Goal: Information Seeking & Learning: Get advice/opinions

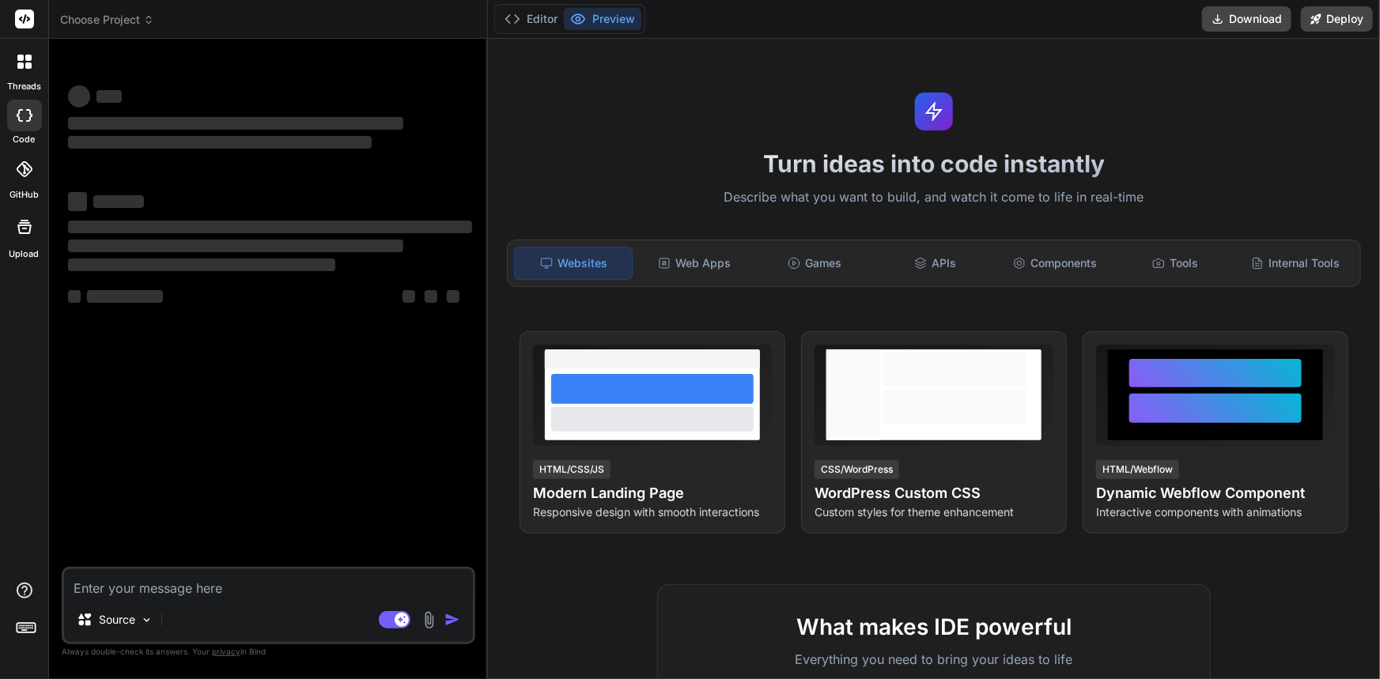
click at [207, 584] on textarea at bounding box center [268, 584] width 409 height 28
type textarea "x"
type textarea "{ "data": { "is_generated": false, "language": "English", "language_code": "en"…"
type textarea "x"
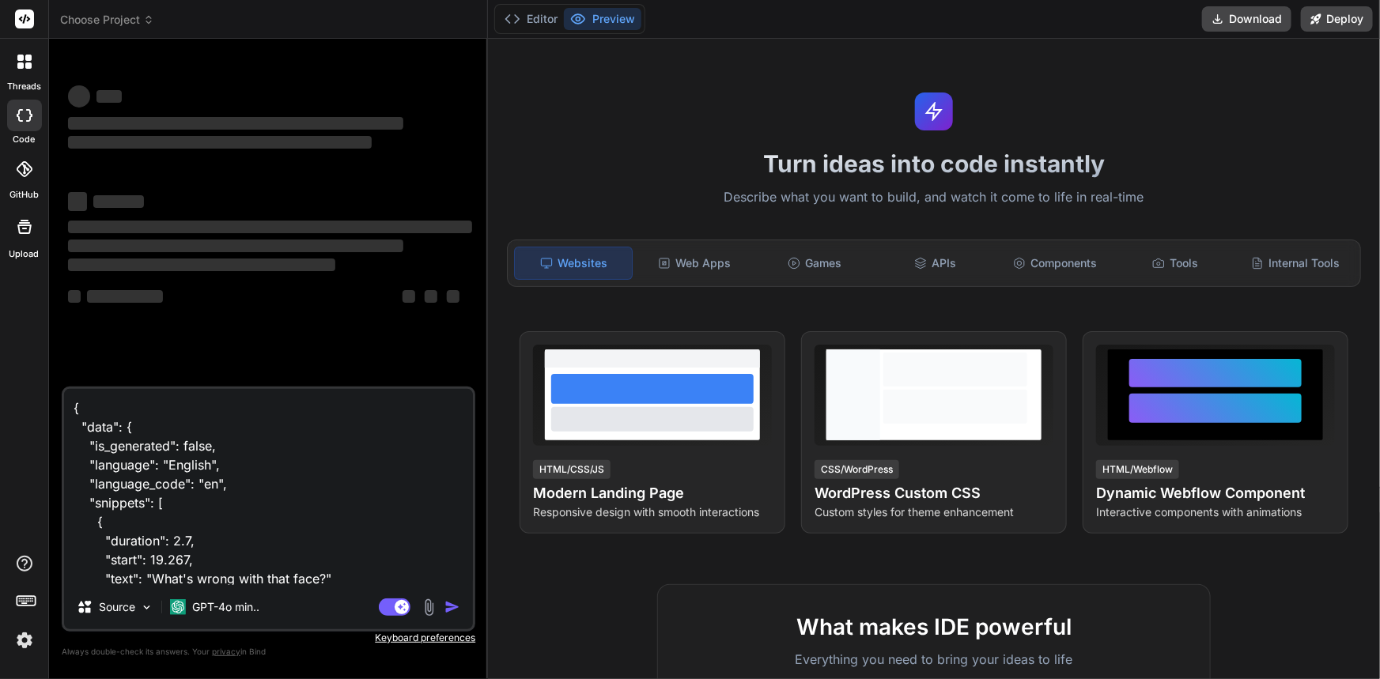
scroll to position [437, 0]
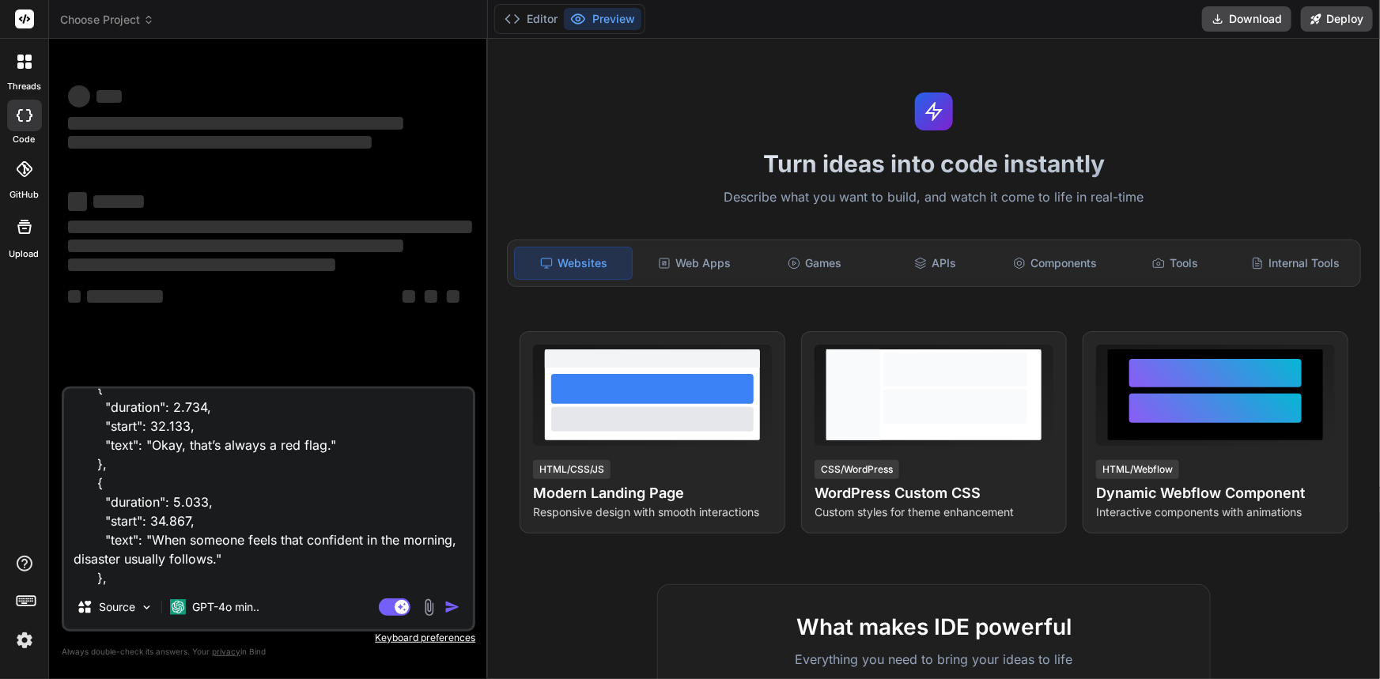
click at [16, 642] on img at bounding box center [24, 640] width 27 height 27
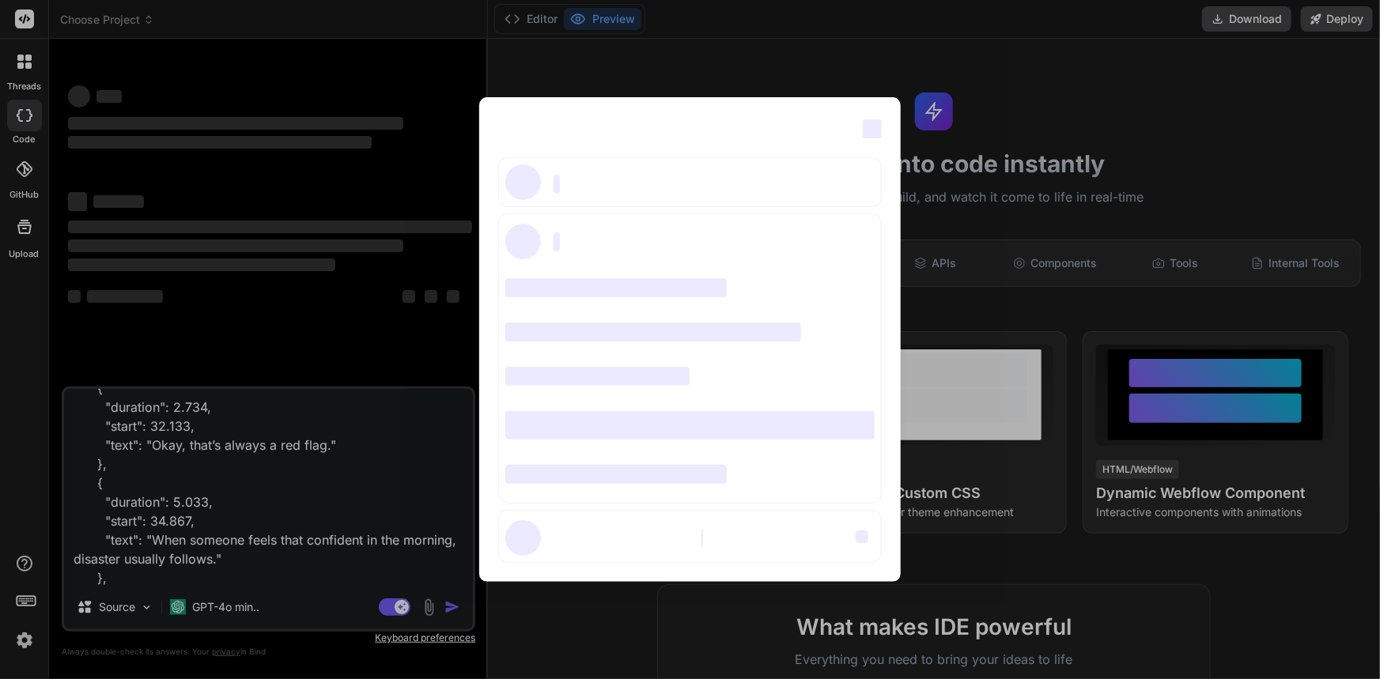
click at [143, 572] on div "‌ ‌ ‌ ‌ ‌ ‌ ‌ ‌ ‌ ‌ ‌ ‌ ‌ ‌ ‌" at bounding box center [690, 339] width 1380 height 679
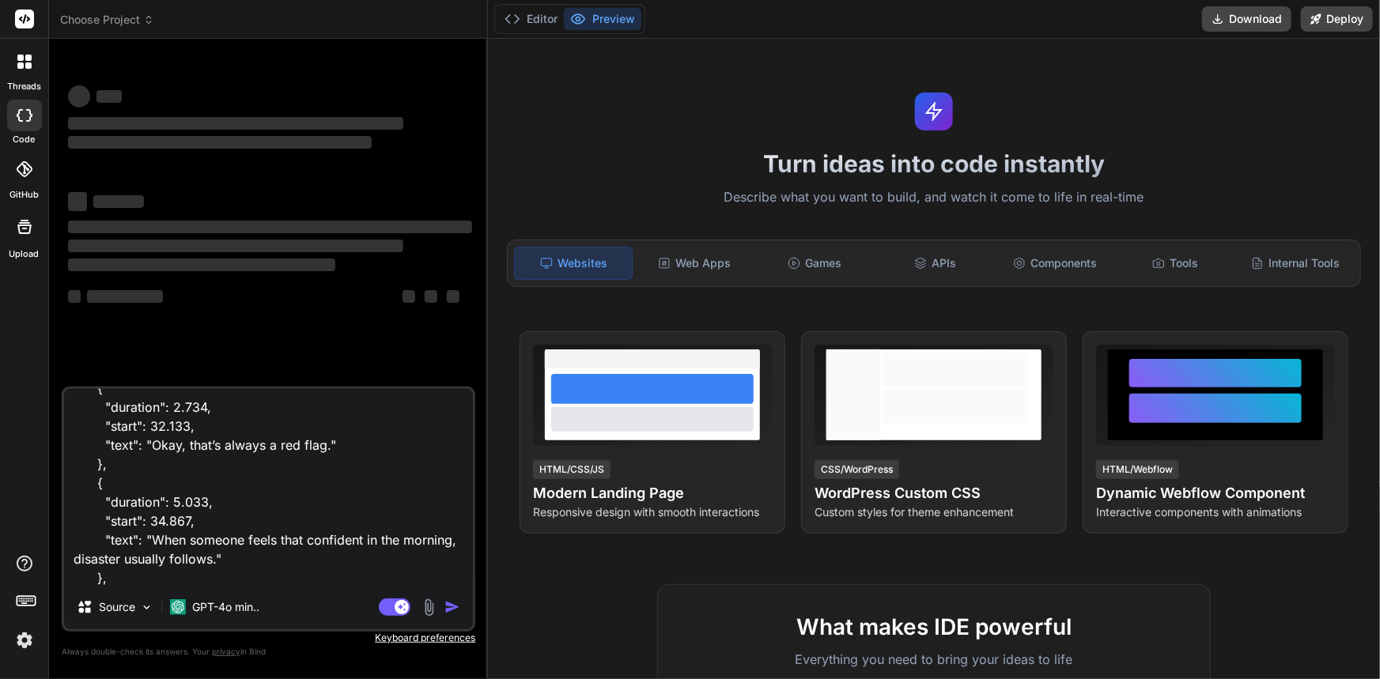
click at [137, 581] on textarea "{ "data": { "is_generated": false, "language": "English", "language_code": "en"…" at bounding box center [268, 487] width 409 height 196
type textarea "{ "data": { "is_generated": false, "language": "English", "language_code": "en"…"
type textarea "x"
type textarea "{ "data": { "is_generated": false, "language": "English", "language_code": "en"…"
type textarea "x"
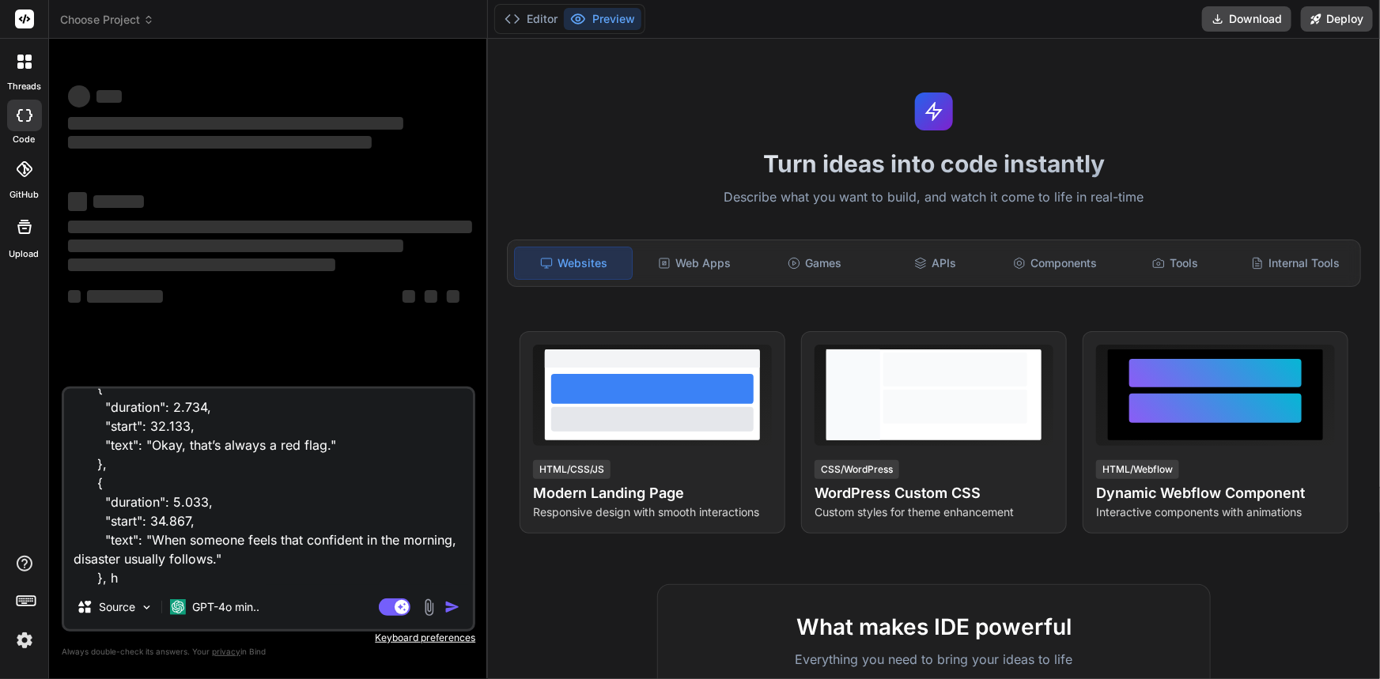
type textarea "{ "data": { "is_generated": false, "language": "English", "language_code": "en"…"
type textarea "x"
type textarea "{ "data": { "is_generated": false, "language": "English", "language_code": "en"…"
type textarea "x"
type textarea "{ "data": { "is_generated": false, "language": "English", "language_code": "en"…"
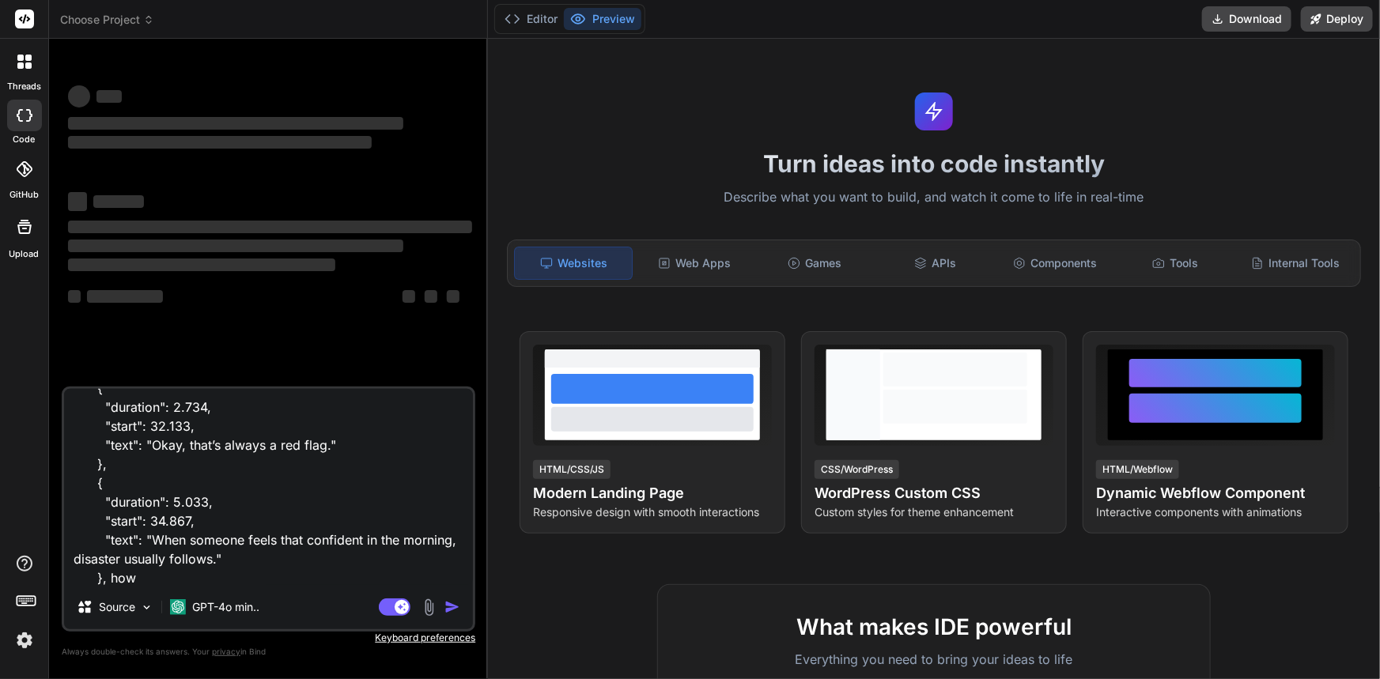
type textarea "x"
type textarea "{ "data": { "is_generated": false, "language": "English", "language_code": "en"…"
type textarea "x"
type textarea "{ "data": { "is_generated": false, "language": "English", "language_code": "en"…"
type textarea "x"
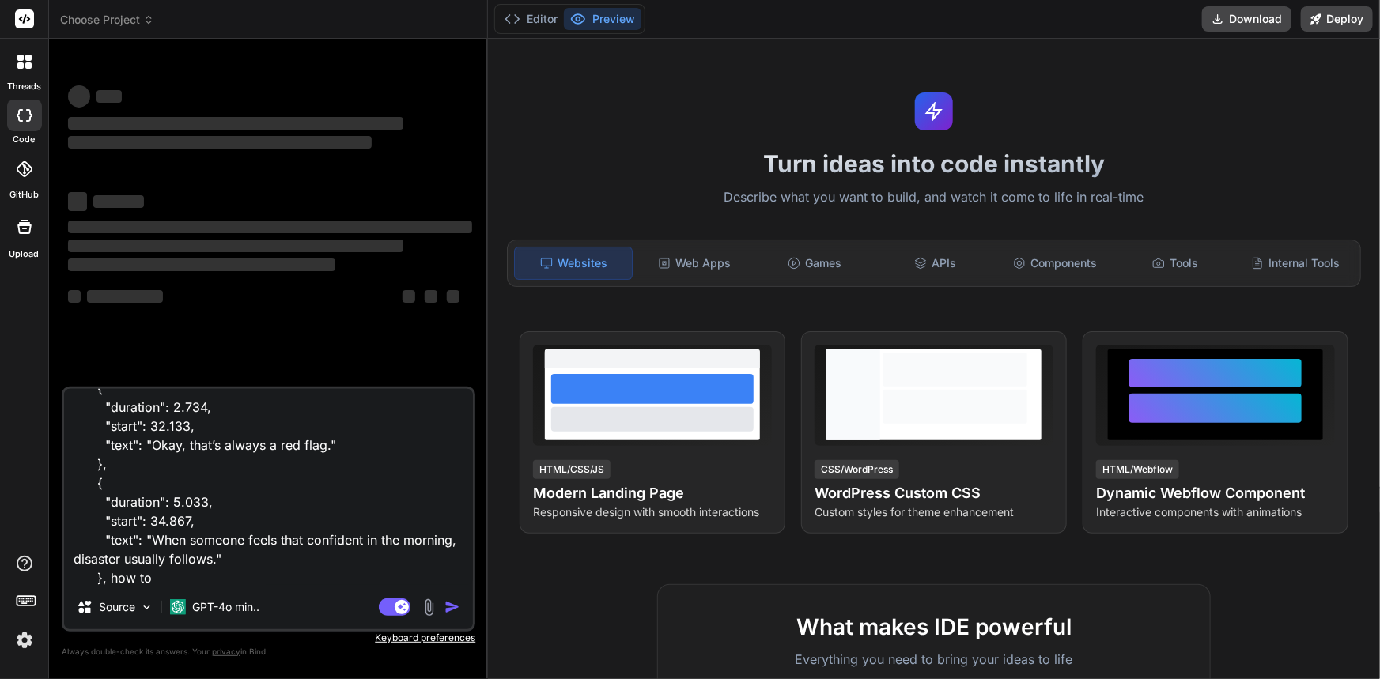
type textarea "{ "data": { "is_generated": false, "language": "English", "language_code": "en"…"
type textarea "x"
type textarea "{ "data": { "is_generated": false, "language": "English", "language_code": "en"…"
type textarea "x"
type textarea "{ "data": { "is_generated": false, "language": "English", "language_code": "en"…"
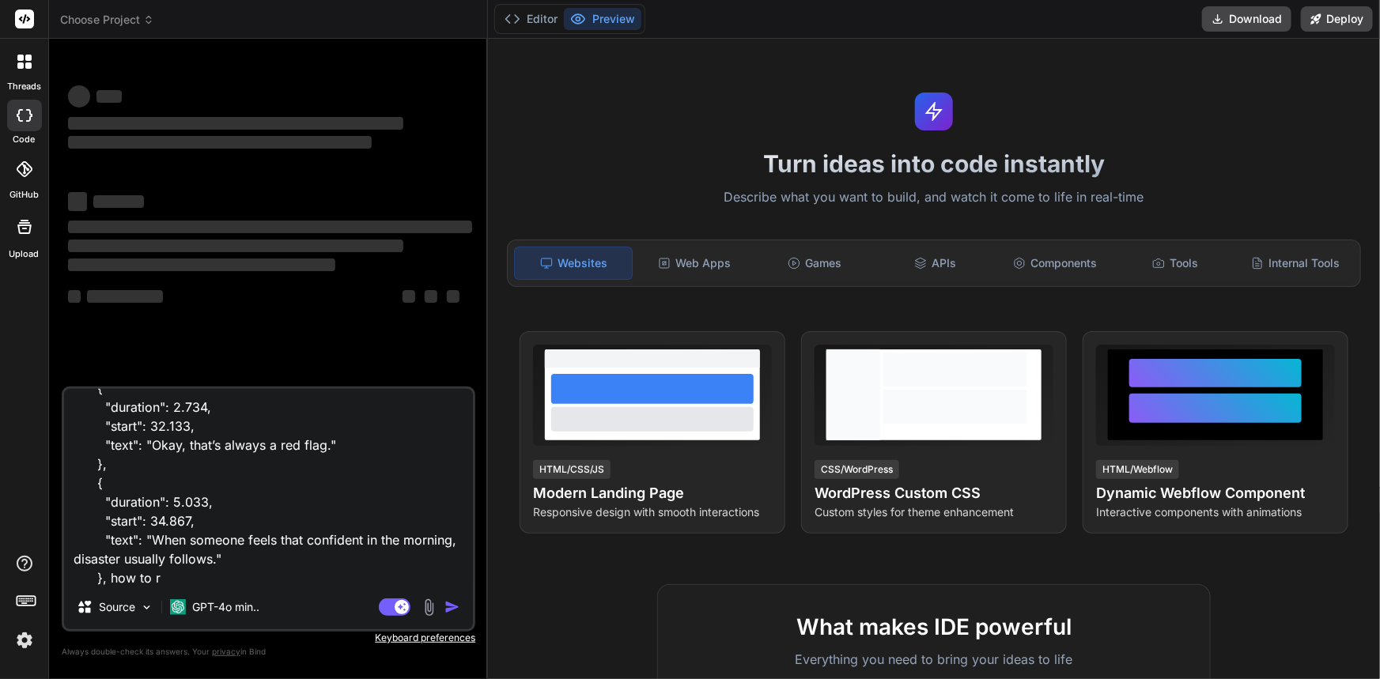
type textarea "x"
type textarea "{ "data": { "is_generated": false, "language": "English", "language_code": "en"…"
type textarea "x"
type textarea "{ "data": { "is_generated": false, "language": "English", "language_code": "en"…"
type textarea "x"
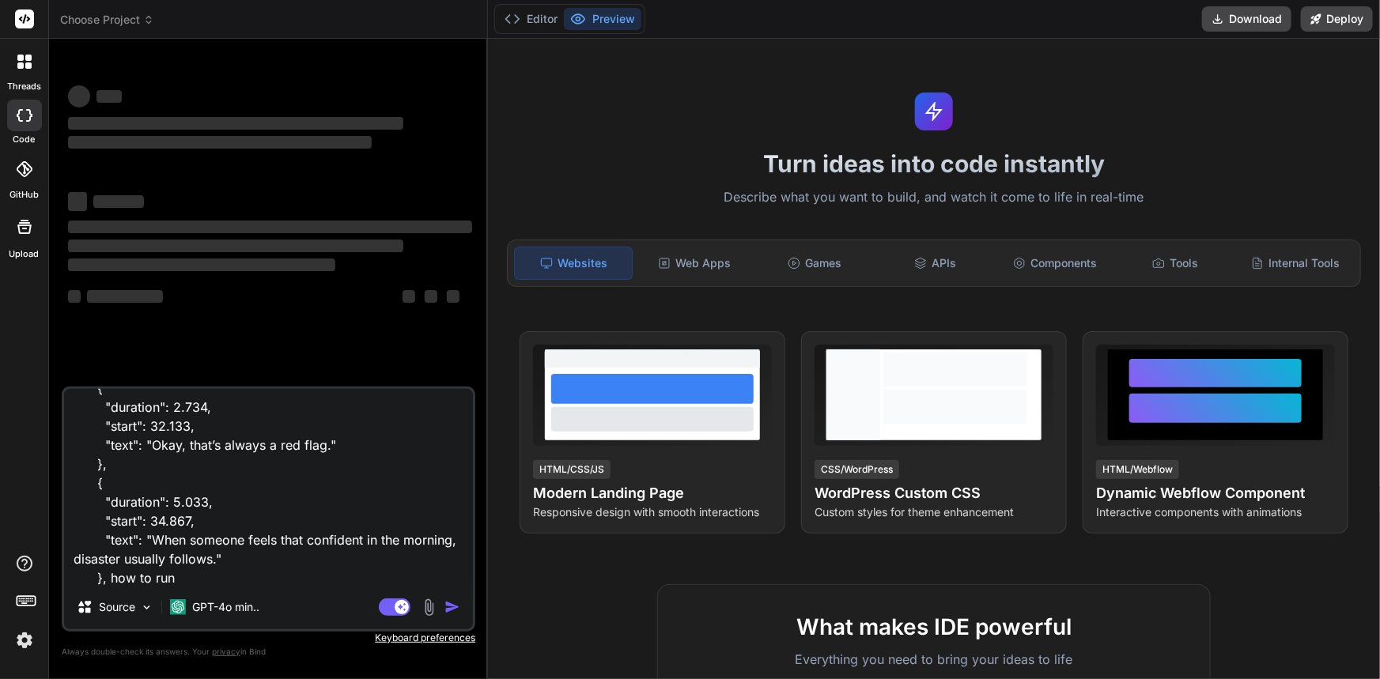
type textarea "{ "data": { "is_generated": false, "language": "English", "language_code": "en"…"
type textarea "x"
type textarea "{ "data": { "is_generated": false, "language": "English", "language_code": "en"…"
type textarea "x"
type textarea "{ "data": { "is_generated": false, "language": "English", "language_code": "en"…"
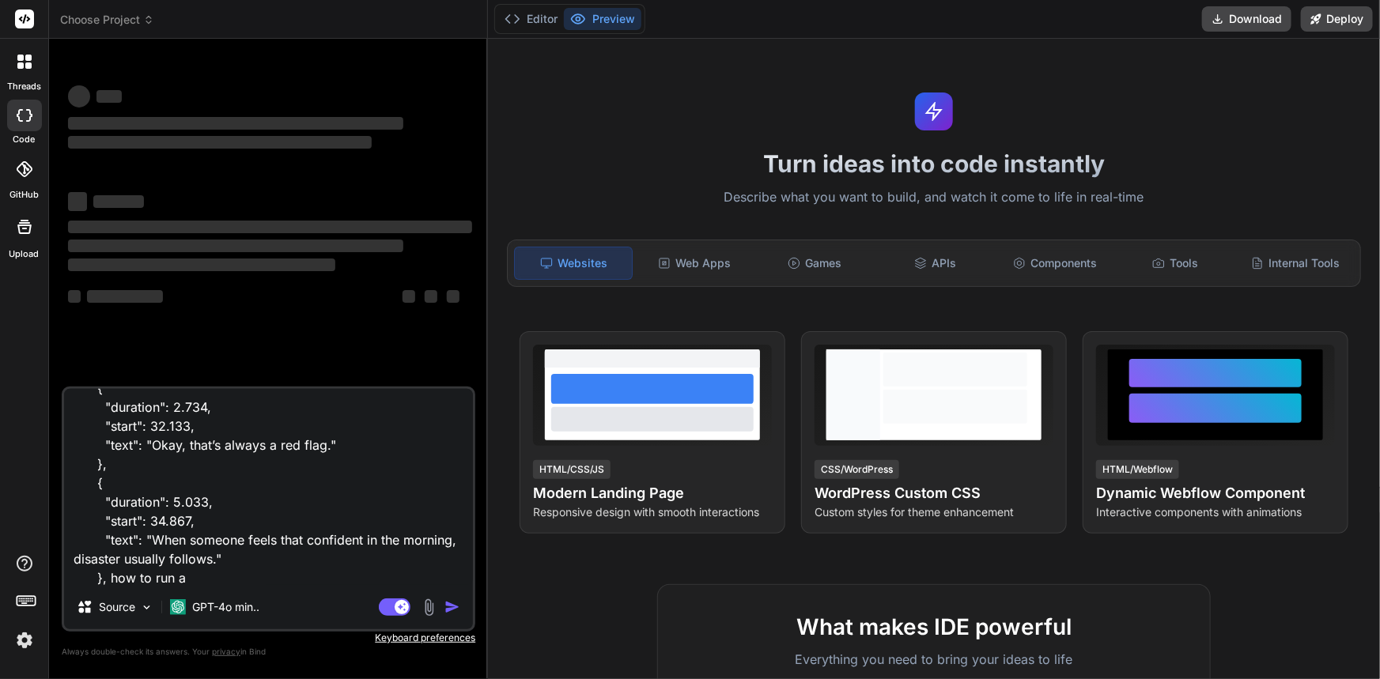
type textarea "x"
type textarea "{ "data": { "is_generated": false, "language": "English", "language_code": "en"…"
type textarea "x"
type textarea "{ "data": { "is_generated": false, "language": "English", "language_code": "en"…"
type textarea "x"
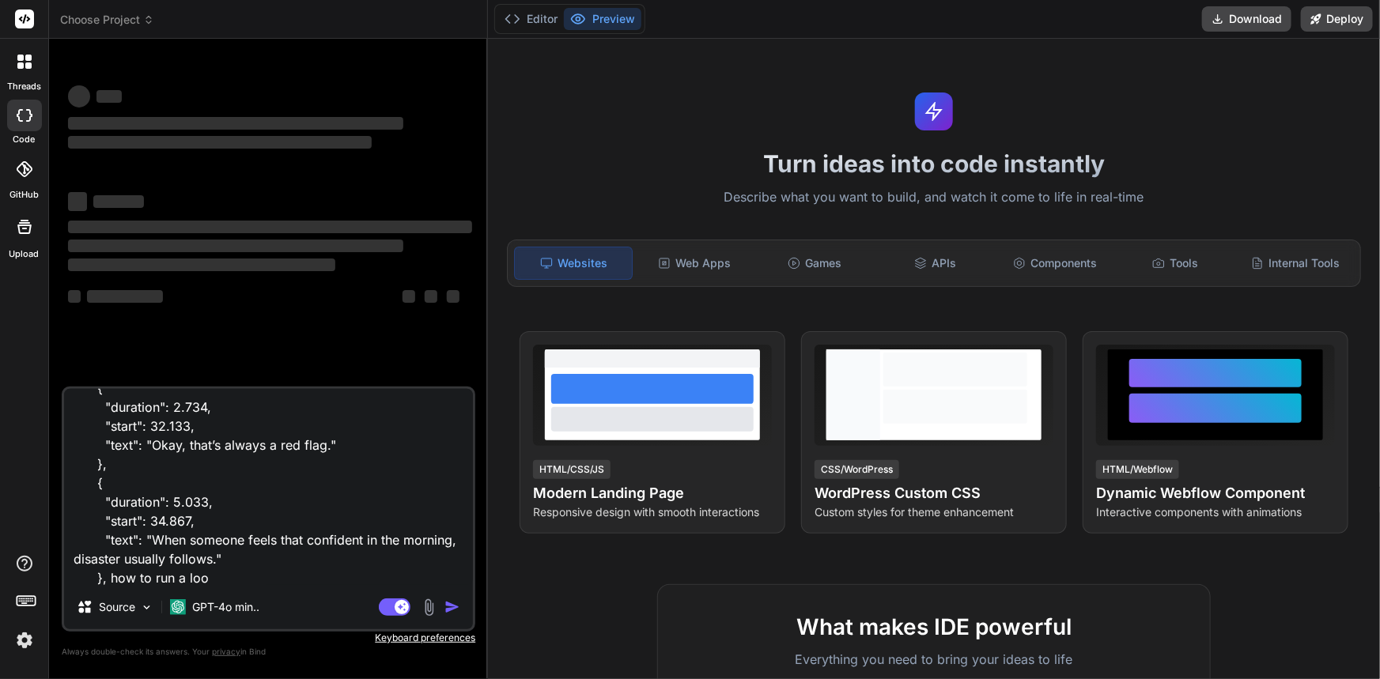
type textarea "{ "data": { "is_generated": false, "language": "English", "language_code": "en"…"
type textarea "x"
type textarea "{ "data": { "is_generated": false, "language": "English", "language_code": "en"…"
type textarea "x"
type textarea "{ "data": { "is_generated": false, "language": "English", "language_code": "en"…"
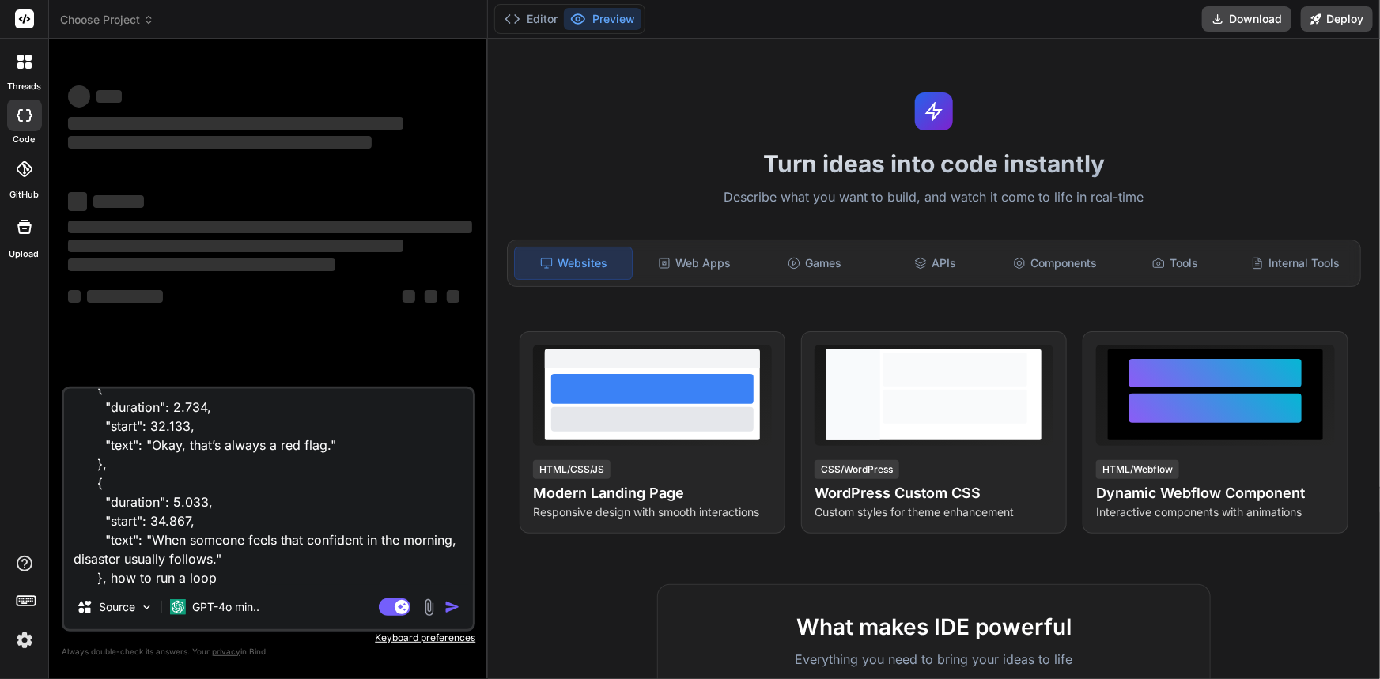
type textarea "x"
type textarea "{ "data": { "is_generated": false, "language": "English", "language_code": "en"…"
type textarea "x"
type textarea "{ "data": { "is_generated": false, "language": "English", "language_code": "en"…"
type textarea "x"
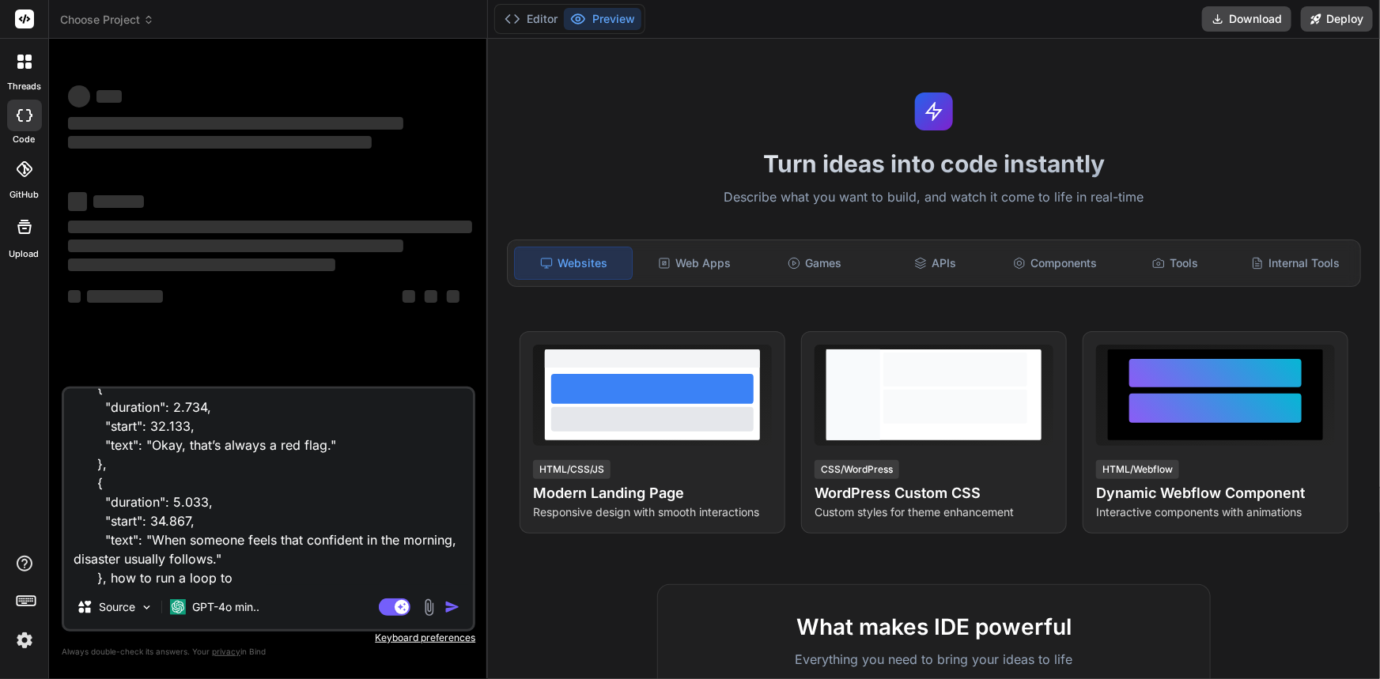
type textarea "{ "data": { "is_generated": false, "language": "English", "language_code": "en"…"
type textarea "x"
type textarea "{ "data": { "is_generated": false, "language": "English", "language_code": "en"…"
type textarea "x"
type textarea "{ "data": { "is_generated": false, "language": "English", "language_code": "en"…"
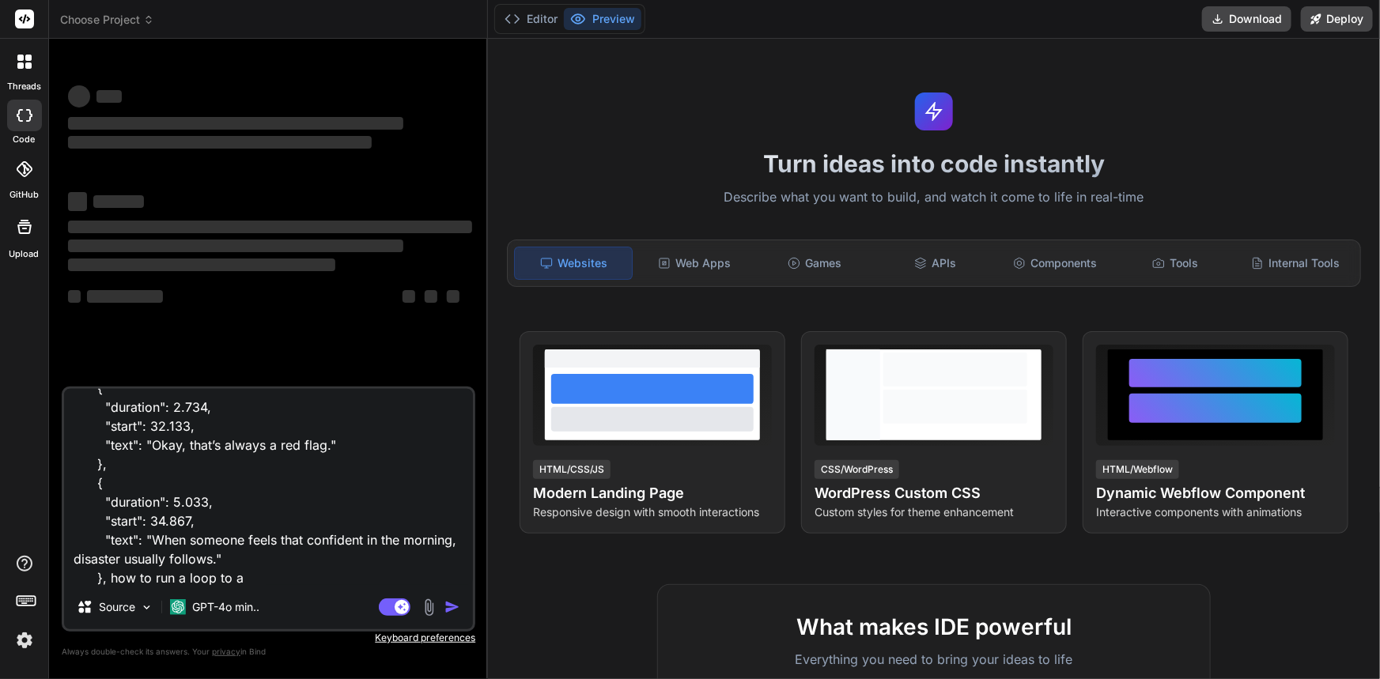
type textarea "x"
type textarea "{ "data": { "is_generated": false, "language": "English", "language_code": "en"…"
type textarea "x"
type textarea "{ "data": { "is_generated": false, "language": "English", "language_code": "en"…"
type textarea "x"
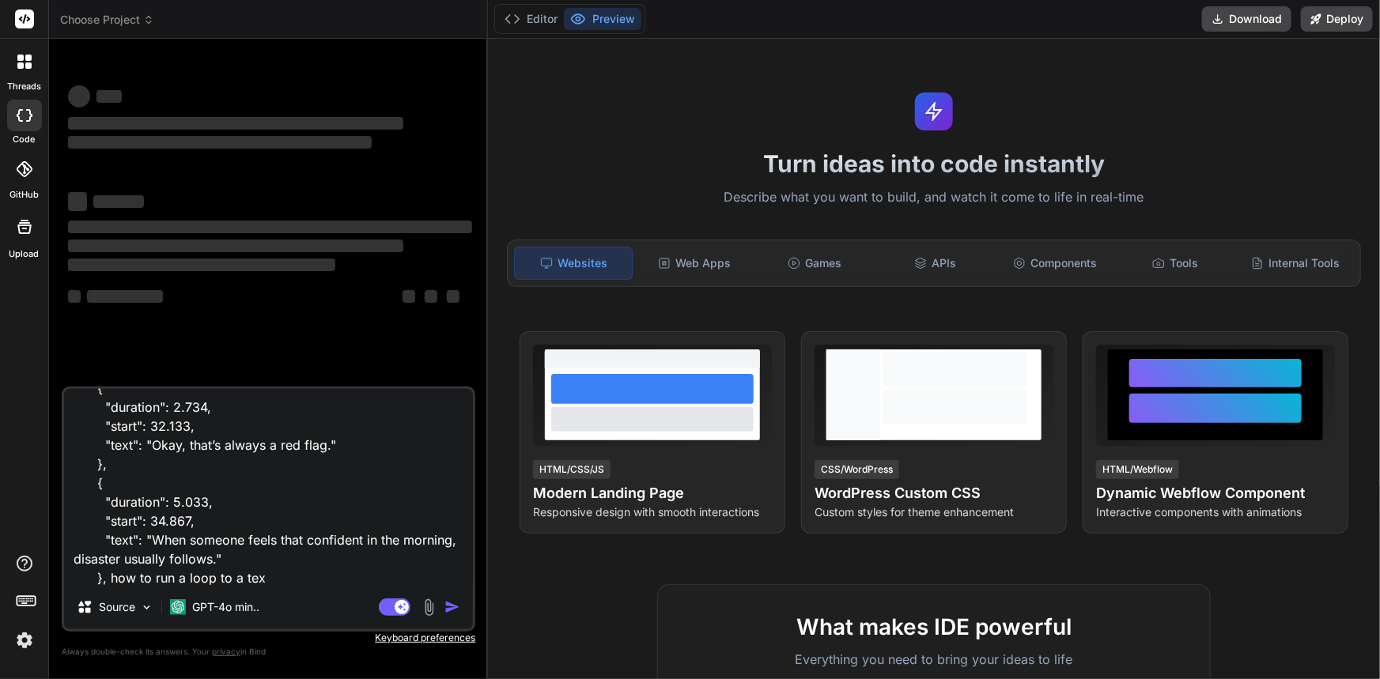
type textarea "{ "data": { "is_generated": false, "language": "English", "language_code": "en"…"
type textarea "x"
type textarea "{ "data": { "is_generated": false, "language": "English", "language_code": "en"…"
type textarea "x"
type textarea "{ "data": { "is_generated": false, "language": "English", "language_code": "en"…"
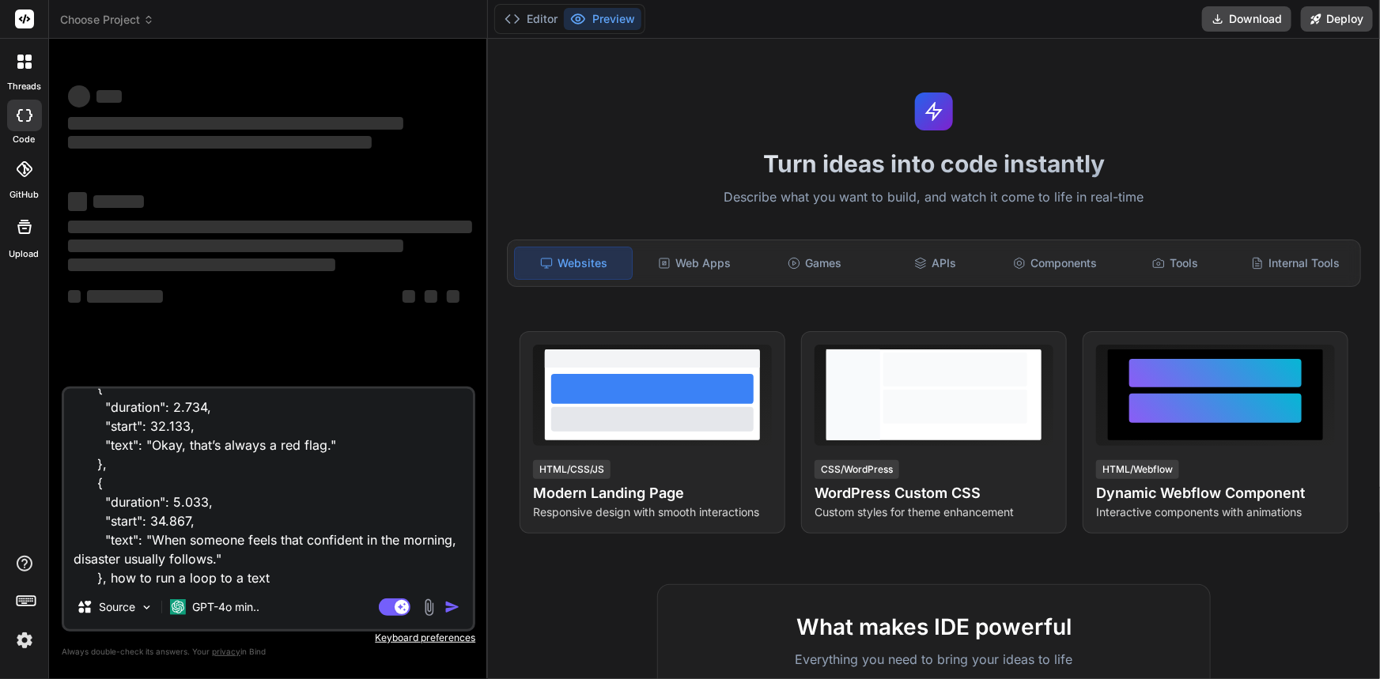
type textarea "x"
type textarea "{ "data": { "is_generated": false, "language": "English", "language_code": "en"…"
type textarea "x"
type textarea "{ "data": { "is_generated": false, "language": "English", "language_code": "en"…"
type textarea "x"
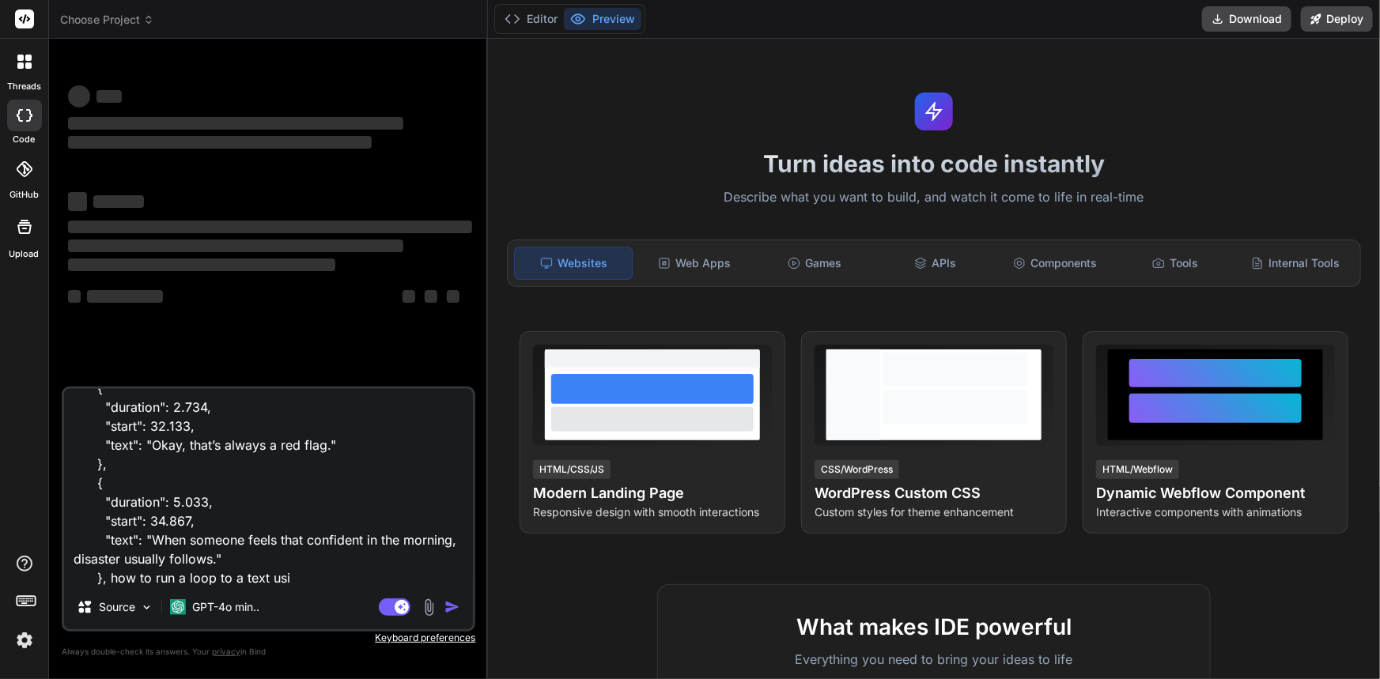
type textarea "{ "data": { "is_generated": false, "language": "English", "language_code": "en"…"
type textarea "x"
type textarea "{ "data": { "is_generated": false, "language": "English", "language_code": "en"…"
type textarea "x"
type textarea "{ "data": { "is_generated": false, "language": "English", "language_code": "en"…"
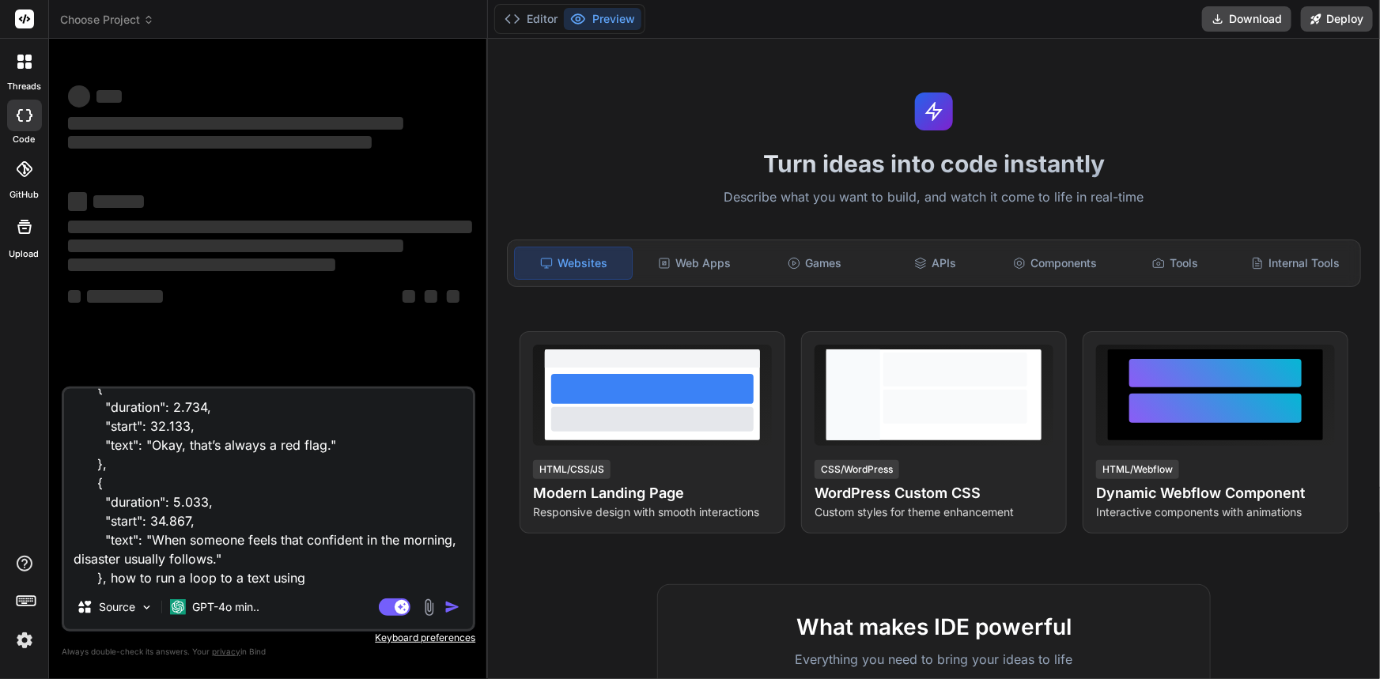
type textarea "x"
type textarea "{ "data": { "is_generated": false, "language": "English", "language_code": "en"…"
type textarea "x"
type textarea "{ "data": { "is_generated": false, "language": "English", "language_code": "en"…"
type textarea "x"
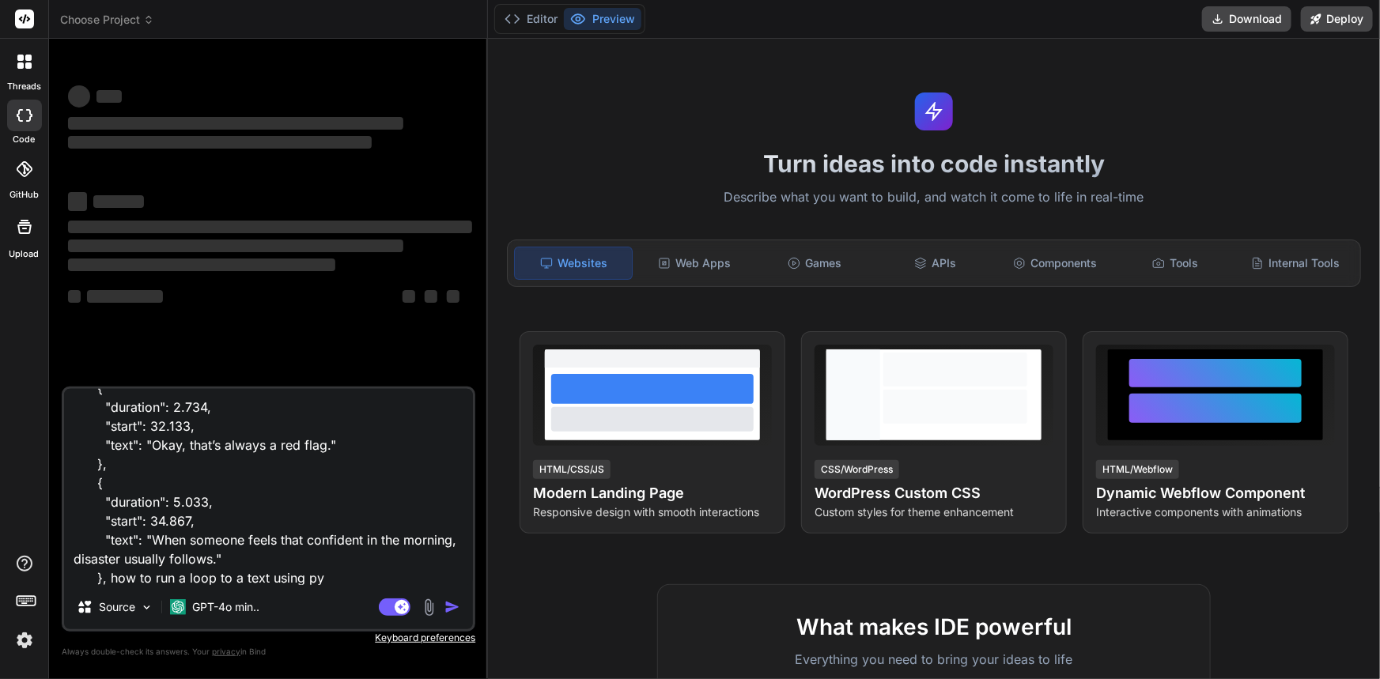
type textarea "{ "data": { "is_generated": false, "language": "English", "language_code": "en"…"
type textarea "x"
type textarea "{ "data": { "is_generated": false, "language": "English", "language_code": "en"…"
type textarea "x"
type textarea "{ "data": { "is_generated": false, "language": "English", "language_code": "en"…"
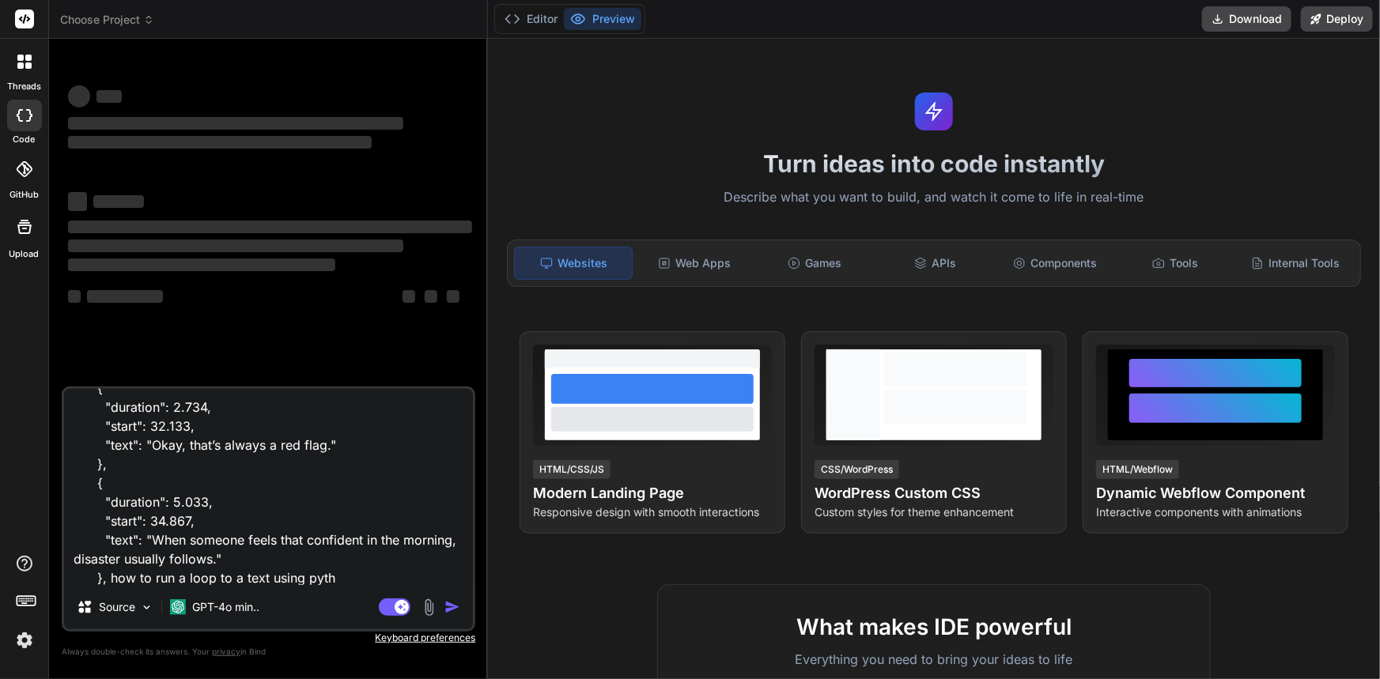
type textarea "x"
type textarea "{ "data": { "is_generated": false, "language": "English", "language_code": "en"…"
type textarea "x"
click at [175, 515] on textarea "{ "data": { "is_generated": false, "language": "English", "language_code": "en"…" at bounding box center [268, 487] width 409 height 196
type textarea "{ "data": { "is_generated": false, "language": "English", "language_code": "en"…"
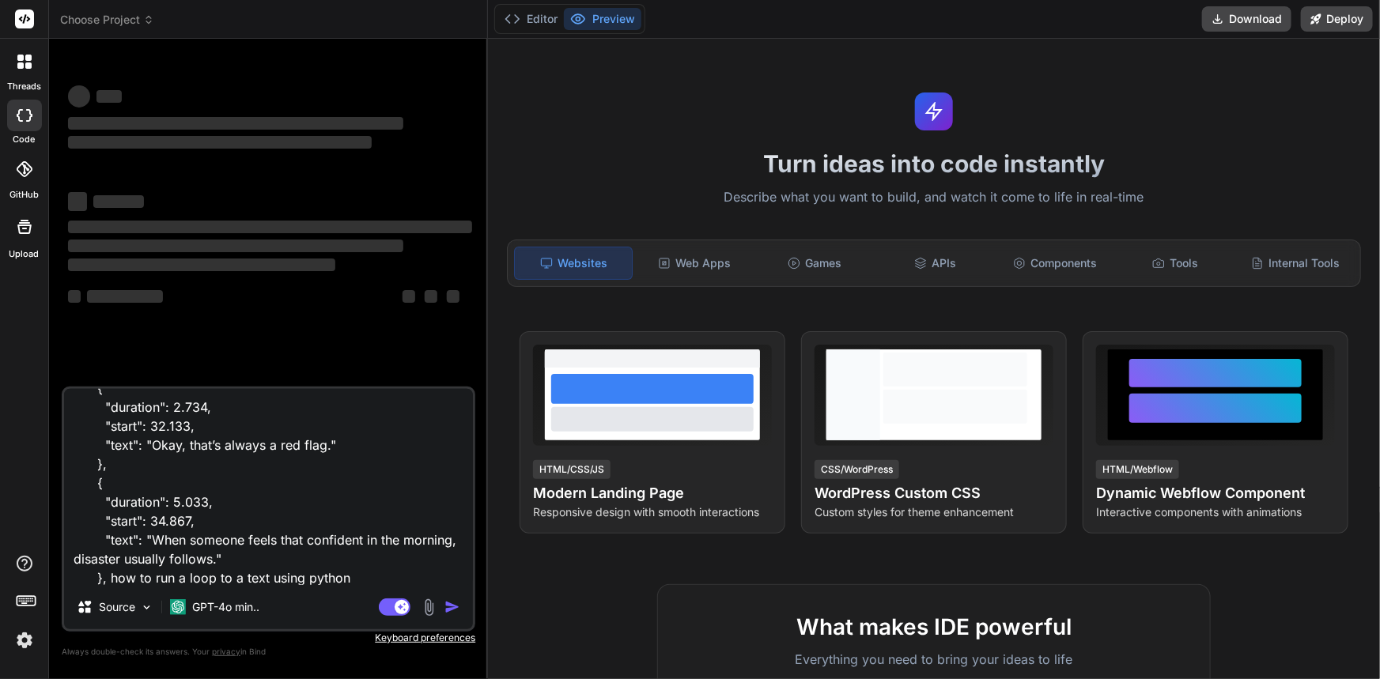
click at [32, 642] on img at bounding box center [24, 640] width 27 height 27
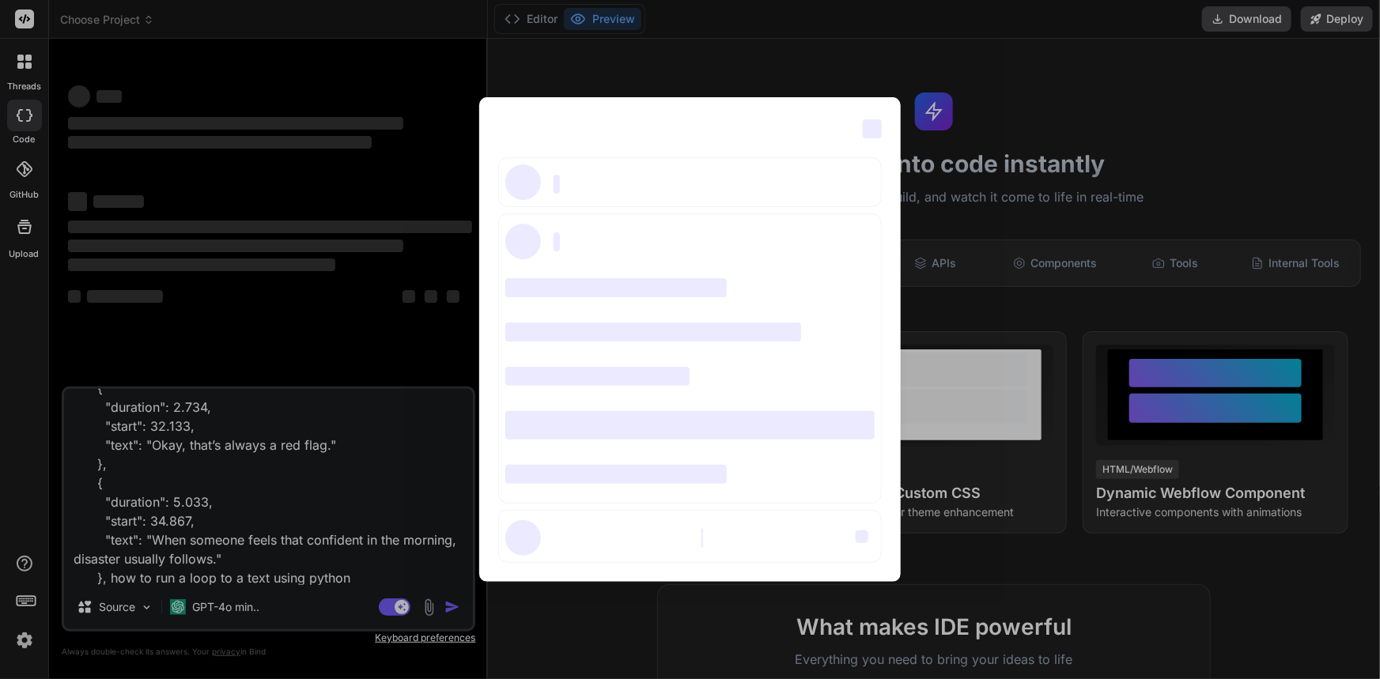
click at [622, 191] on div "‌ ‌" at bounding box center [690, 182] width 384 height 50
click at [575, 511] on div "‌ ‌ ‌" at bounding box center [690, 536] width 384 height 53
click at [731, 60] on div "‌ ‌ ‌ ‌ ‌ ‌ ‌ ‌ ‌ ‌ ‌ ‌ ‌ ‌ ‌" at bounding box center [690, 339] width 1380 height 679
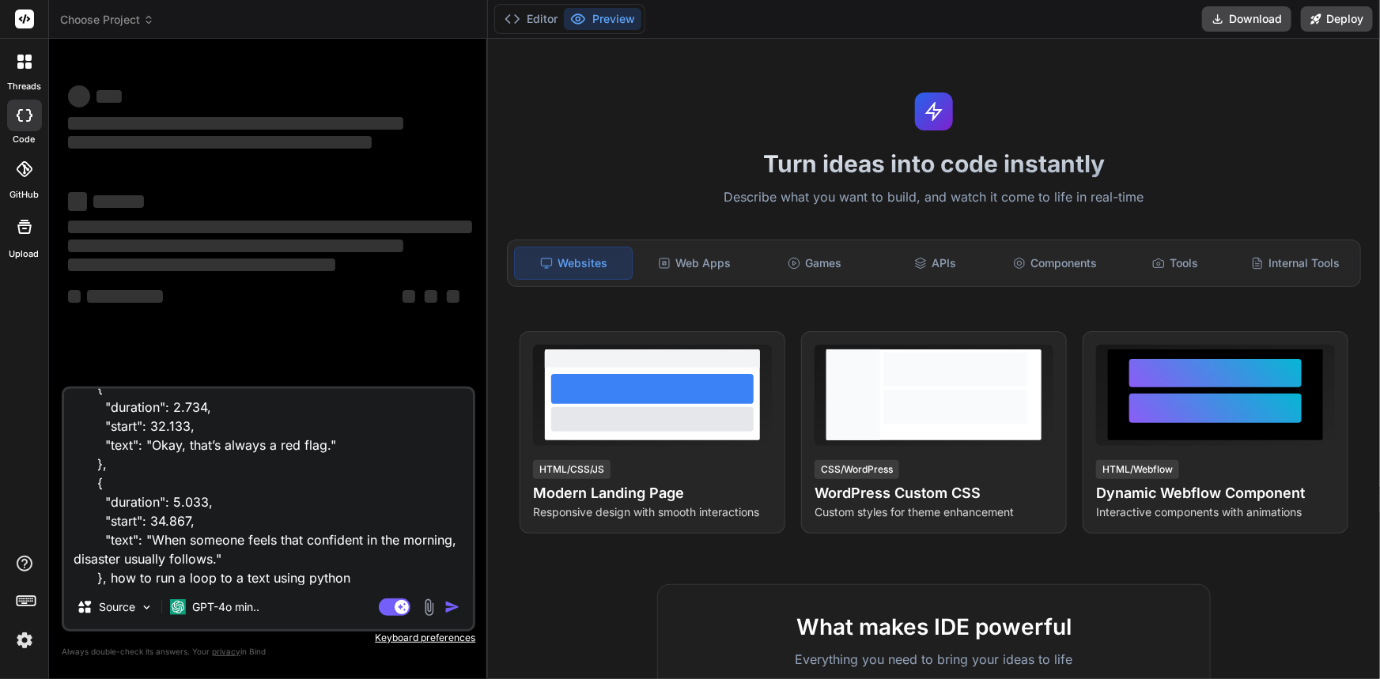
click at [23, 644] on img at bounding box center [24, 640] width 27 height 27
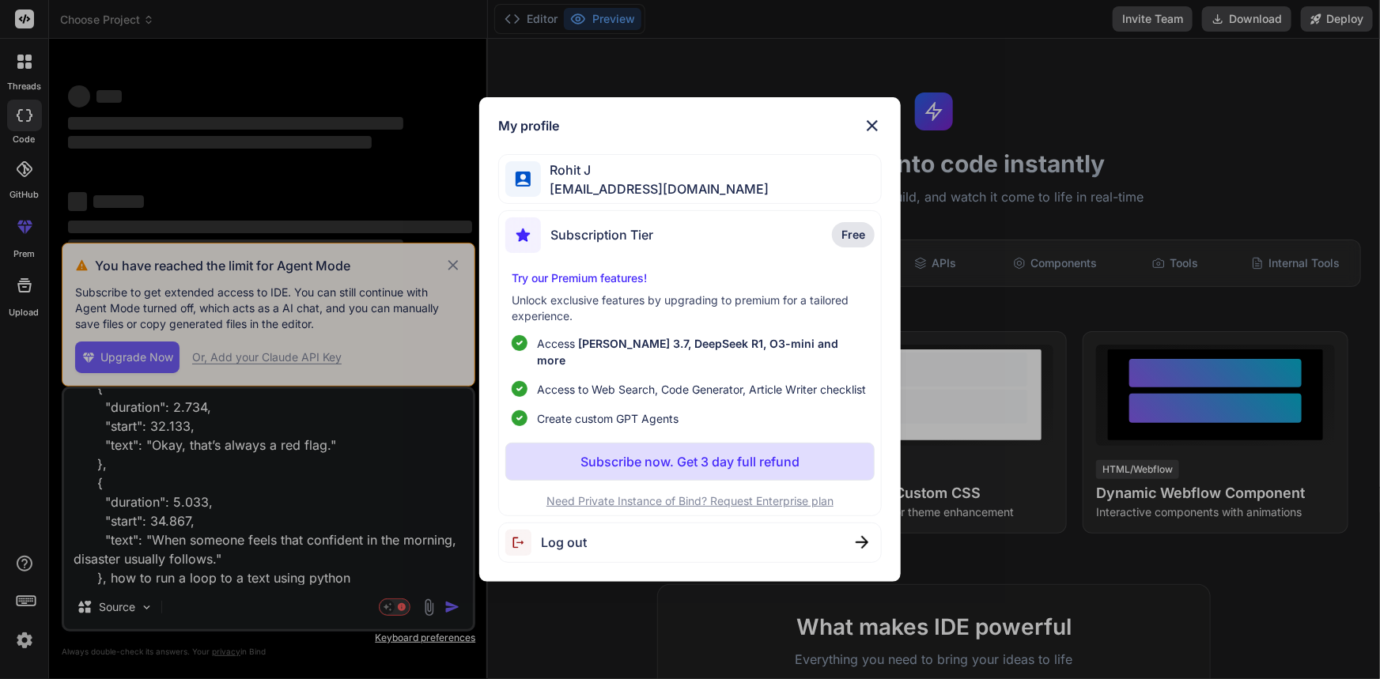
click at [1034, 283] on div "My profile Rohit J rohitj8860@yopmail.com Subscription Tier Free Try our Premiu…" at bounding box center [690, 339] width 1380 height 679
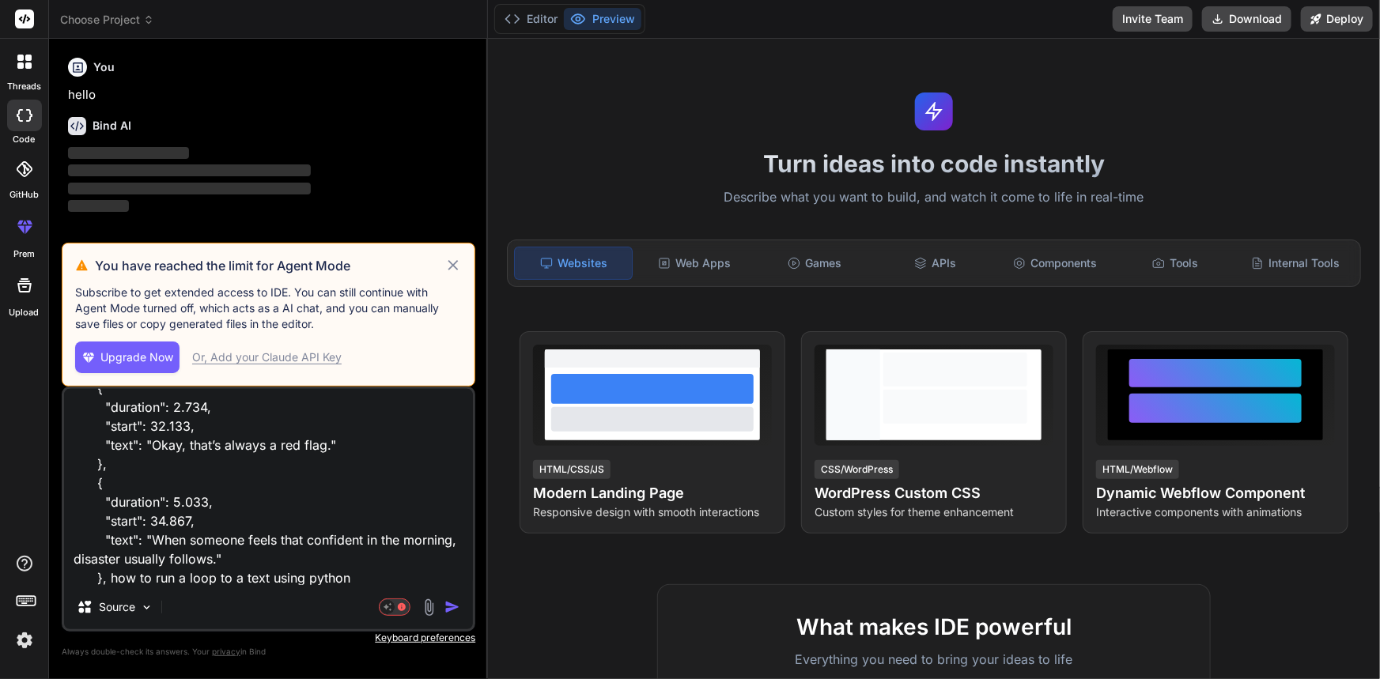
click at [448, 263] on icon at bounding box center [454, 265] width 18 height 19
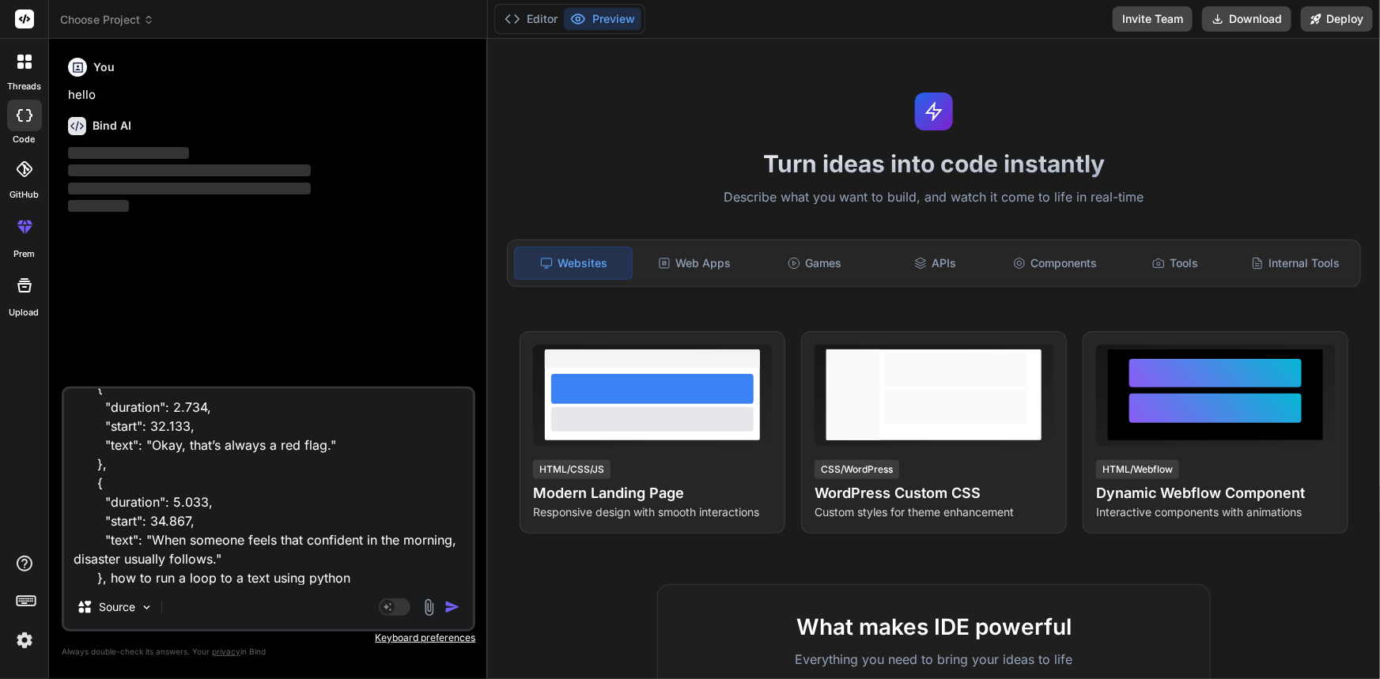
click at [446, 608] on img "button" at bounding box center [453, 608] width 16 height 16
click at [380, 576] on textarea "{ "data": { "is_generated": false, "language": "English", "language_code": "en"…" at bounding box center [268, 487] width 409 height 196
type textarea "x"
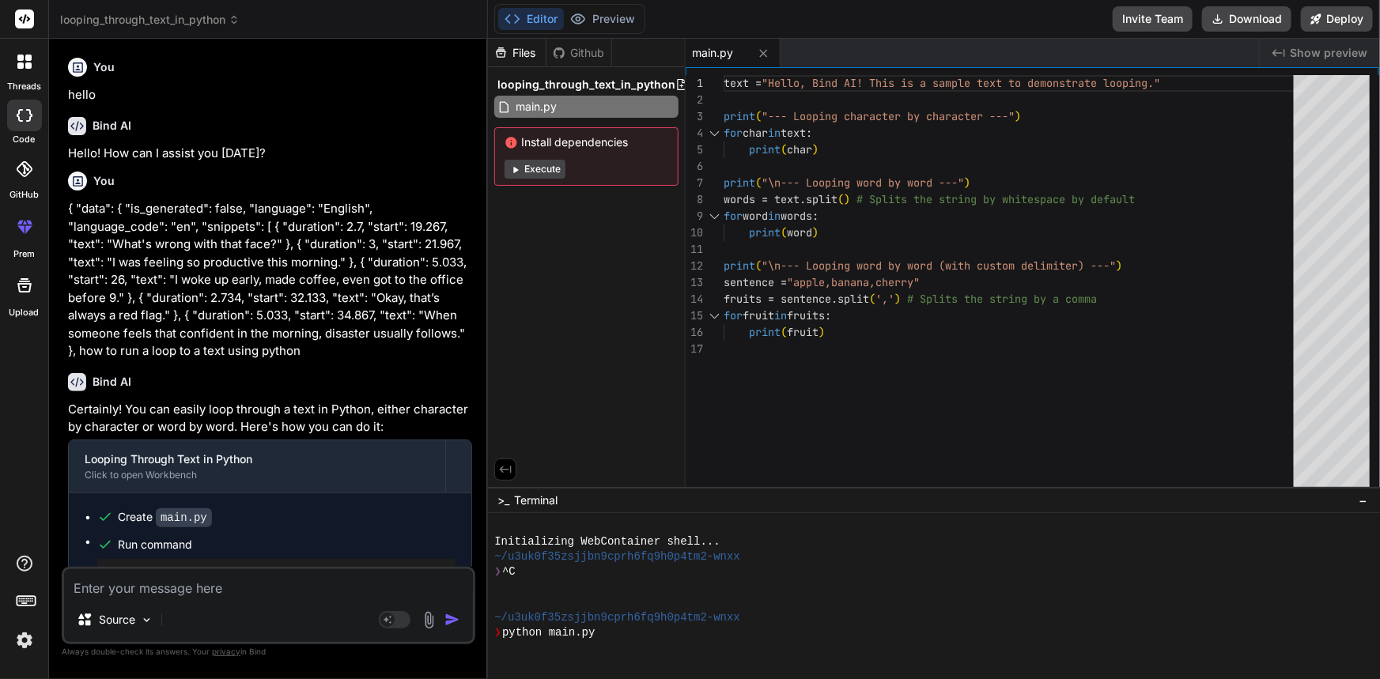
type textarea "x"
type textarea "text = "Hello, Bind AI! This is a sample text to demonstrate looping." print("-…"
click at [846, 163] on div "text = "Hello, Bind AI! This is a sample text to demonstr ate looping." print (…" at bounding box center [1014, 285] width 580 height 420
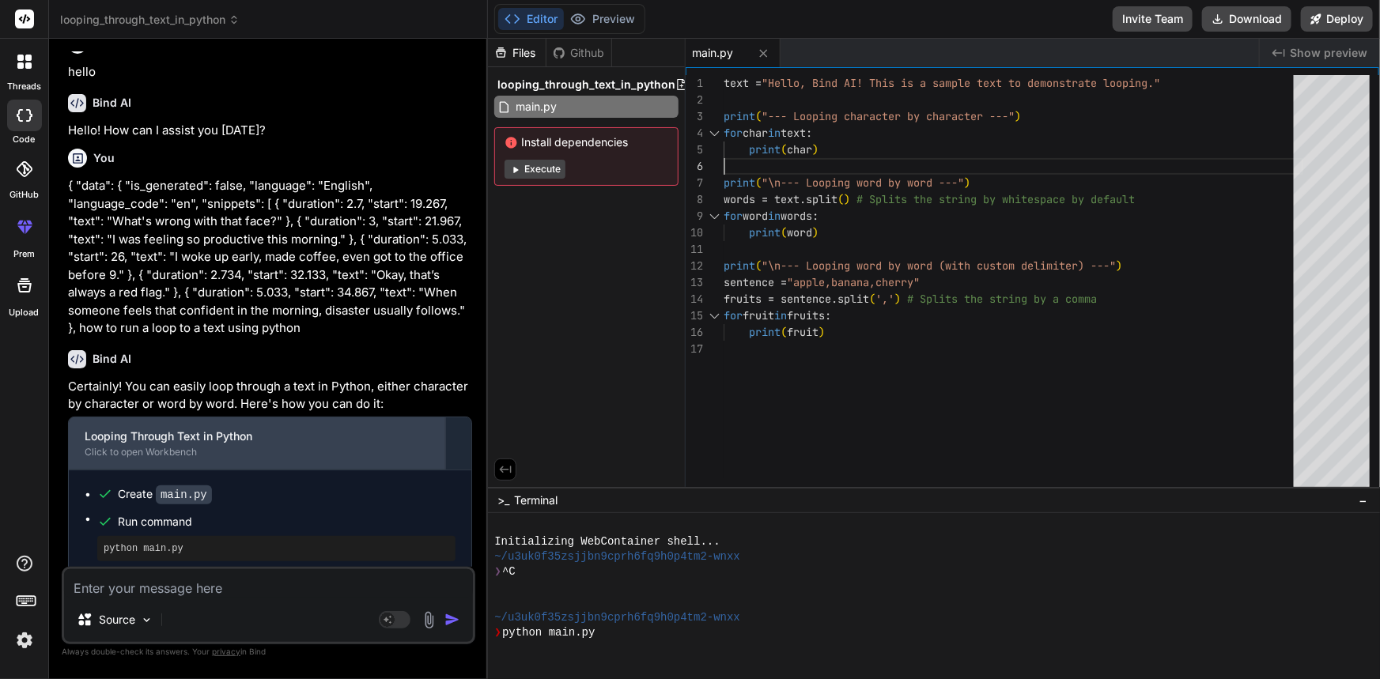
scroll to position [32, 0]
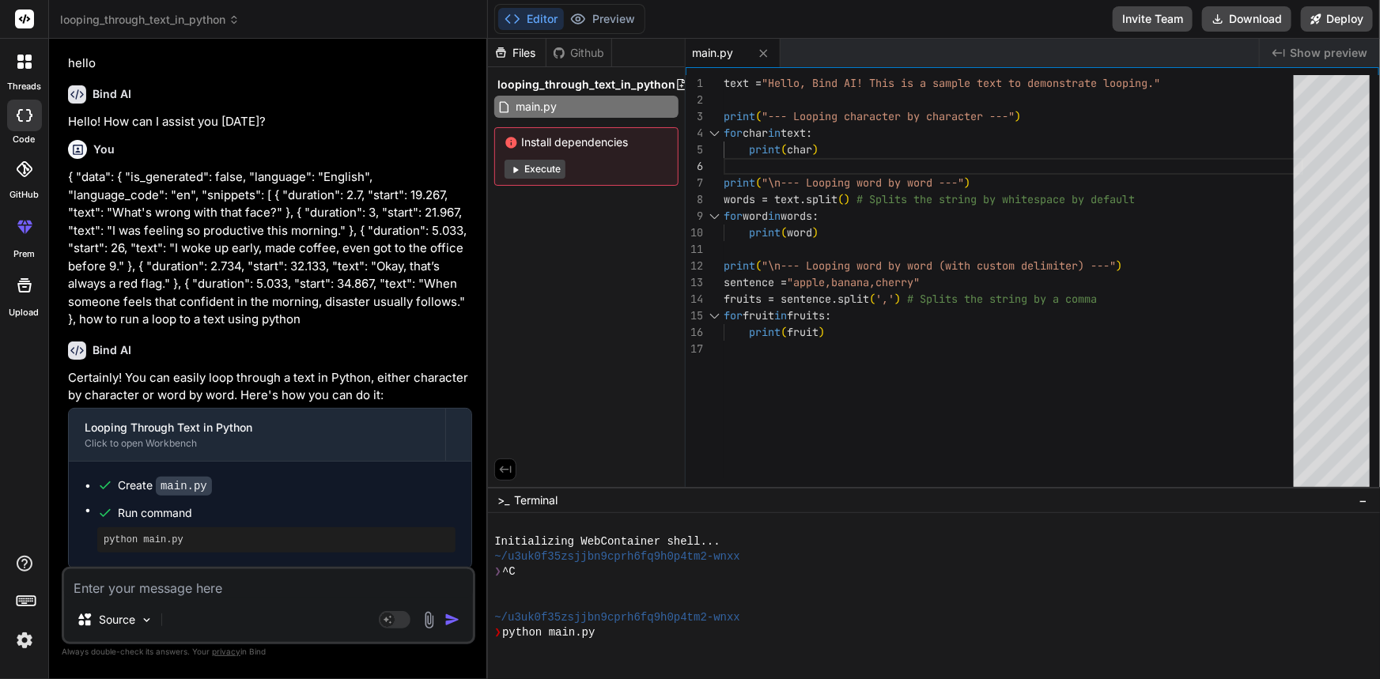
click at [142, 598] on textarea at bounding box center [268, 584] width 409 height 28
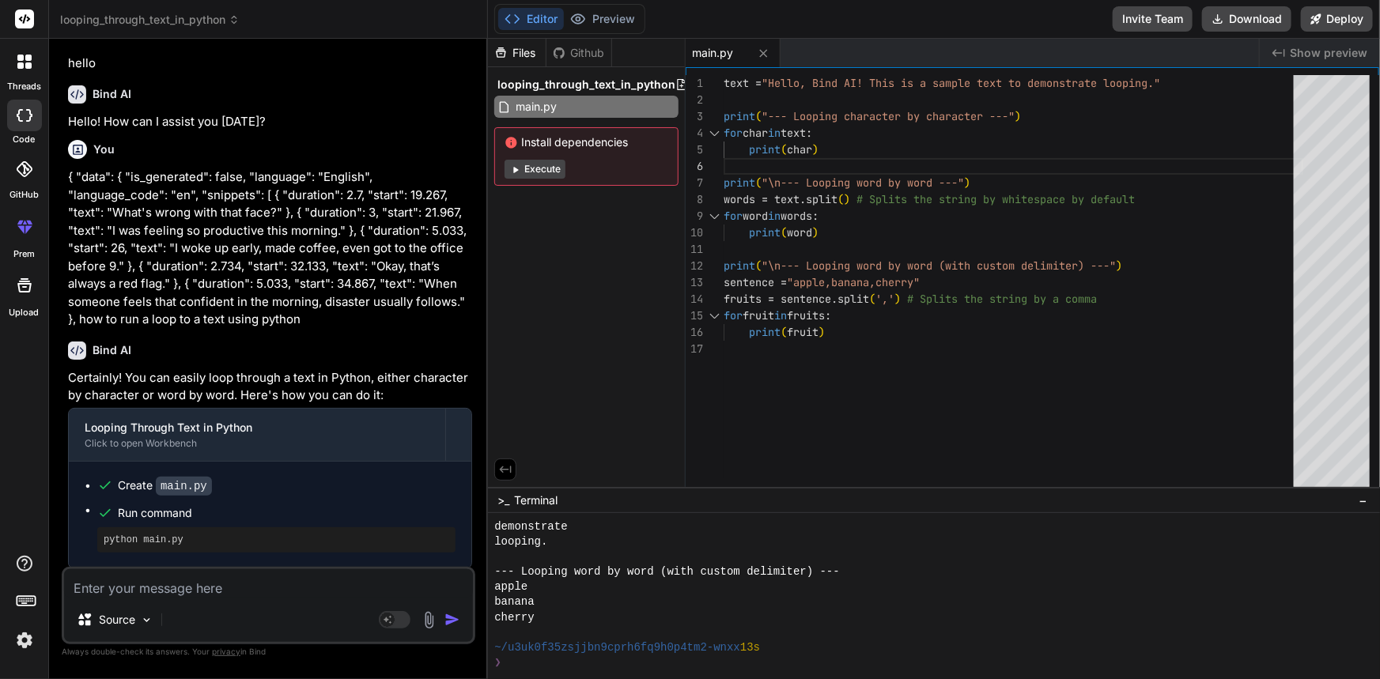
scroll to position [1223, 0]
click at [97, 595] on textarea at bounding box center [268, 584] width 409 height 28
paste textarea "[EMAIL_ADDRESS][DOMAIN_NAME]"
type textarea "[EMAIL_ADDRESS][DOMAIN_NAME]"
type textarea "x"
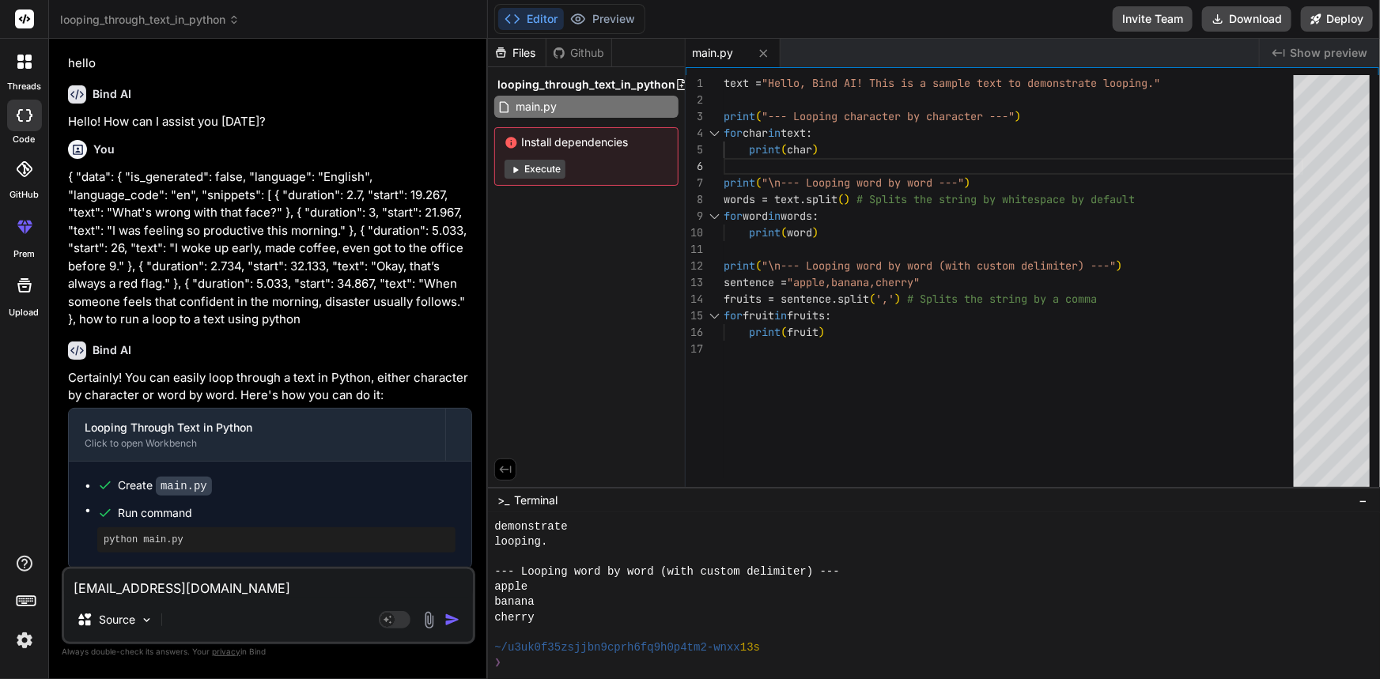
type textarea "x"
paste textarea "{ "data": { "is_generated": false, "language": "English", "language_code": "en"…"
type textarea "{ "data": { "is_generated": false, "language": "English", "language_code": "en"…"
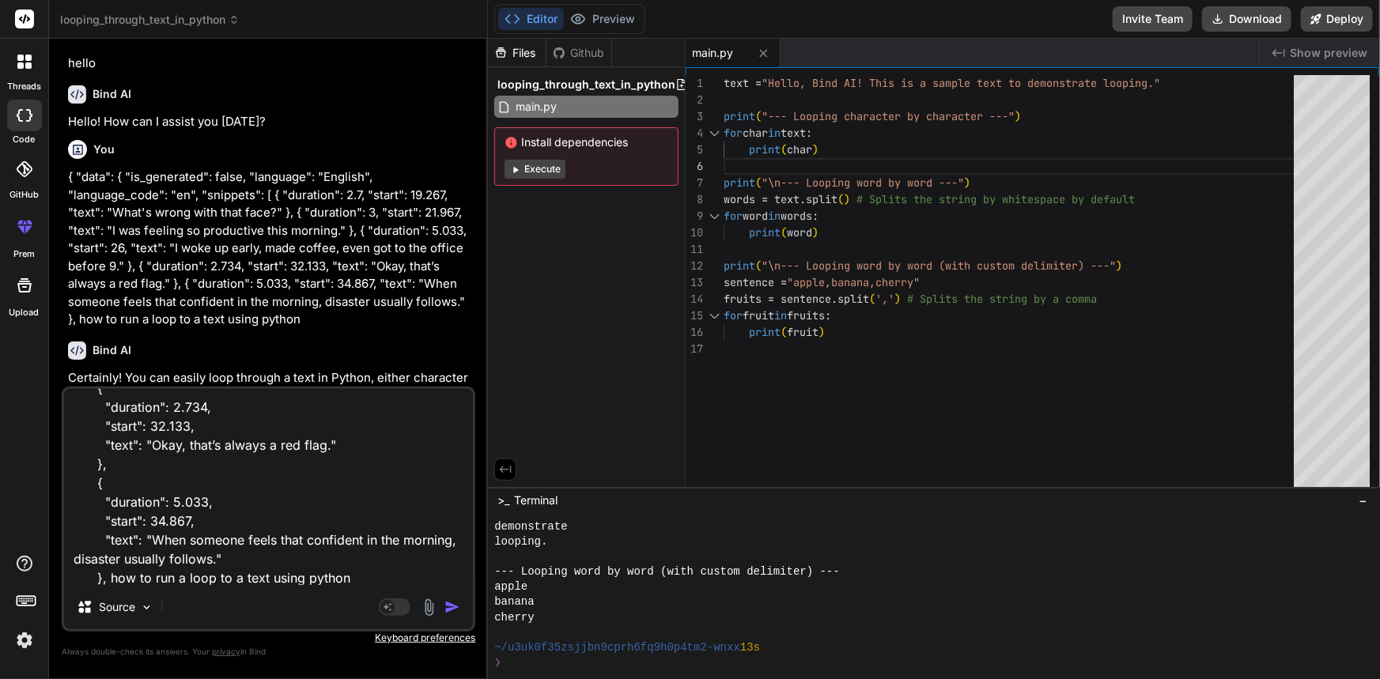
type textarea "x"
type textarea "{ "data": { "is_generated": false, "language": "English", "language_code": "en"…"
click at [21, 24] on rect at bounding box center [24, 18] width 19 height 19
click at [24, 16] on icon at bounding box center [24, 18] width 19 height 19
click at [377, 575] on textarea "{ "data": { "is_generated": false, "language": "English", "language_code": "en"…" at bounding box center [268, 487] width 409 height 196
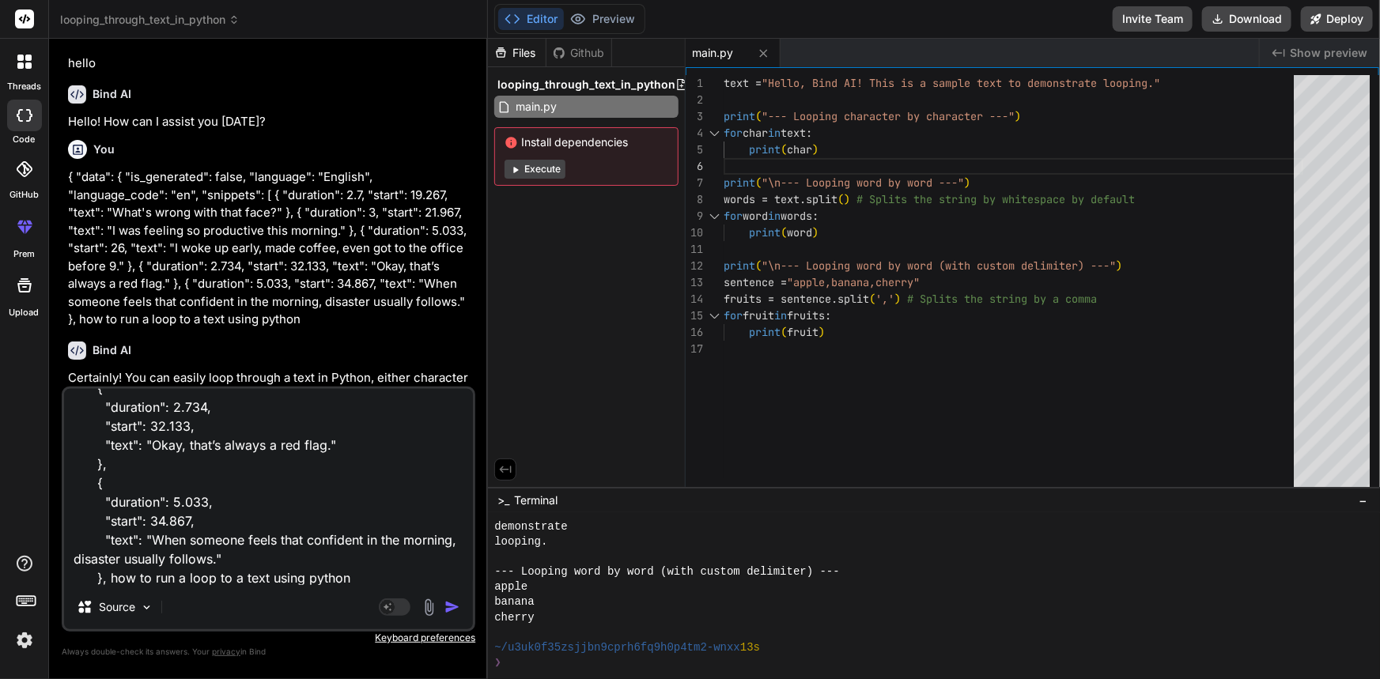
type textarea "x"
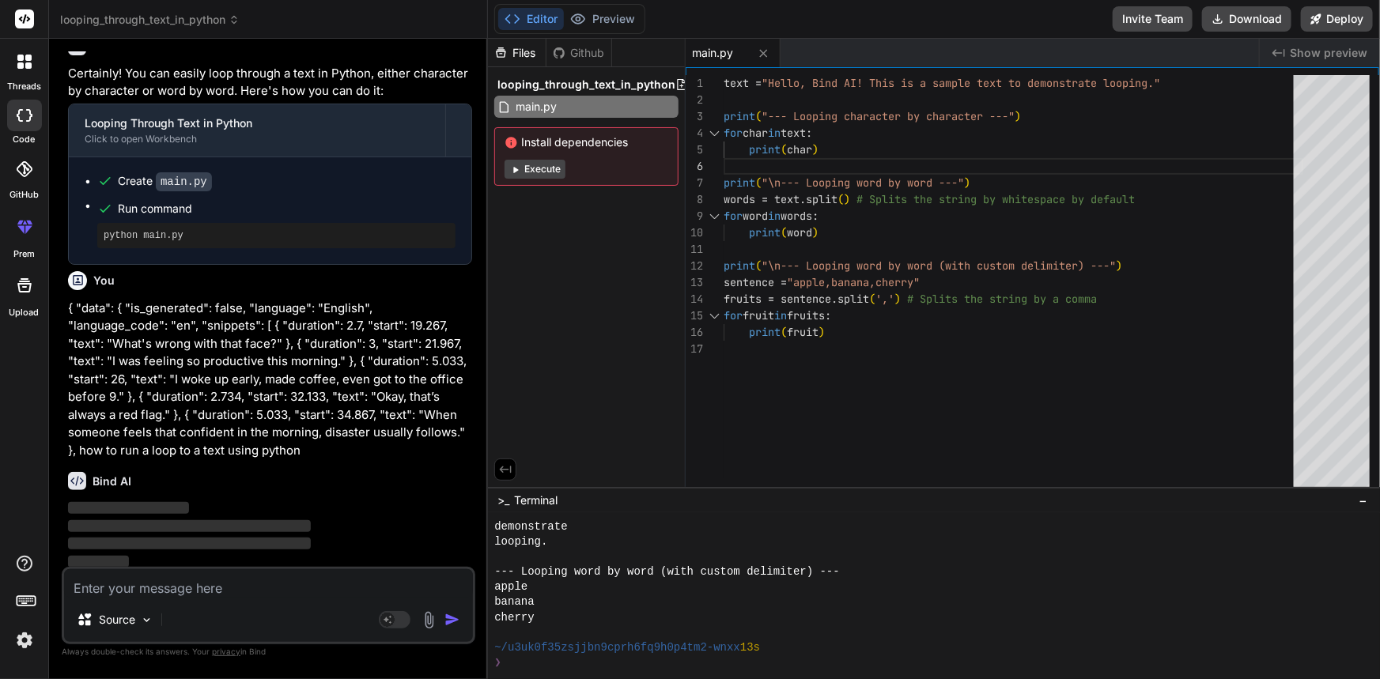
scroll to position [339, 0]
click at [1360, 495] on span "−" at bounding box center [1363, 501] width 9 height 16
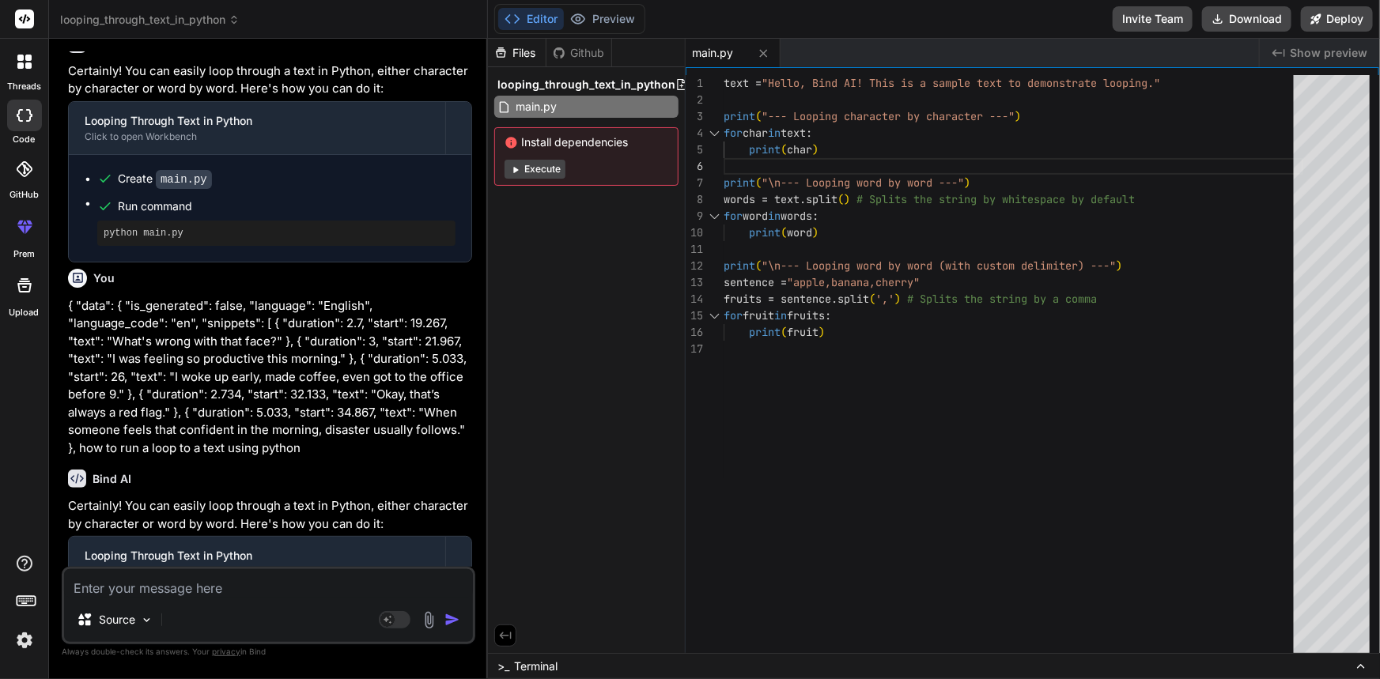
type textarea "x"
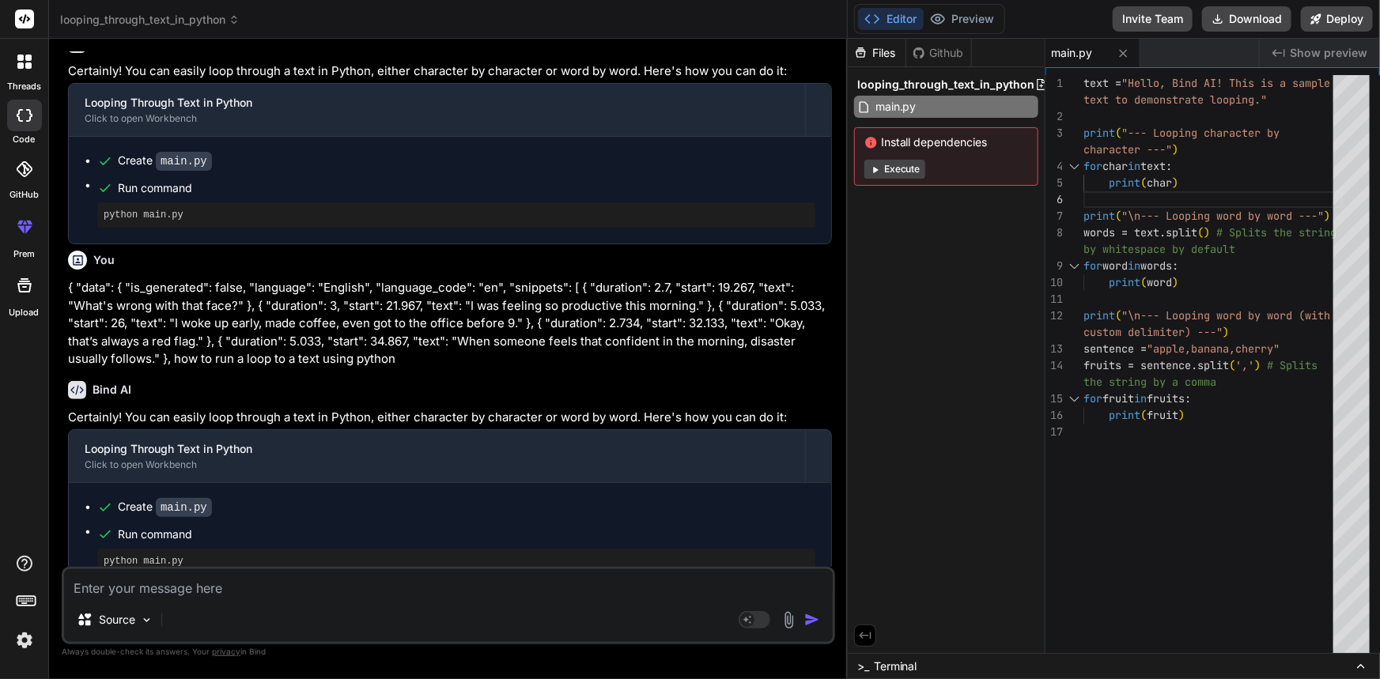
drag, startPoint x: 486, startPoint y: 245, endPoint x: 1289, endPoint y: 327, distance: 806.3
click at [1289, 327] on div "looping_through_text_in_python Created with Pixso. Bind AI Web Search Created w…" at bounding box center [714, 339] width 1331 height 679
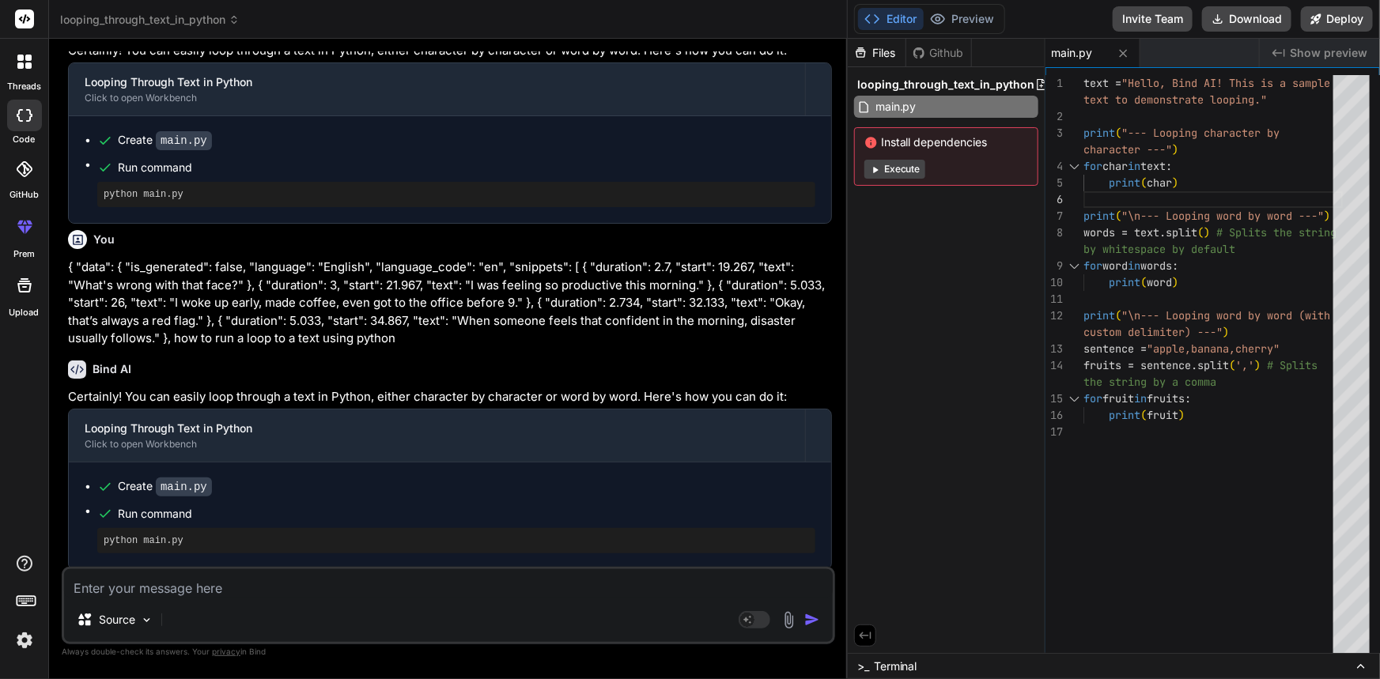
type textarea "print(fruit)"
click at [1220, 438] on div "text = "Hello, Bind AI! This is a sample text to demonstrate looping." print ( …" at bounding box center [1213, 368] width 259 height 586
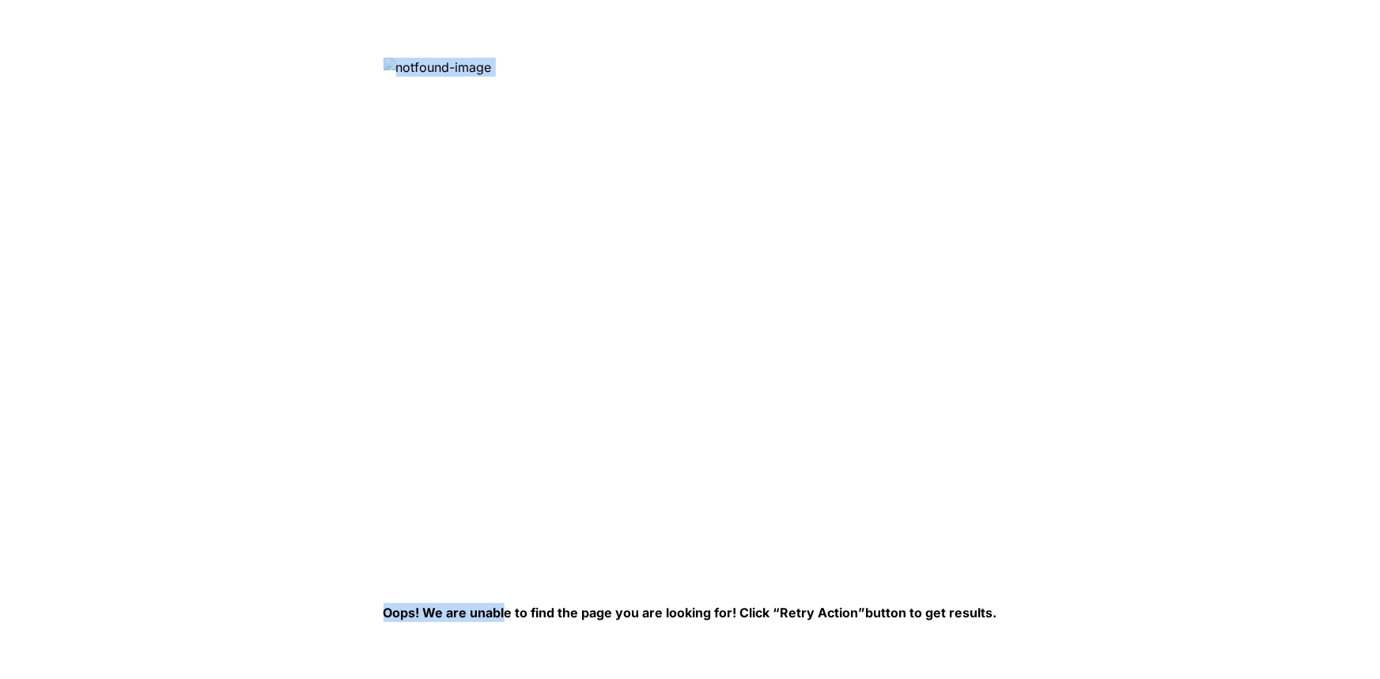
drag, startPoint x: 506, startPoint y: 615, endPoint x: 1270, endPoint y: 539, distance: 767.9
click at [1270, 0] on html "Oops! We are unable to find the page you are looking for! Click “Retry Action” …" at bounding box center [690, 0] width 1380 height 0
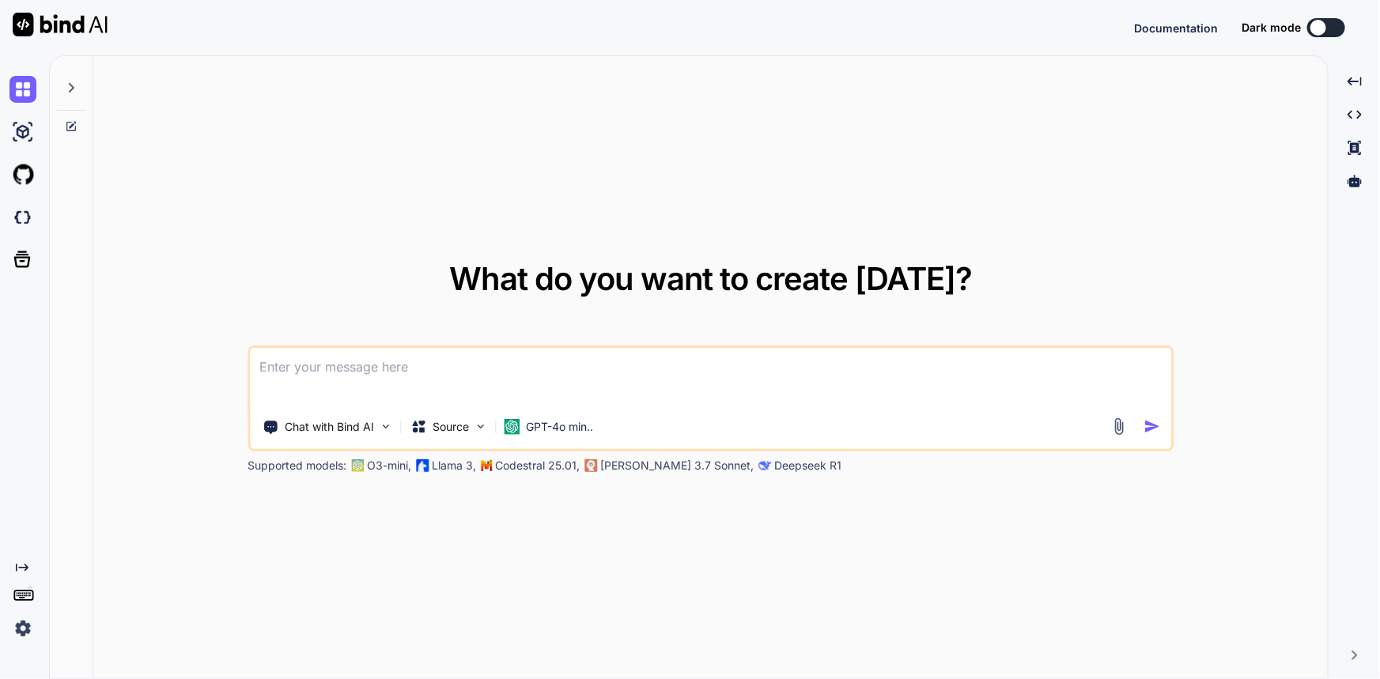
click at [452, 367] on textarea at bounding box center [711, 377] width 922 height 59
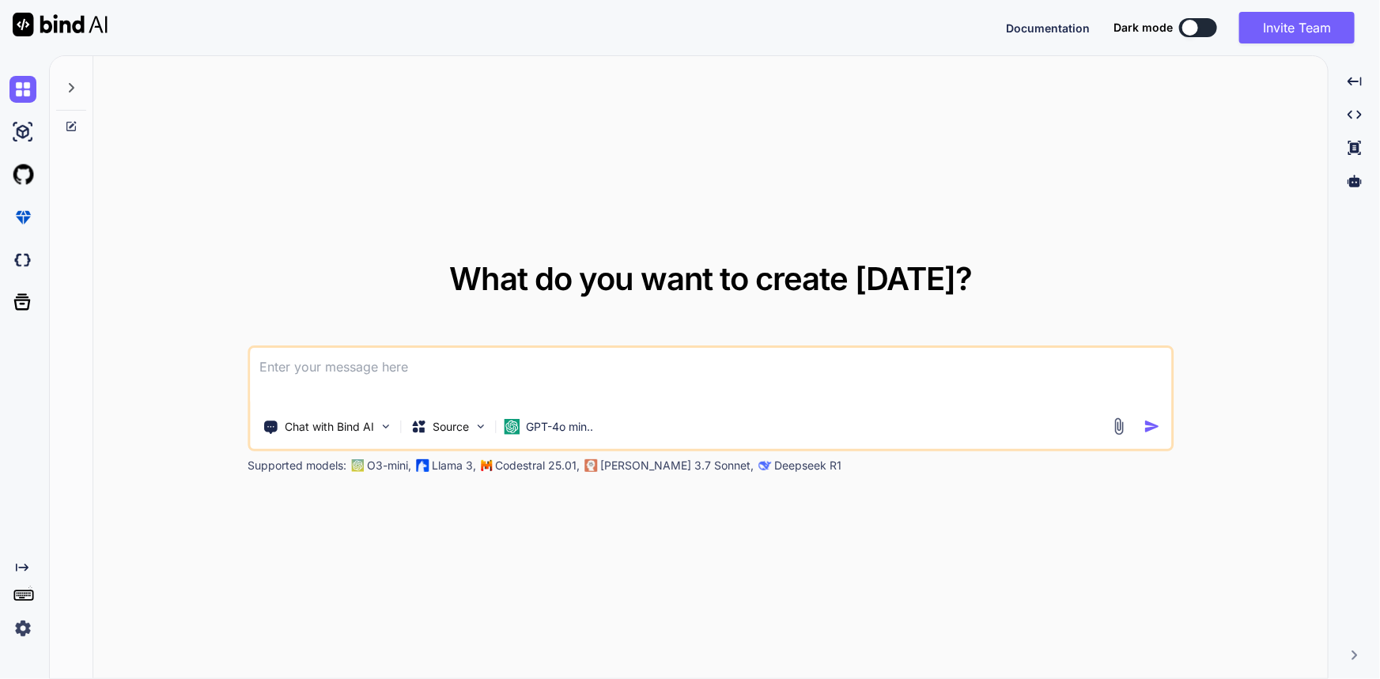
type textarea "x"
type textarea "{ "data": { "is_generated": false, "language": "English", "language_code": "en"…"
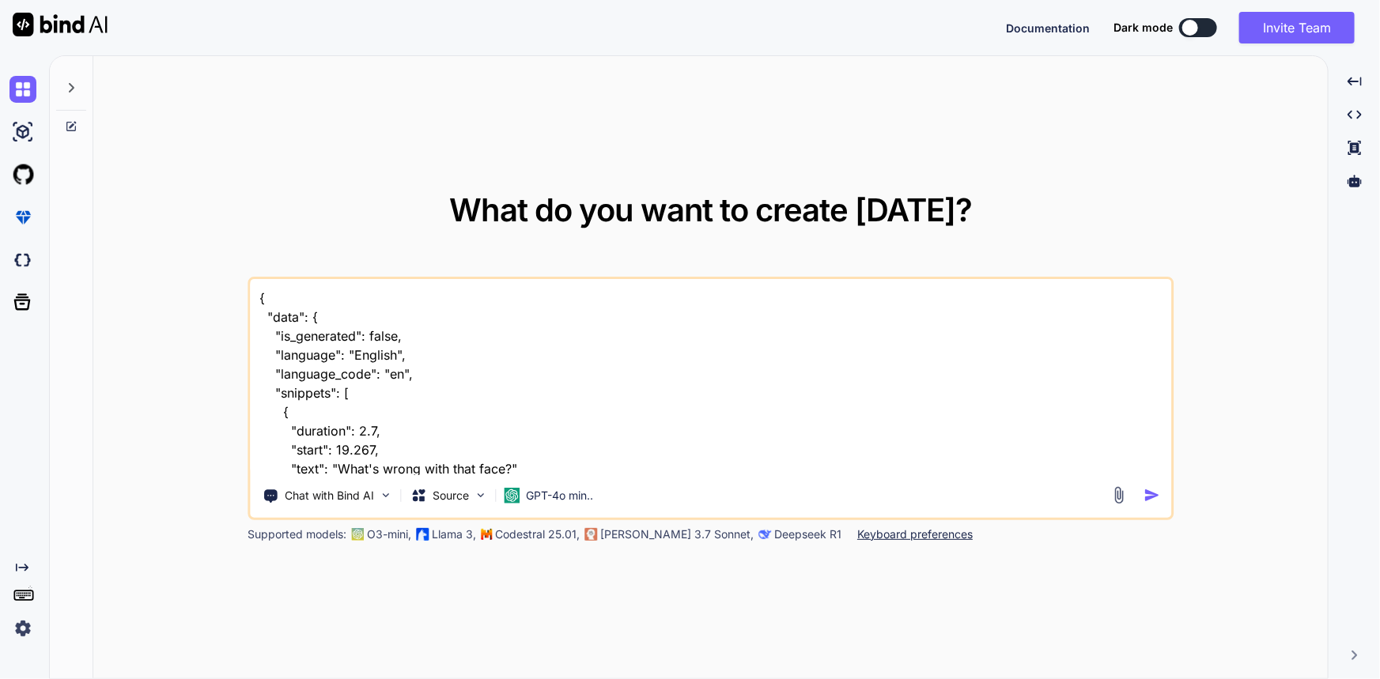
scroll to position [399, 0]
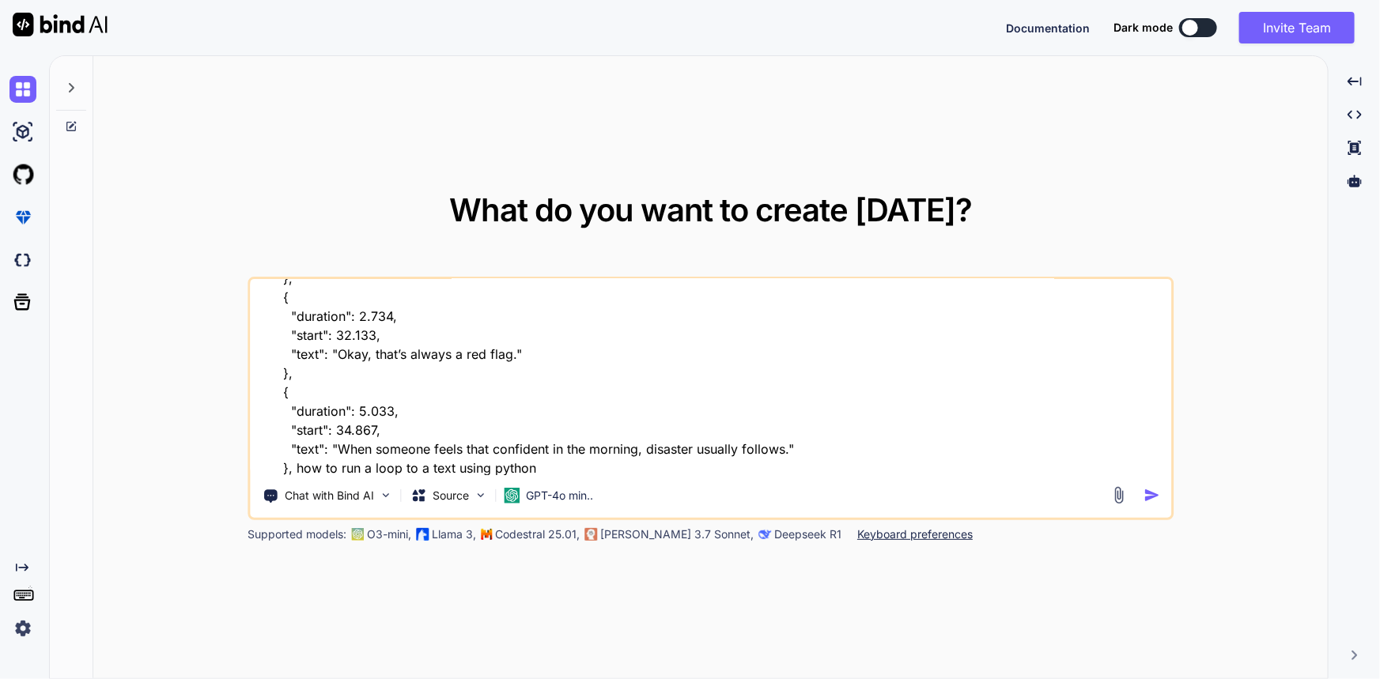
type textarea "x"
click at [610, 452] on textarea "{ "data": { "is_generated": false, "language": "English", "language_code": "en"…" at bounding box center [711, 377] width 922 height 196
click at [604, 468] on textarea "{ "data": { "is_generated": false, "language": "English", "language_code": "en"…" at bounding box center [711, 377] width 922 height 196
drag, startPoint x: 294, startPoint y: 467, endPoint x: 546, endPoint y: 452, distance: 251.9
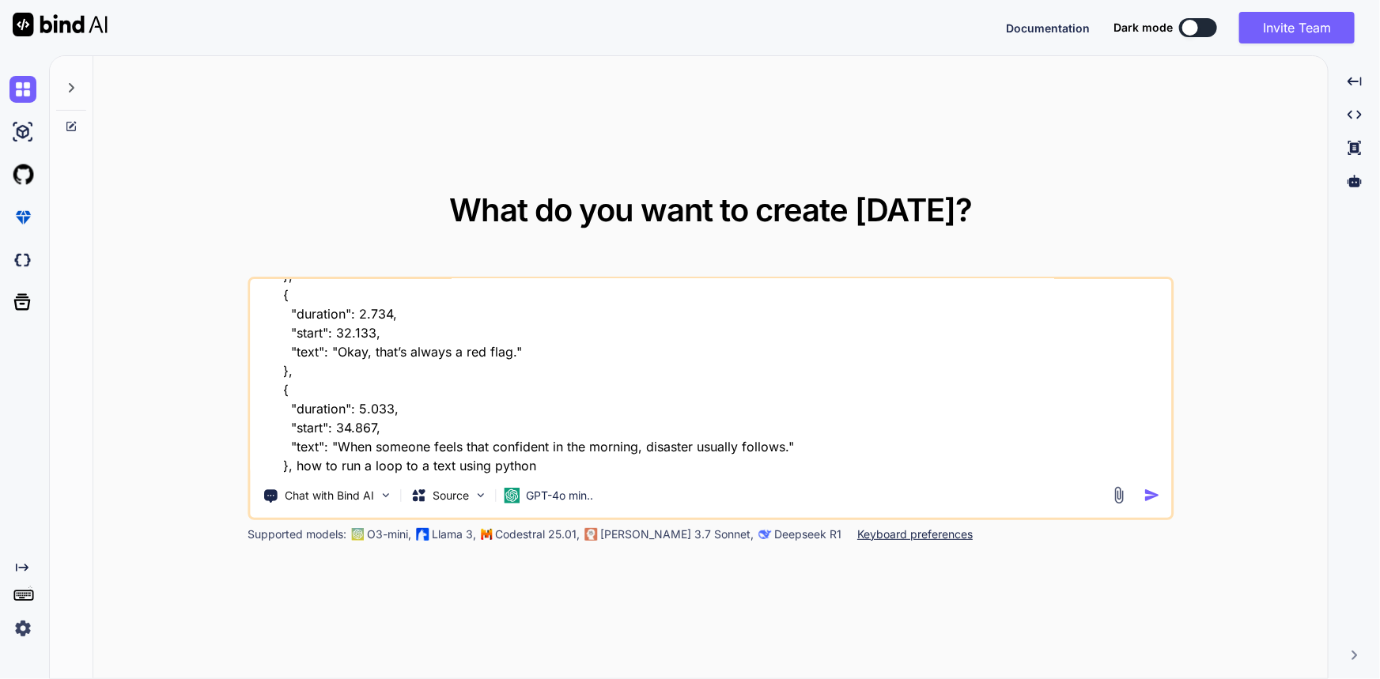
click at [546, 452] on textarea "{ "data": { "is_generated": false, "language": "English", "language_code": "en"…" at bounding box center [711, 377] width 922 height 196
type textarea "{ "data": { "is_generated": false, "language": "English", "language_code": "en"…"
type textarea "x"
type textarea "{ "data": { "is_generated": false, "language": "English", "language_code": "en"…"
type textarea "x"
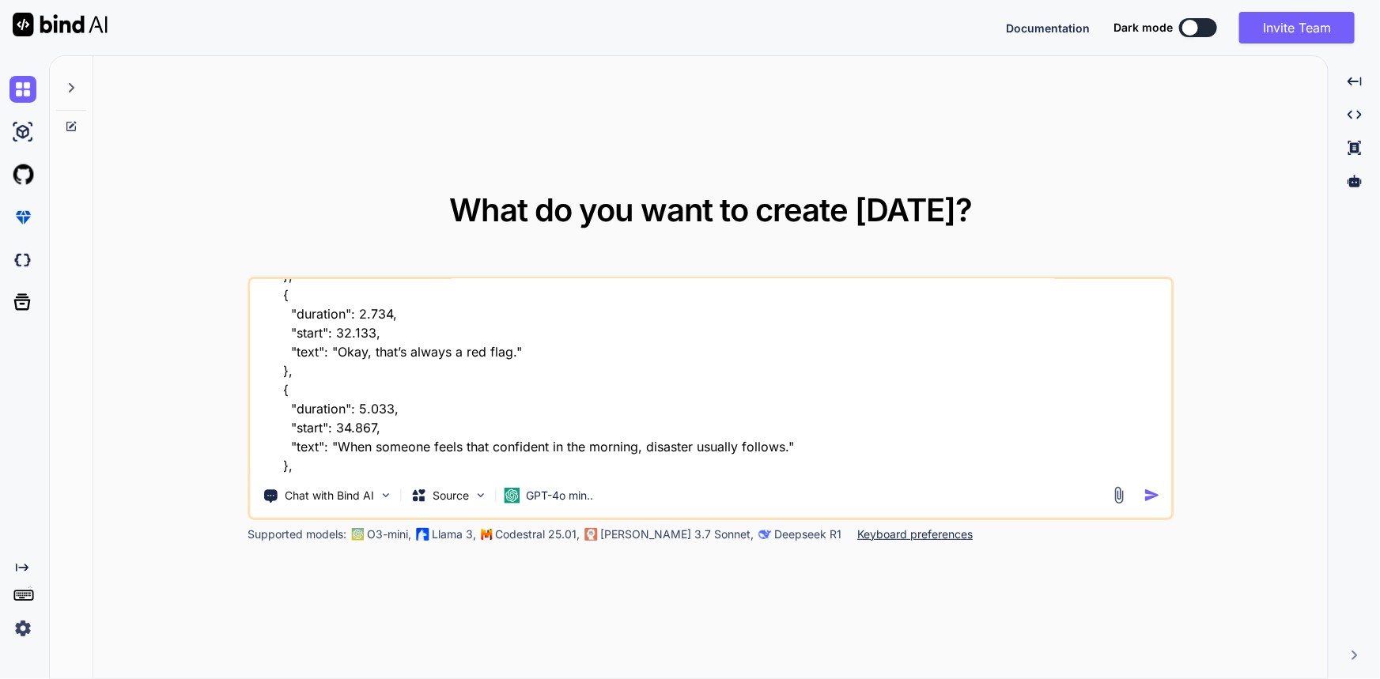
type textarea "{ "data": { "is_generated": false, "language": "English", "language_code": "en"…"
type textarea "x"
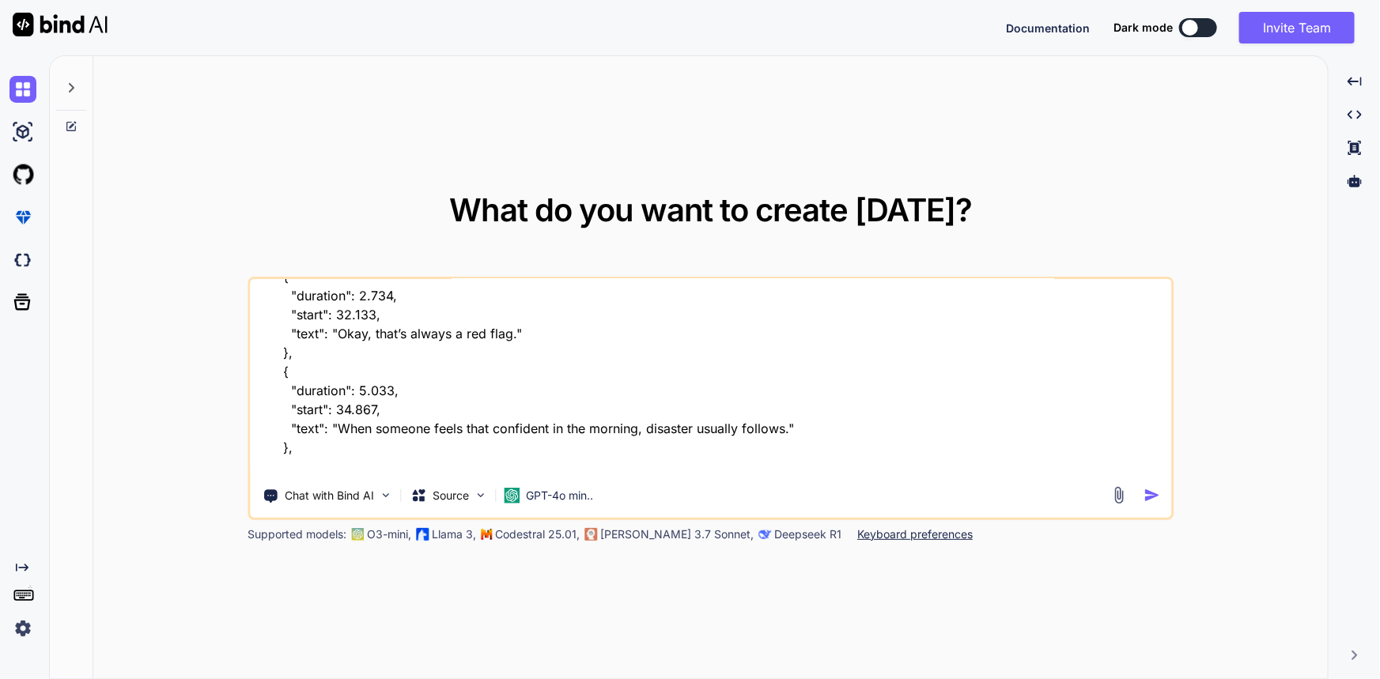
scroll to position [437, 0]
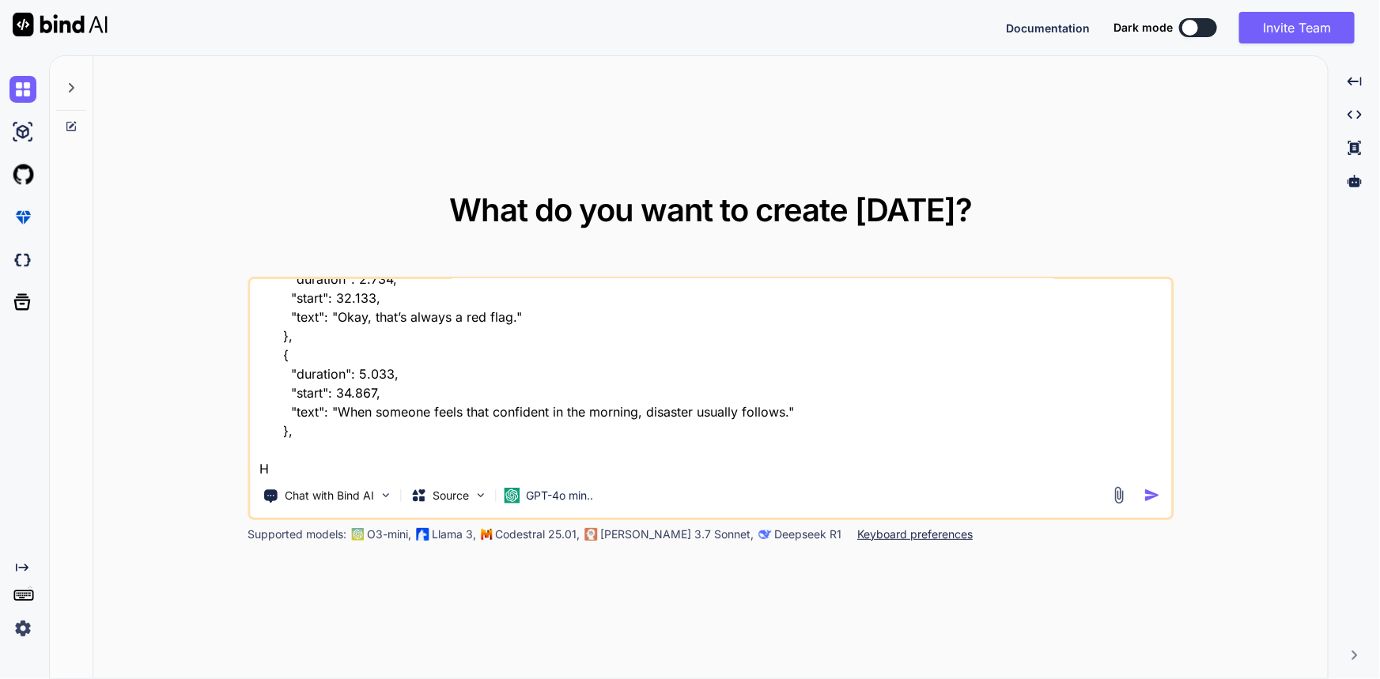
type textarea "{ "data": { "is_generated": false, "language": "English", "language_code": "en"…"
type textarea "x"
type textarea "{ "data": { "is_generated": false, "language": "English", "language_code": "en"…"
type textarea "x"
type textarea "{ "data": { "is_generated": false, "language": "English", "language_code": "en"…"
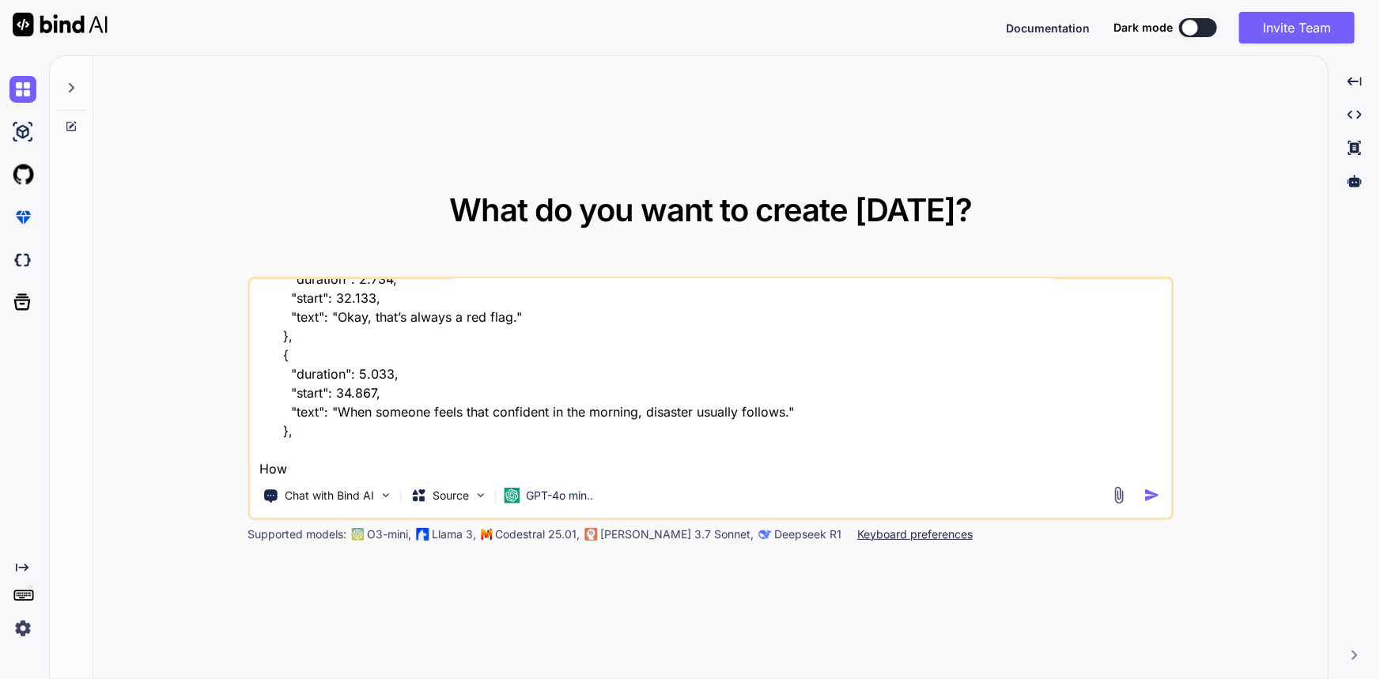
type textarea "x"
type textarea "{ "data": { "is_generated": false, "language": "English", "language_code": "en"…"
type textarea "x"
type textarea "{ "data": { "is_generated": false, "language": "English", "language_code": "en"…"
type textarea "x"
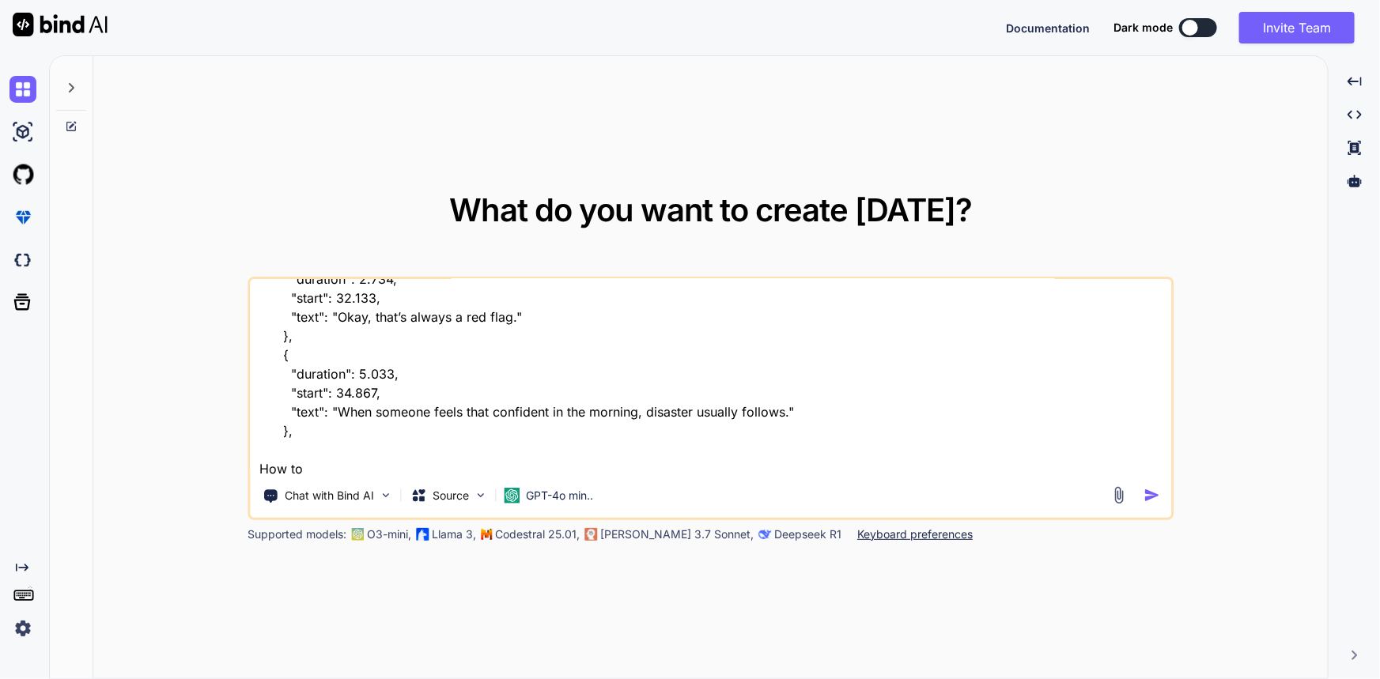
type textarea "{ "data": { "is_generated": false, "language": "English", "language_code": "en"…"
type textarea "x"
type textarea "{ "data": { "is_generated": false, "language": "English", "language_code": "en"…"
type textarea "x"
type textarea "{ "data": { "is_generated": false, "language": "English", "language_code": "en"…"
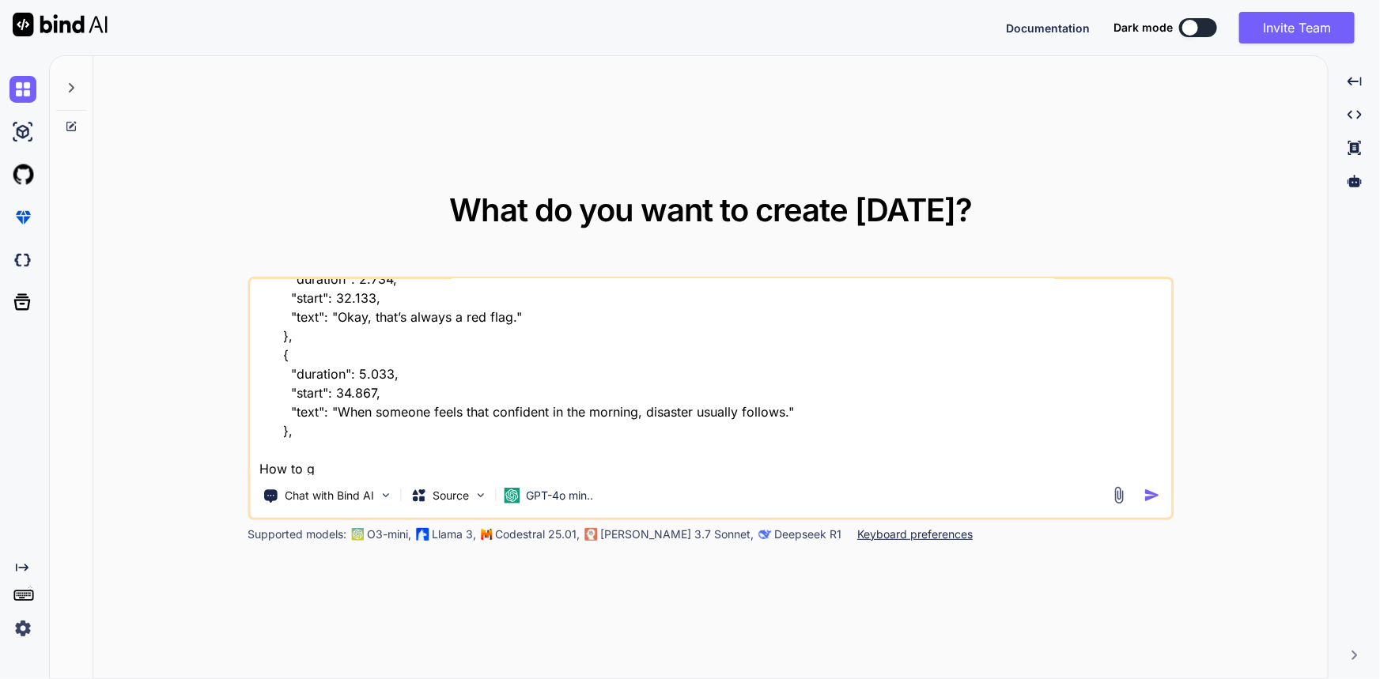
type textarea "x"
type textarea "{ "data": { "is_generated": false, "language": "English", "language_code": "en"…"
type textarea "x"
type textarea "{ "data": { "is_generated": false, "language": "English", "language_code": "en"…"
type textarea "x"
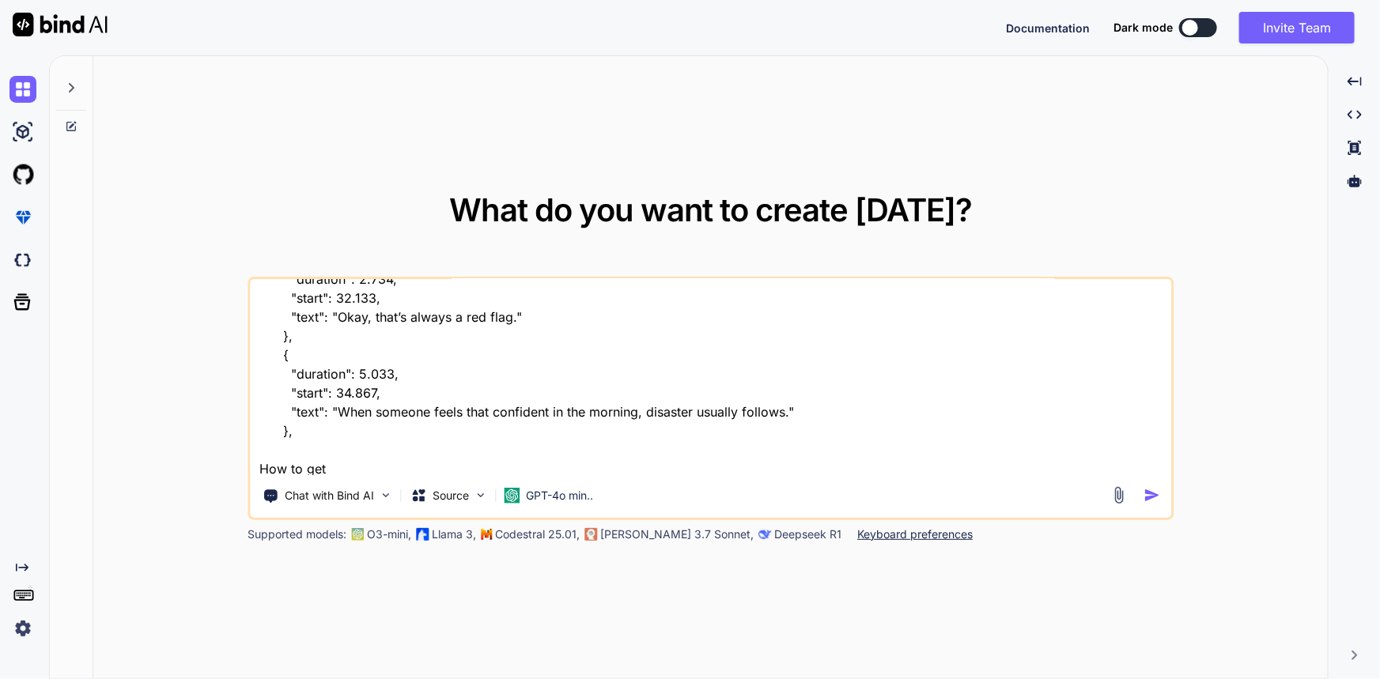
type textarea "{ "data": { "is_generated": false, "language": "English", "language_code": "en"…"
type textarea "x"
type textarea "{ "data": { "is_generated": false, "language": "English", "language_code": "en"…"
type textarea "x"
type textarea "{ "data": { "is_generated": false, "language": "English", "language_code": "en"…"
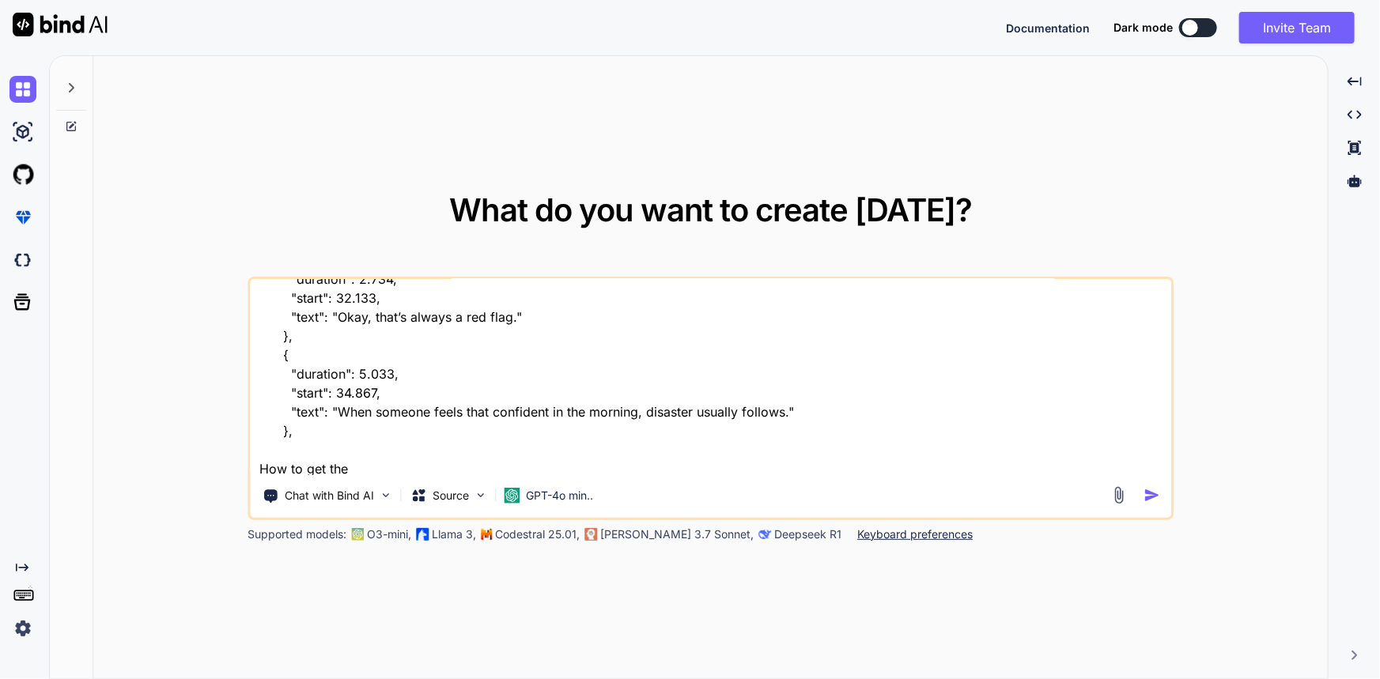
type textarea "x"
type textarea "{ "data": { "is_generated": false, "language": "English", "language_code": "en"…"
type textarea "x"
type textarea "{ "data": { "is_generated": false, "language": "English", "language_code": "en"…"
type textarea "x"
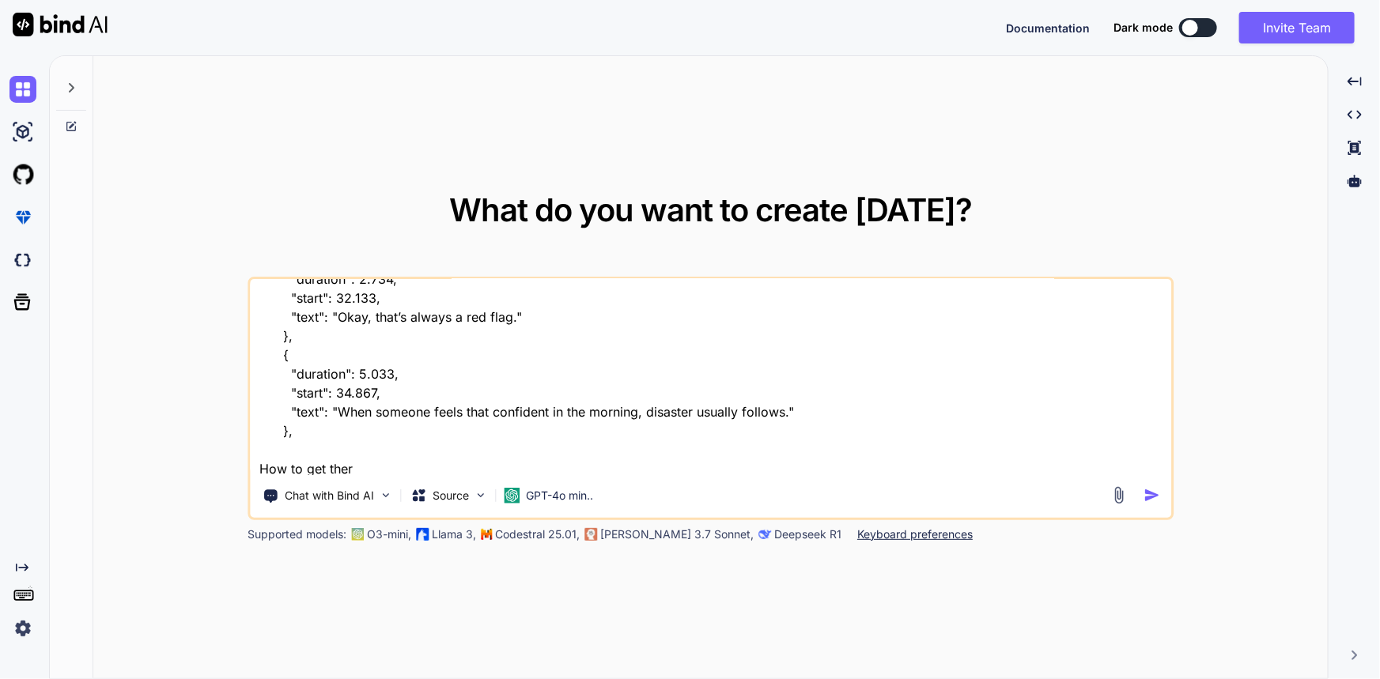
type textarea "{ "data": { "is_generated": false, "language": "English", "language_code": "en"…"
type textarea "x"
type textarea "{ "data": { "is_generated": false, "language": "English", "language_code": "en"…"
type textarea "x"
type textarea "{ "data": { "is_generated": false, "language": "English", "language_code": "en"…"
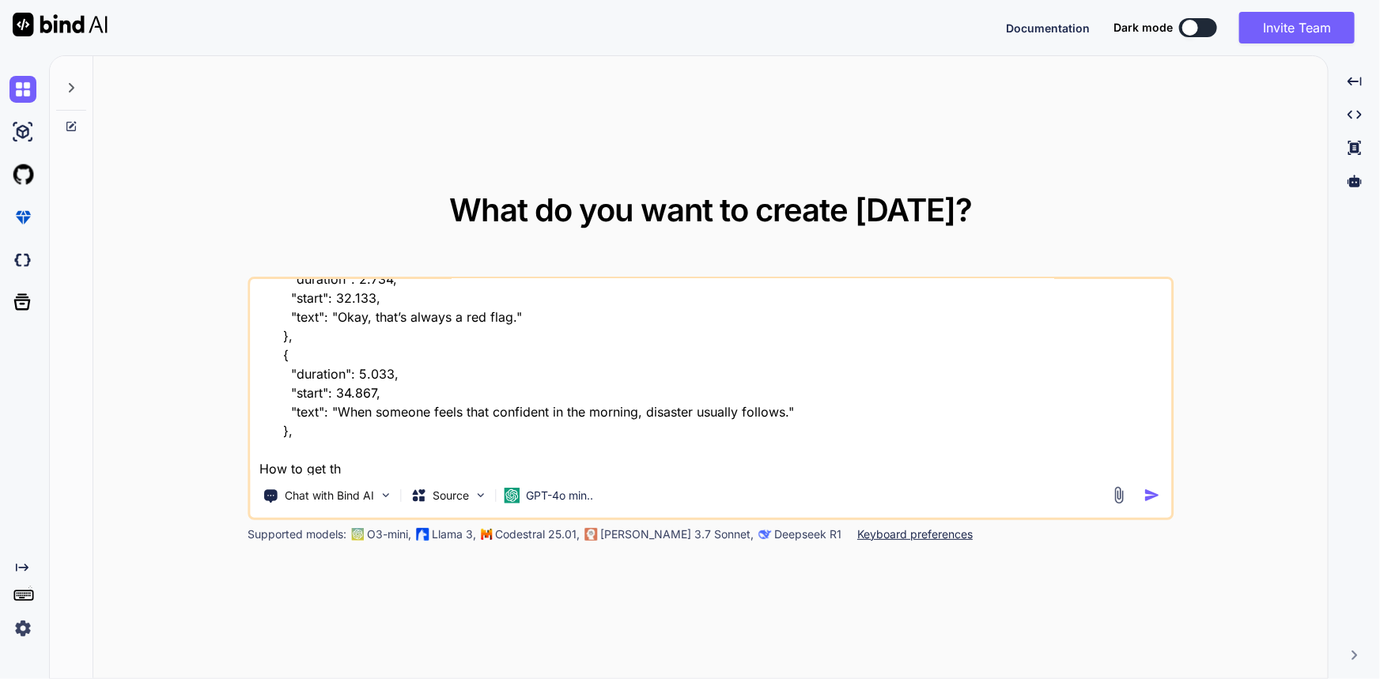
type textarea "x"
type textarea "{ "data": { "is_generated": false, "language": "English", "language_code": "en"…"
type textarea "x"
type textarea "{ "data": { "is_generated": false, "language": "English", "language_code": "en"…"
type textarea "x"
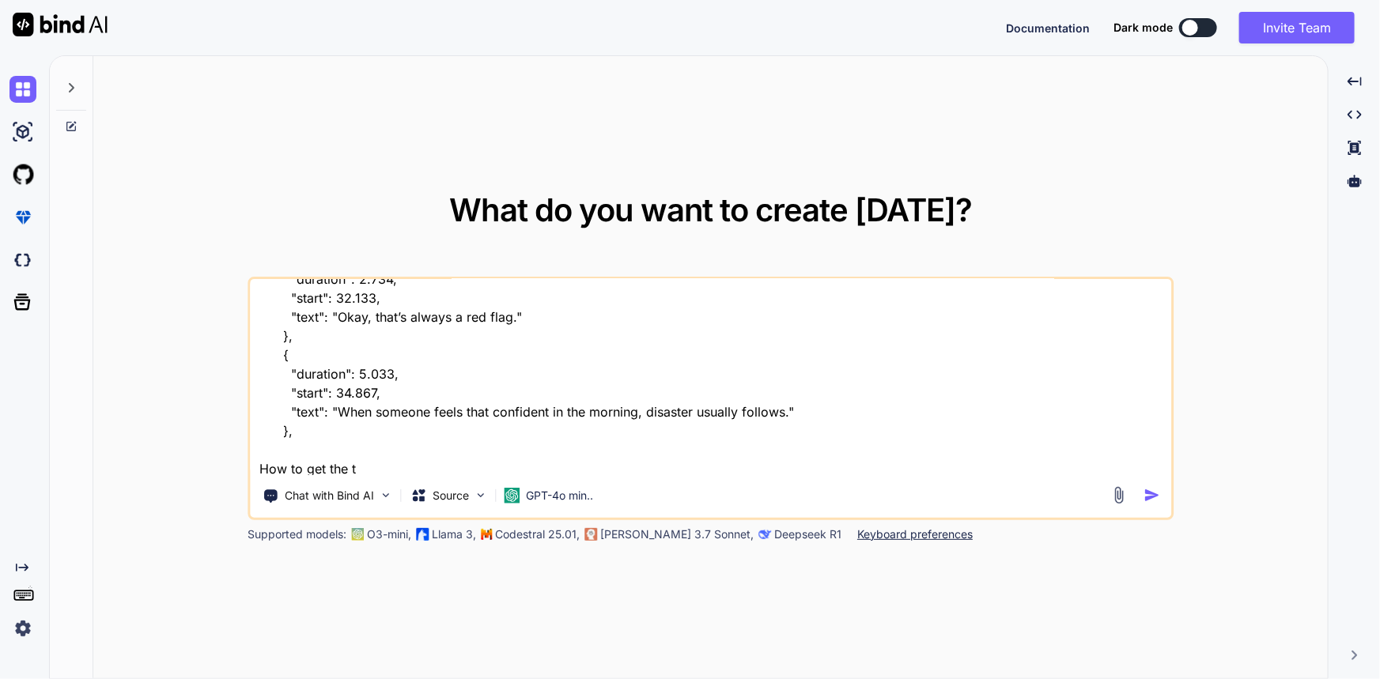
type textarea "{ "data": { "is_generated": false, "language": "English", "language_code": "en"…"
type textarea "x"
type textarea "{ "data": { "is_generated": false, "language": "English", "language_code": "en"…"
type textarea "x"
type textarea "{ "data": { "is_generated": false, "language": "English", "language_code": "en"…"
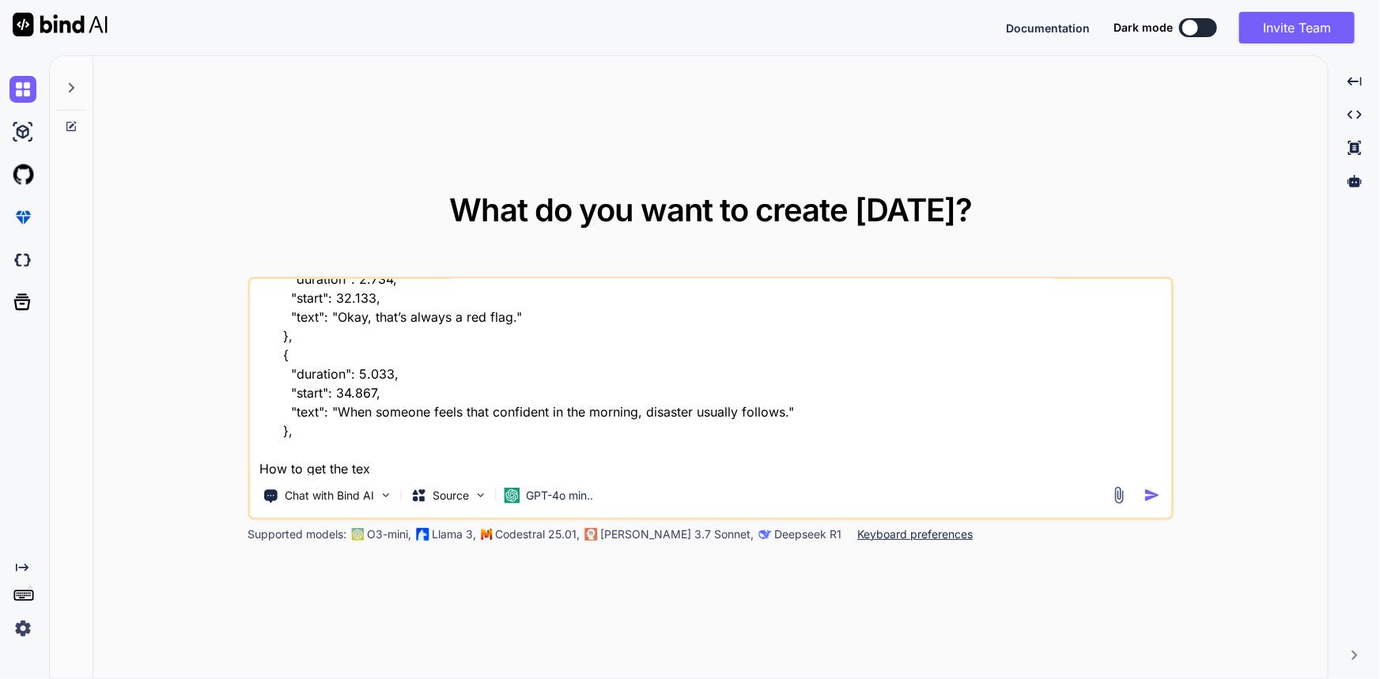
type textarea "x"
type textarea "{ "data": { "is_generated": false, "language": "English", "language_code": "en"…"
type textarea "x"
type textarea "{ "data": { "is_generated": false, "language": "English", "language_code": "en"…"
type textarea "x"
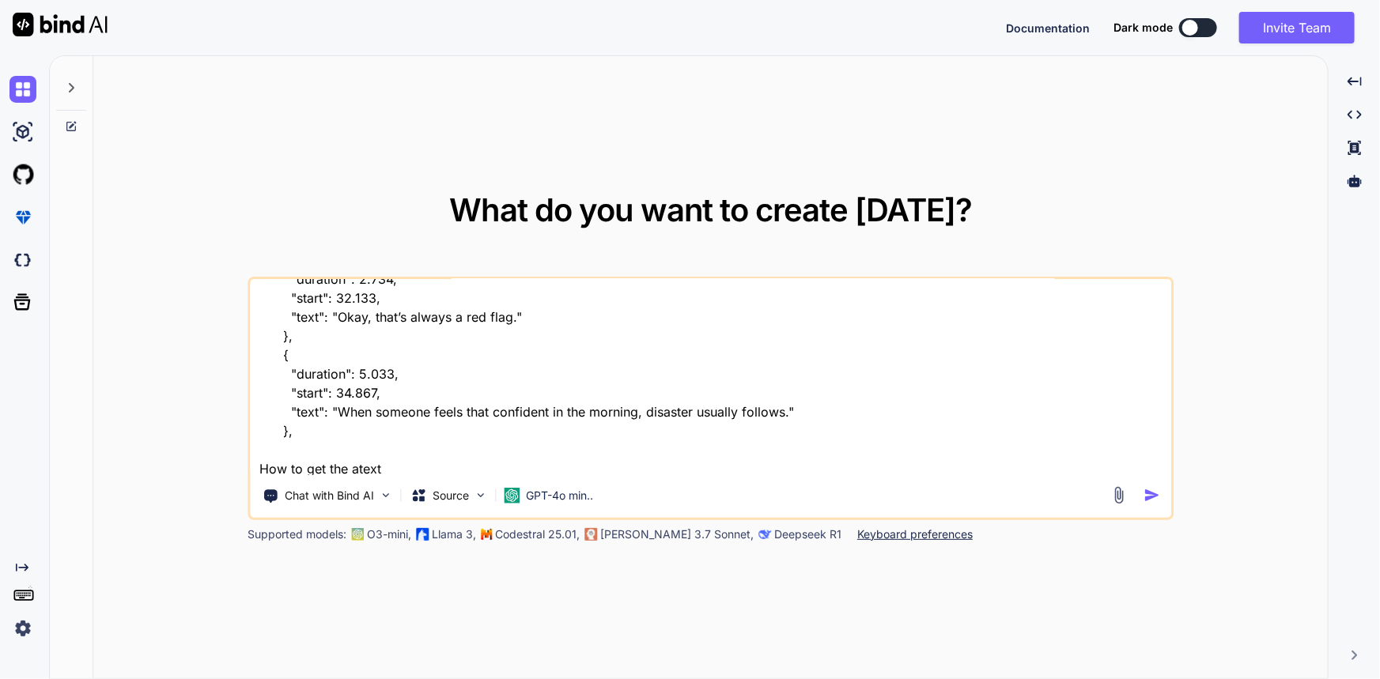
type textarea "{ "data": { "is_generated": false, "language": "English", "language_code": "en"…"
type textarea "x"
type textarea "{ "data": { "is_generated": false, "language": "English", "language_code": "en"…"
type textarea "x"
type textarea "{ "data": { "is_generated": false, "language": "English", "language_code": "en"…"
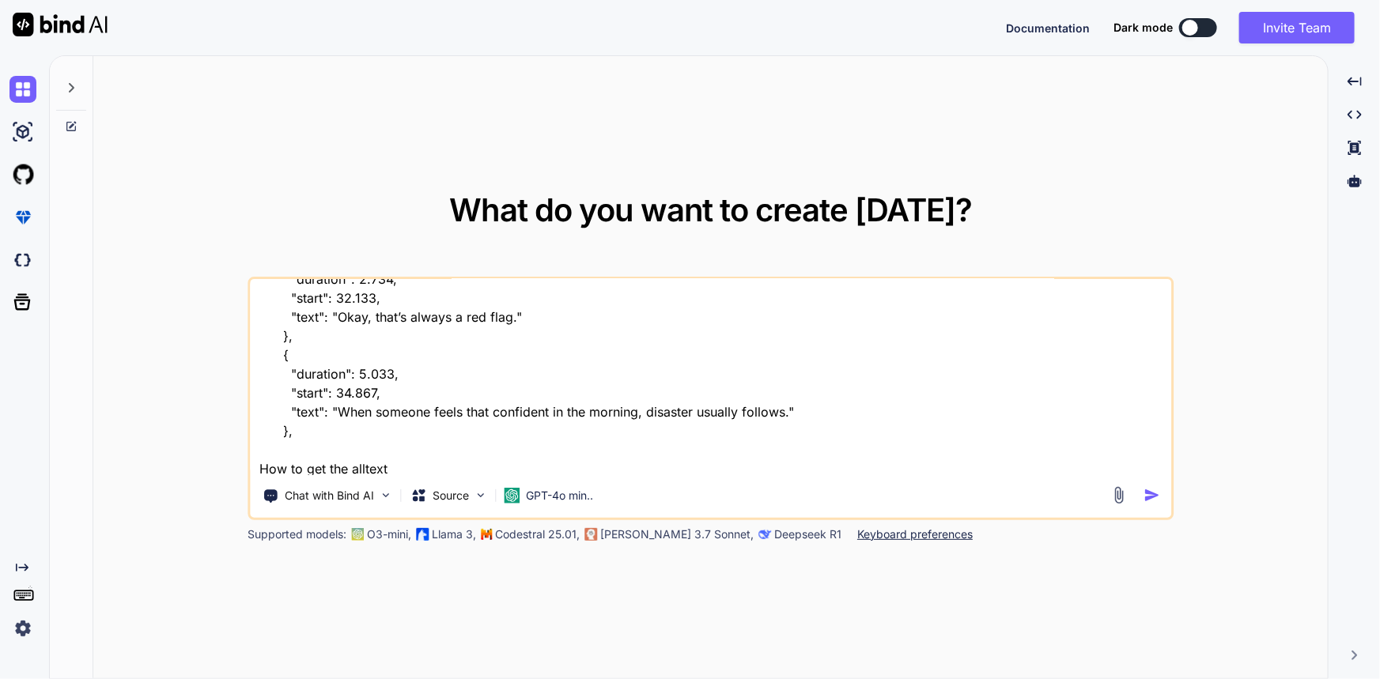
type textarea "x"
type textarea "{ "data": { "is_generated": false, "language": "English", "language_code": "en"…"
type textarea "x"
type textarea "{ "data": { "is_generated": false, "language": "English", "language_code": "en"…"
type textarea "x"
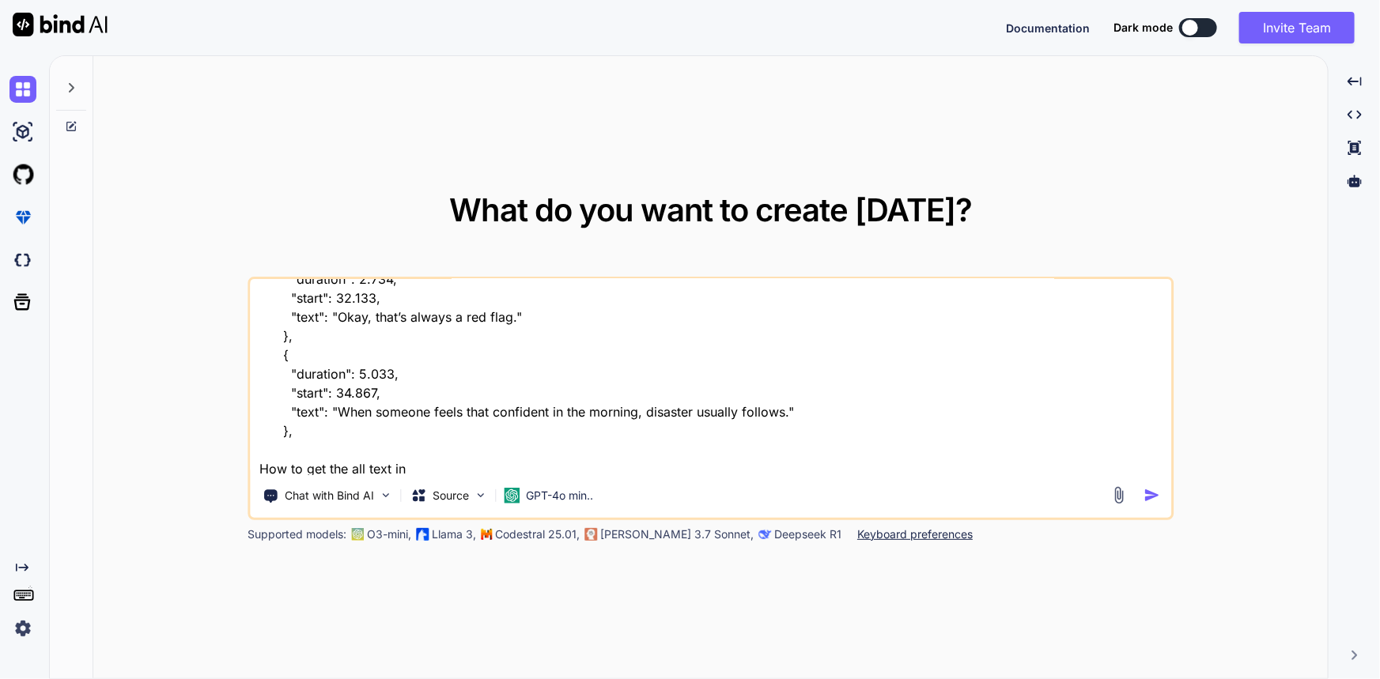
type textarea "{ "data": { "is_generated": false, "language": "English", "language_code": "en"…"
type textarea "x"
type textarea "{ "data": { "is_generated": false, "language": "English", "language_code": "en"…"
type textarea "x"
type textarea "{ "data": { "is_generated": false, "language": "English", "language_code": "en"…"
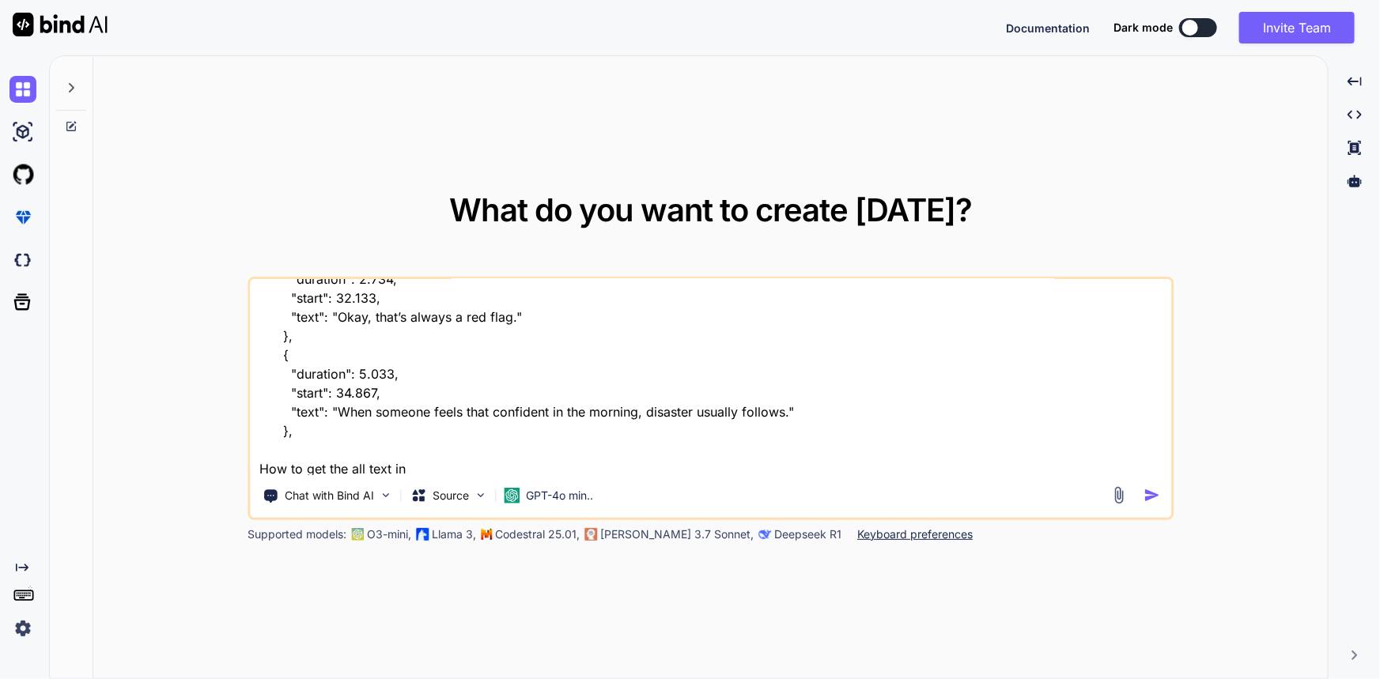
type textarea "x"
type textarea "{ "data": { "is_generated": false, "language": "English", "language_code": "en"…"
type textarea "x"
type textarea "{ "data": { "is_generated": false, "language": "English", "language_code": "en"…"
type textarea "x"
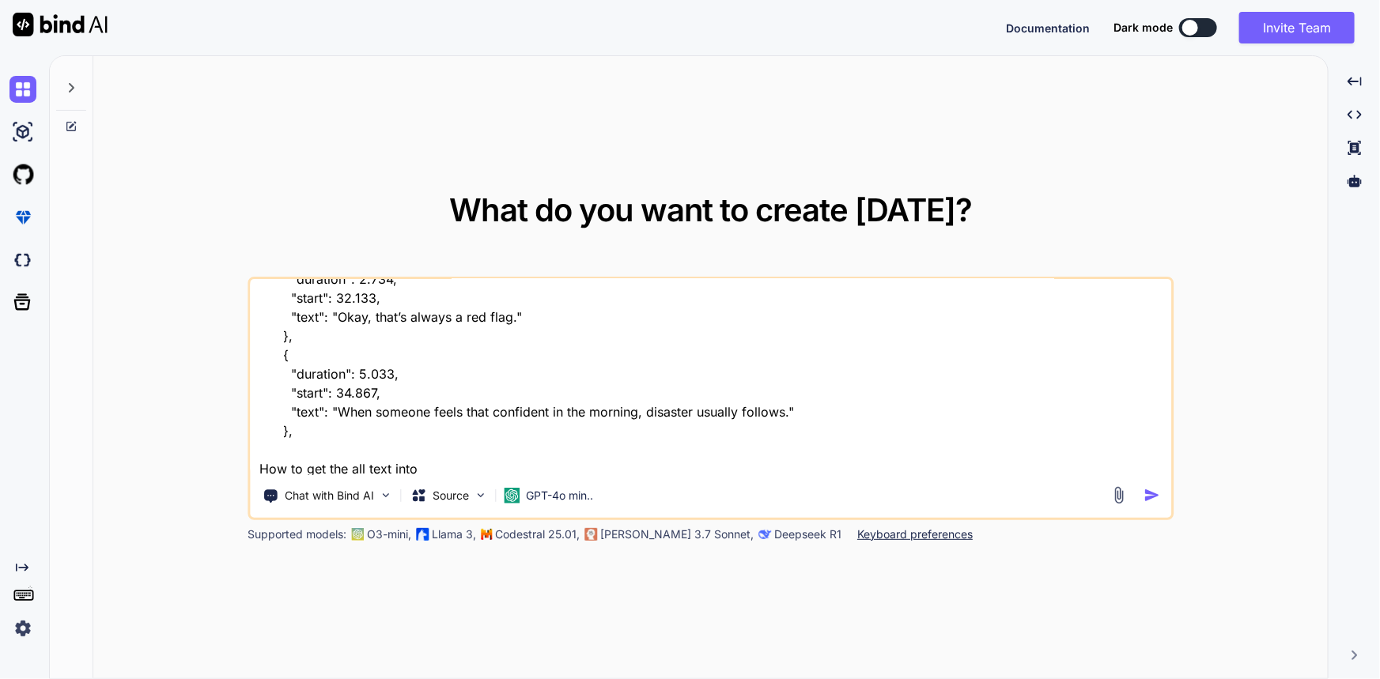
type textarea "{ "data": { "is_generated": false, "language": "English", "language_code": "en"…"
type textarea "x"
type textarea "{ "data": { "is_generated": false, "language": "English", "language_code": "en"…"
type textarea "x"
type textarea "{ "data": { "is_generated": false, "language": "English", "language_code": "en"…"
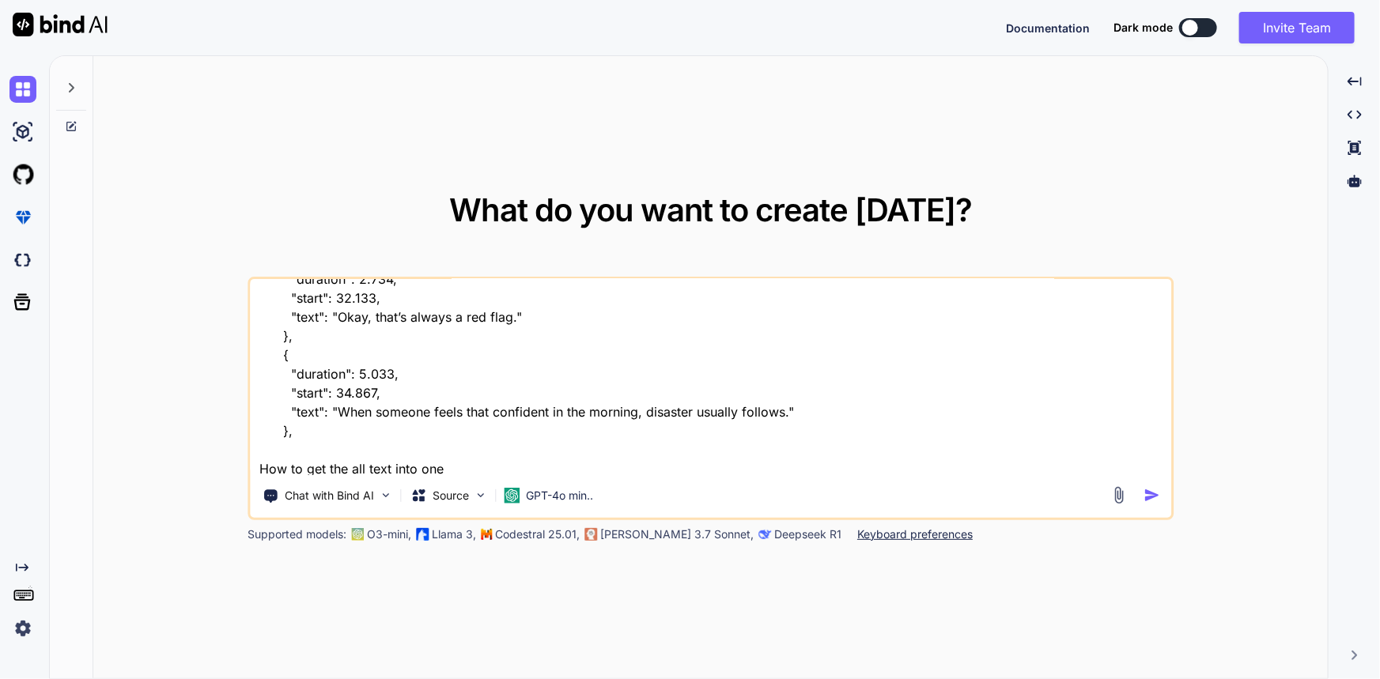
type textarea "x"
type textarea "{ "data": { "is_generated": false, "language": "English", "language_code": "en"…"
type textarea "x"
type textarea "{ "data": { "is_generated": false, "language": "English", "language_code": "en"…"
type textarea "x"
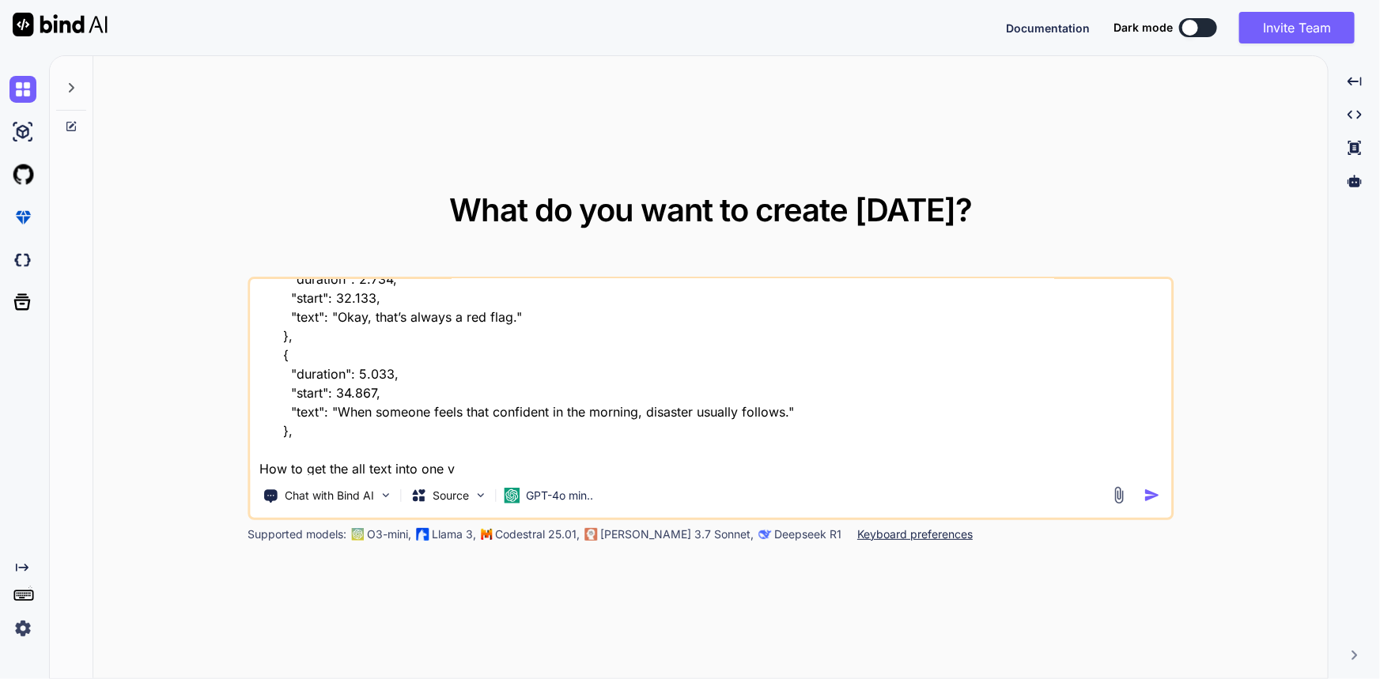
type textarea "{ "data": { "is_generated": false, "language": "English", "language_code": "en"…"
type textarea "x"
type textarea "{ "data": { "is_generated": false, "language": "English", "language_code": "en"…"
type textarea "x"
type textarea "{ "data": { "is_generated": false, "language": "English", "language_code": "en"…"
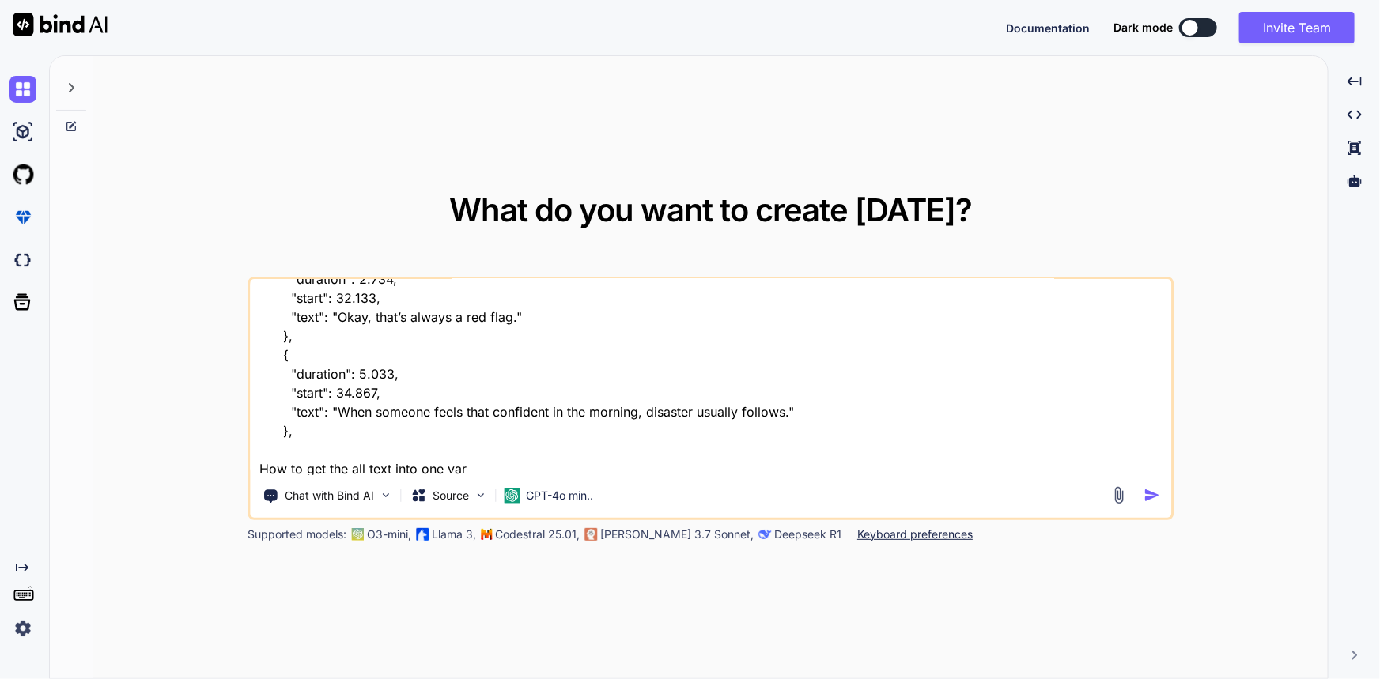
type textarea "x"
type textarea "{ "data": { "is_generated": false, "language": "English", "language_code": "en"…"
type textarea "x"
type textarea "{ "data": { "is_generated": false, "language": "English", "language_code": "en"…"
type textarea "x"
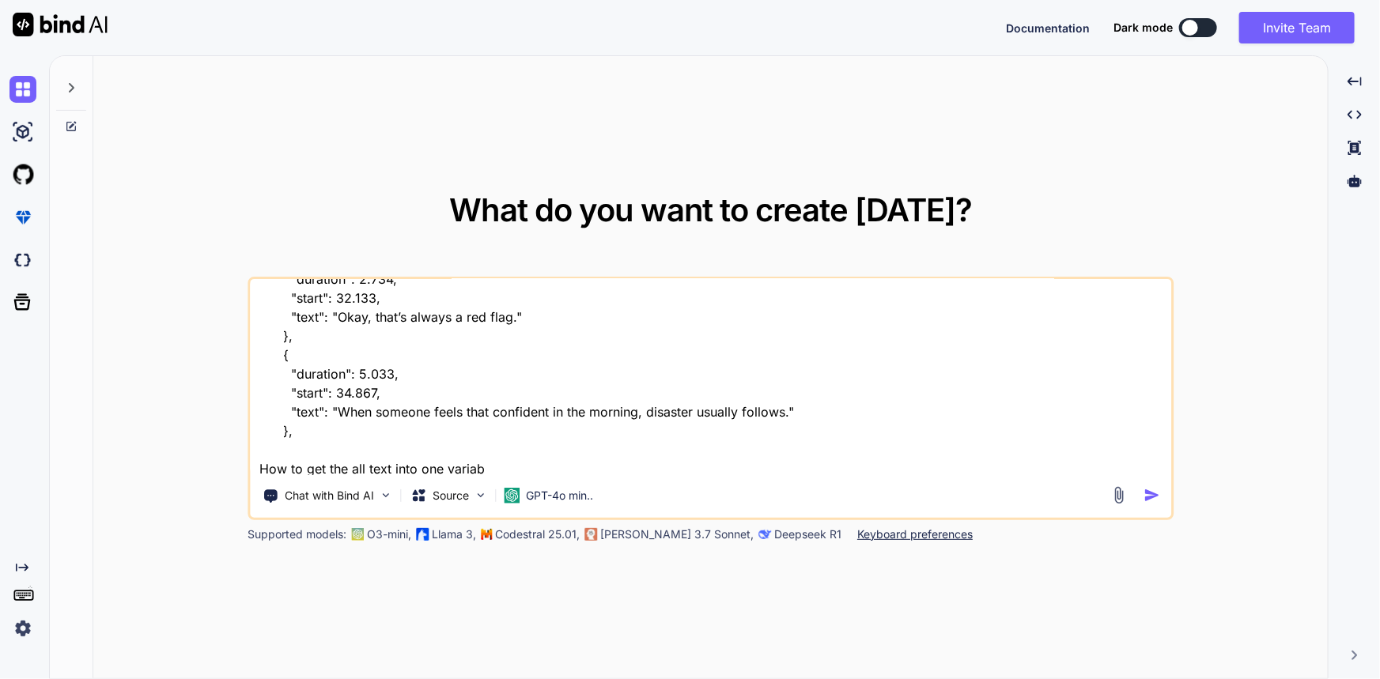
type textarea "{ "data": { "is_generated": false, "language": "English", "language_code": "en"…"
type textarea "x"
type textarea "{ "data": { "is_generated": false, "language": "English", "language_code": "en"…"
type textarea "x"
type textarea "{ "data": { "is_generated": false, "language": "English", "language_code": "en"…"
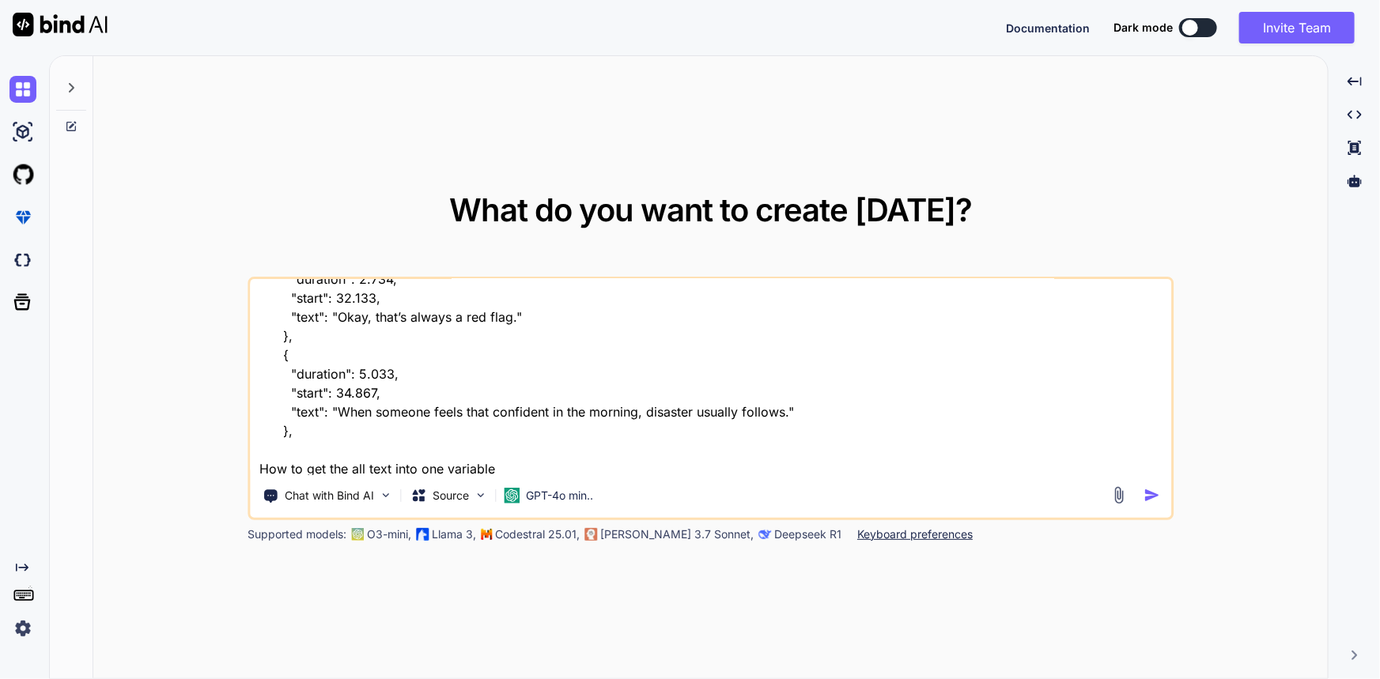
type textarea "x"
type textarea "{ "data": { "is_generated": false, "language": "English", "language_code": "en"…"
type textarea "x"
type textarea "{ "data": { "is_generated": false, "language": "English", "language_code": "en"…"
type textarea "x"
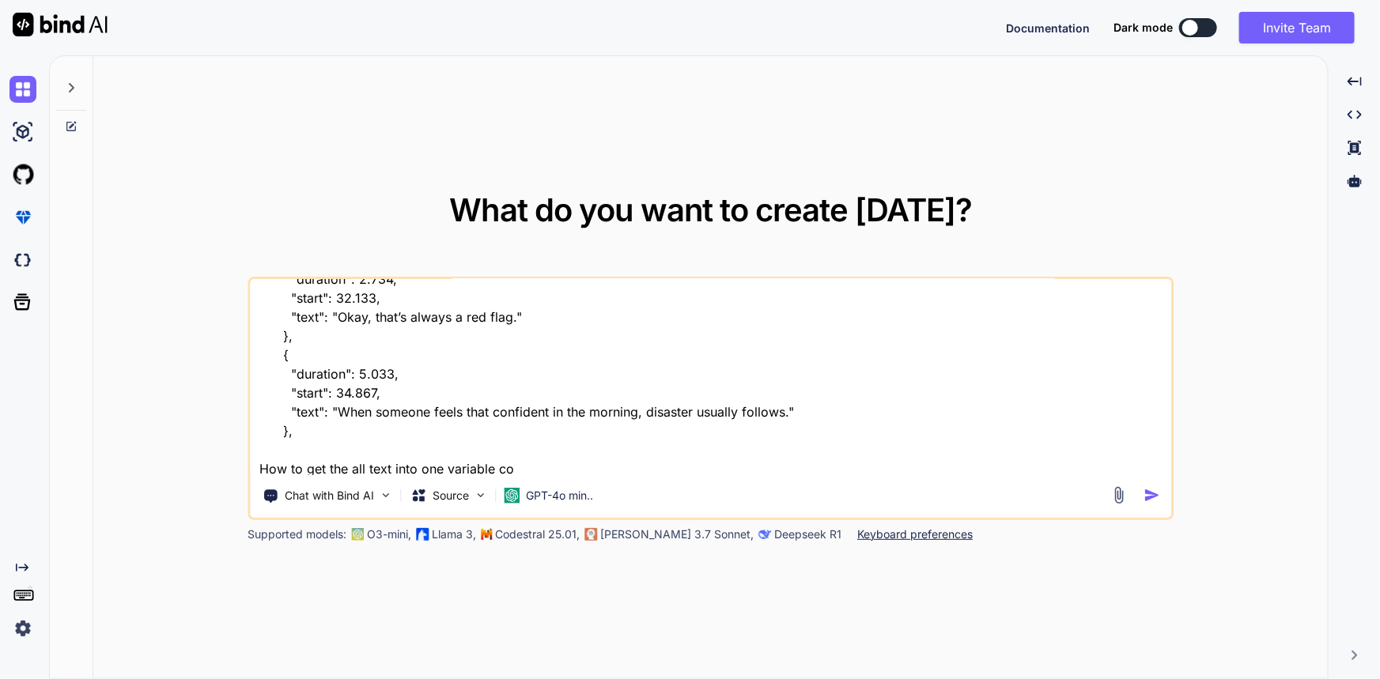
type textarea "{ "data": { "is_generated": false, "language": "English", "language_code": "en"…"
type textarea "x"
type textarea "{ "data": { "is_generated": false, "language": "English", "language_code": "en"…"
type textarea "x"
type textarea "{ "data": { "is_generated": false, "language": "English", "language_code": "en"…"
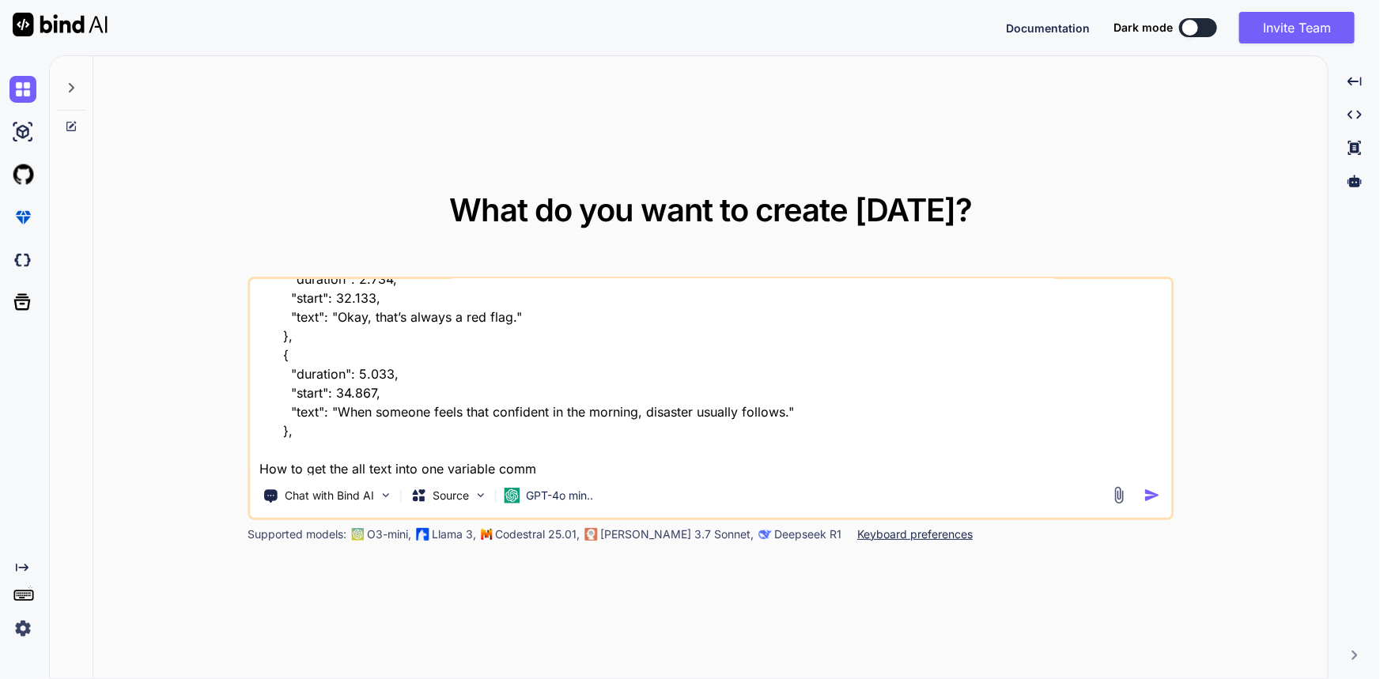
type textarea "x"
type textarea "{ "data": { "is_generated": false, "language": "English", "language_code": "en"…"
type textarea "x"
type textarea "{ "data": { "is_generated": false, "language": "English", "language_code": "en"…"
type textarea "x"
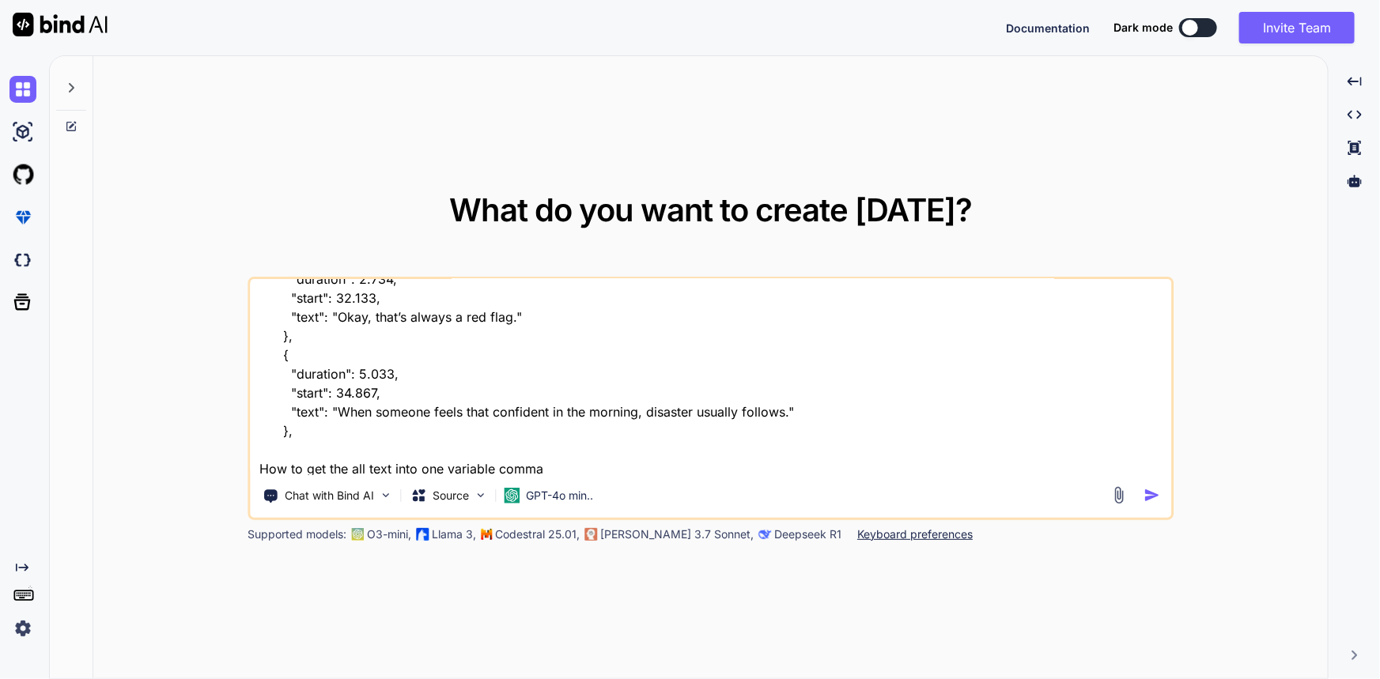
type textarea "{ "data": { "is_generated": false, "language": "English", "language_code": "en"…"
type textarea "x"
type textarea "{ "data": { "is_generated": false, "language": "English", "language_code": "en"…"
type textarea "x"
type textarea "{ "data": { "is_generated": false, "language": "English", "language_code": "en"…"
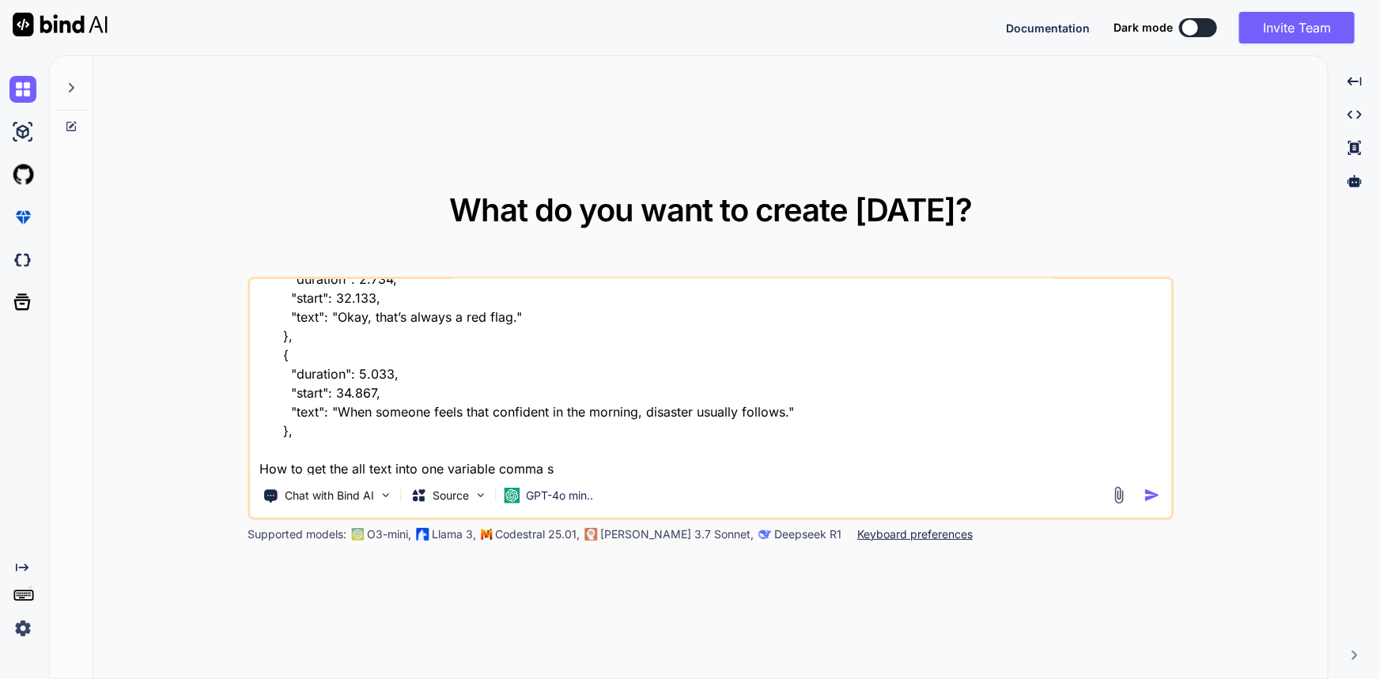
type textarea "x"
type textarea "{ "data": { "is_generated": false, "language": "English", "language_code": "en"…"
type textarea "x"
type textarea "{ "data": { "is_generated": false, "language": "English", "language_code": "en"…"
type textarea "x"
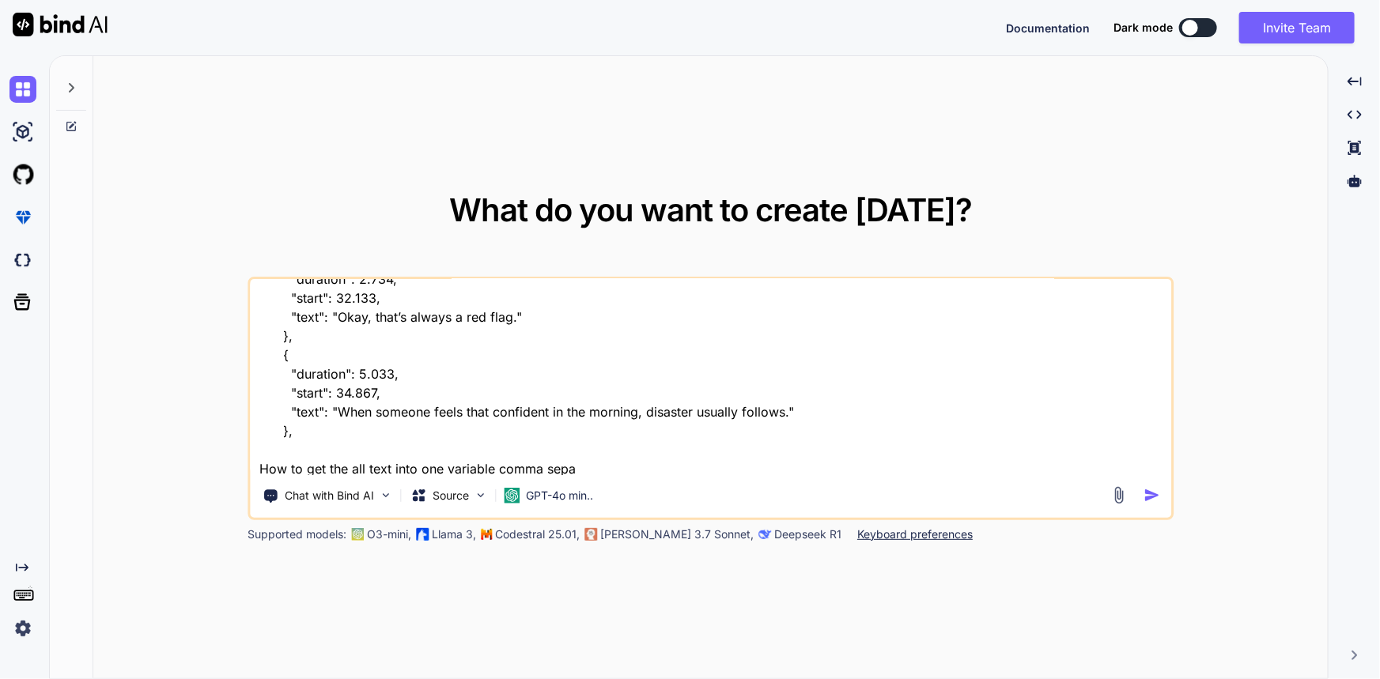
type textarea "{ "data": { "is_generated": false, "language": "English", "language_code": "en"…"
type textarea "x"
type textarea "{ "data": { "is_generated": false, "language": "English", "language_code": "en"…"
type textarea "x"
type textarea "{ "data": { "is_generated": false, "language": "English", "language_code": "en"…"
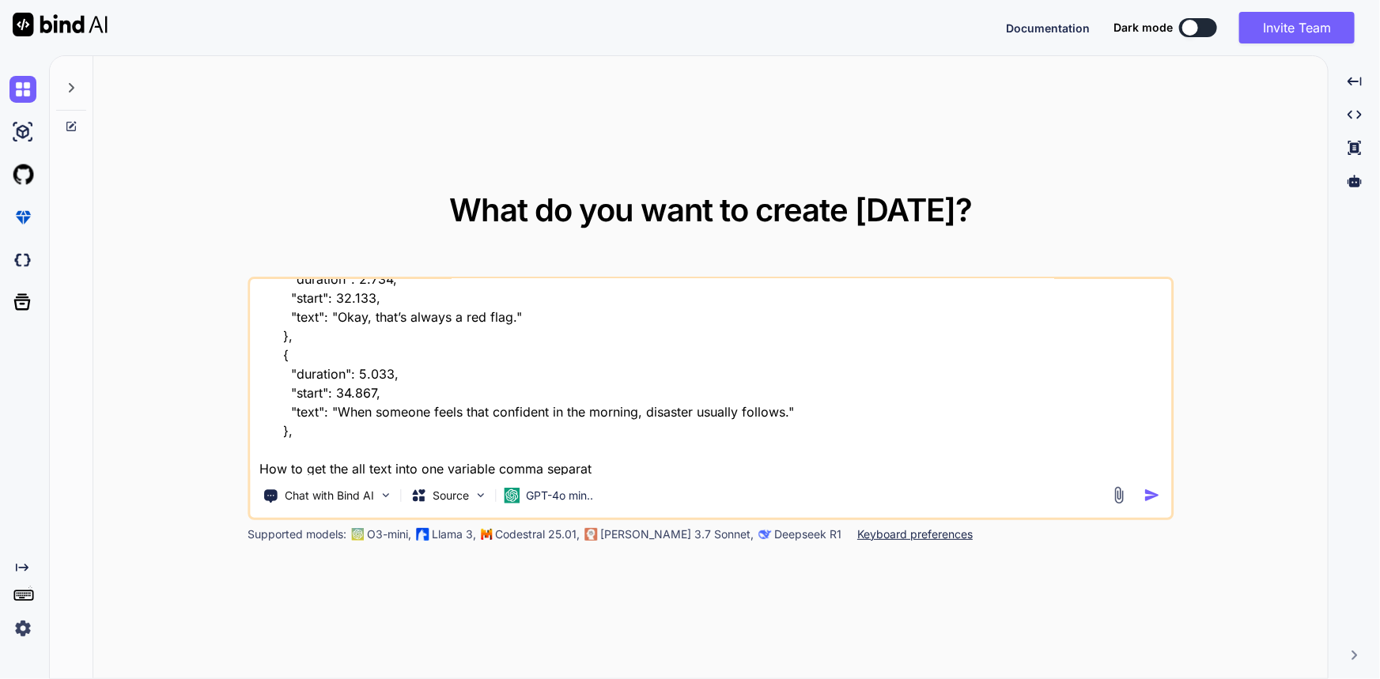
type textarea "x"
type textarea "{ "data": { "is_generated": false, "language": "English", "language_code": "en"…"
type textarea "x"
type textarea "{ "data": { "is_generated": false, "language": "English", "language_code": "en"…"
type textarea "x"
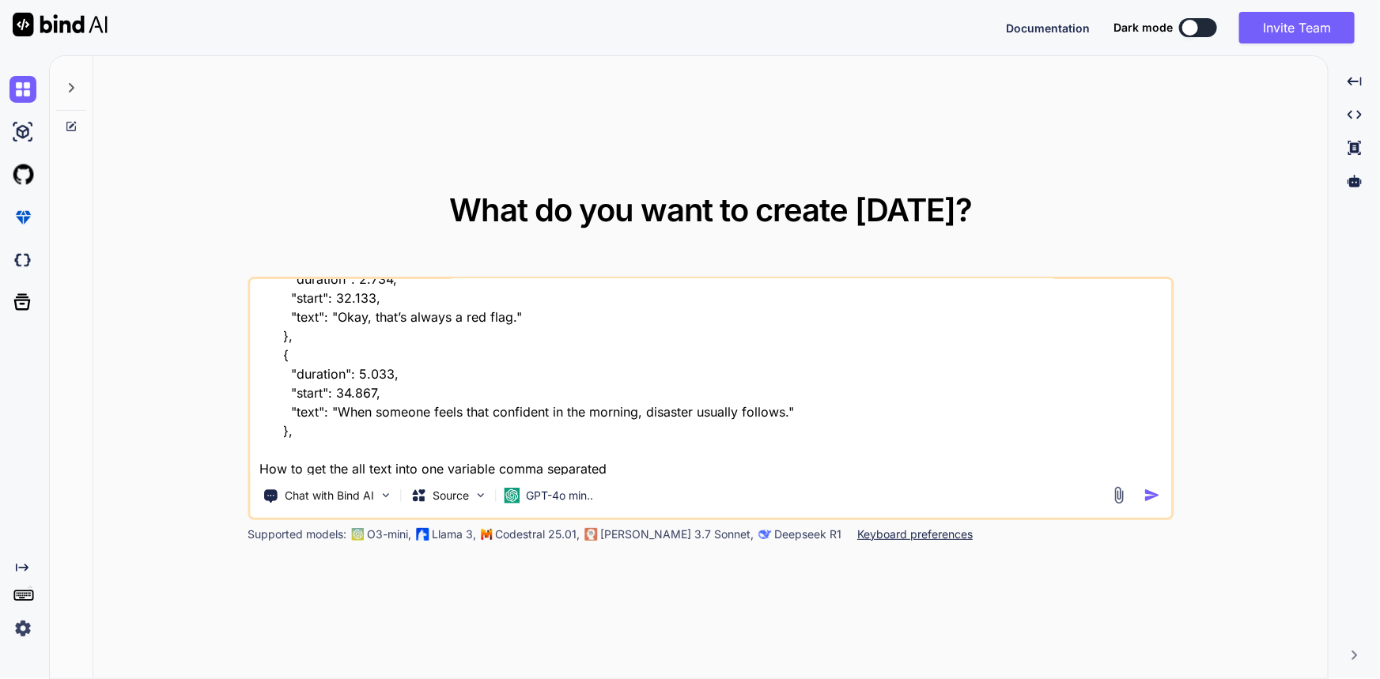
type textarea "{ "data": { "is_generated": false, "language": "English", "language_code": "en"…"
type textarea "x"
type textarea "{ "data": { "is_generated": false, "language": "English", "language_code": "en"…"
type textarea "x"
type textarea "{ "data": { "is_generated": false, "language": "English", "language_code": "en"…"
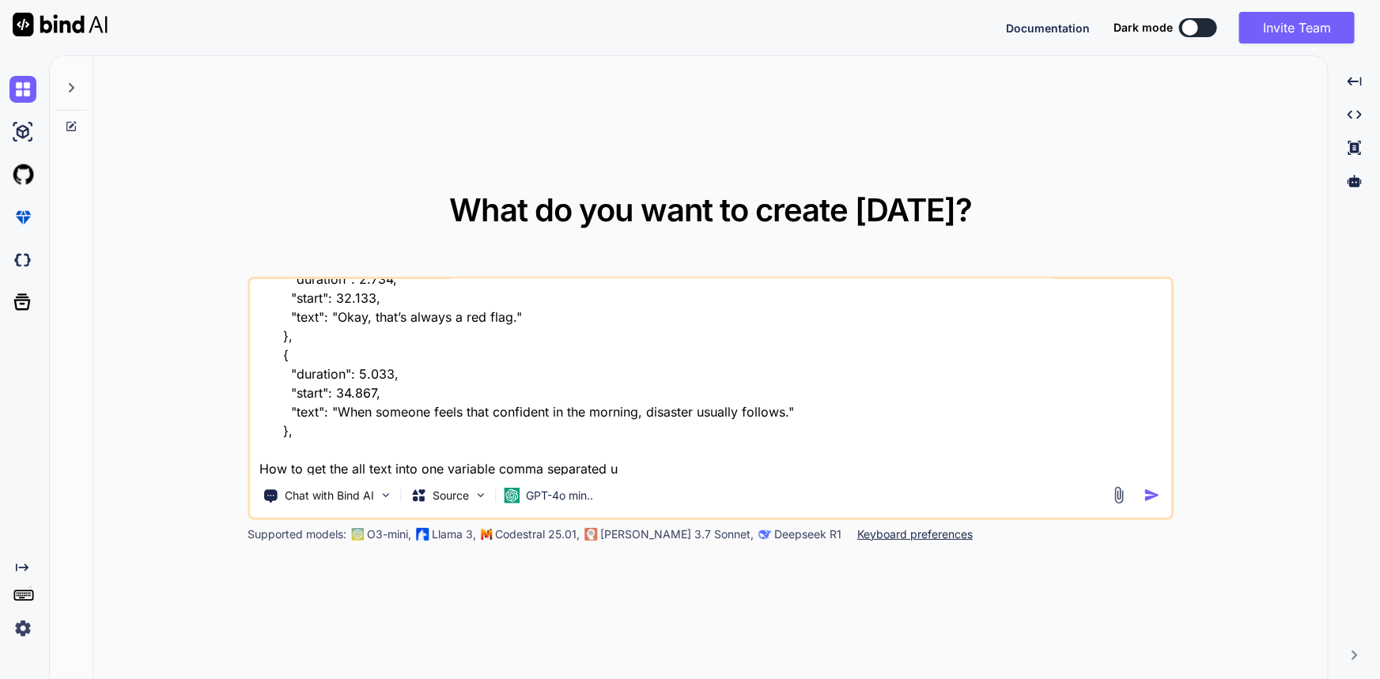
type textarea "x"
type textarea "{ "data": { "is_generated": false, "language": "English", "language_code": "en"…"
type textarea "x"
type textarea "{ "data": { "is_generated": false, "language": "English", "language_code": "en"…"
type textarea "x"
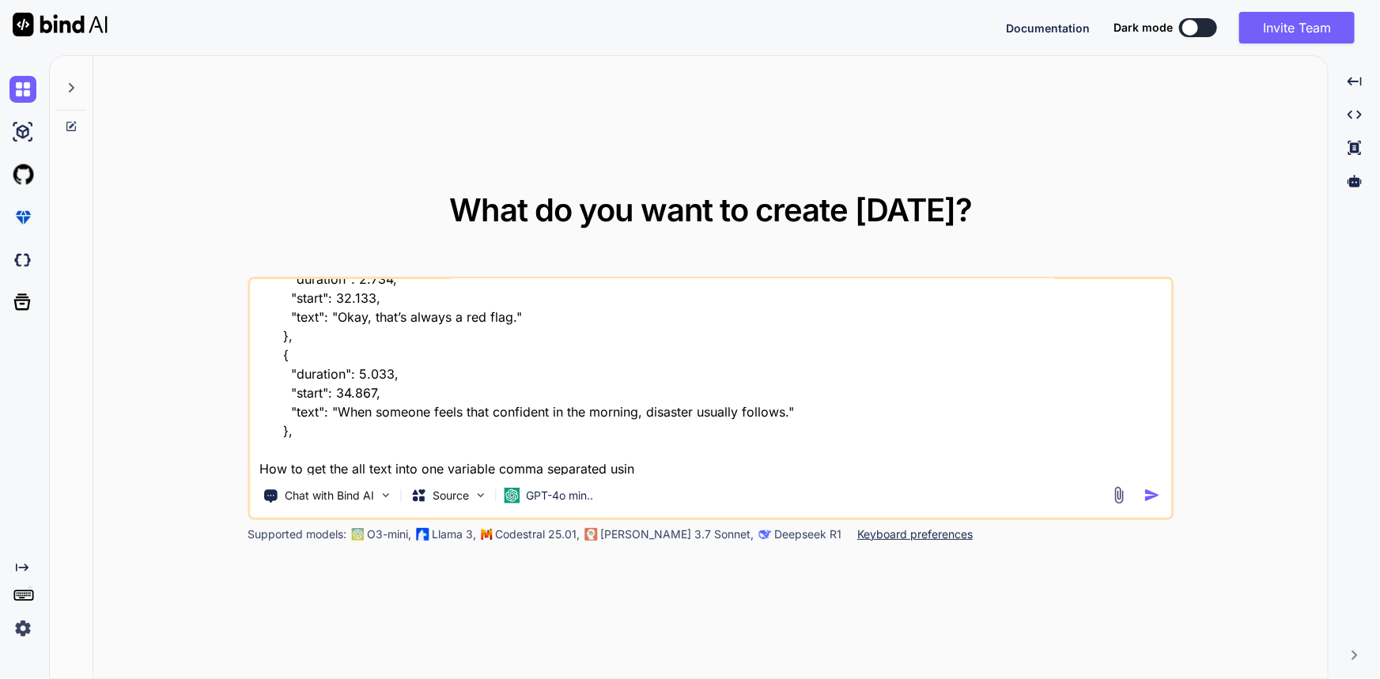
type textarea "{ "data": { "is_generated": false, "language": "English", "language_code": "en"…"
type textarea "x"
type textarea "{ "data": { "is_generated": false, "language": "English", "language_code": "en"…"
type textarea "x"
type textarea "{ "data": { "is_generated": false, "language": "English", "language_code": "en"…"
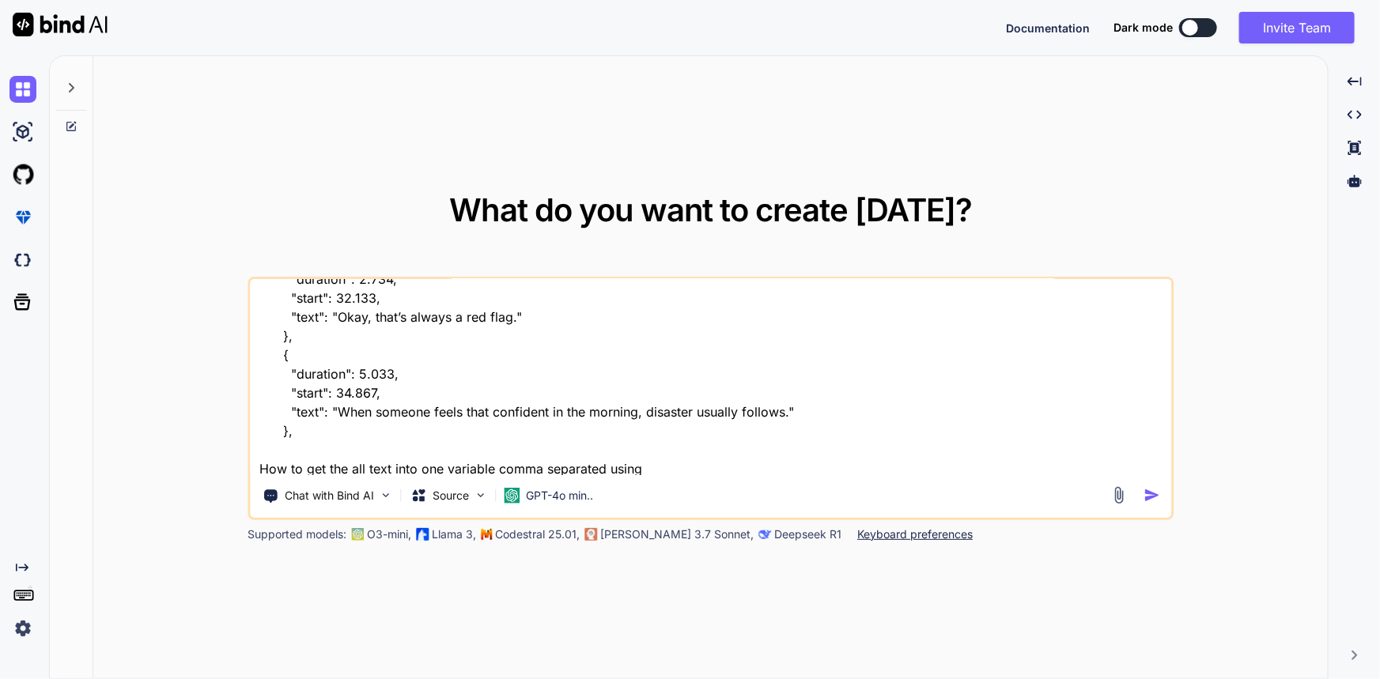
type textarea "x"
type textarea "{ "data": { "is_generated": false, "language": "English", "language_code": "en"…"
type textarea "x"
type textarea "{ "data": { "is_generated": false, "language": "English", "language_code": "en"…"
type textarea "x"
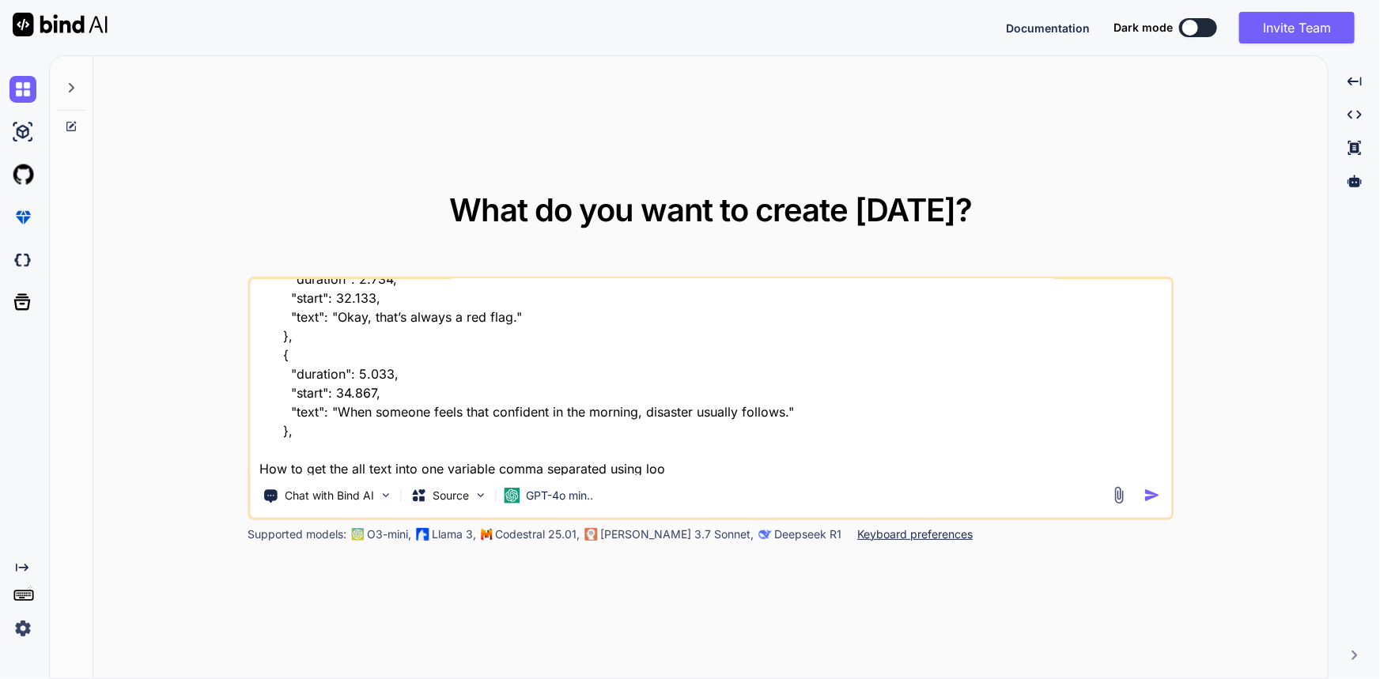
type textarea "{ "data": { "is_generated": false, "language": "English", "language_code": "en"…"
type textarea "x"
type textarea "{ "data": { "is_generated": false, "language": "English", "language_code": "en"…"
type textarea "x"
type textarea "{ "data": { "is_generated": false, "language": "English", "language_code": "en"…"
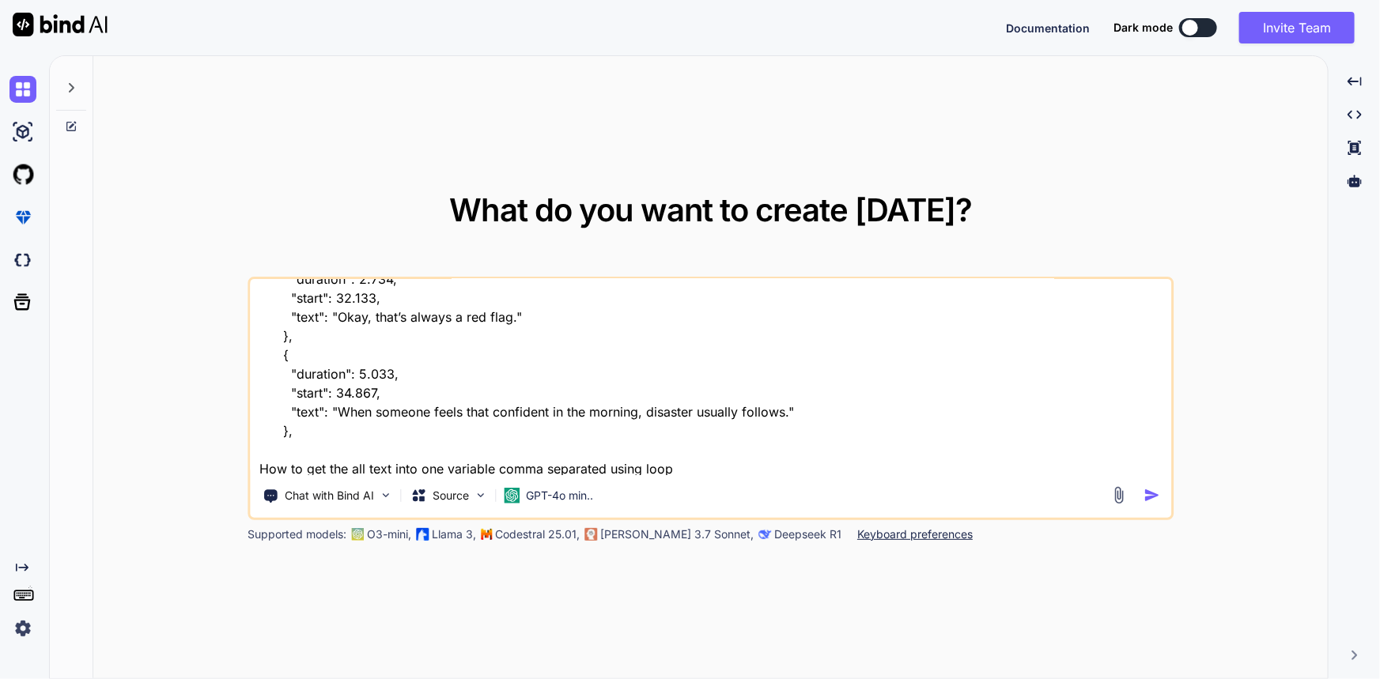
type textarea "x"
type textarea "{ "data": { "is_generated": false, "language": "English", "language_code": "en"…"
type textarea "x"
type textarea "{ "data": { "is_generated": false, "language": "English", "language_code": "en"…"
type textarea "x"
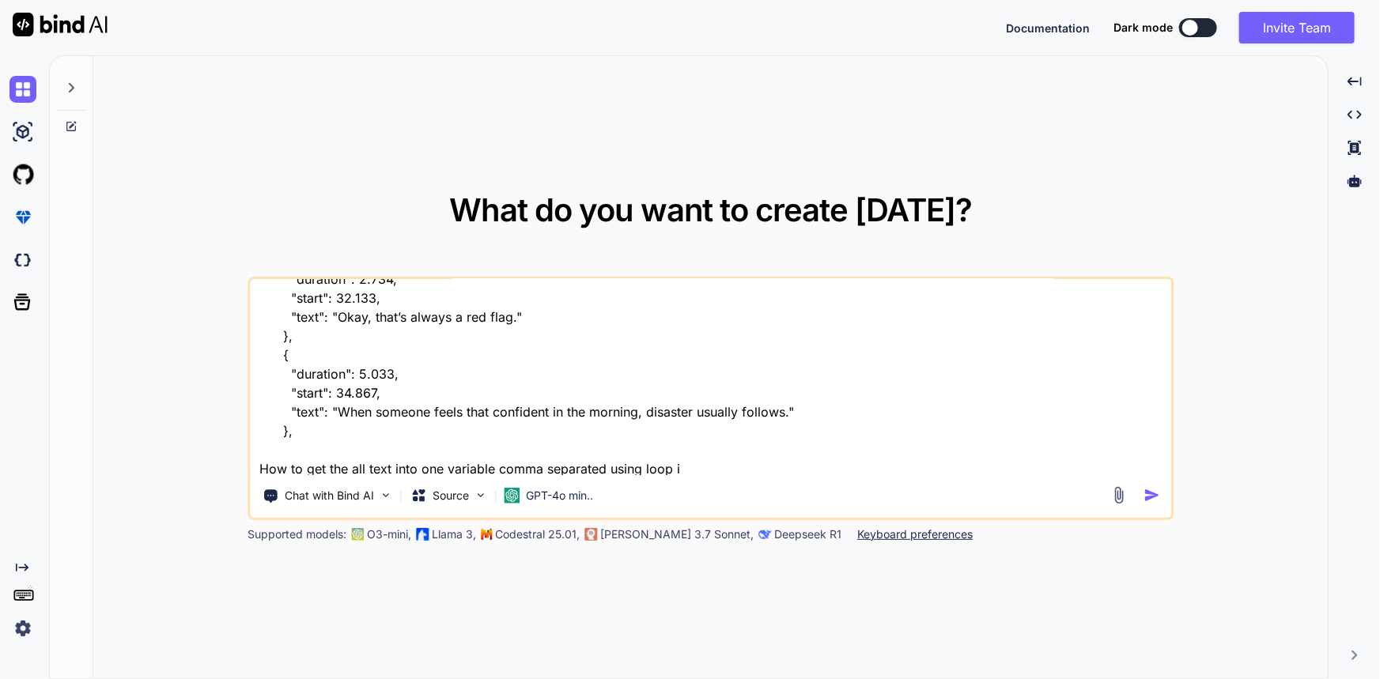
type textarea "{ "data": { "is_generated": false, "language": "English", "language_code": "en"…"
type textarea "x"
type textarea "{ "data": { "is_generated": false, "language": "English", "language_code": "en"…"
type textarea "x"
type textarea "{ "data": { "is_generated": false, "language": "English", "language_code": "en"…"
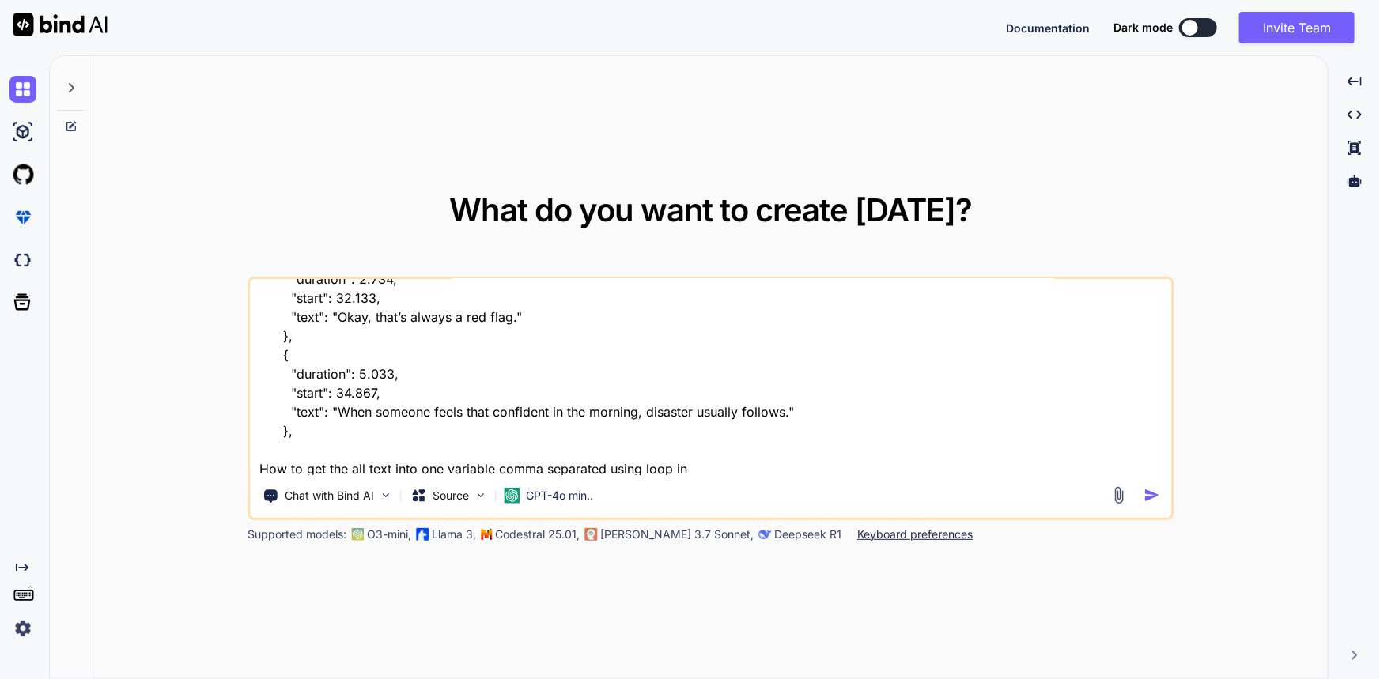
type textarea "x"
type textarea "{ "data": { "is_generated": false, "language": "English", "language_code": "en"…"
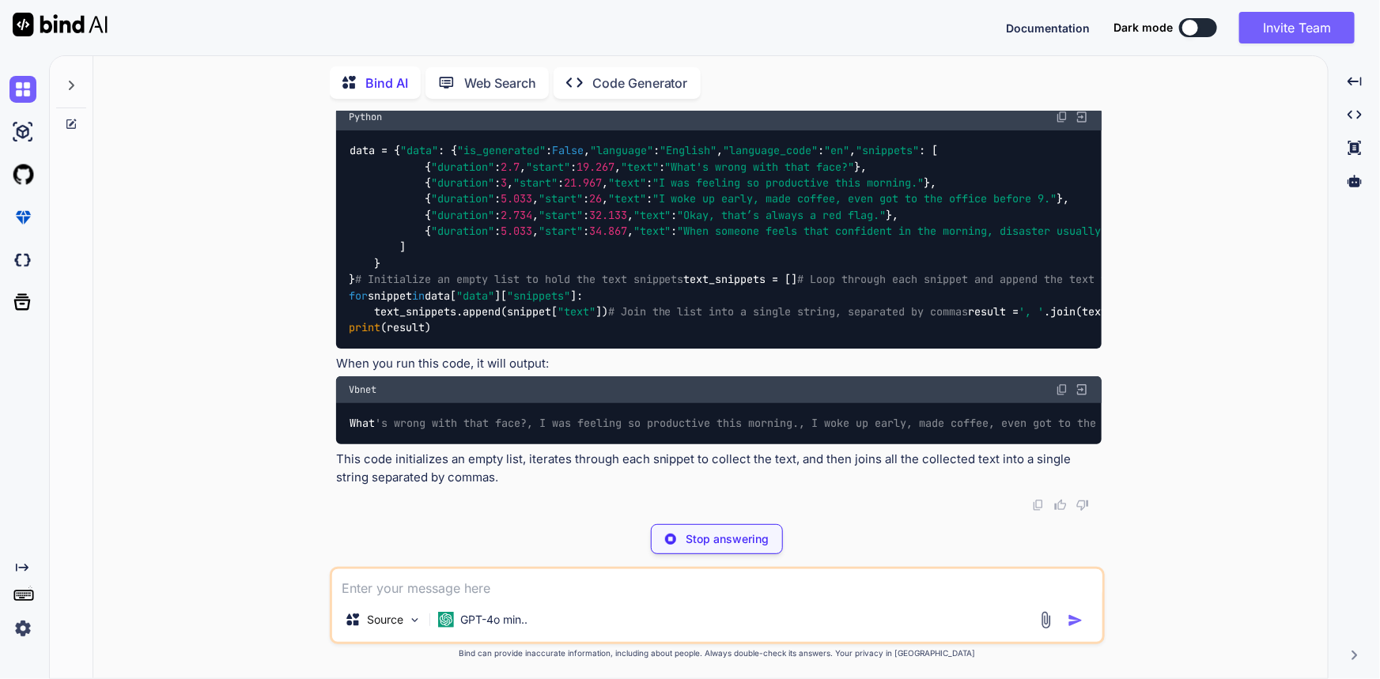
scroll to position [661, 0]
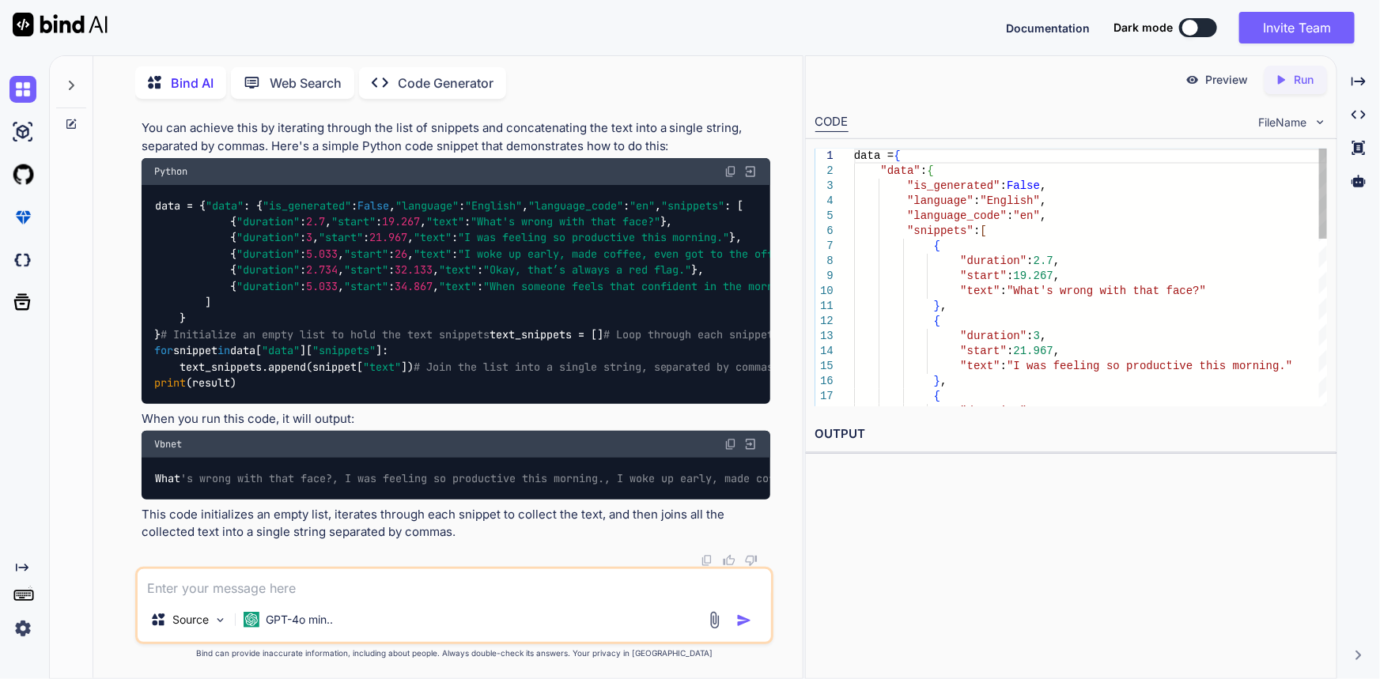
type textarea "x"
drag, startPoint x: 464, startPoint y: 464, endPoint x: 443, endPoint y: 452, distance: 23.7
click at [443, 404] on div "data = { "data" : { "is_generated" : False , "language" : "English" , "language…" at bounding box center [457, 294] width 630 height 219
click at [292, 404] on div "data = { "data" : { "is_generated" : False , "language" : "English" , "language…" at bounding box center [457, 294] width 630 height 219
click at [246, 404] on div "data = { "data" : { "is_generated" : False , "language" : "English" , "language…" at bounding box center [457, 294] width 630 height 219
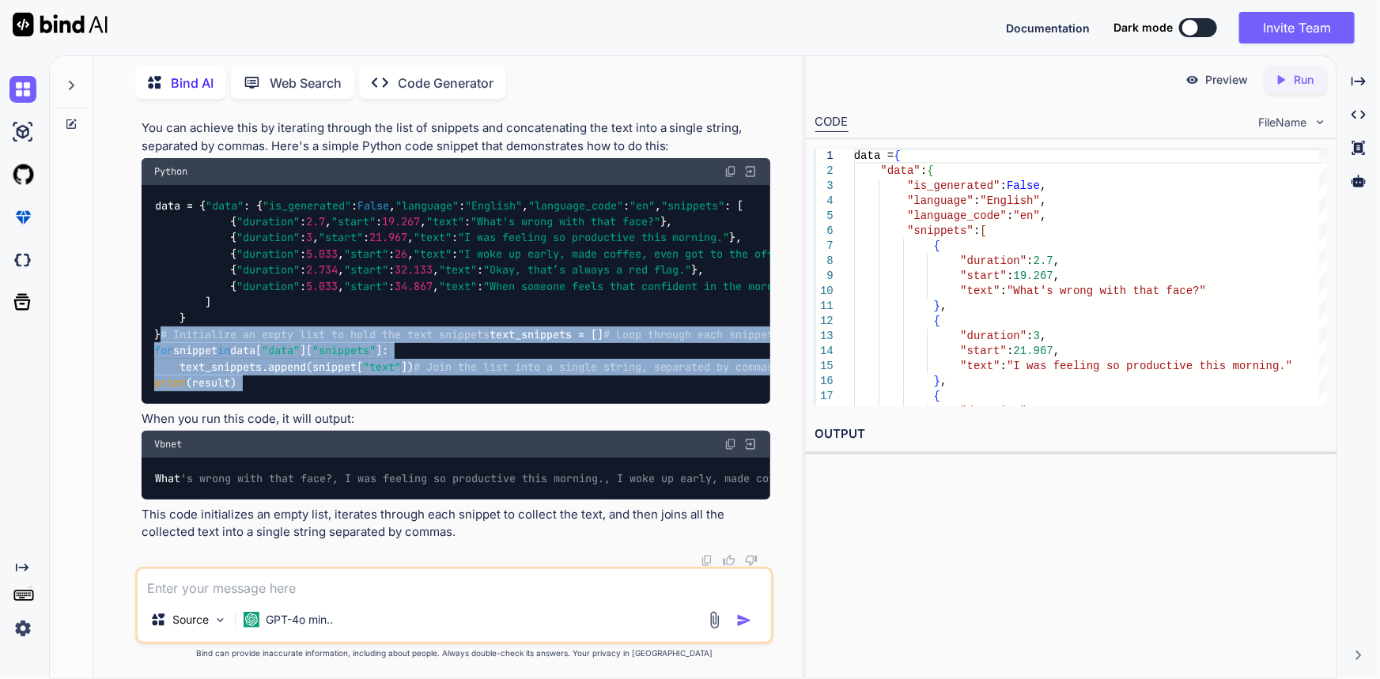
drag, startPoint x: 245, startPoint y: 460, endPoint x: 145, endPoint y: 290, distance: 197.5
click at [145, 290] on div "data = { "data" : { "is_generated" : False , "language" : "English" , "language…" at bounding box center [457, 294] width 630 height 219
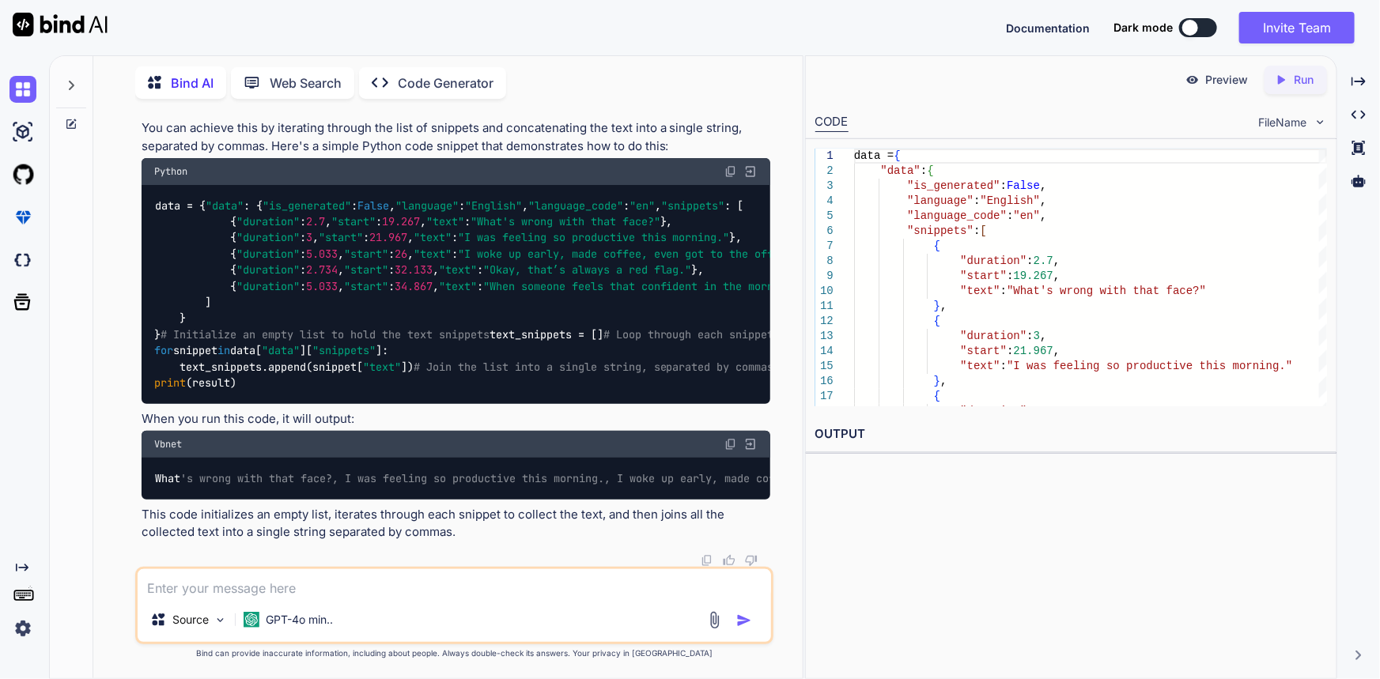
click at [225, 587] on textarea at bounding box center [455, 584] width 634 height 28
paste textarea "ytt_api = YouTubeTranscriptApi() transcript_respons=ytt_api.fetch(video_id) #tr…"
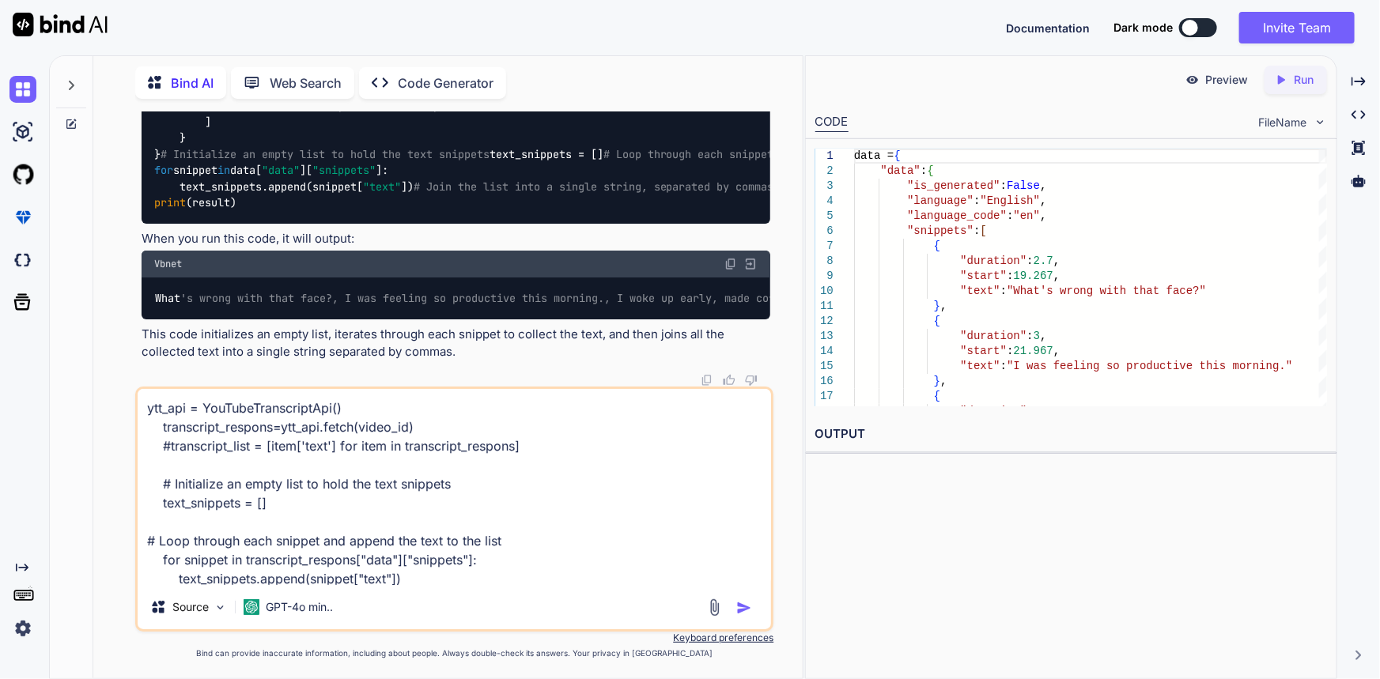
scroll to position [39, 0]
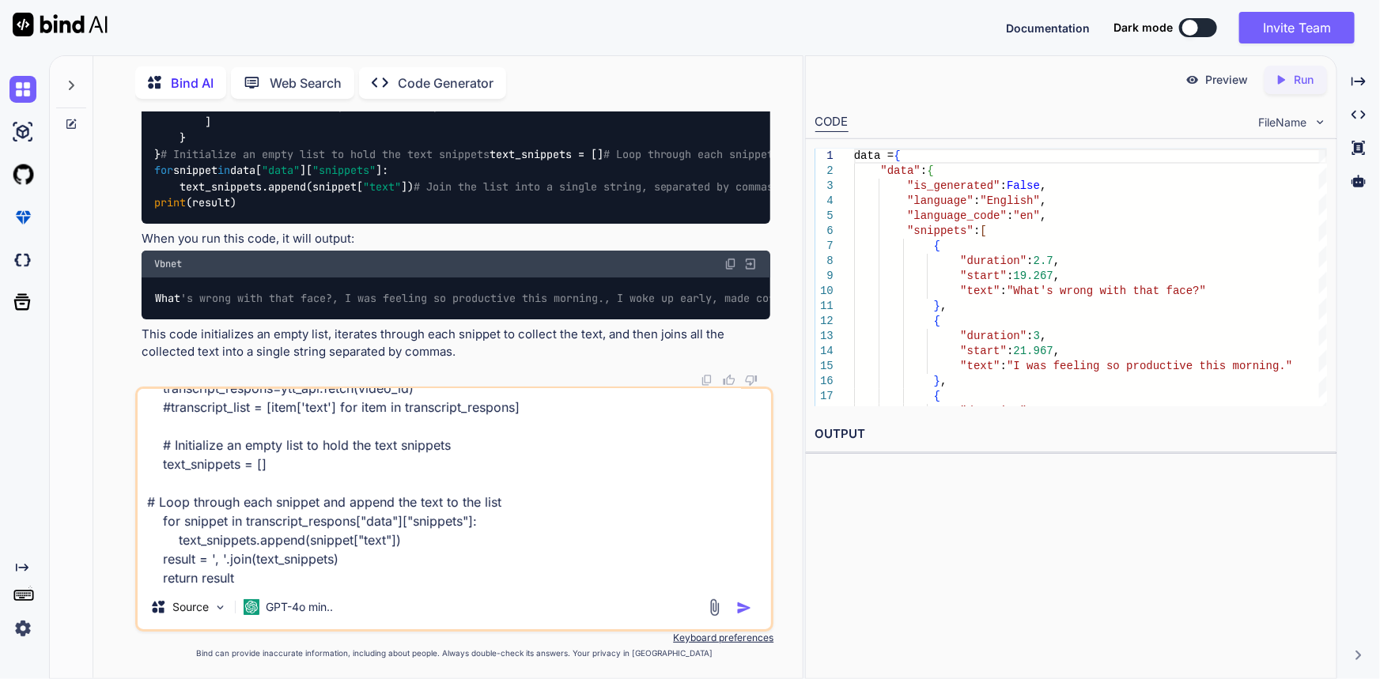
click at [269, 581] on textarea "ytt_api = YouTubeTranscriptApi() transcript_respons=ytt_api.fetch(video_id) #tr…" at bounding box center [455, 487] width 634 height 196
paste textarea "list indices must be integers or slices, not str"
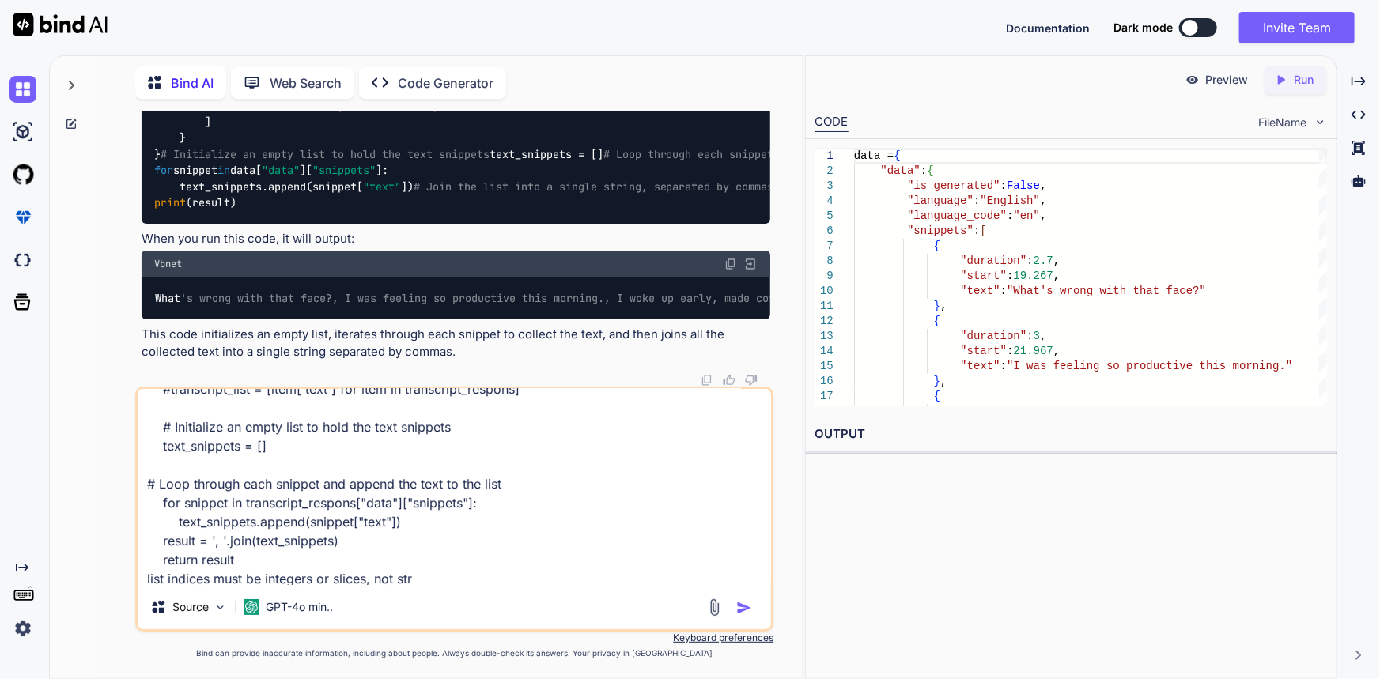
type textarea "ytt_api = YouTubeTranscriptApi() transcript_respons=ytt_api.fetch(video_id) #tr…"
click at [746, 604] on img "button" at bounding box center [744, 608] width 16 height 16
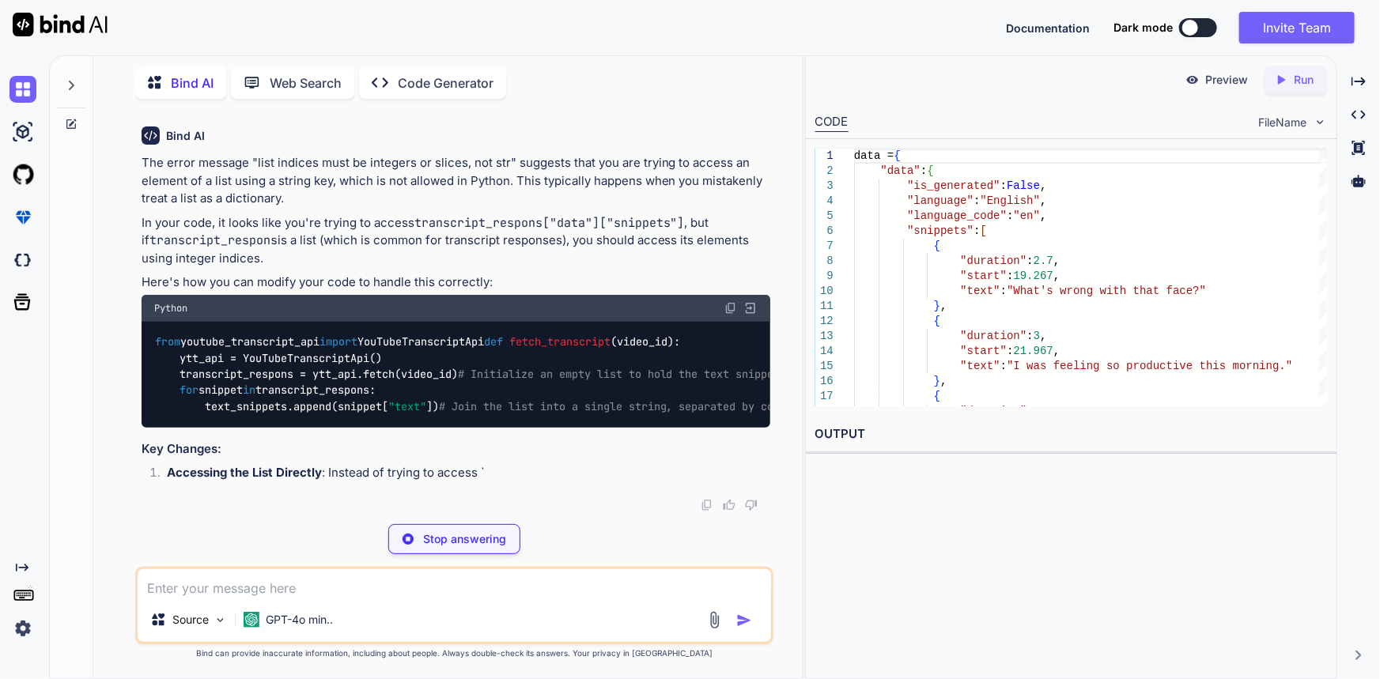
scroll to position [1519, 0]
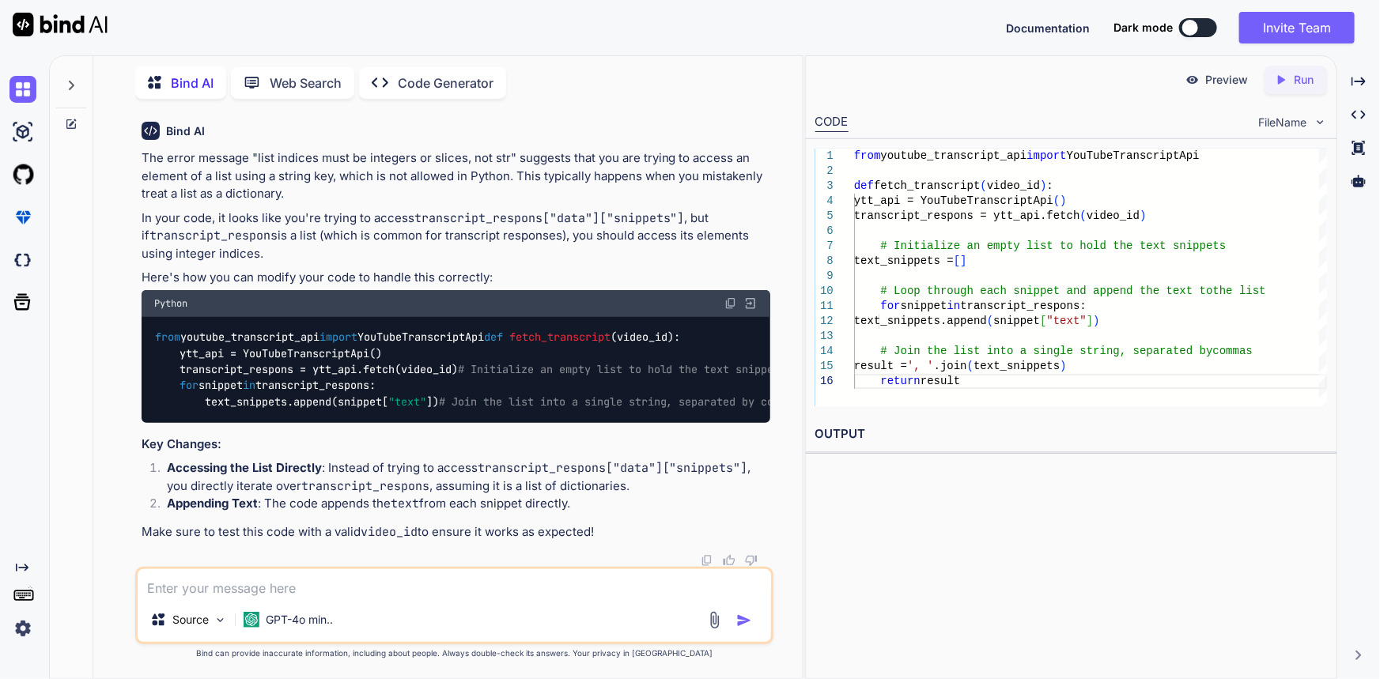
click at [236, 341] on code "from youtube_transcript_api import YouTubeTranscriptApi def fetch_transcript ( …" at bounding box center [714, 369] width 1120 height 81
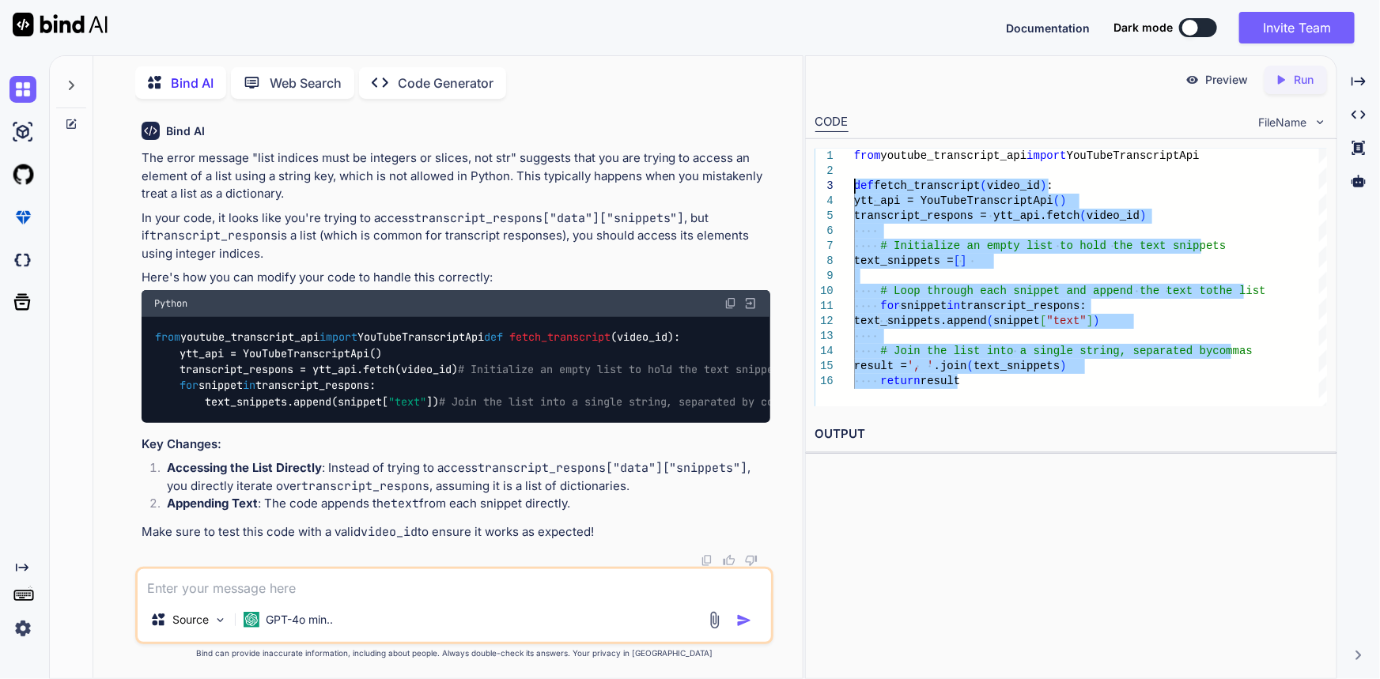
drag, startPoint x: 968, startPoint y: 389, endPoint x: 819, endPoint y: 187, distance: 251.1
click at [854, 187] on div "from youtube_transcript_api import YouTubeTranscriptApi def fetch_transcript ( …" at bounding box center [1090, 278] width 473 height 258
type textarea "from youtube_transcript_api import YouTubeTranscriptApi def fetch_transcript(vi…"
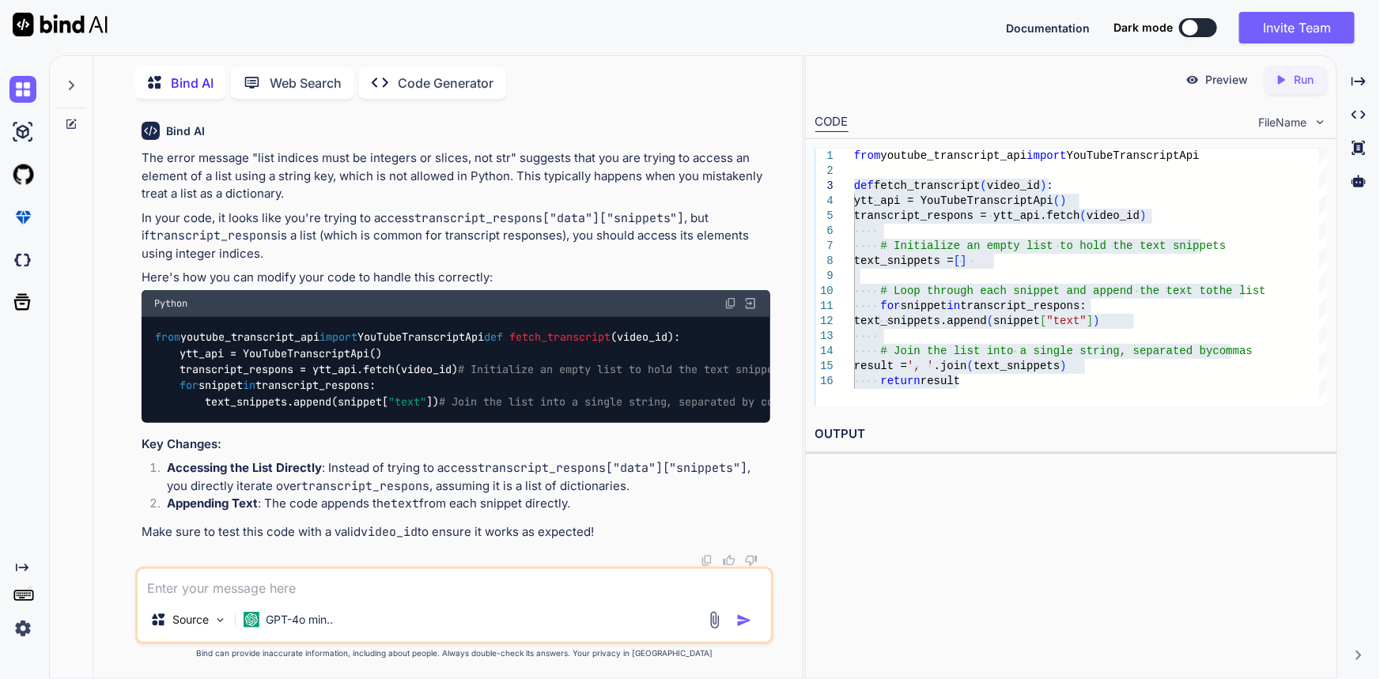
click at [264, 588] on textarea at bounding box center [455, 584] width 634 height 28
type textarea "c"
type textarea "json to astring"
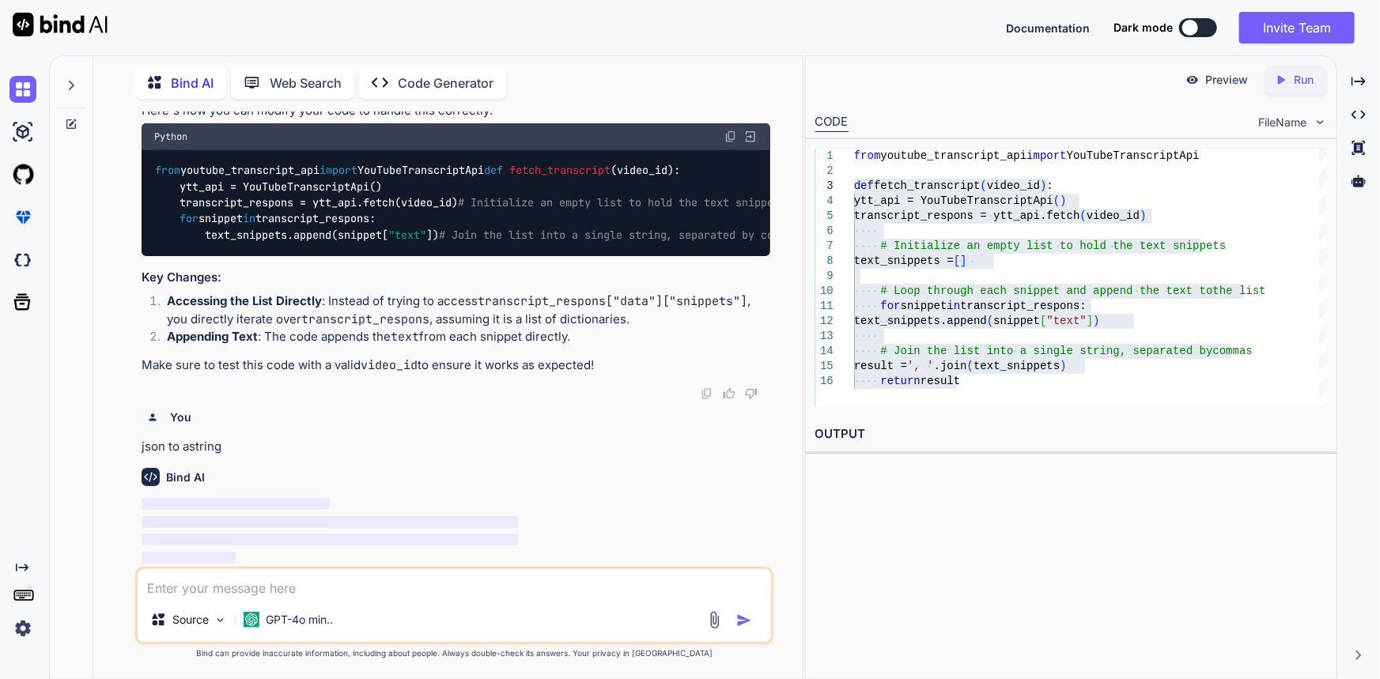
scroll to position [1690, 0]
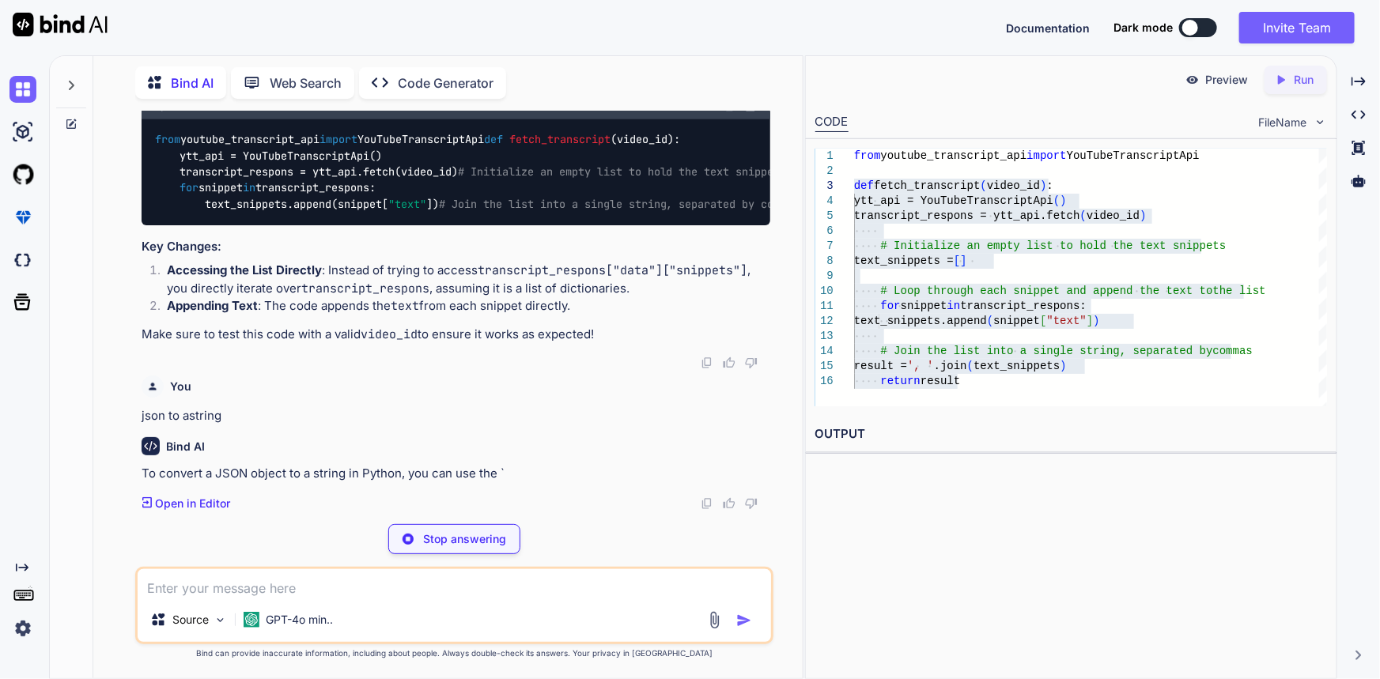
click at [278, 456] on div "Bind AI" at bounding box center [457, 446] width 630 height 18
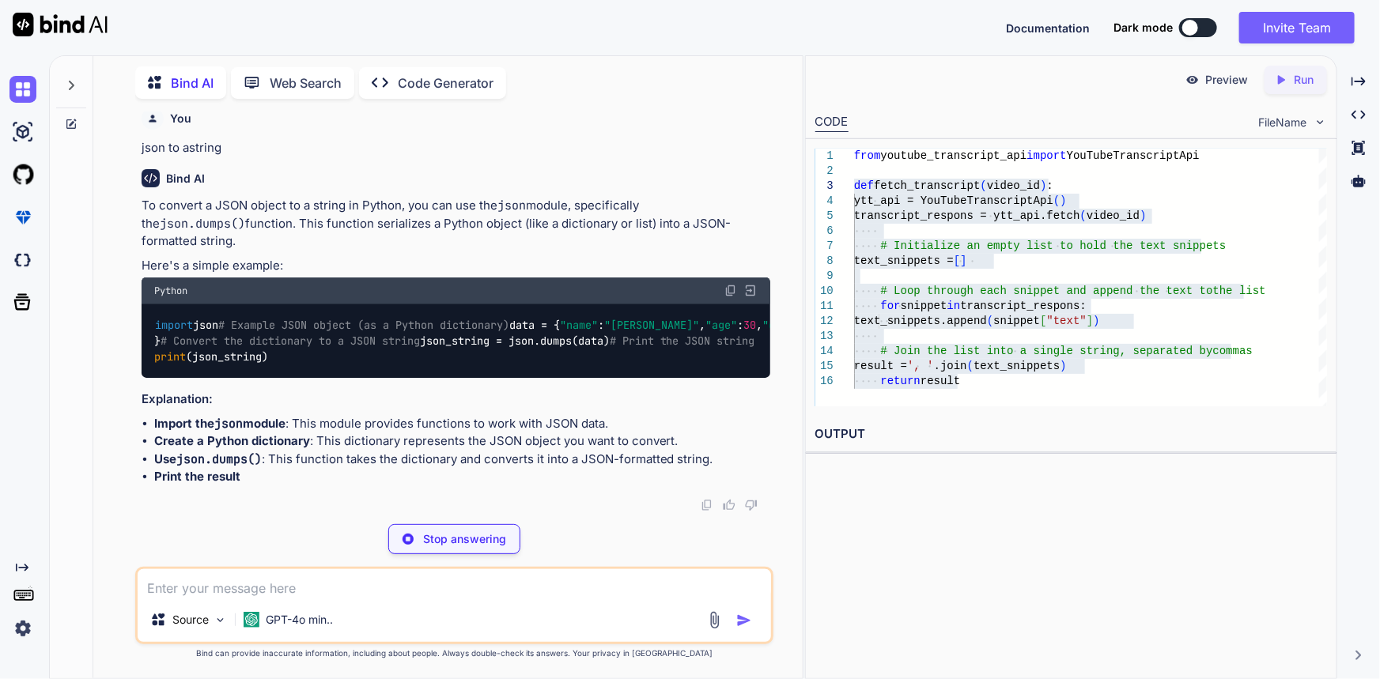
scroll to position [2163, 0]
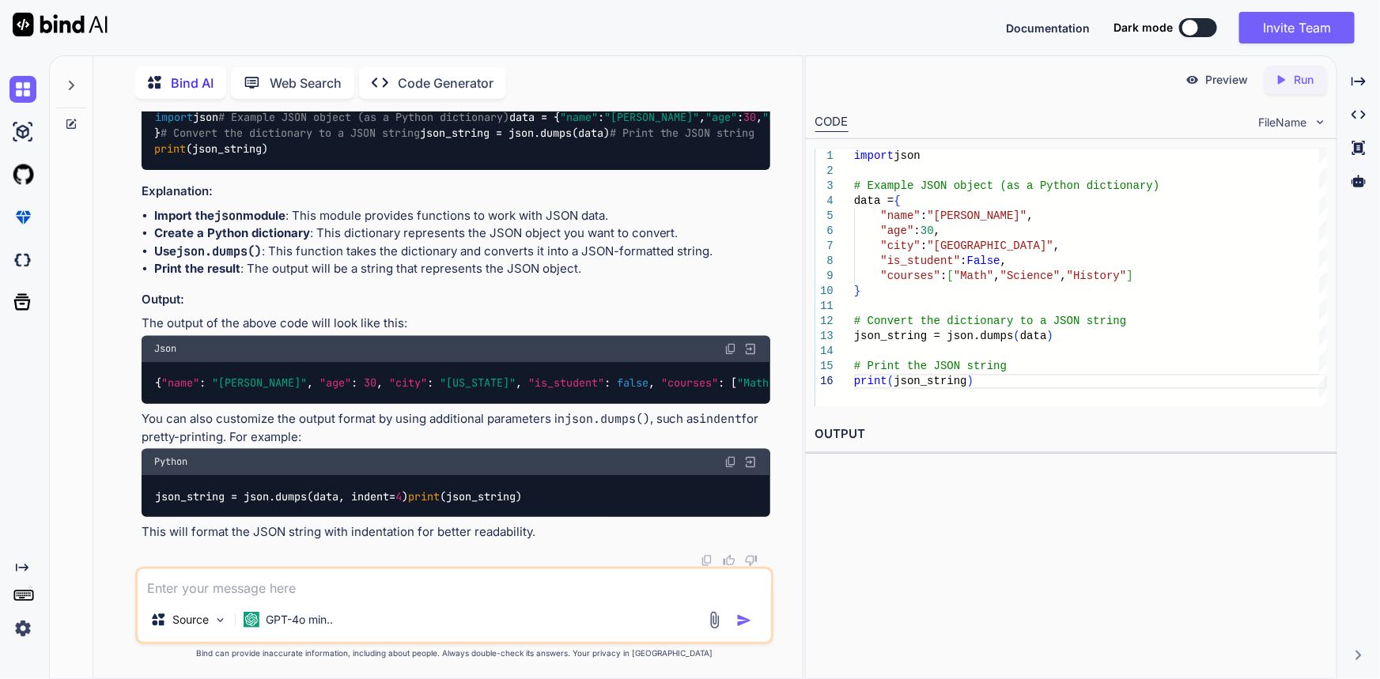
drag, startPoint x: 142, startPoint y: 133, endPoint x: 117, endPoint y: 135, distance: 24.6
click at [117, 135] on div "You { "data": { "is_generated": false, "language": "English", "language_code": …" at bounding box center [454, 395] width 697 height 567
copy code "import json"
drag, startPoint x: 353, startPoint y: 324, endPoint x: 149, endPoint y: 331, distance: 204.2
click at [149, 170] on div "import json # Example JSON object (as a Python dictionary) data = { "name" : "J…" at bounding box center [457, 134] width 630 height 74
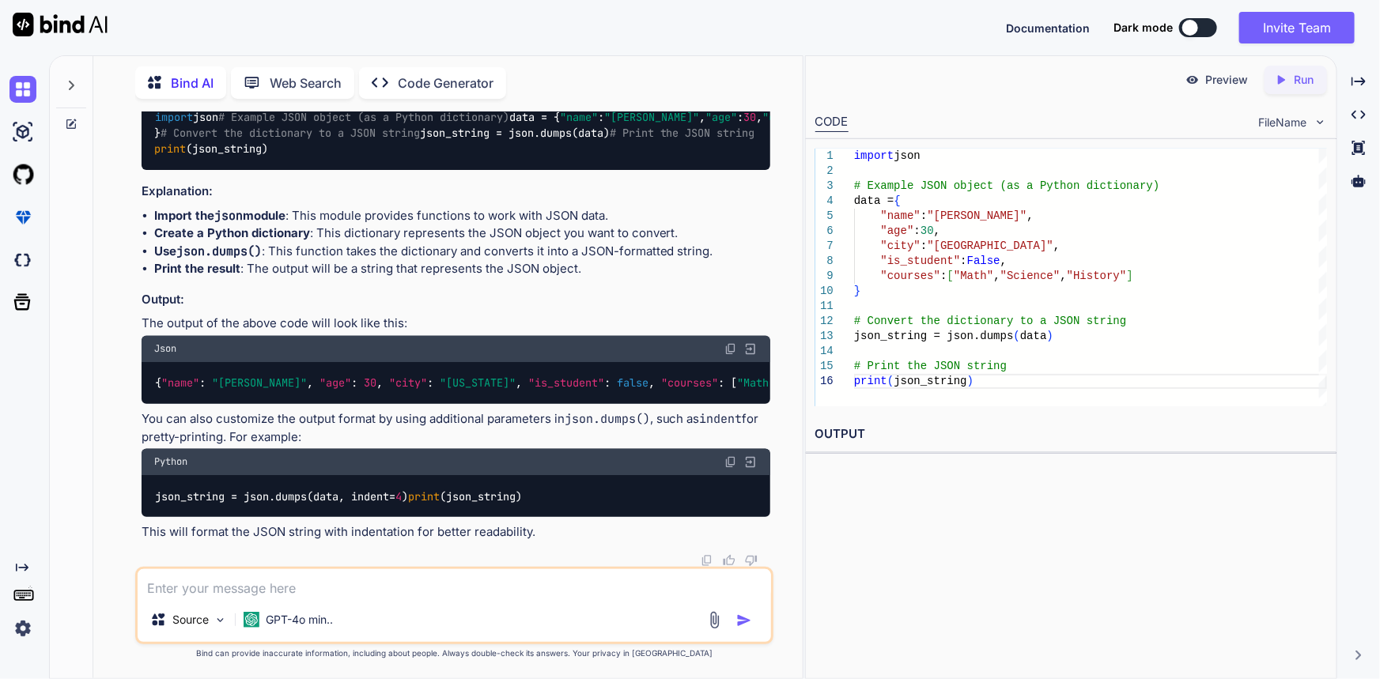
copy code "json_string = json.dumps(data)"
click at [285, 489] on code "json_string = json.dumps(data, indent= 4 ) print (json_string)" at bounding box center [338, 497] width 369 height 17
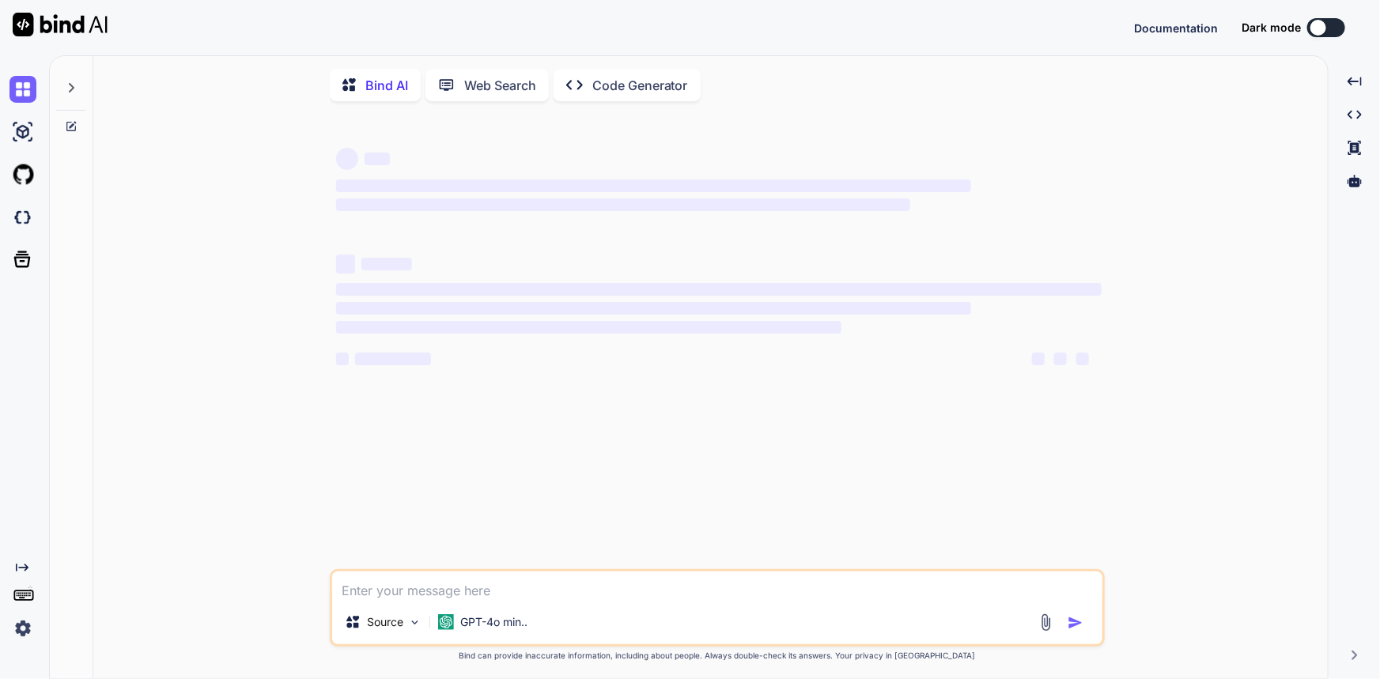
click at [626, 606] on div "Source GPT-4o min.." at bounding box center [717, 609] width 775 height 78
click at [625, 600] on textarea at bounding box center [717, 586] width 770 height 28
type textarea "x"
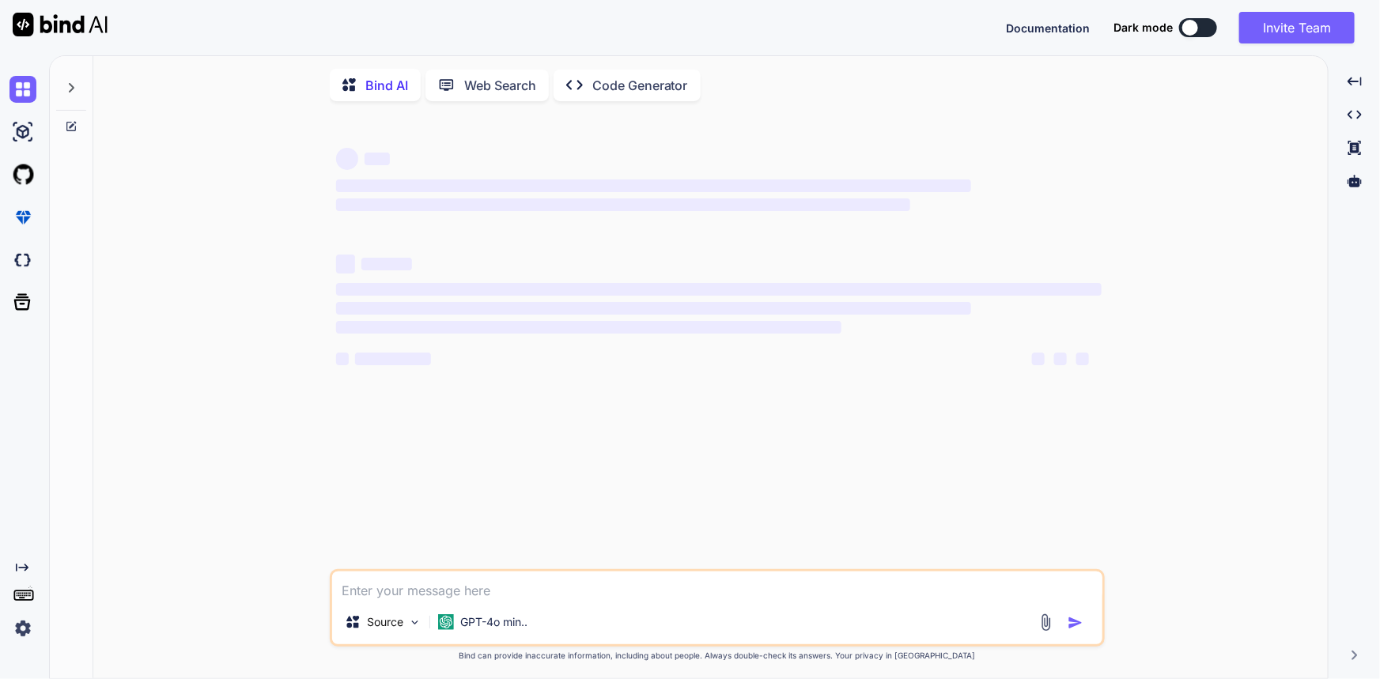
paste textarea "{"data":{"is_generated":false,"language":"English","language_code":"en","snippe…"
type textarea "{"data":{"is_generated":false,"language":"English","language_code":"en","snippe…"
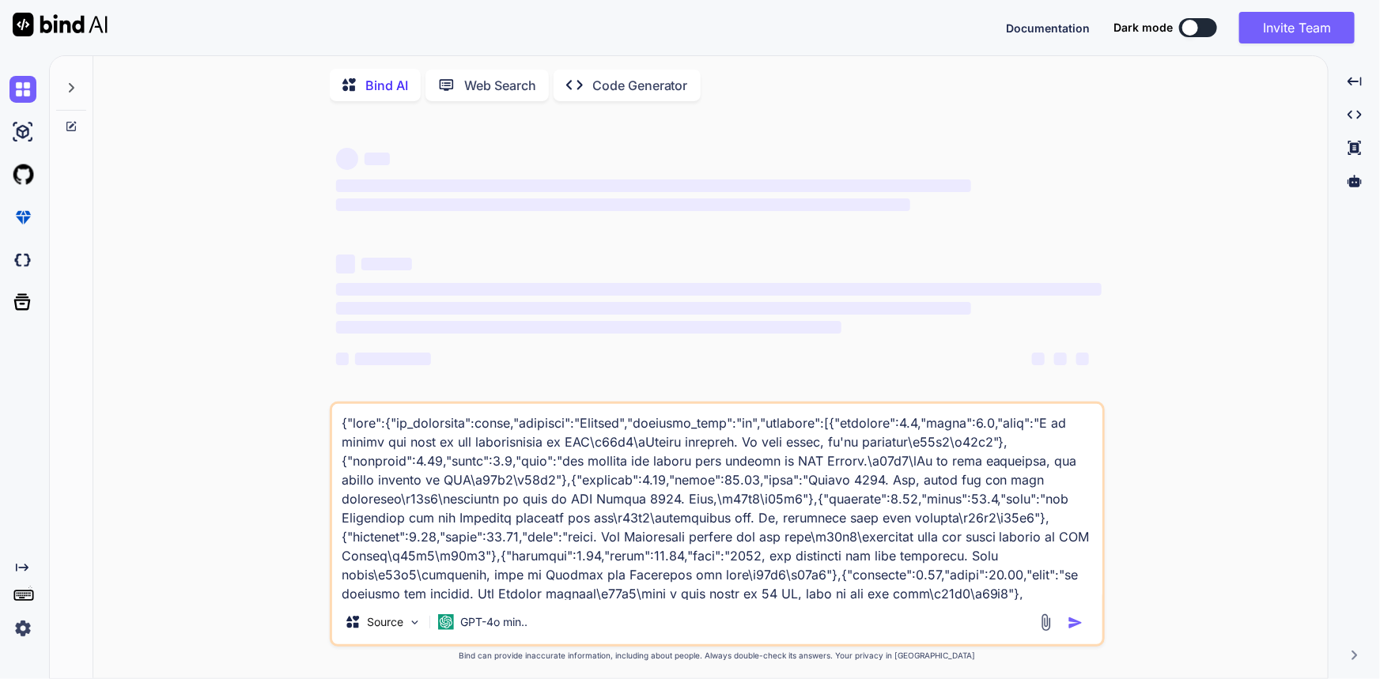
scroll to position [968, 0]
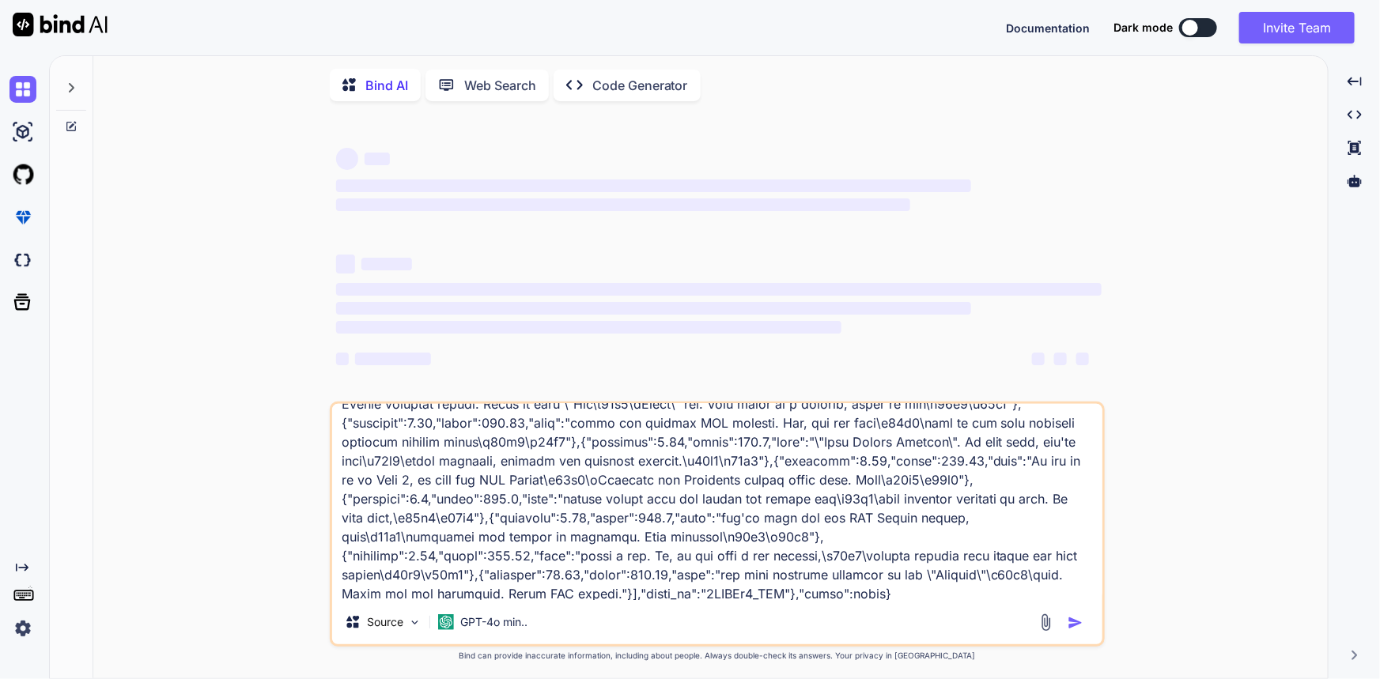
type textarea "x"
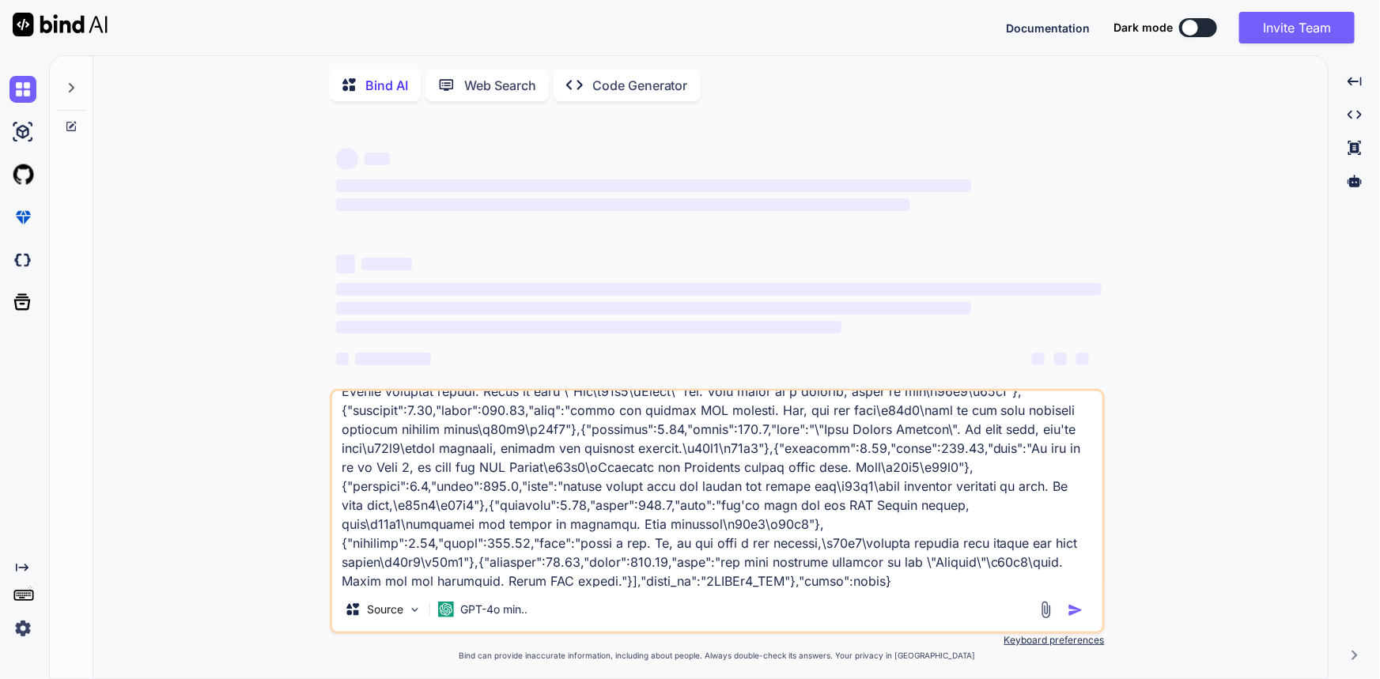
type textarea "{"data":{"is_generated":false,"language":"English","language_code":"en","snippe…"
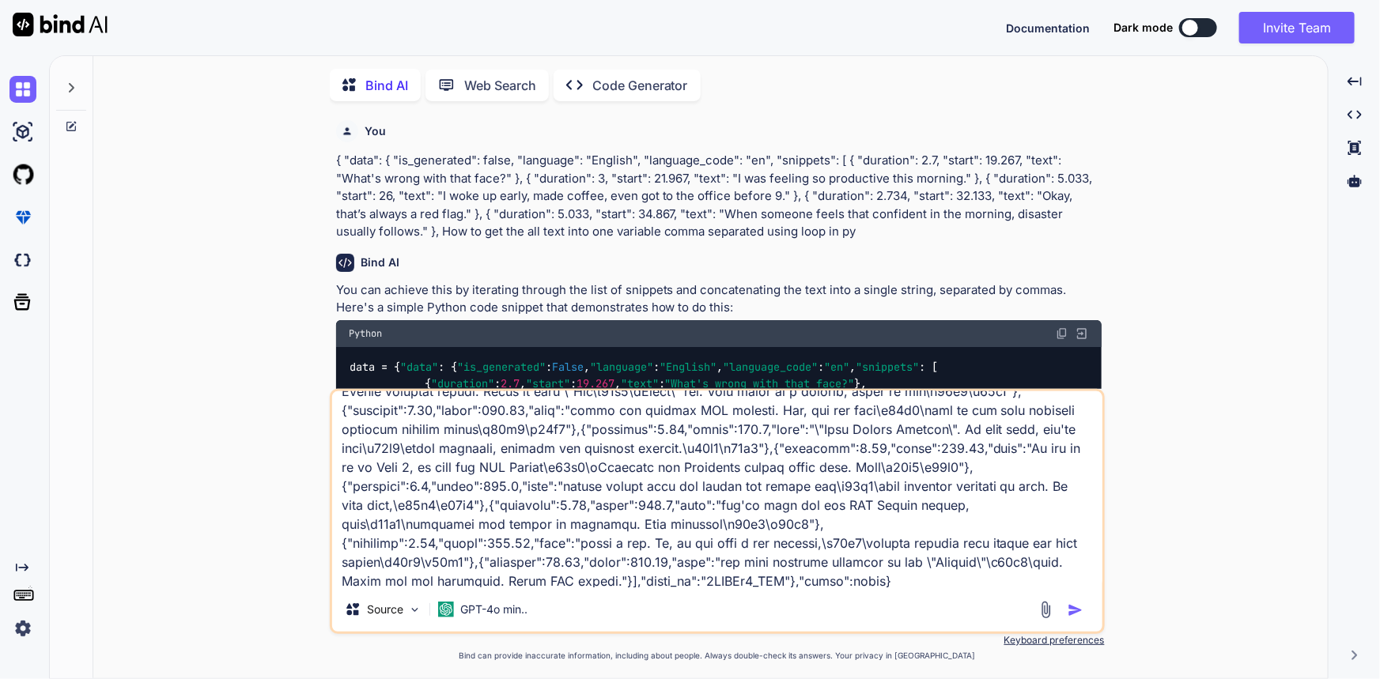
type textarea "x"
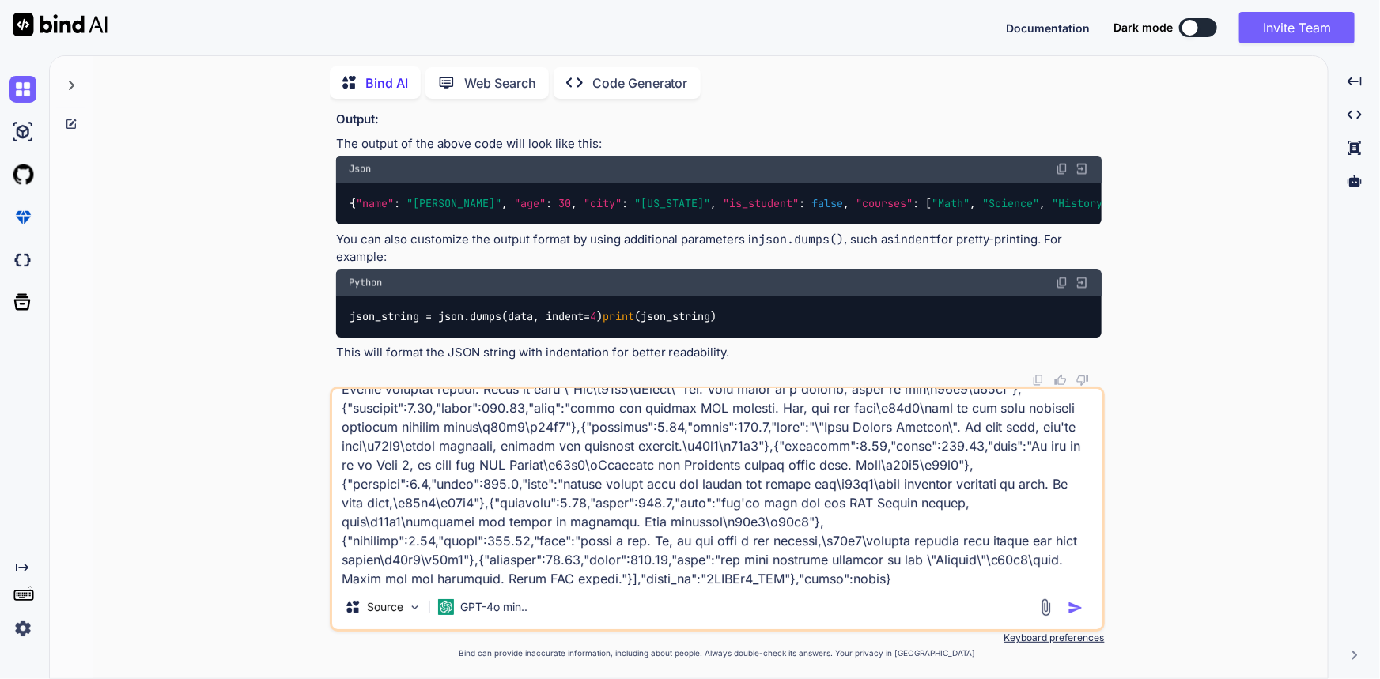
scroll to position [1898, 0]
type textarea "{"data":{"is_generated":false,"language":"English","language_code":"en","snippe…"
type textarea "x"
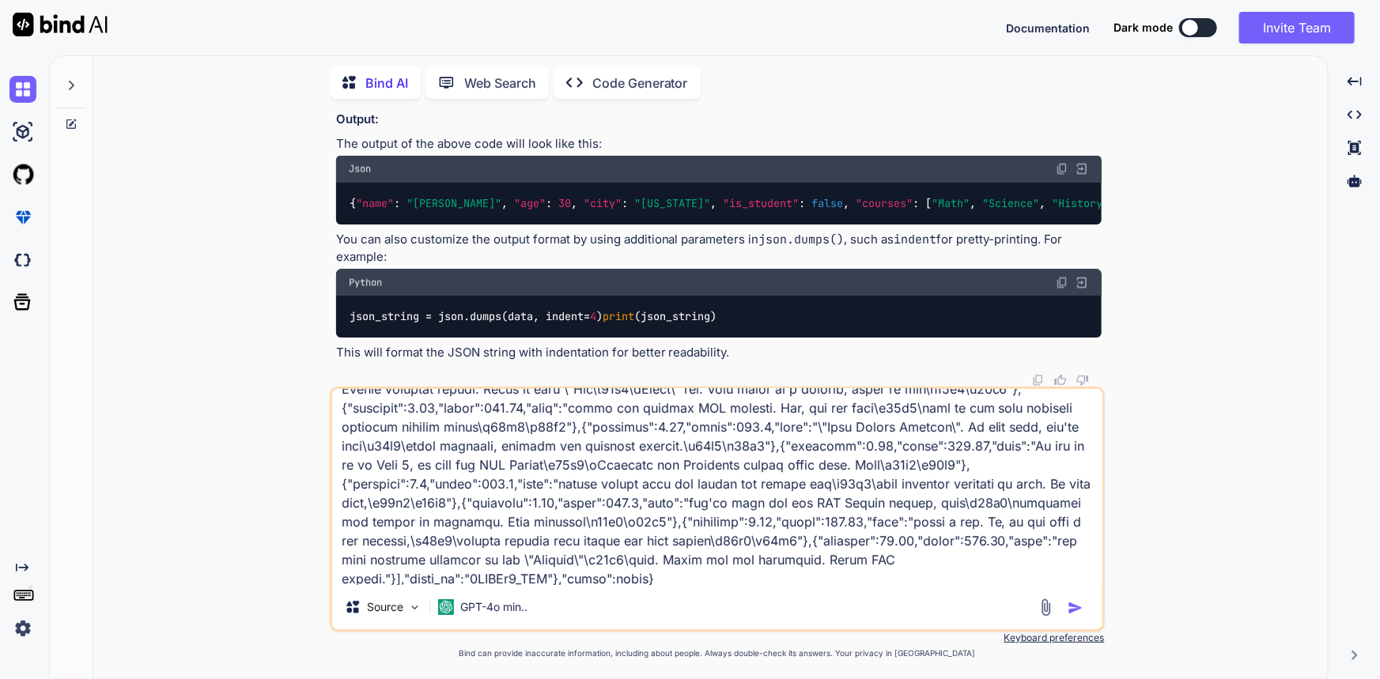
scroll to position [987, 0]
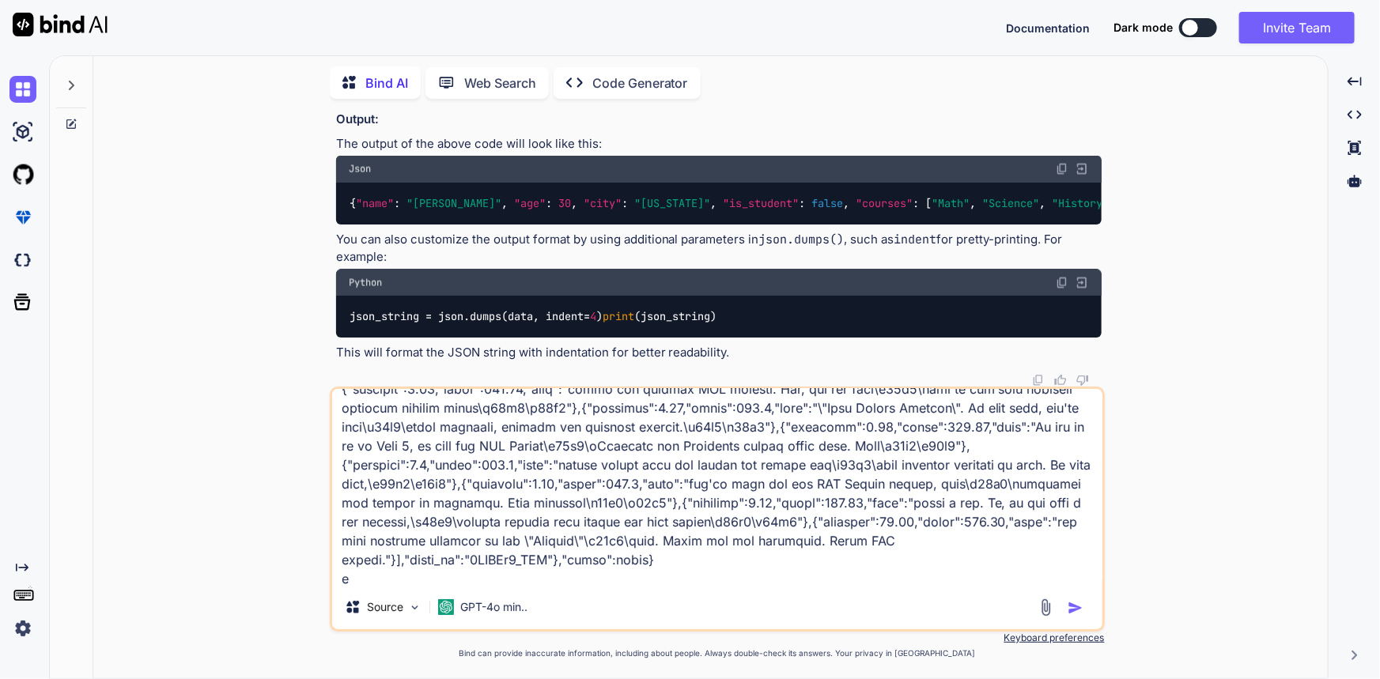
type textarea "{"data":{"is_generated":false,"language":"English","language_code":"en","snippe…"
type textarea "x"
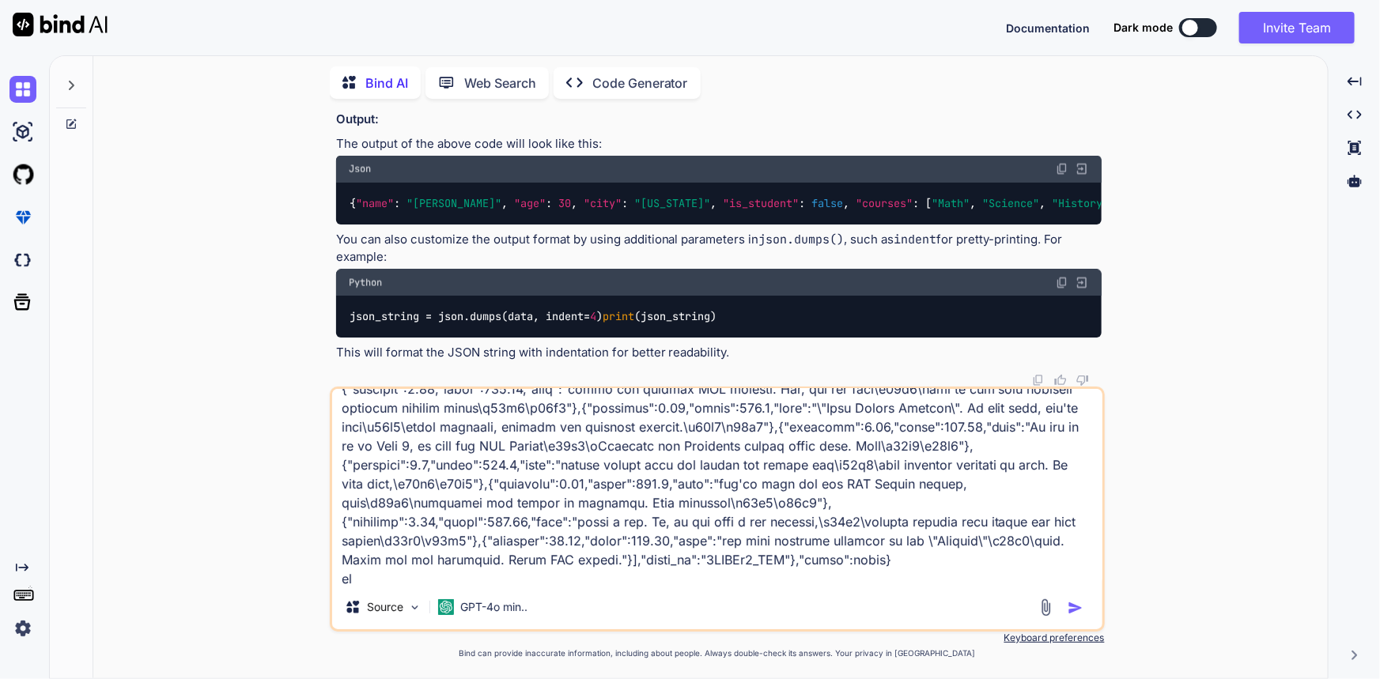
type textarea "{"data":{"is_generated":false,"language":"English","language_code":"en","snippe…"
type textarea "x"
type textarea "{"data":{"is_generated":false,"language":"English","language_code":"en","snippe…"
type textarea "x"
type textarea "{"data":{"is_generated":false,"language":"English","language_code":"en","snippe…"
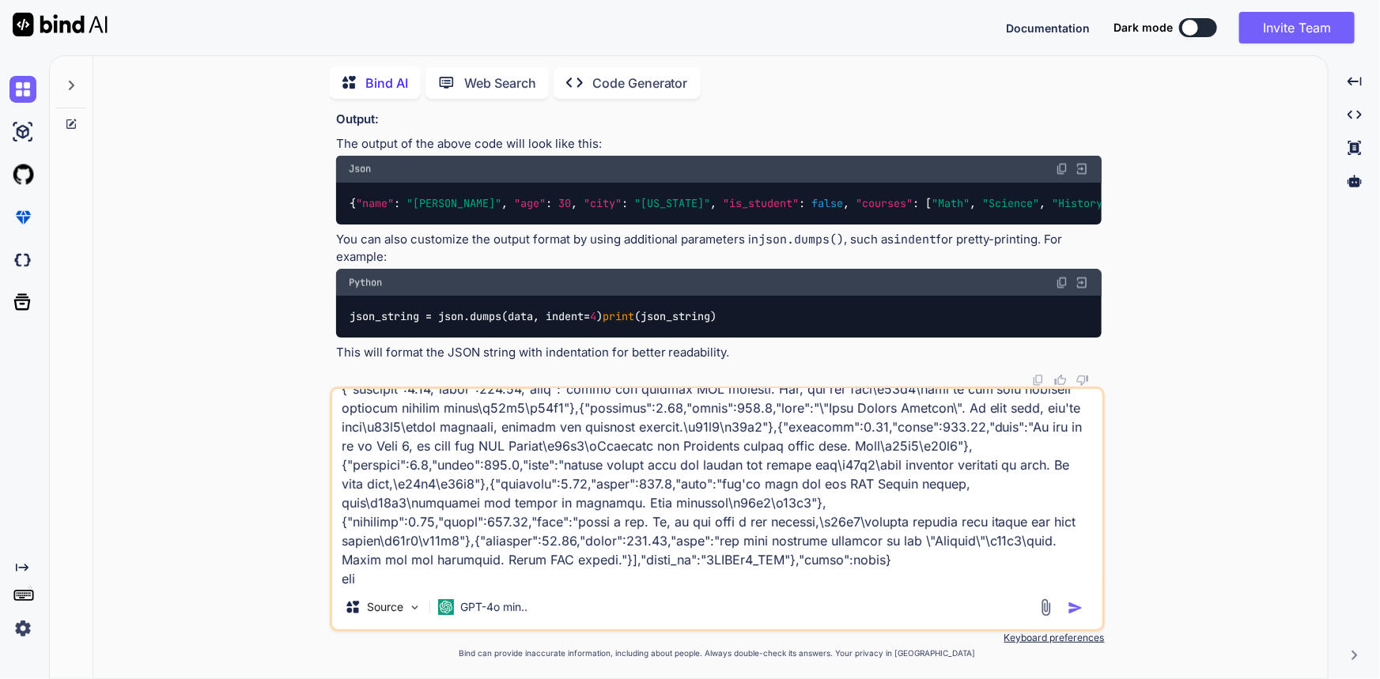
type textarea "x"
type textarea "{"data":{"is_generated":false,"language":"English","language_code":"en","snippe…"
type textarea "x"
type textarea "{"data":{"is_generated":false,"language":"English","language_code":"en","snippe…"
type textarea "x"
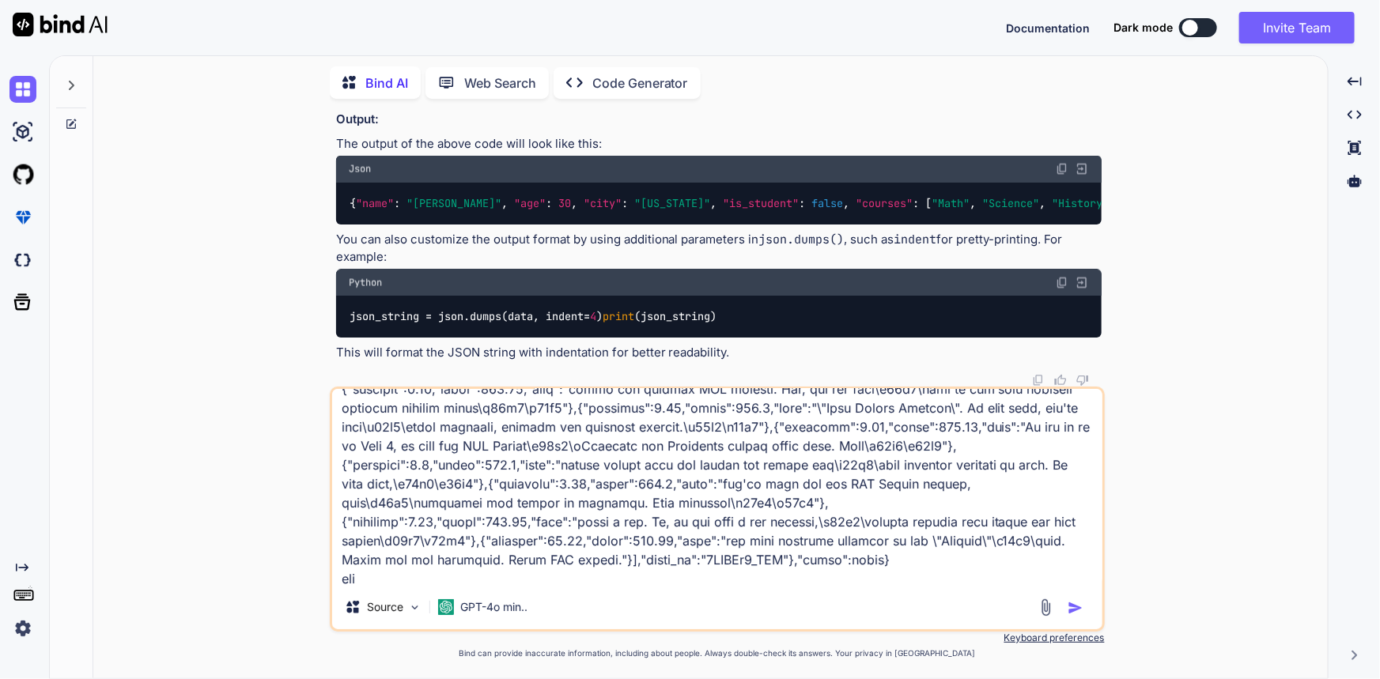
type textarea "{"data":{"is_generated":false,"language":"English","language_code":"en","snippe…"
type textarea "x"
type textarea "{"data":{"is_generated":false,"language":"English","language_code":"en","snippe…"
type textarea "x"
type textarea "{"data":{"is_generated":false,"language":"English","language_code":"en","snippe…"
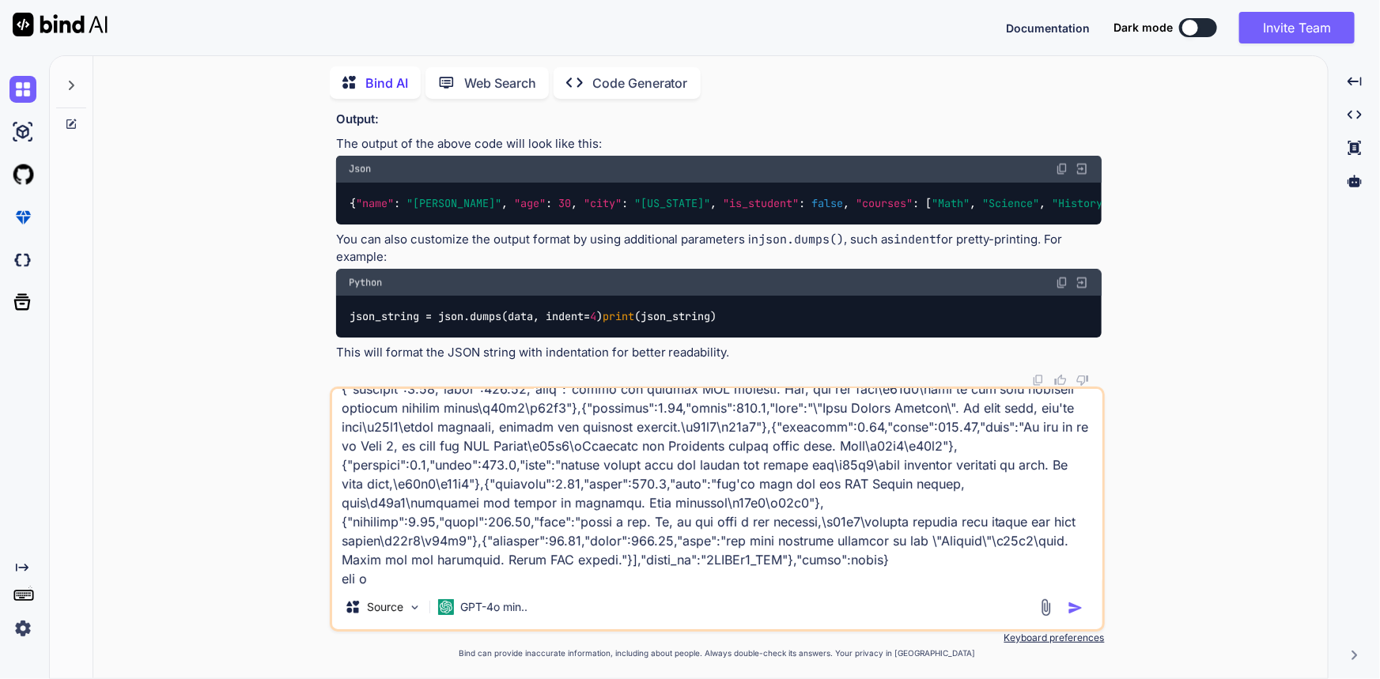
type textarea "x"
type textarea "{"data":{"is_generated":false,"language":"English","language_code":"en","snippe…"
type textarea "x"
type textarea "{"data":{"is_generated":false,"language":"English","language_code":"en","snippe…"
type textarea "x"
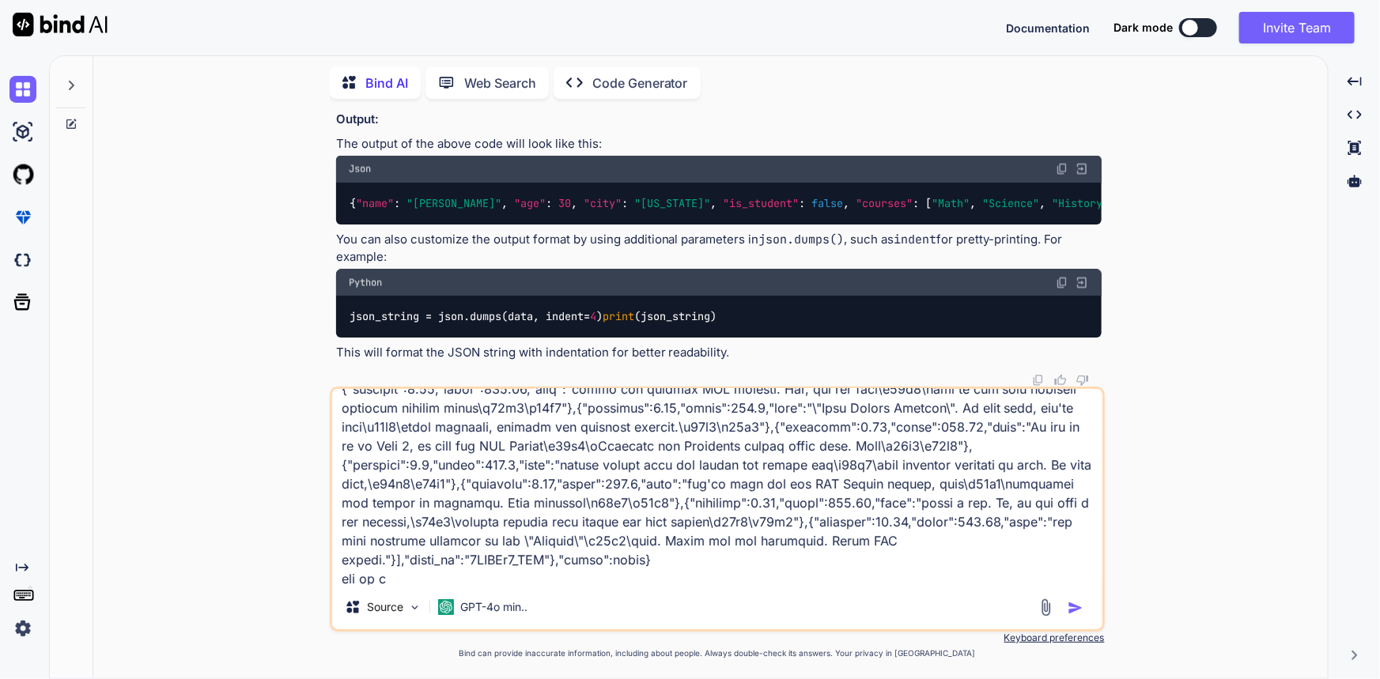
type textarea "{"data":{"is_generated":false,"language":"English","language_code":"en","snippe…"
type textarea "x"
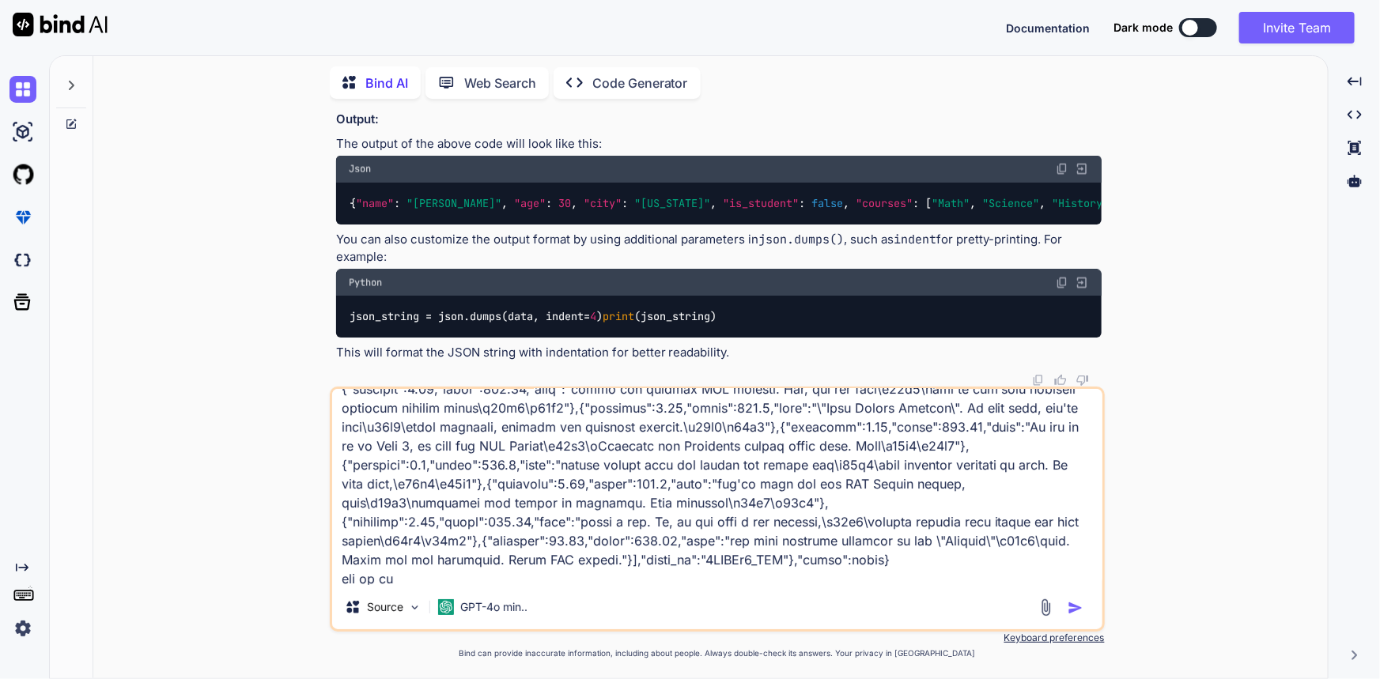
type textarea "{"data":{"is_generated":false,"language":"English","language_code":"en","snippe…"
type textarea "x"
type textarea "{"data":{"is_generated":false,"language":"English","language_code":"en","snippe…"
type textarea "x"
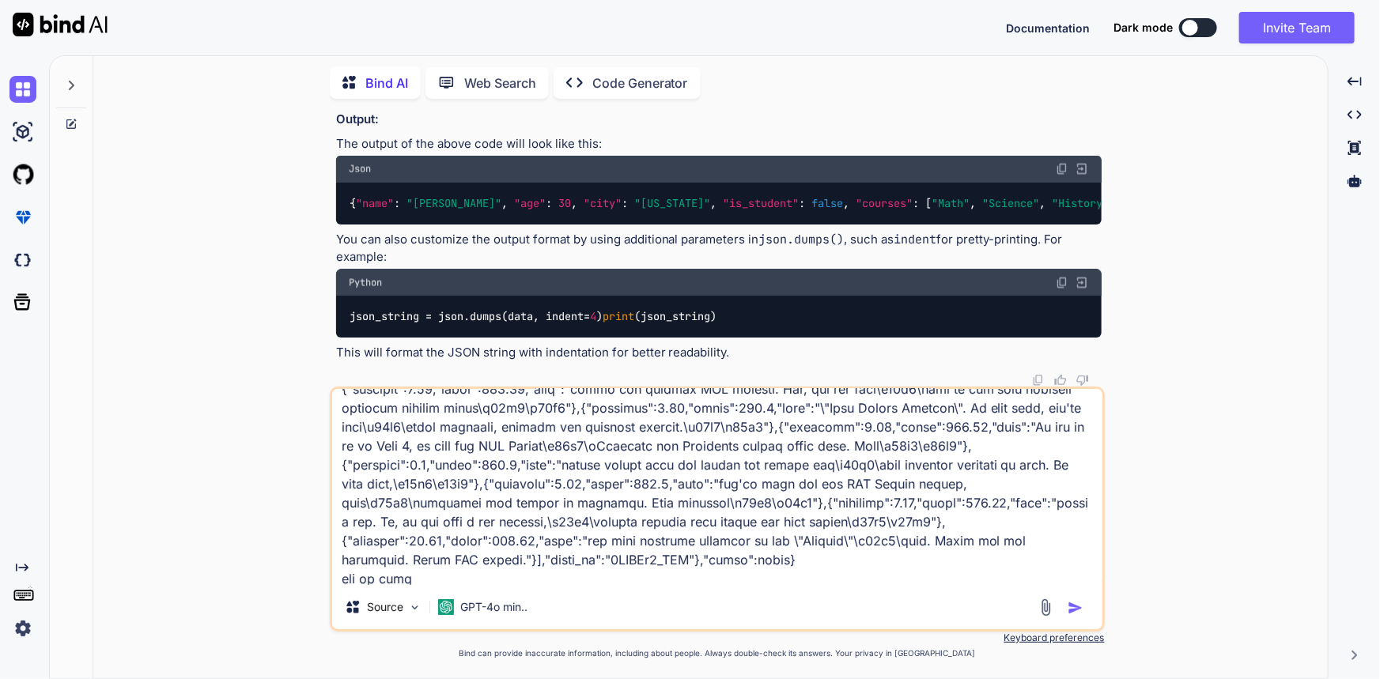
type textarea "{"data":{"is_generated":false,"language":"English","language_code":"en","snippe…"
type textarea "x"
type textarea "{"data":{"is_generated":false,"language":"English","language_code":"en","snippe…"
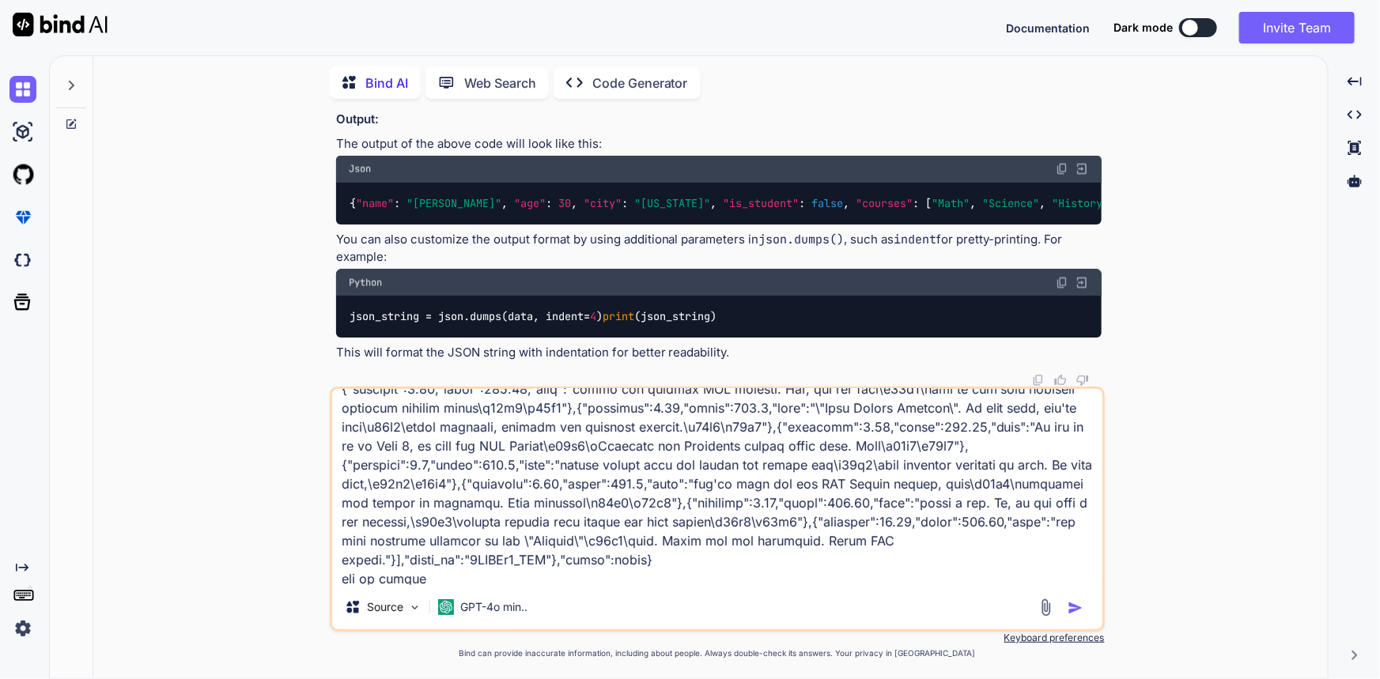
type textarea "x"
type textarea "{"data":{"is_generated":false,"language":"English","language_code":"en","snippe…"
type textarea "x"
type textarea "{"data":{"is_generated":false,"language":"English","language_code":"en","snippe…"
type textarea "x"
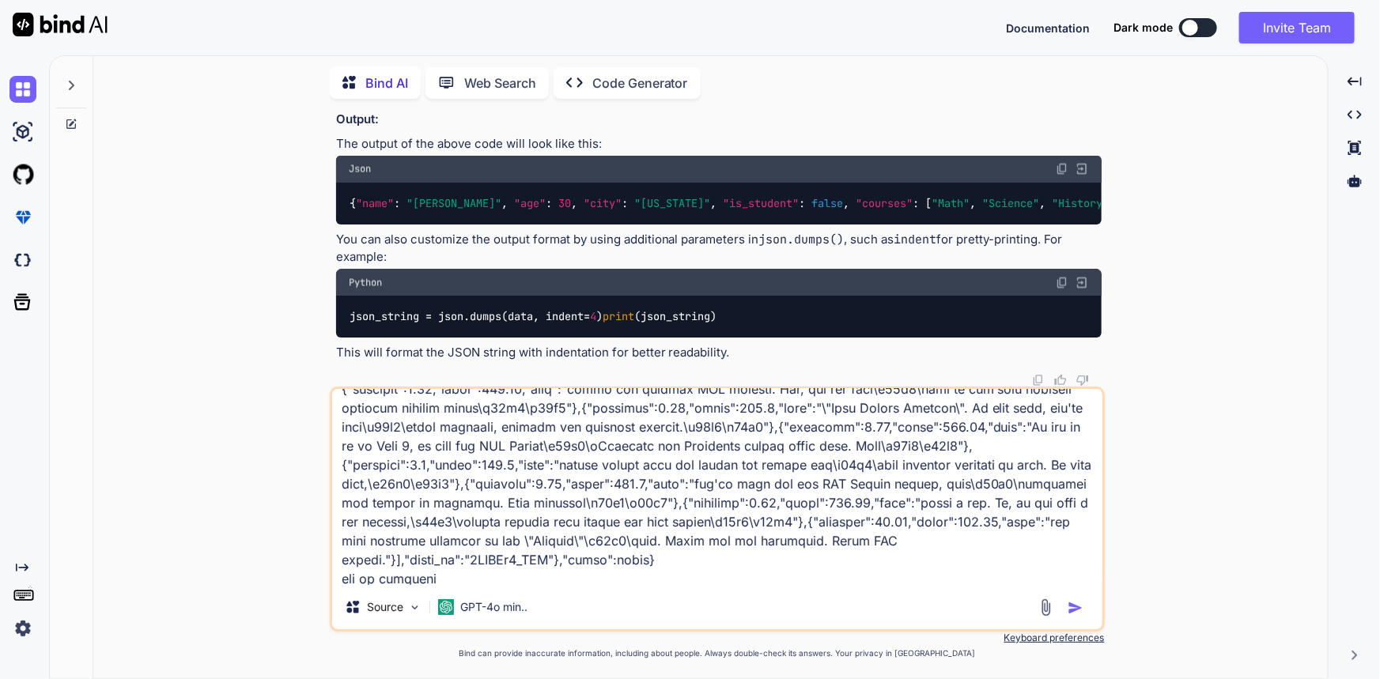
type textarea "{"data":{"is_generated":false,"language":"English","language_code":"en","snippe…"
type textarea "x"
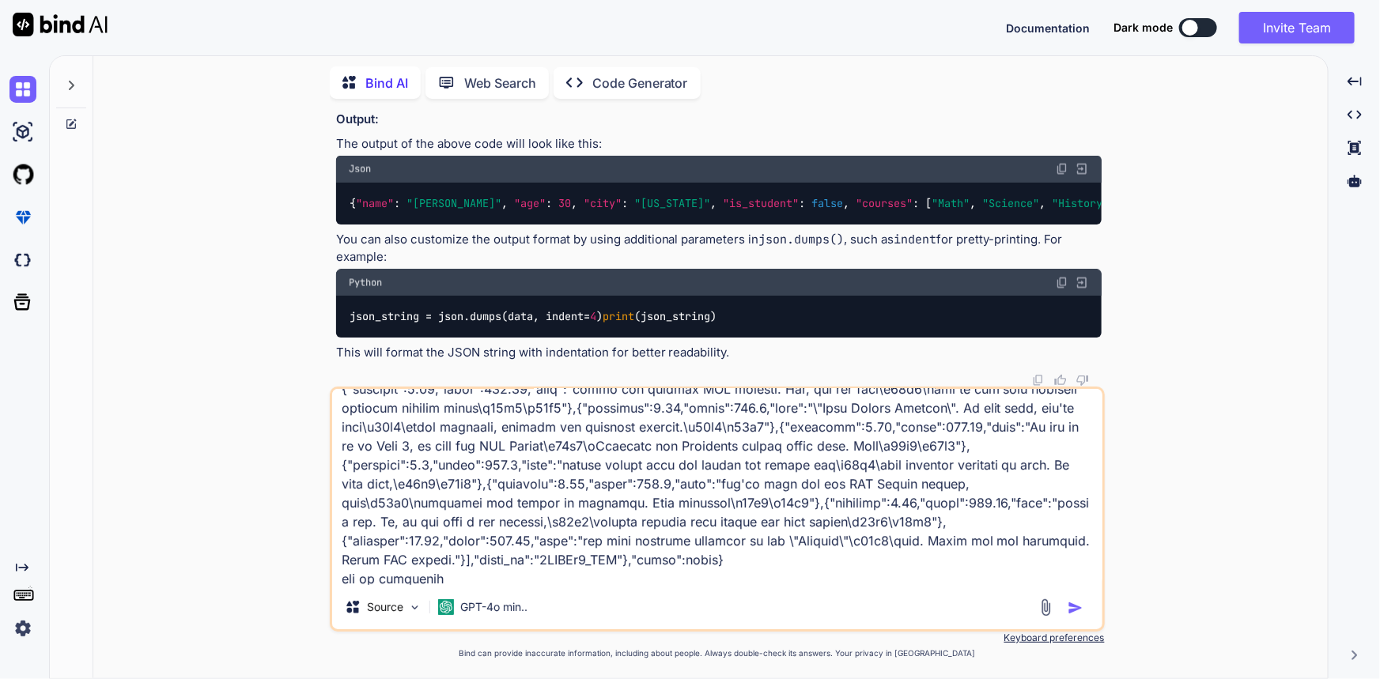
type textarea "{"data":{"is_generated":false,"language":"English","language_code":"en","snippe…"
type textarea "x"
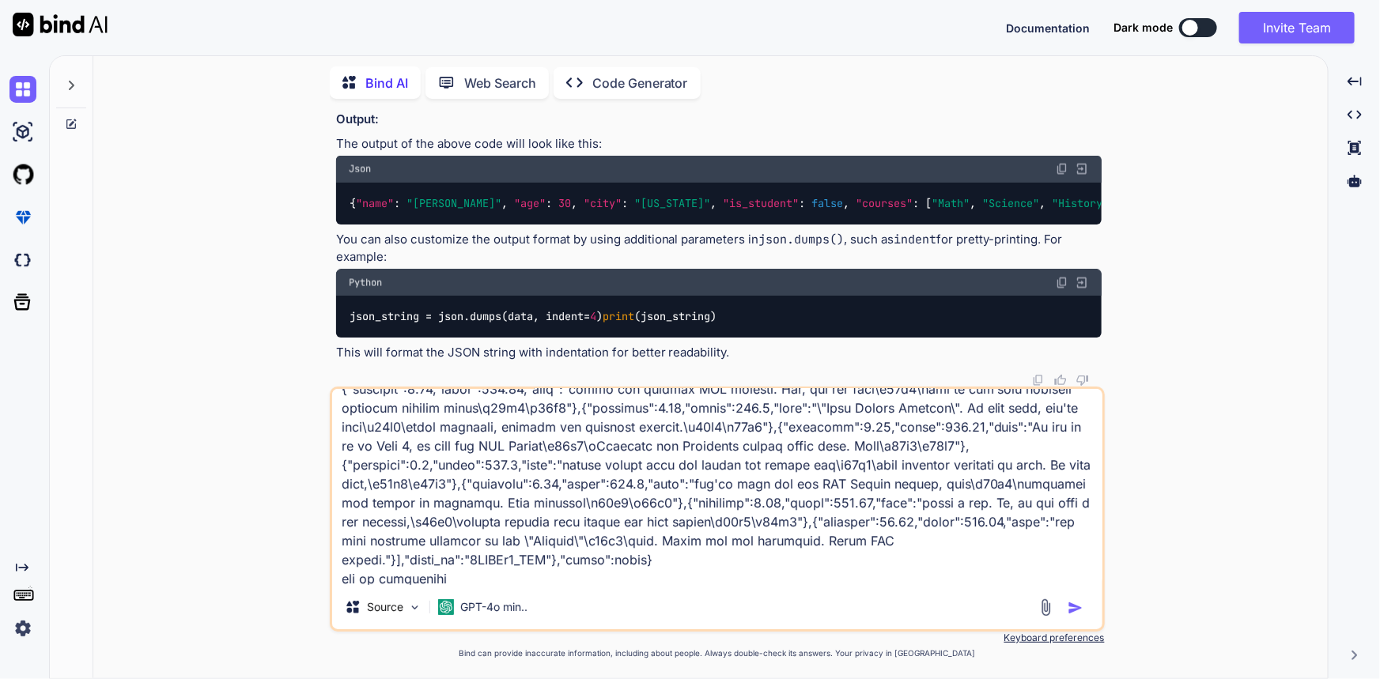
type textarea "{"data":{"is_generated":false,"language":"English","language_code":"en","snippe…"
type textarea "x"
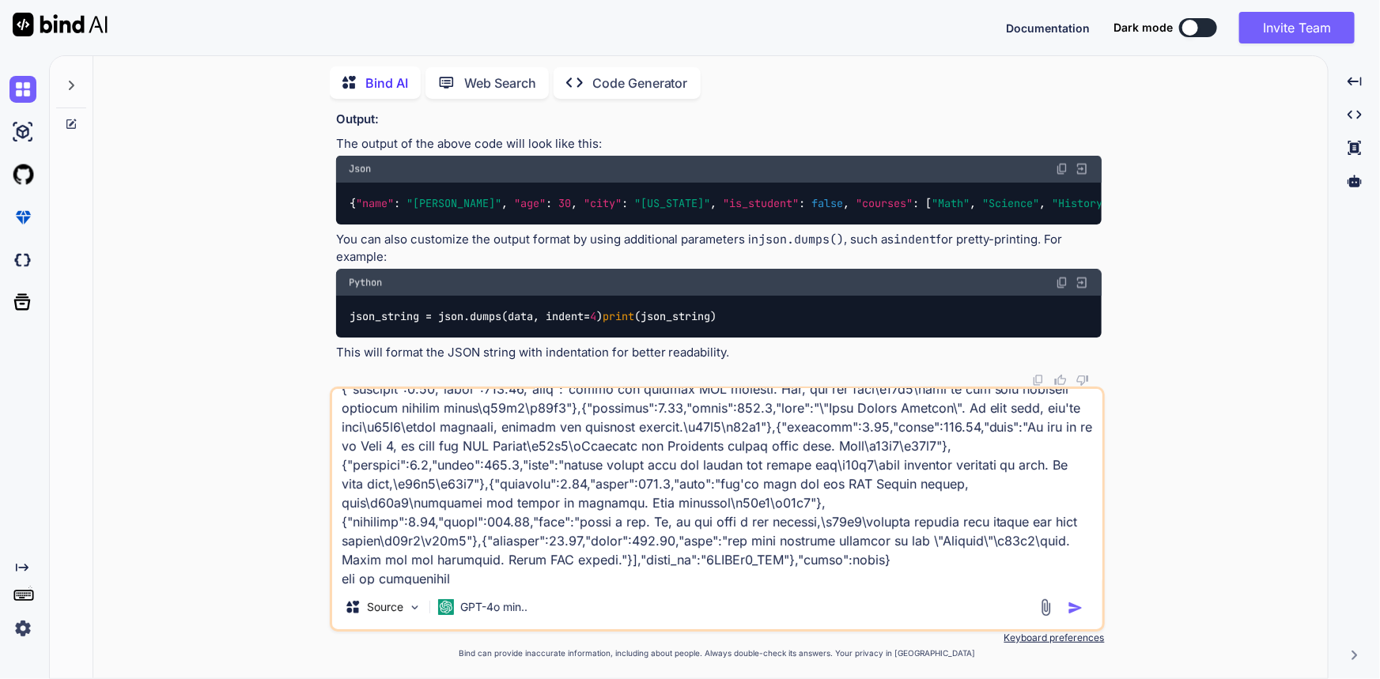
type textarea "{"data":{"is_generated":false,"language":"English","language_code":"en","snippe…"
type textarea "x"
type textarea "{"data":{"is_generated":false,"language":"English","language_code":"en","snippe…"
type textarea "x"
type textarea "{"data":{"is_generated":false,"language":"English","language_code":"en","snippe…"
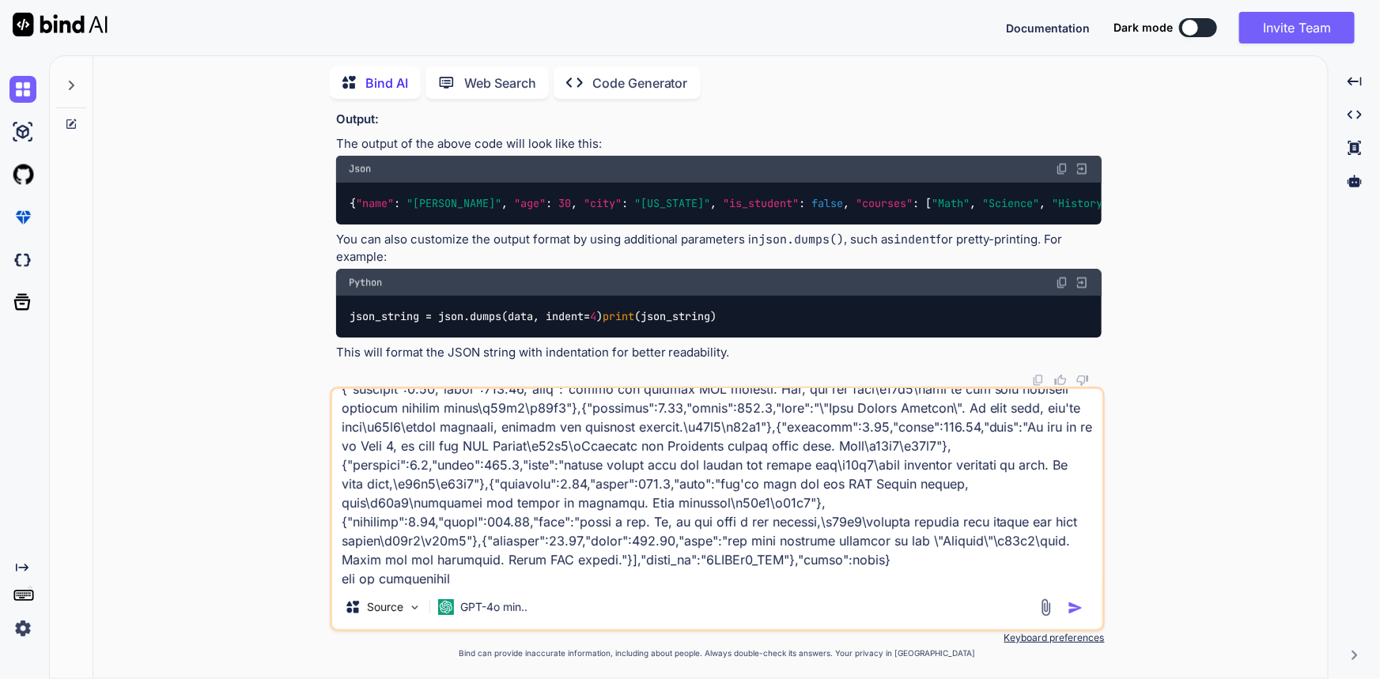
type textarea "x"
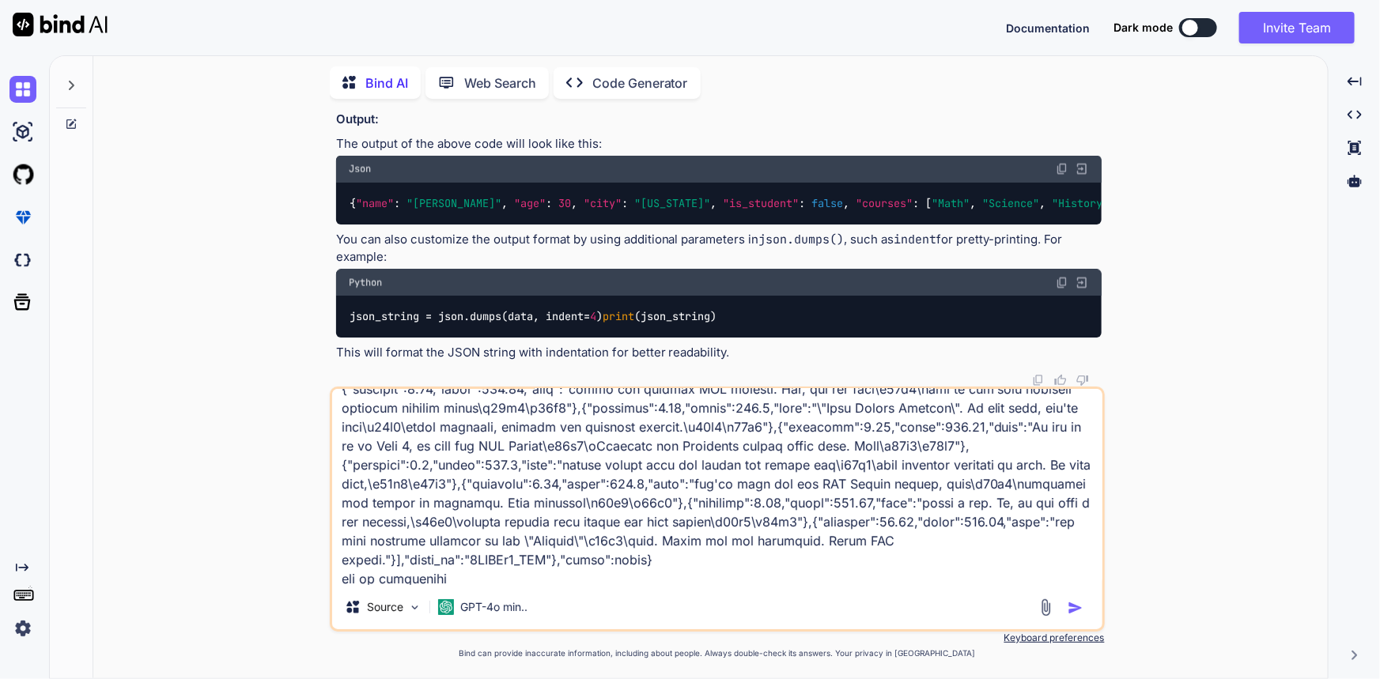
type textarea "{"data":{"is_generated":false,"language":"English","language_code":"en","snippe…"
type textarea "x"
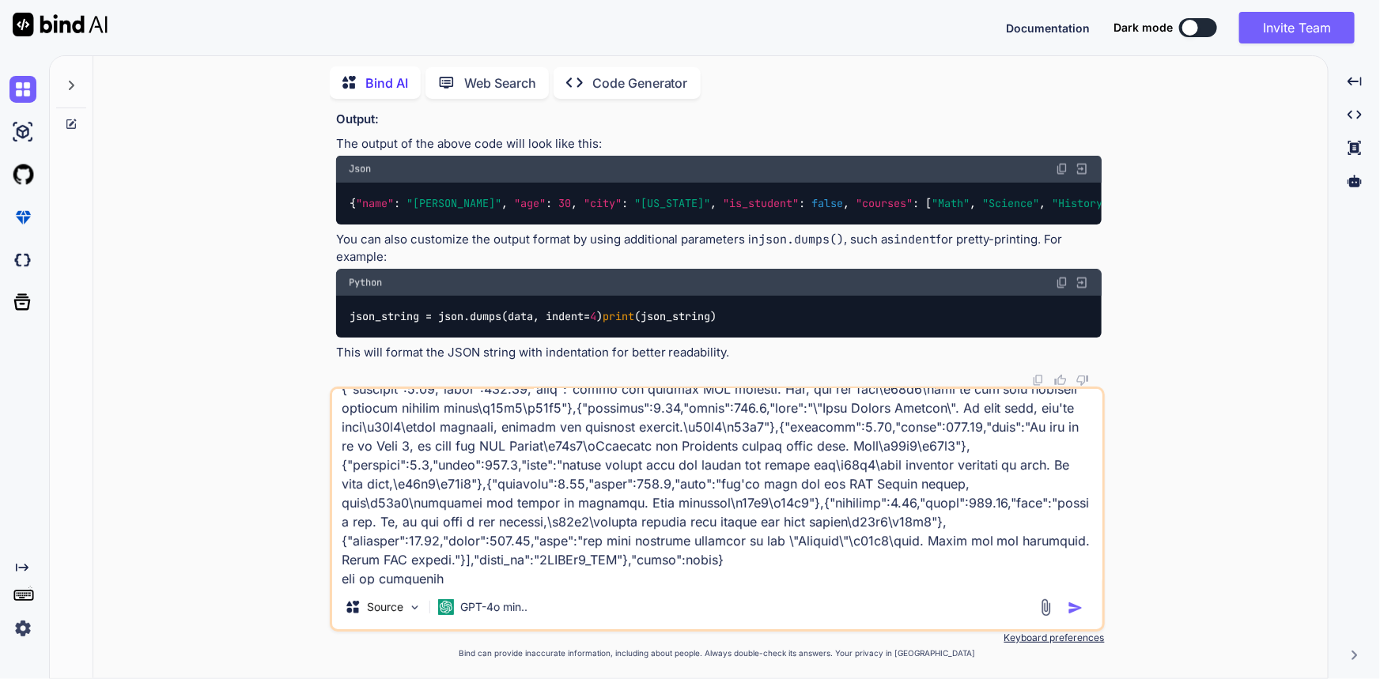
type textarea "{"data":{"is_generated":false,"language":"English","language_code":"en","snippe…"
type textarea "x"
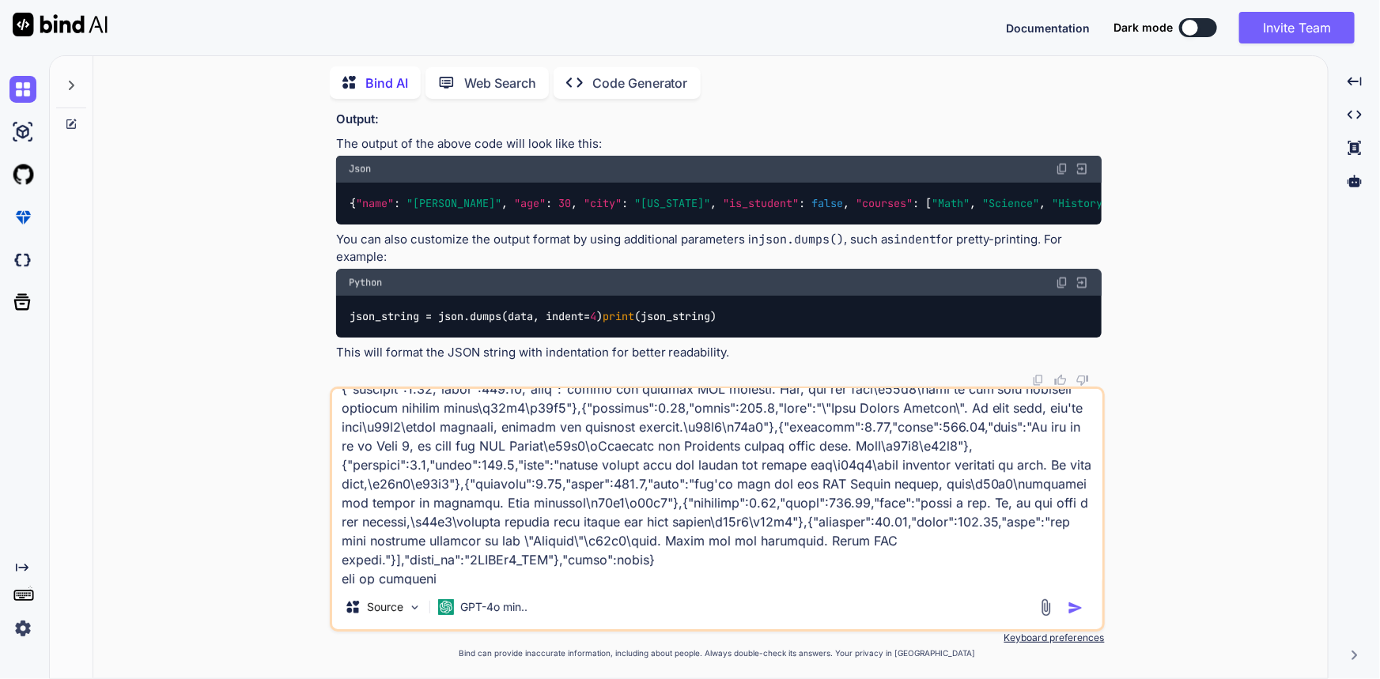
type textarea "{"data":{"is_generated":false,"language":"English","language_code":"en","snippe…"
type textarea "x"
type textarea "{"data":{"is_generated":false,"language":"English","language_code":"en","snippe…"
type textarea "x"
type textarea "{"data":{"is_generated":false,"language":"English","language_code":"en","snippe…"
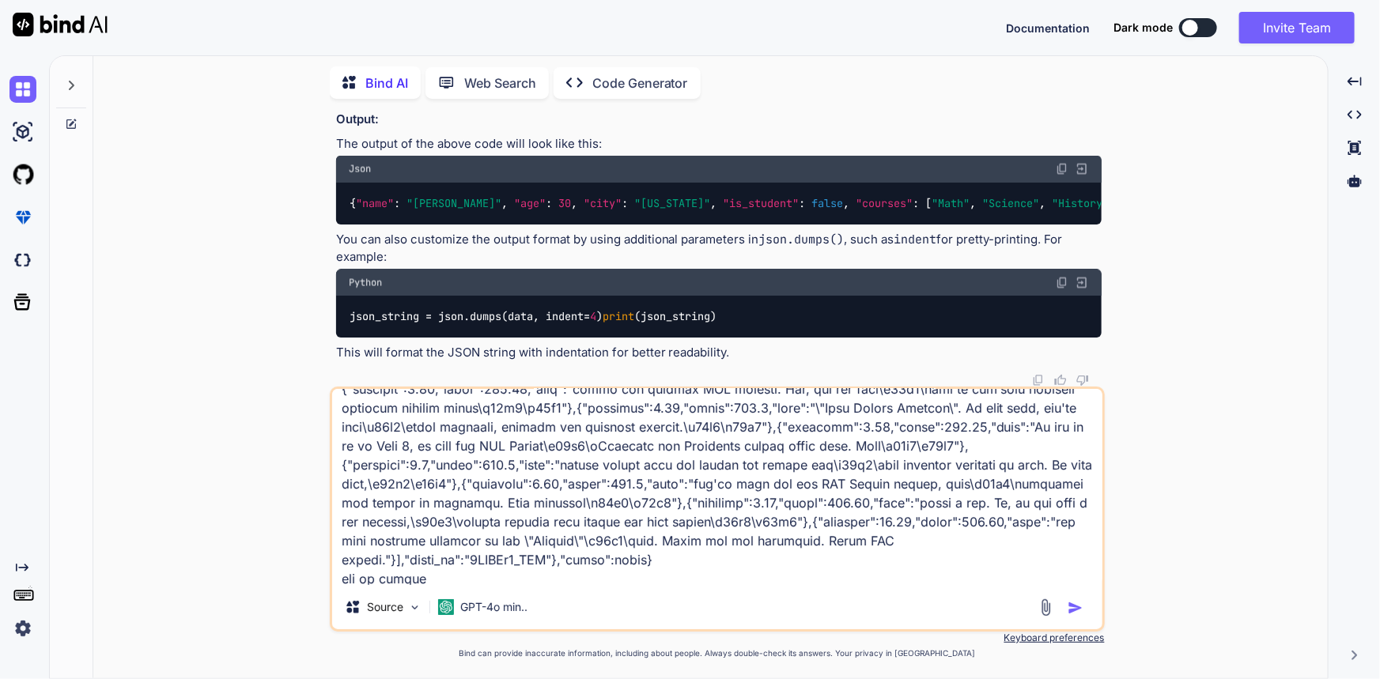
type textarea "x"
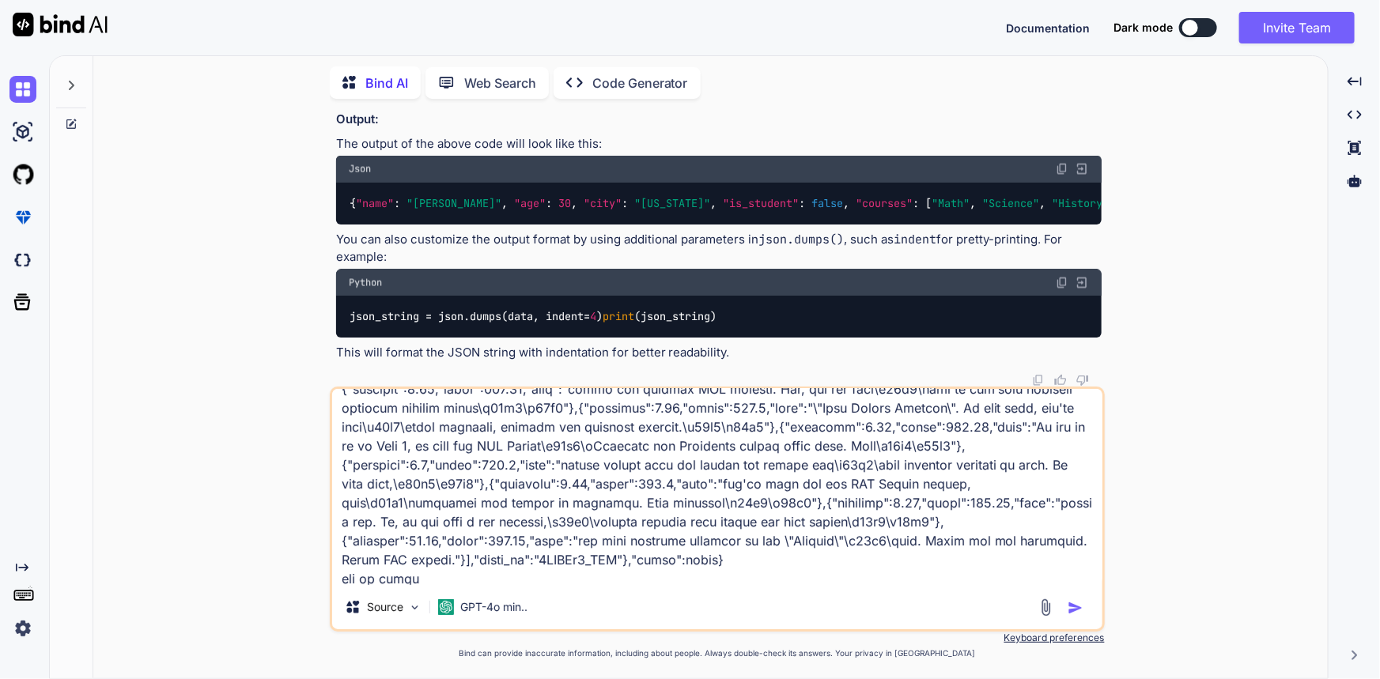
type textarea "{"data":{"is_generated":false,"language":"English","language_code":"en","snippe…"
type textarea "x"
type textarea "{"data":{"is_generated":false,"language":"English","language_code":"en","snippe…"
type textarea "x"
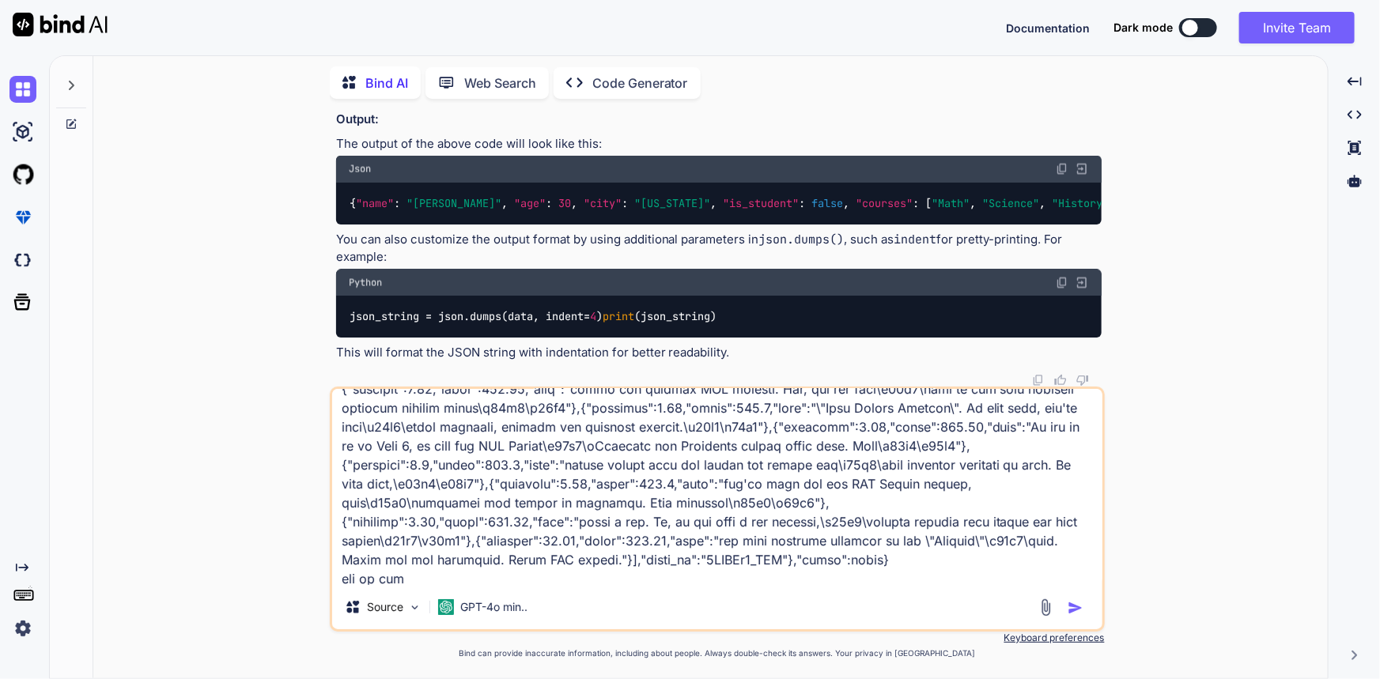
type textarea "{"data":{"is_generated":false,"language":"English","language_code":"en","snippe…"
type textarea "x"
type textarea "{"data":{"is_generated":false,"language":"English","language_code":"en","snippe…"
type textarea "x"
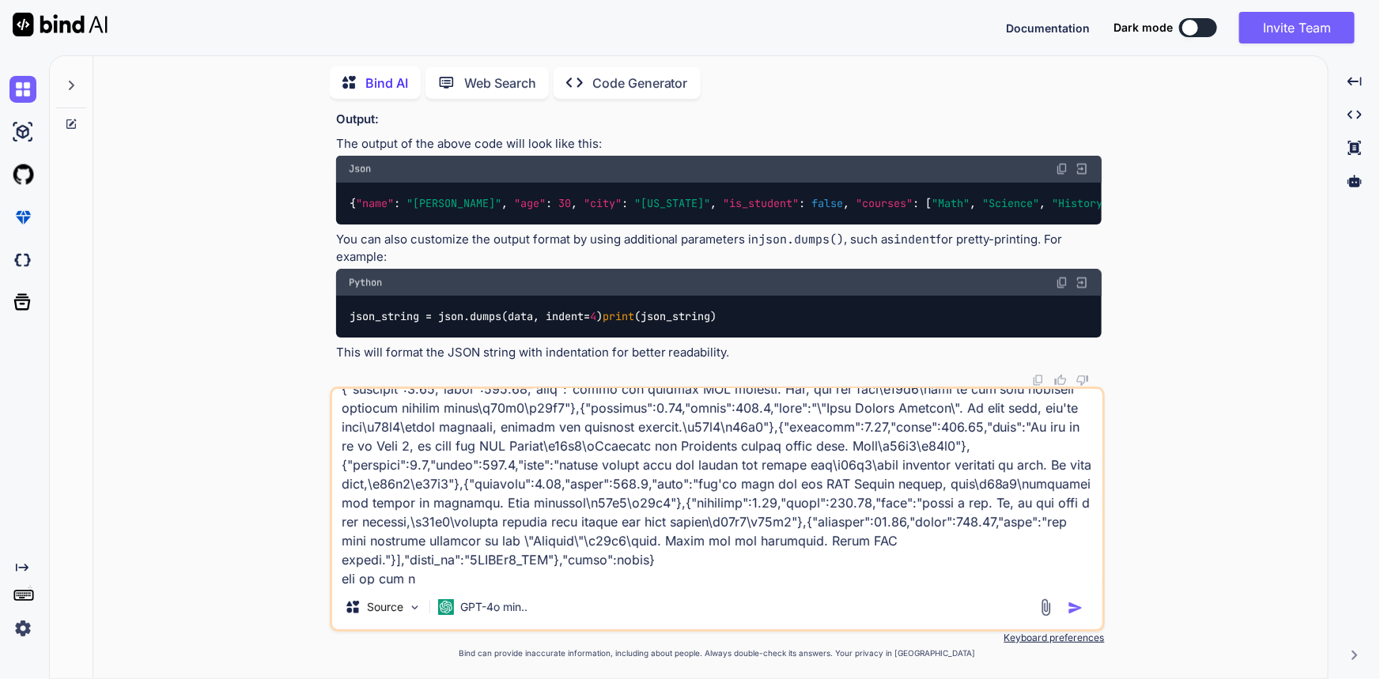
type textarea "{"data":{"is_generated":false,"language":"English","language_code":"en","snippe…"
type textarea "x"
type textarea "{"data":{"is_generated":false,"language":"English","language_code":"en","snippe…"
type textarea "x"
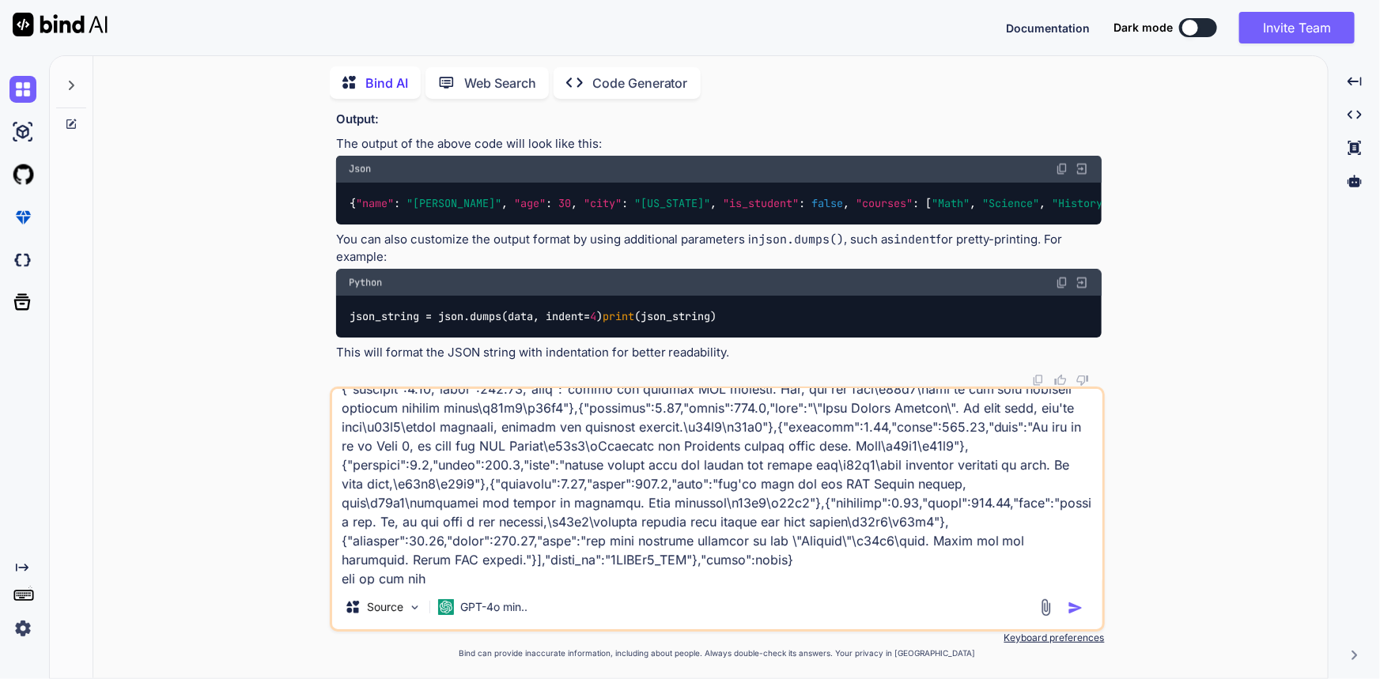
type textarea "{"data":{"is_generated":false,"language":"English","language_code":"en","snippe…"
type textarea "x"
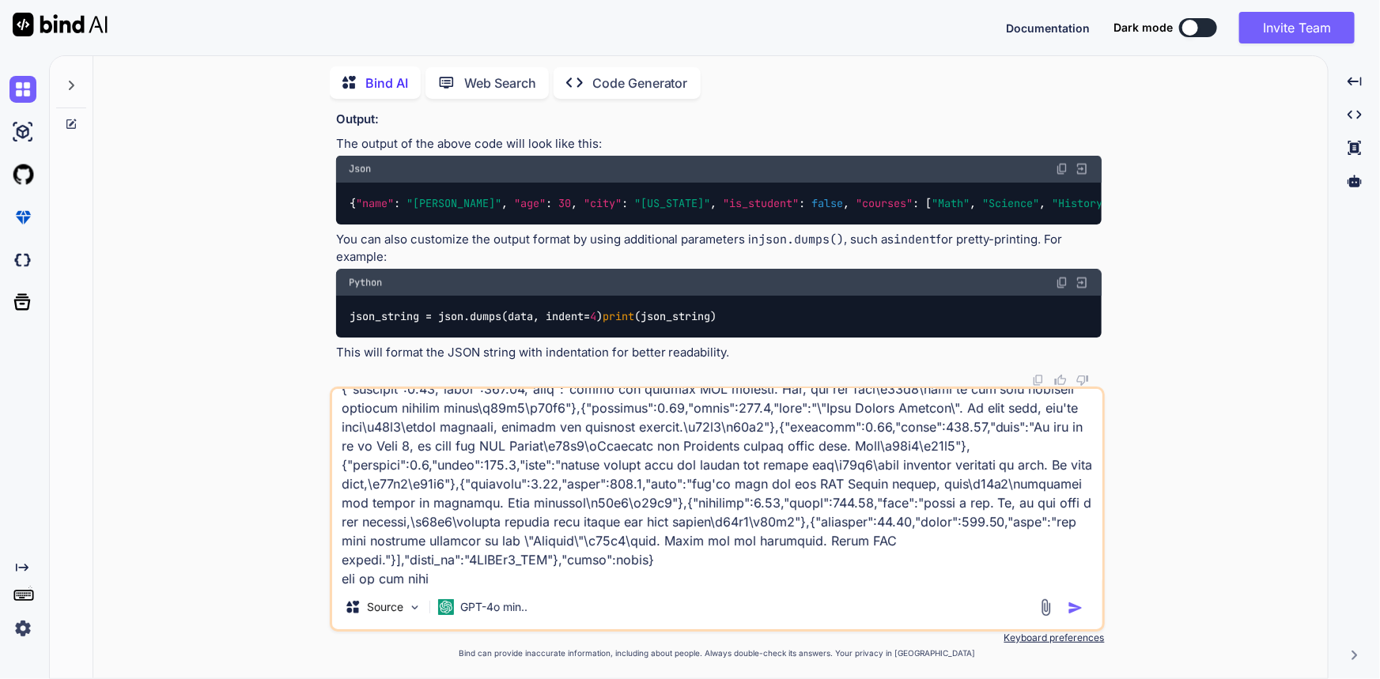
type textarea "{"data":{"is_generated":false,"language":"English","language_code":"en","snippe…"
type textarea "x"
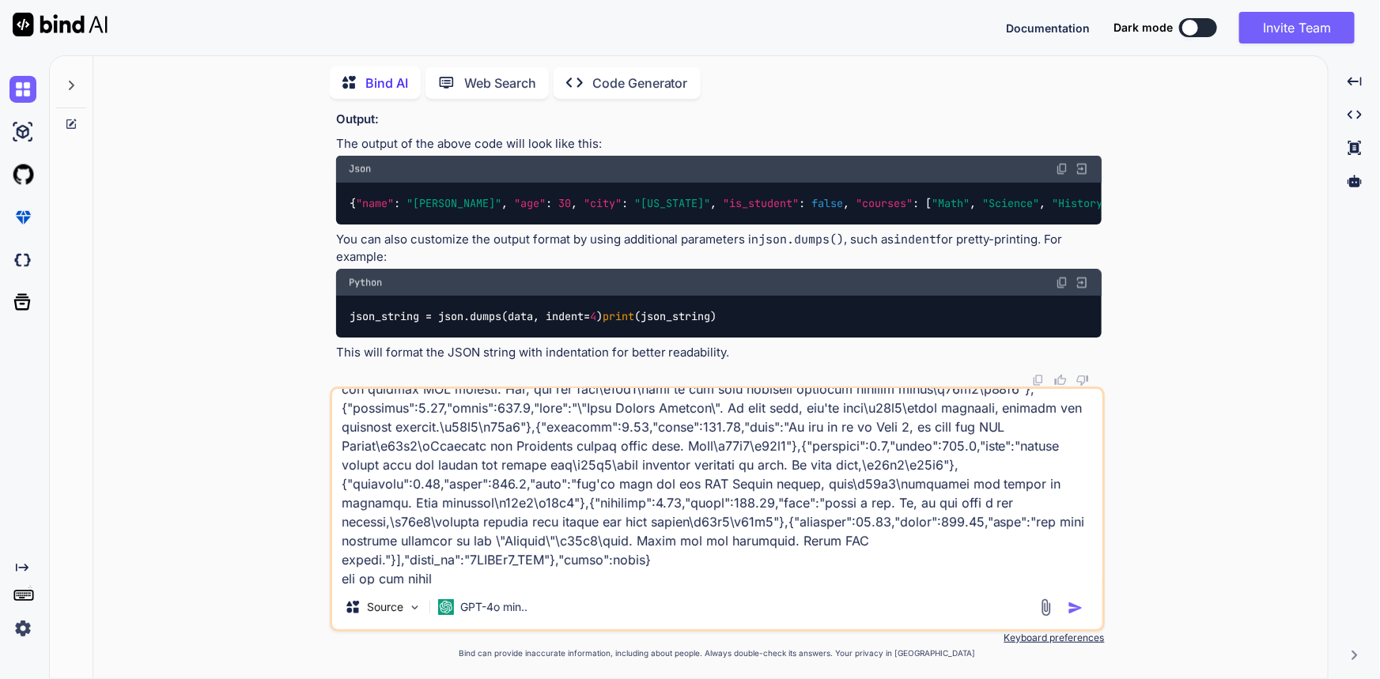
type textarea "{"data":{"is_generated":false,"language":"English","language_code":"en","snippe…"
type textarea "x"
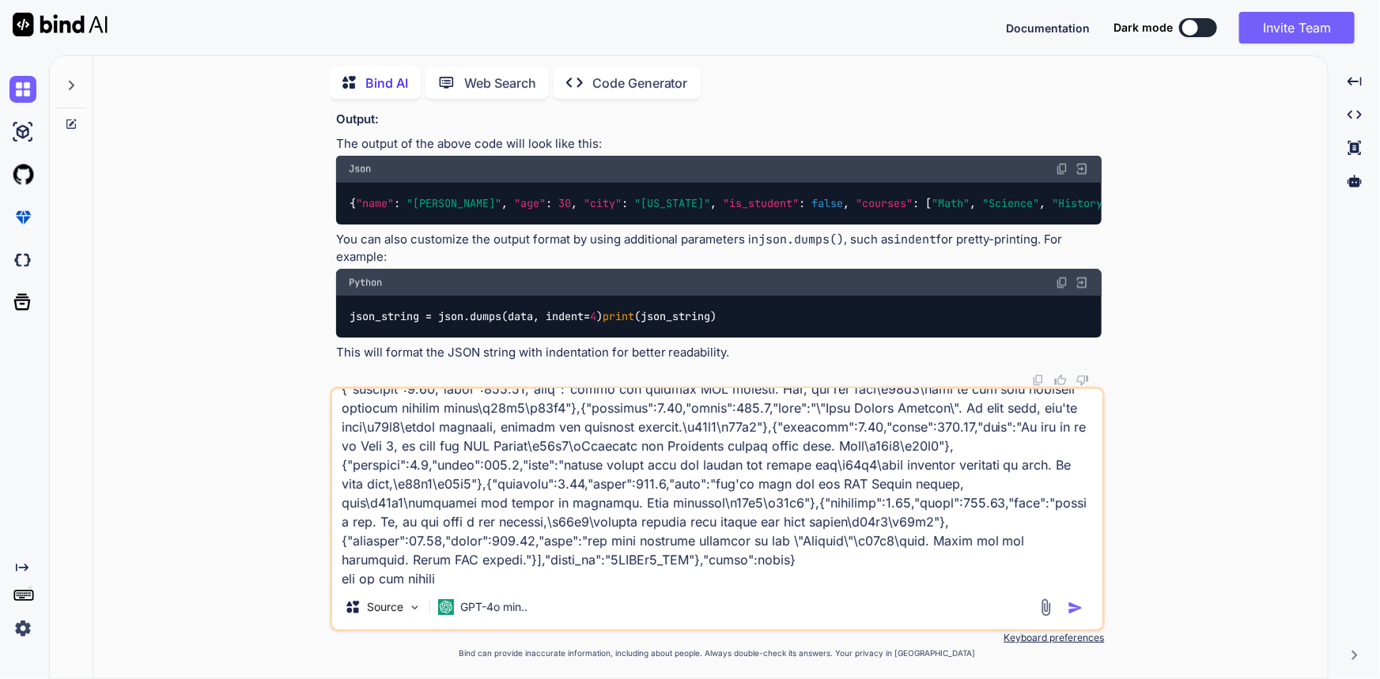
type textarea "{"data":{"is_generated":false,"language":"English","language_code":"en","snippe…"
type textarea "x"
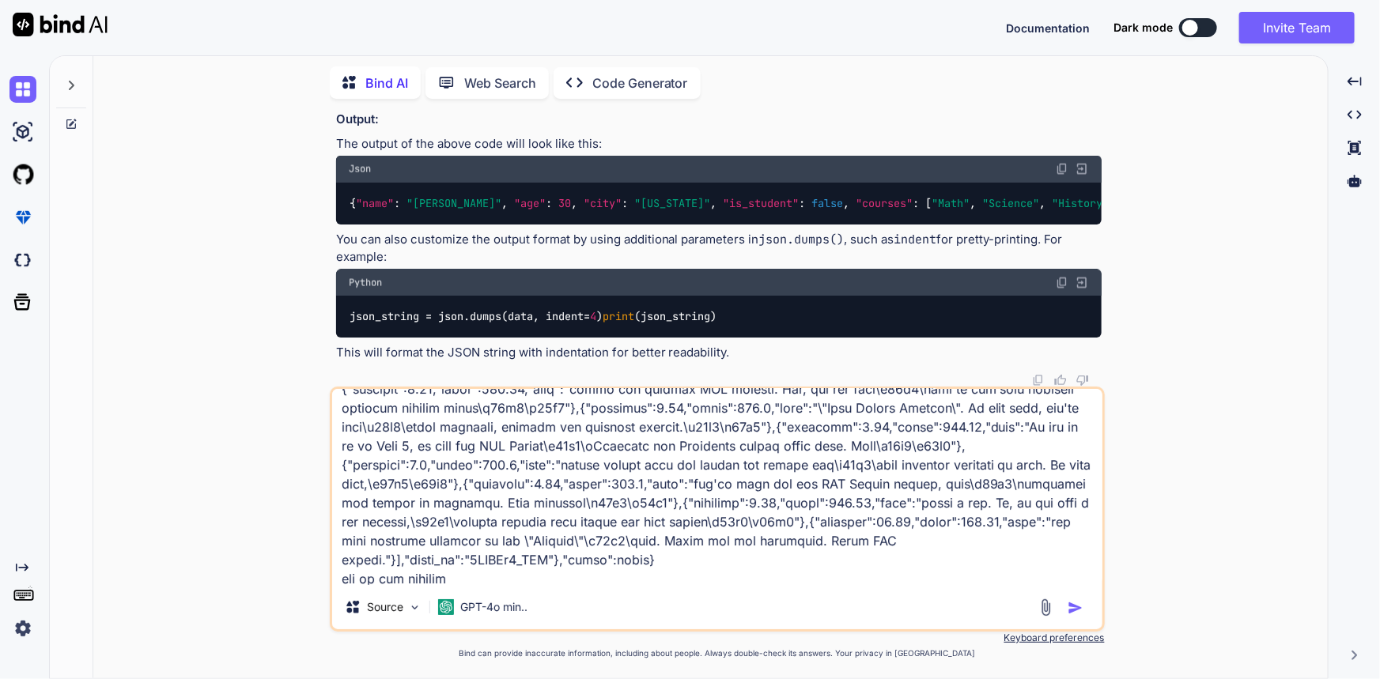
type textarea "{"data":{"is_generated":false,"language":"English","language_code":"en","snippe…"
type textarea "x"
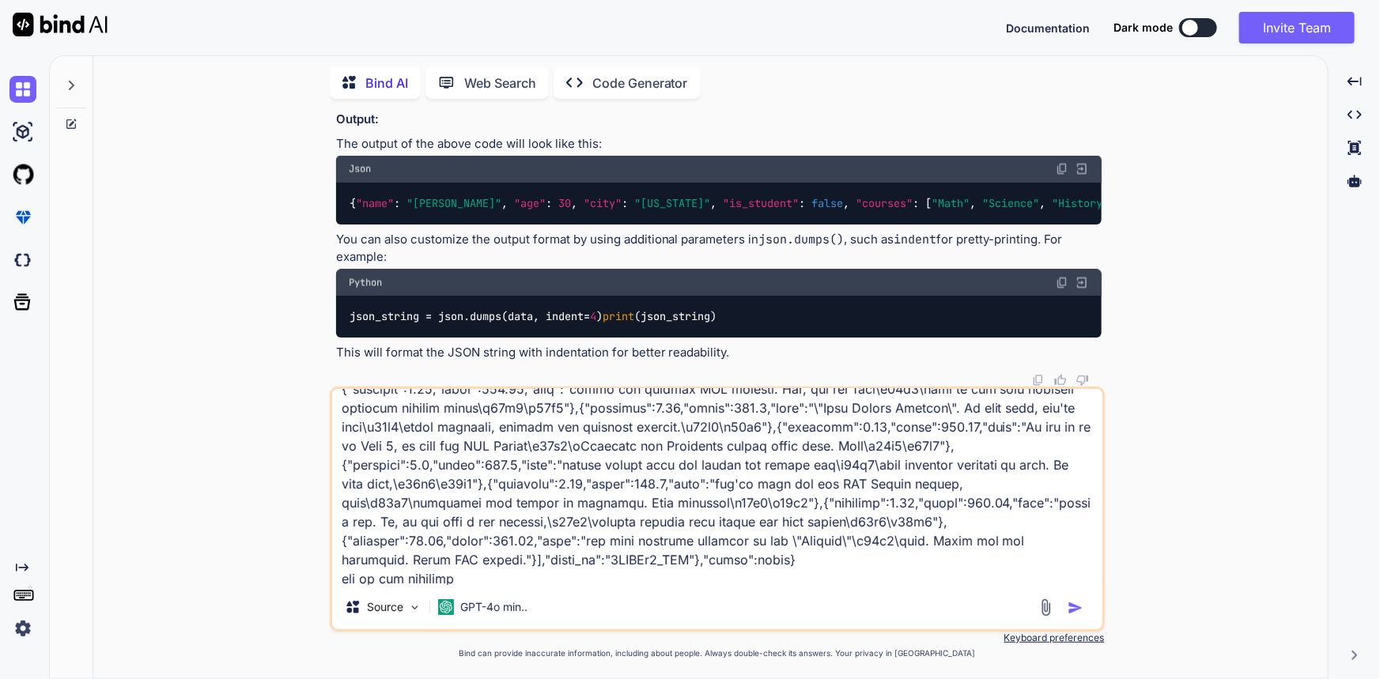
type textarea "{"data":{"is_generated":false,"language":"English","language_code":"en","snippe…"
type textarea "x"
type textarea "{"data":{"is_generated":false,"language":"English","language_code":"en","snippe…"
type textarea "x"
type textarea "{"data":{"is_generated":false,"language":"English","language_code":"en","snippe…"
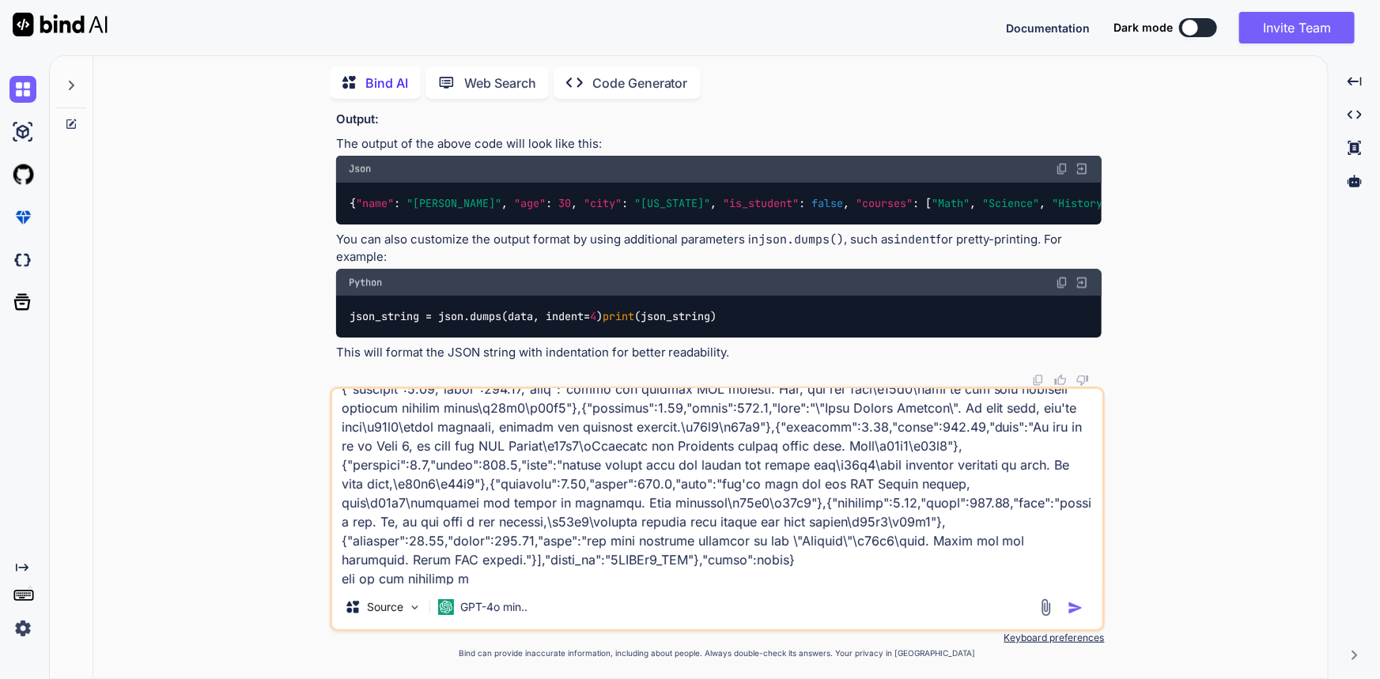
type textarea "x"
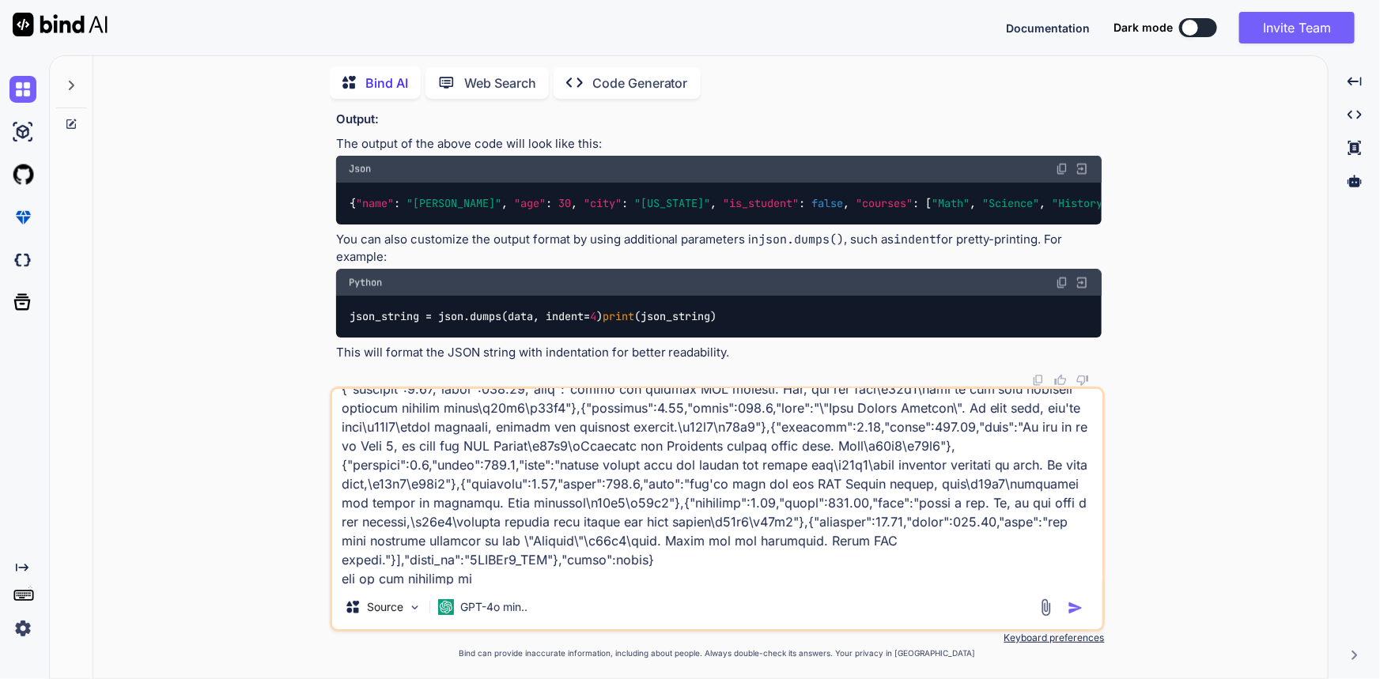
type textarea "{"data":{"is_generated":false,"language":"English","language_code":"en","snippe…"
type textarea "x"
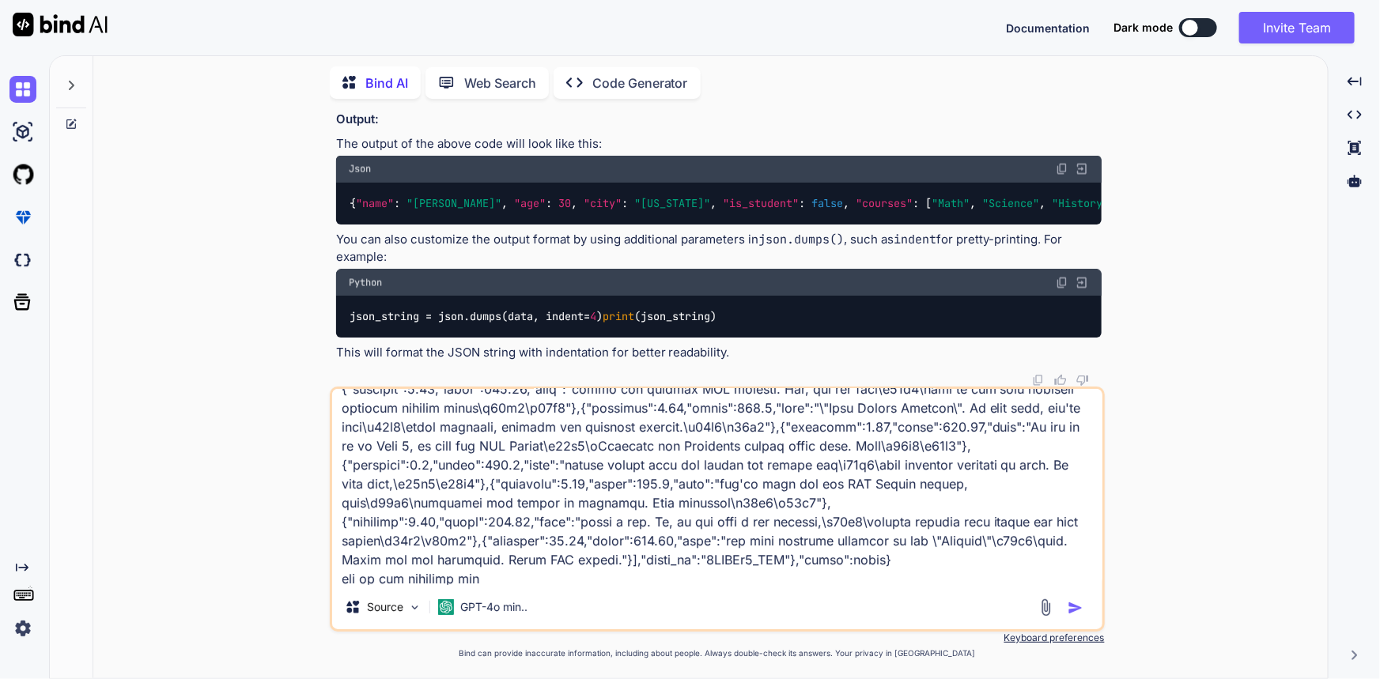
type textarea "{"data":{"is_generated":false,"language":"English","language_code":"en","snippe…"
type textarea "x"
type textarea "{"data":{"is_generated":false,"language":"English","language_code":"en","snippe…"
type textarea "x"
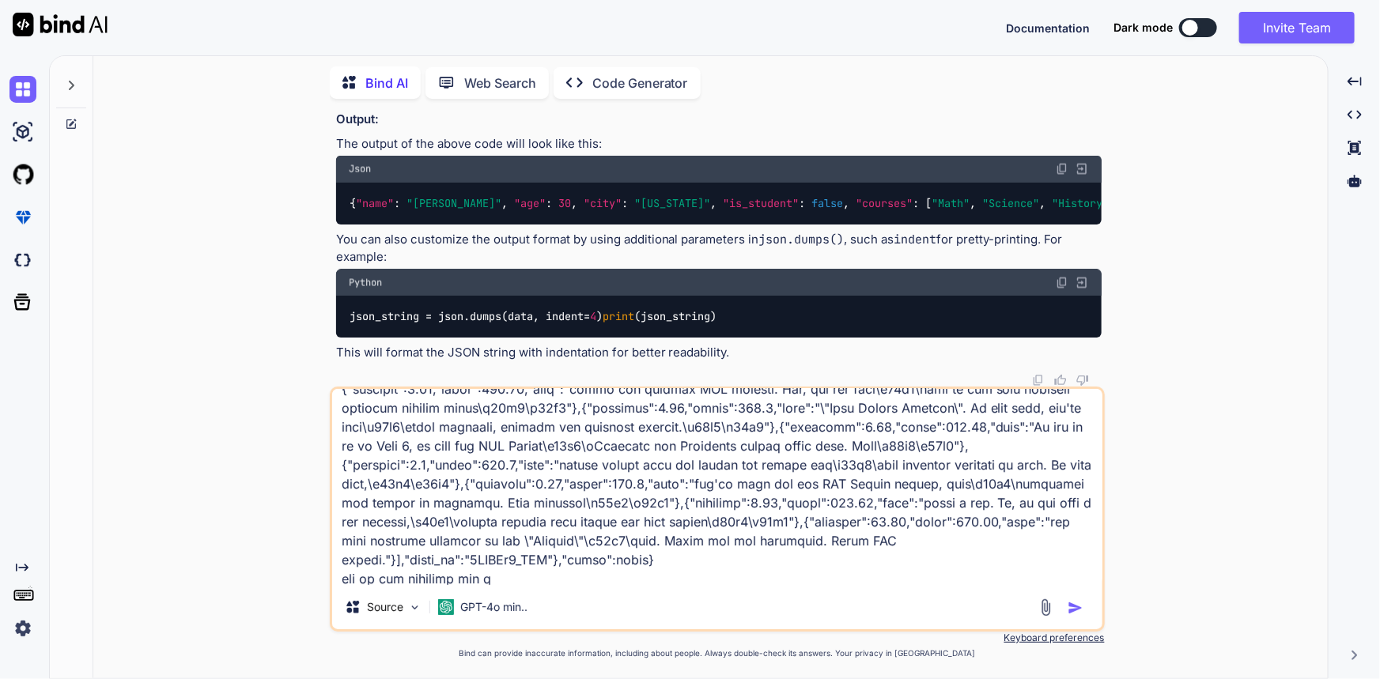
type textarea "{"data":{"is_generated":false,"language":"English","language_code":"en","snippe…"
type textarea "x"
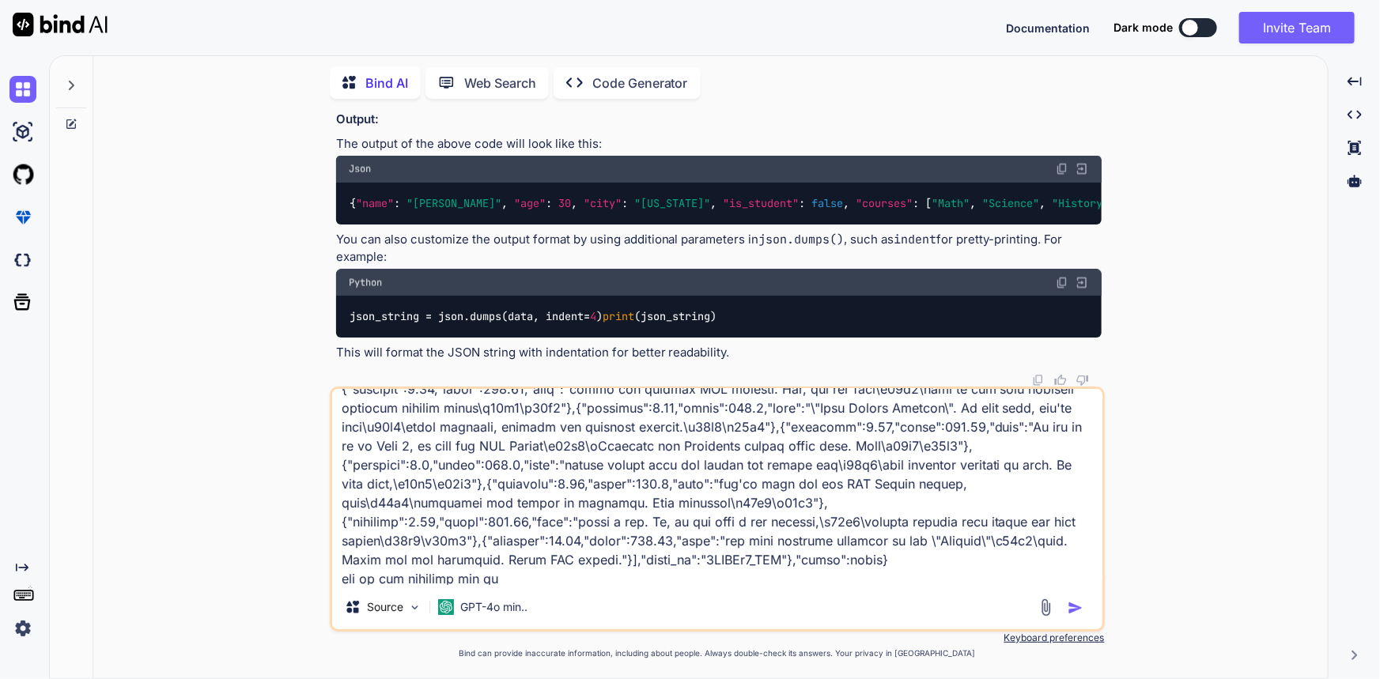
type textarea "{"data":{"is_generated":false,"language":"English","language_code":"en","snippe…"
type textarea "x"
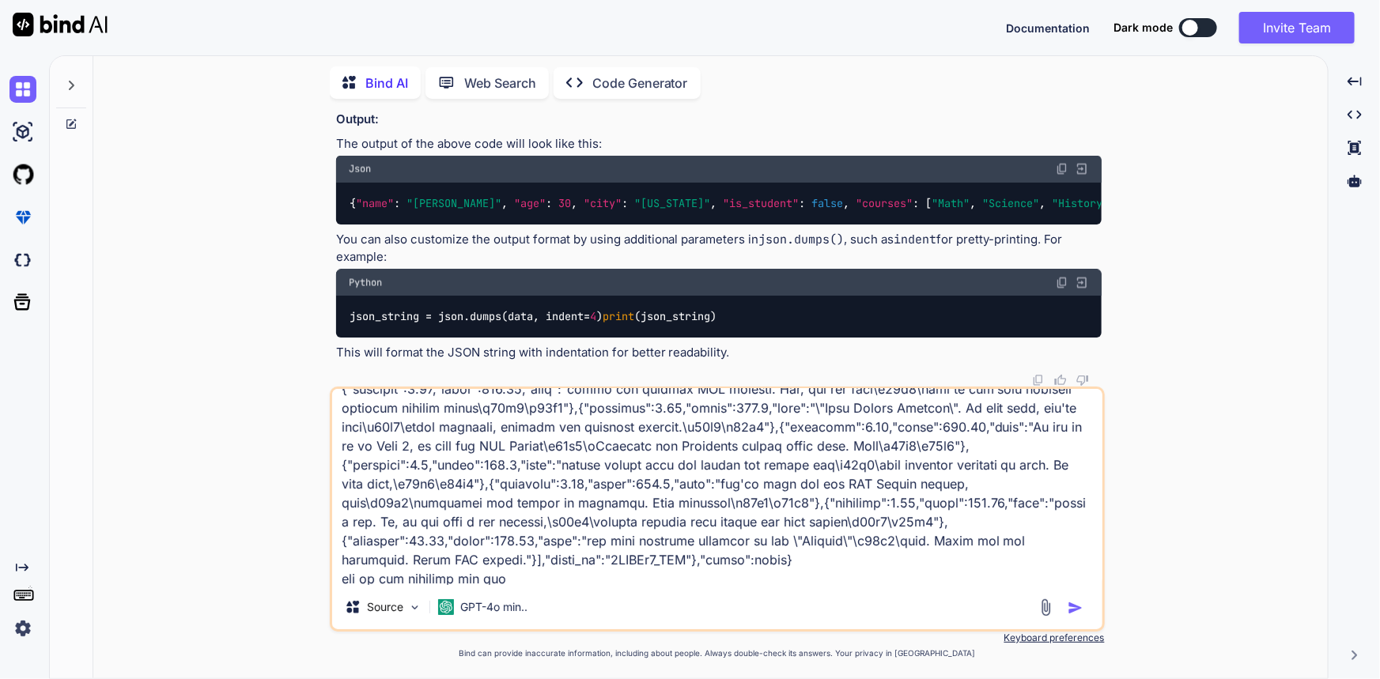
type textarea "{"data":{"is_generated":false,"language":"English","language_code":"en","snippe…"
type textarea "x"
click at [700, 487] on textarea at bounding box center [717, 487] width 770 height 196
click at [537, 573] on textarea at bounding box center [717, 487] width 770 height 196
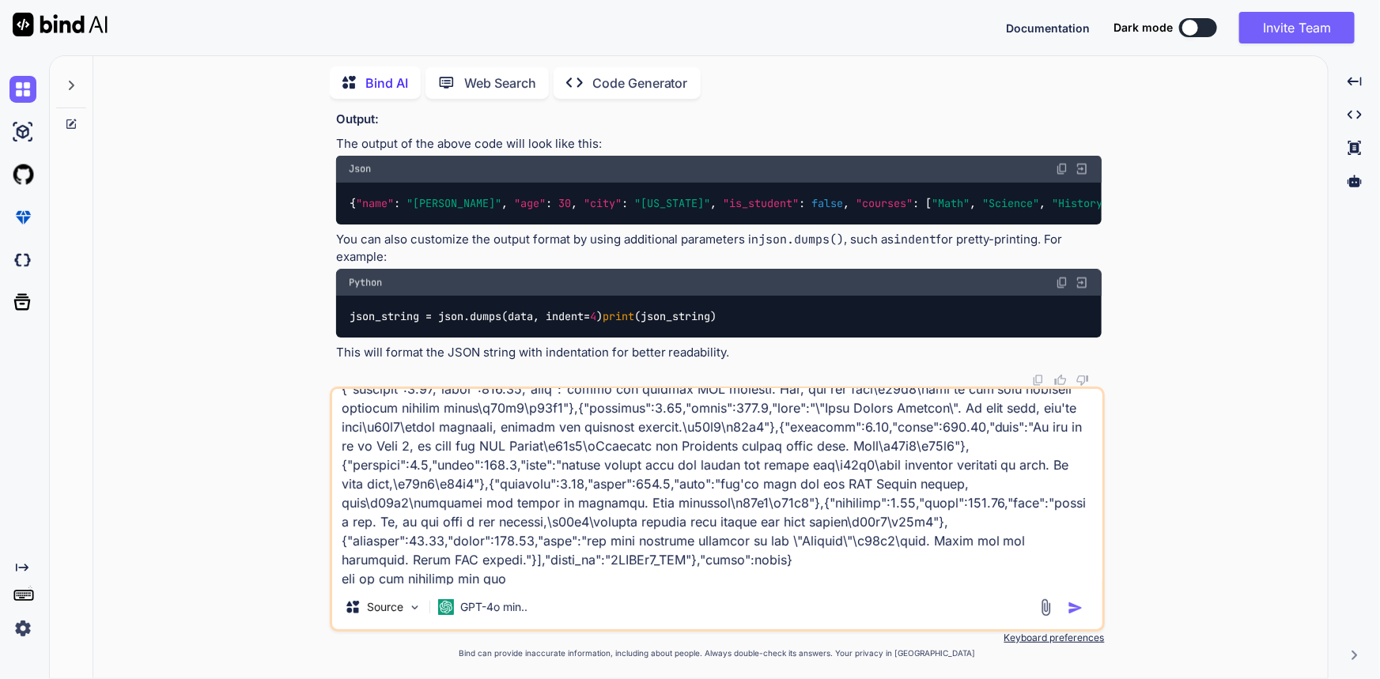
paste textarea "text":"you'll find all our SQL Server videos, text\u00a0\narticles and slides i…"
type textarea "{"data":{"is_generated":false,"language":"English","language_code":"en","snippe…"
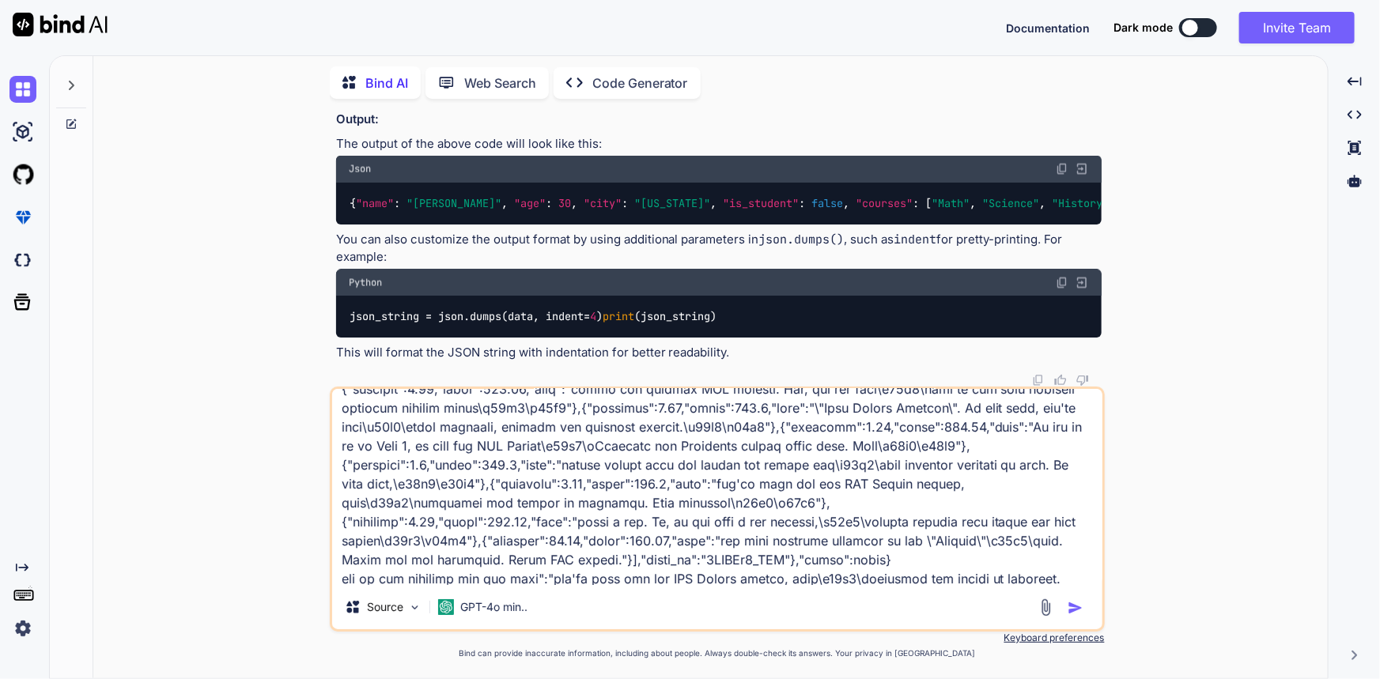
scroll to position [1006, 0]
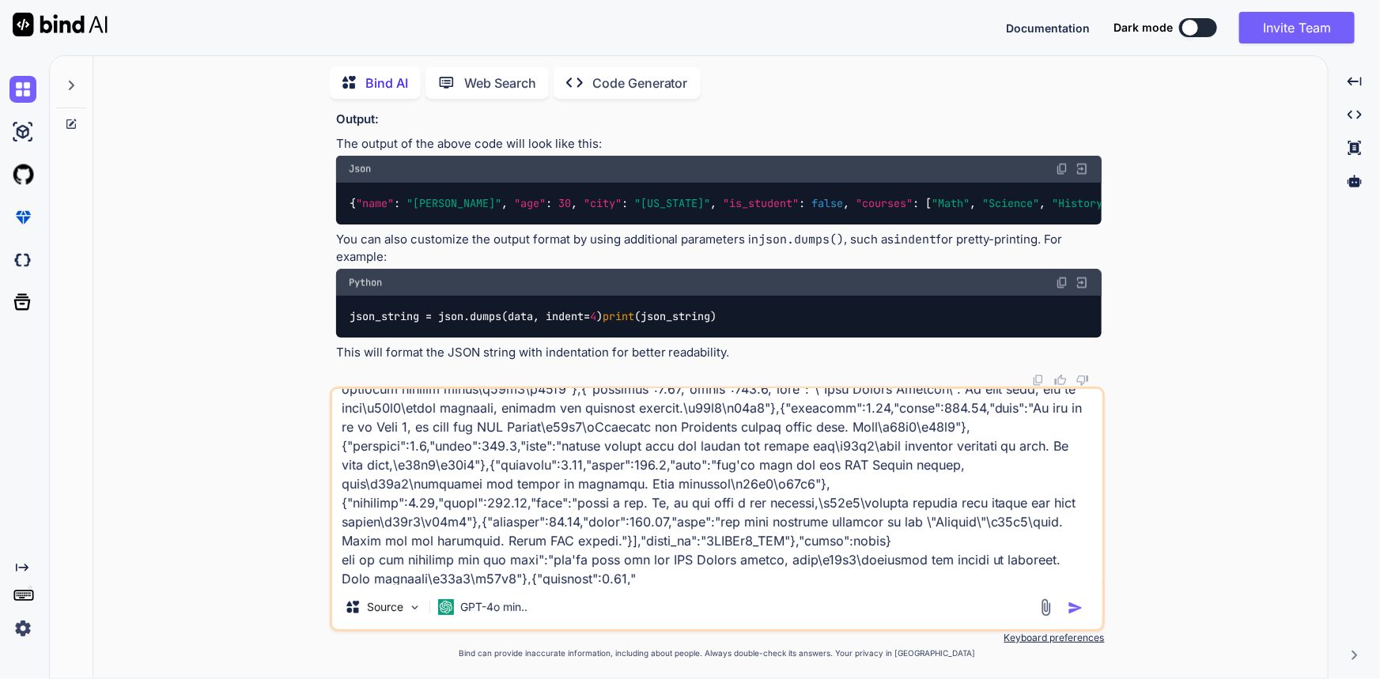
type textarea "x"
type textarea "{"data":{"is_generated":false,"language":"English","language_code":"en","snippe…"
type textarea "x"
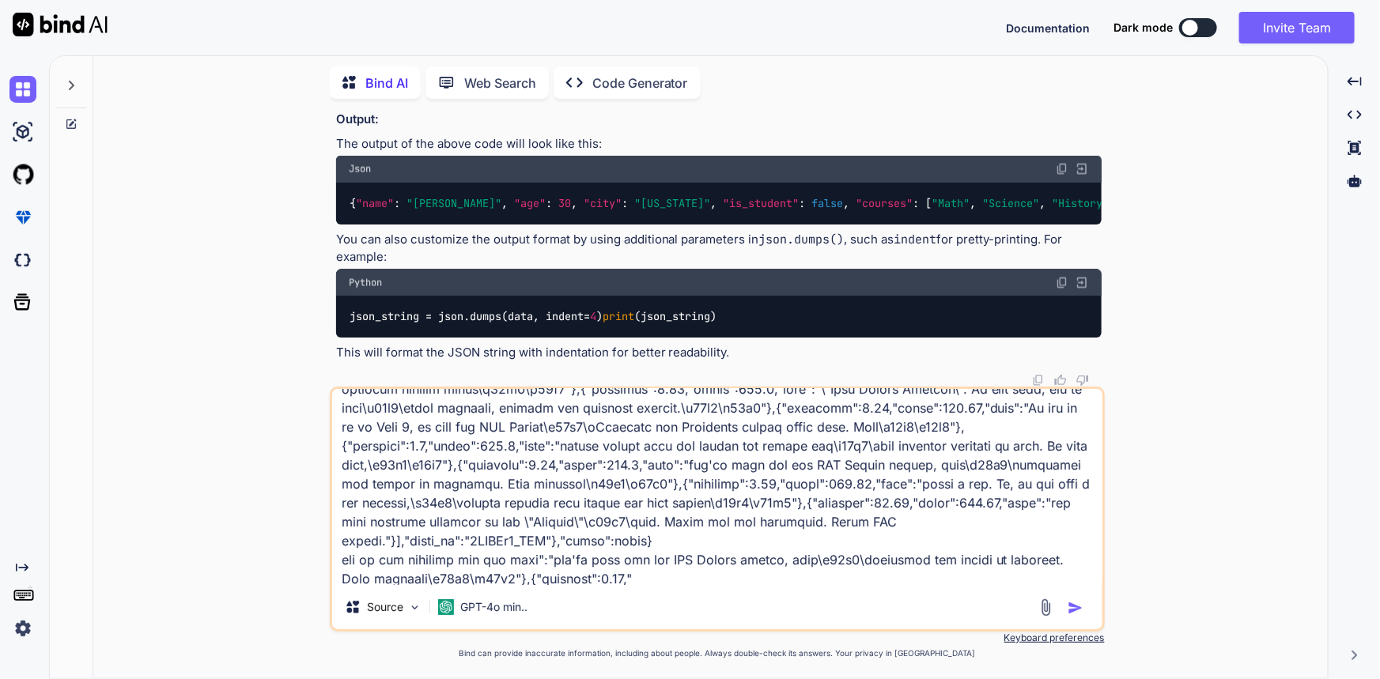
scroll to position [1025, 0]
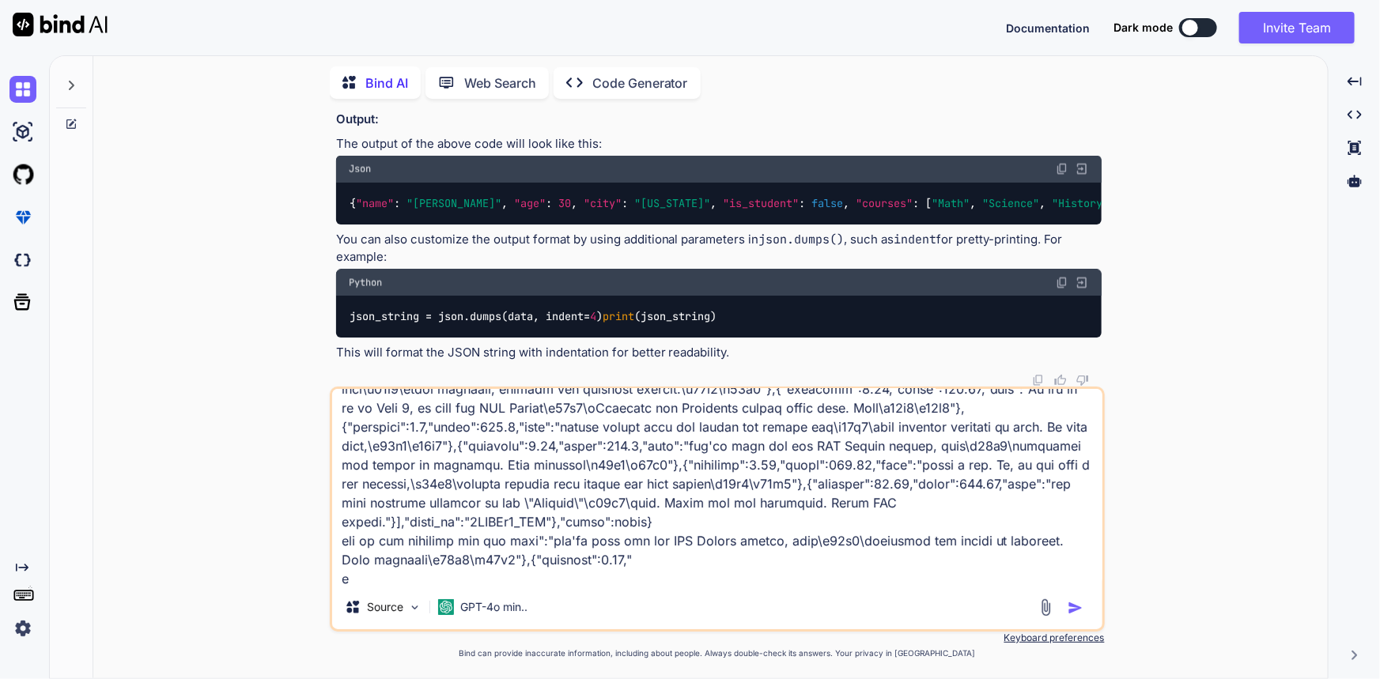
type textarea "{"data":{"is_generated":false,"language":"English","language_code":"en","snippe…"
type textarea "x"
type textarea "{"data":{"is_generated":false,"language":"English","language_code":"en","snippe…"
type textarea "x"
type textarea "{"data":{"is_generated":false,"language":"English","language_code":"en","snippe…"
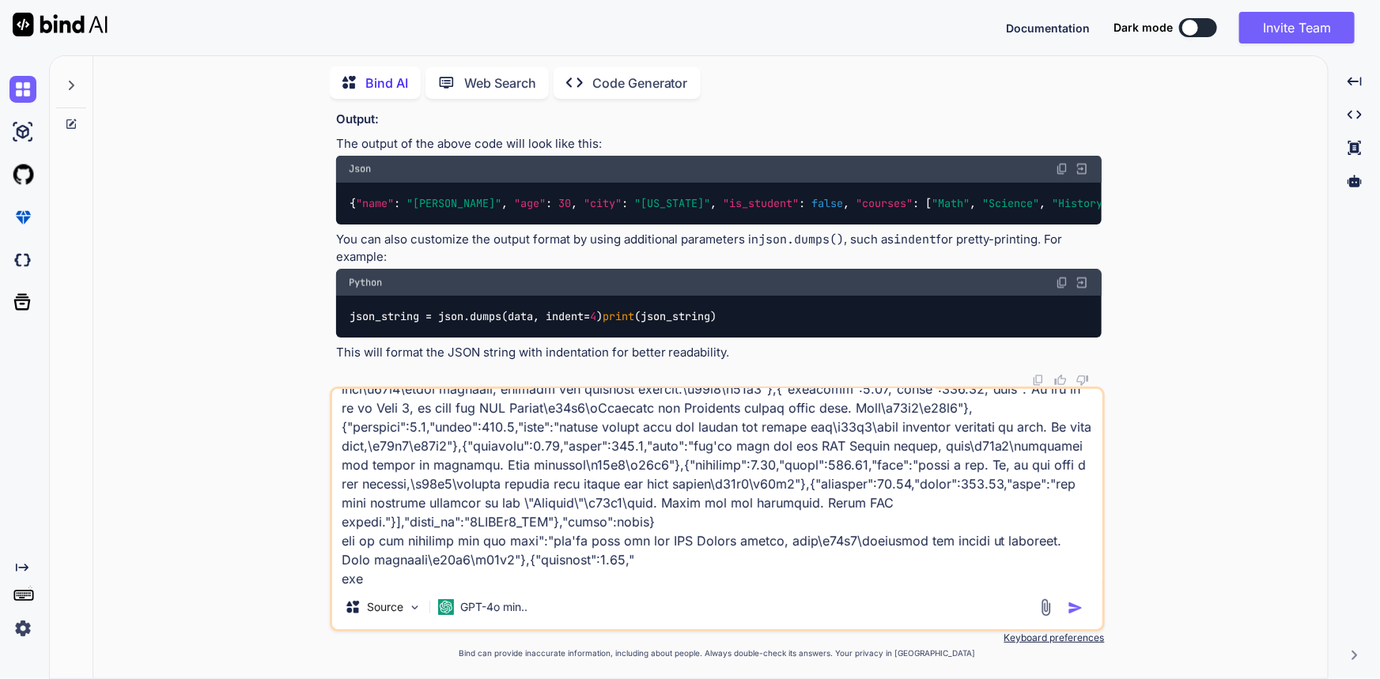
type textarea "x"
type textarea "{"data":{"is_generated":false,"language":"English","language_code":"en","snippe…"
type textarea "x"
type textarea "{"data":{"is_generated":false,"language":"English","language_code":"en","snippe…"
type textarea "x"
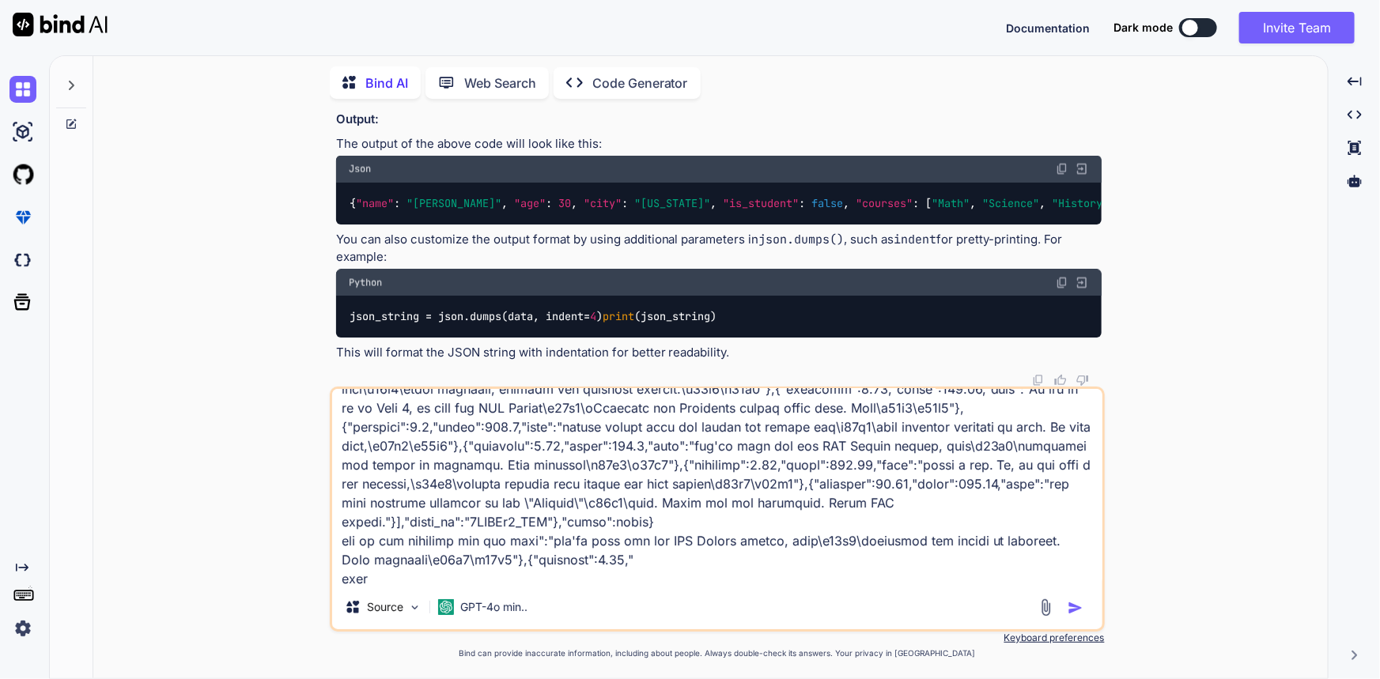
type textarea "{"data":{"is_generated":false,"language":"English","language_code":"en","snippe…"
type textarea "x"
type textarea "{"data":{"is_generated":false,"language":"English","language_code":"en","snippe…"
type textarea "x"
type textarea "{"data":{"is_generated":false,"language":"English","language_code":"en","snippe…"
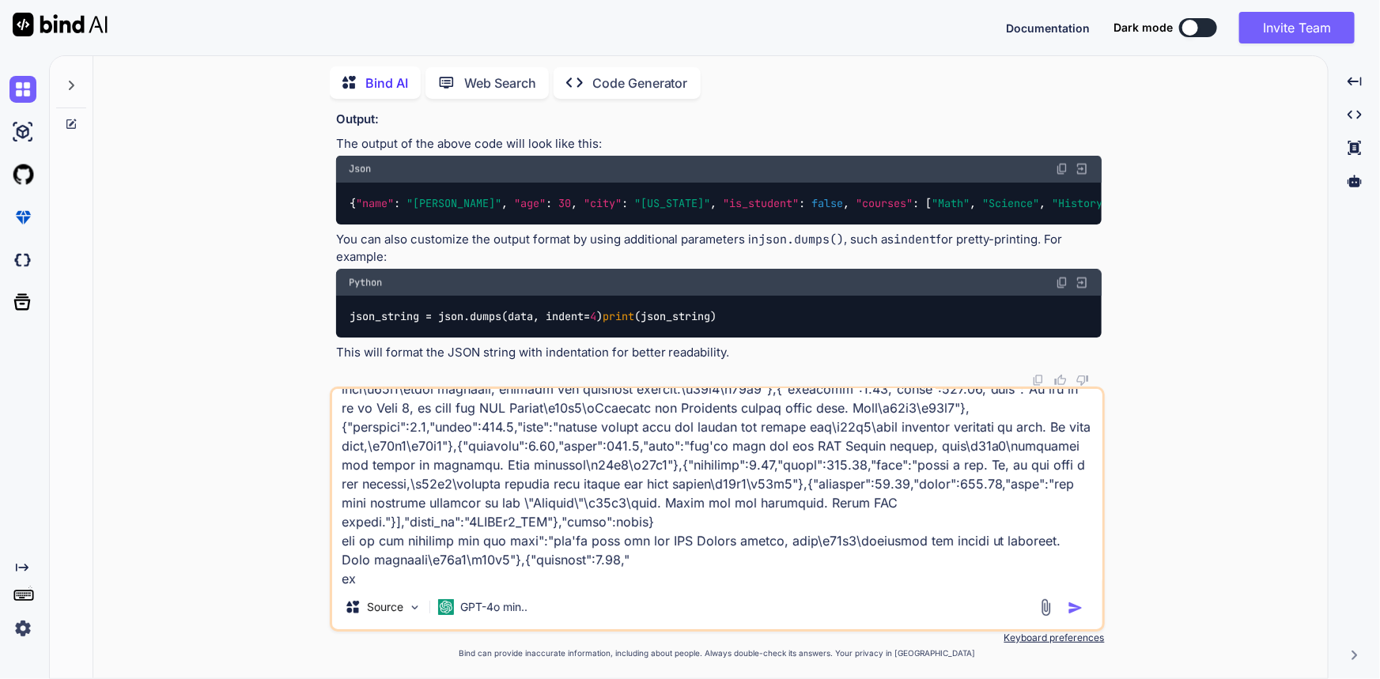
type textarea "x"
type textarea "{"data":{"is_generated":false,"language":"English","language_code":"en","snippe…"
type textarea "x"
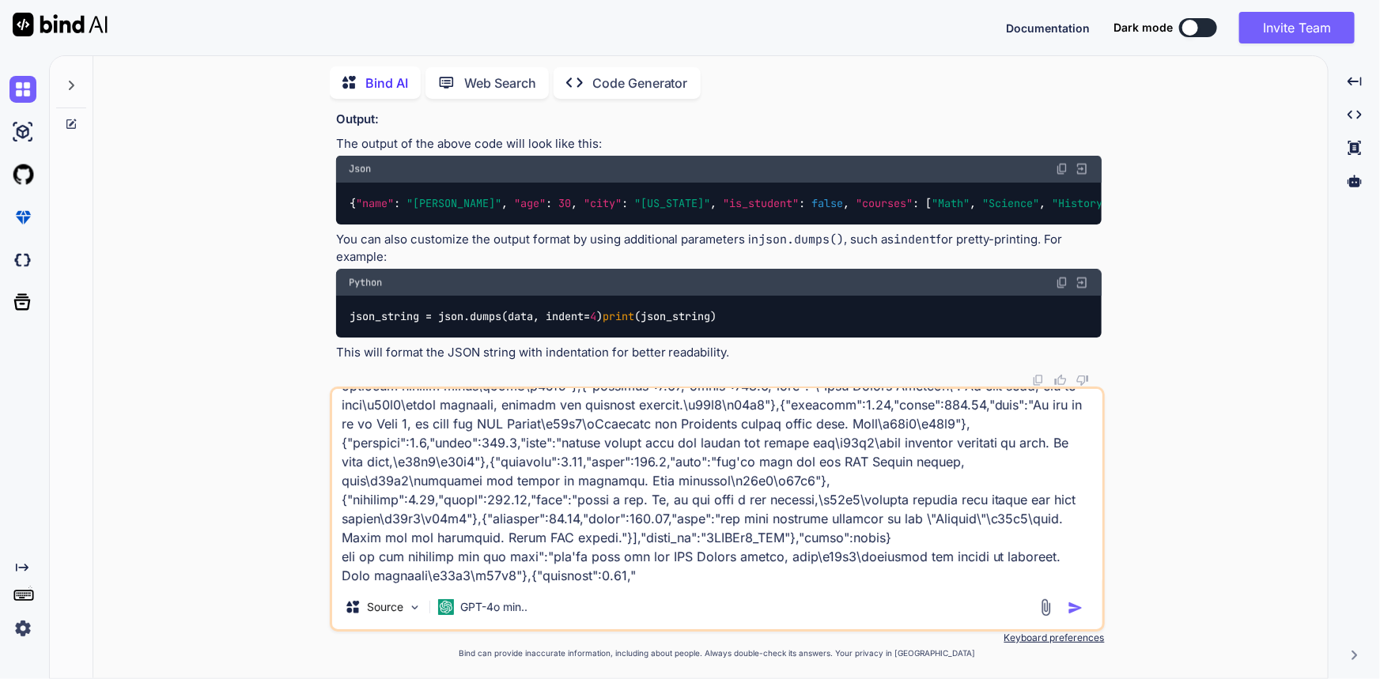
type textarea "{"data":{"is_generated":false,"language":"English","language_code":"en","snippe…"
type textarea "x"
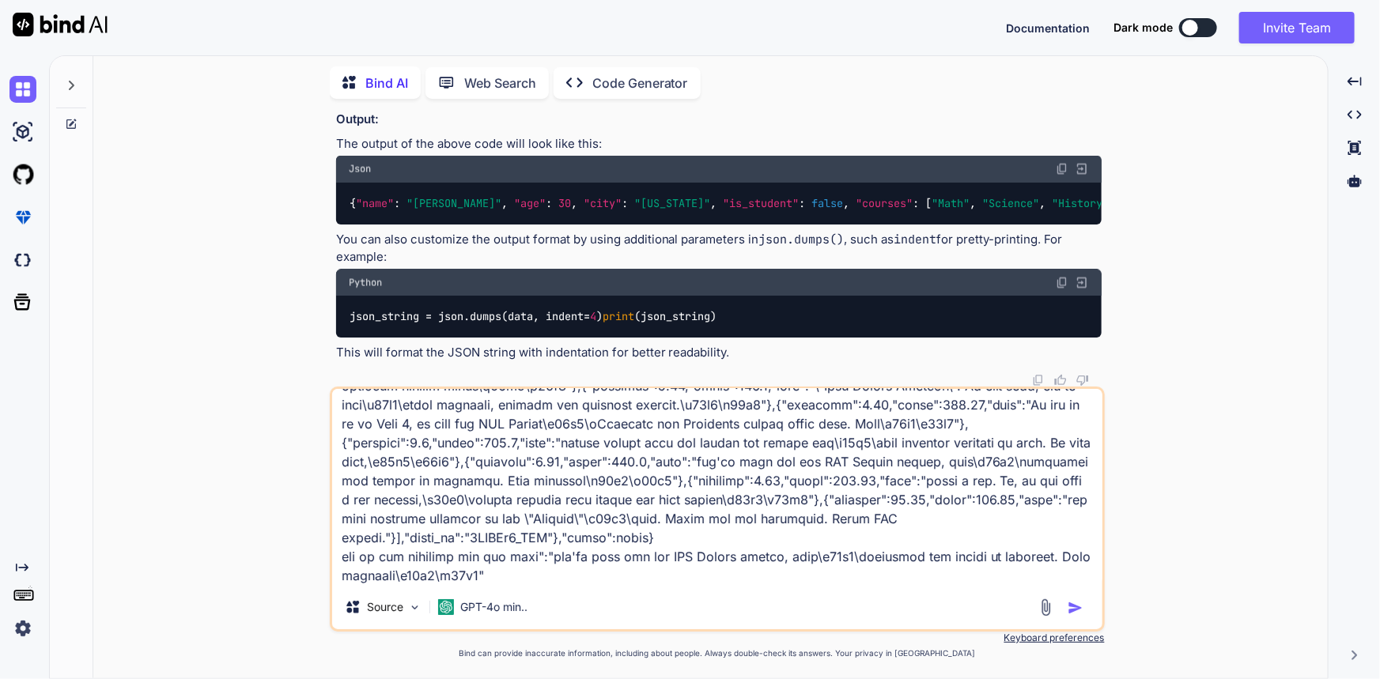
scroll to position [1009, 0]
type textarea "{"data":{"is_generated":false,"language":"English","language_code":"en","snippe…"
type textarea "x"
type textarea "{"data":{"is_generated":false,"language":"English","language_code":"en","snippe…"
type textarea "x"
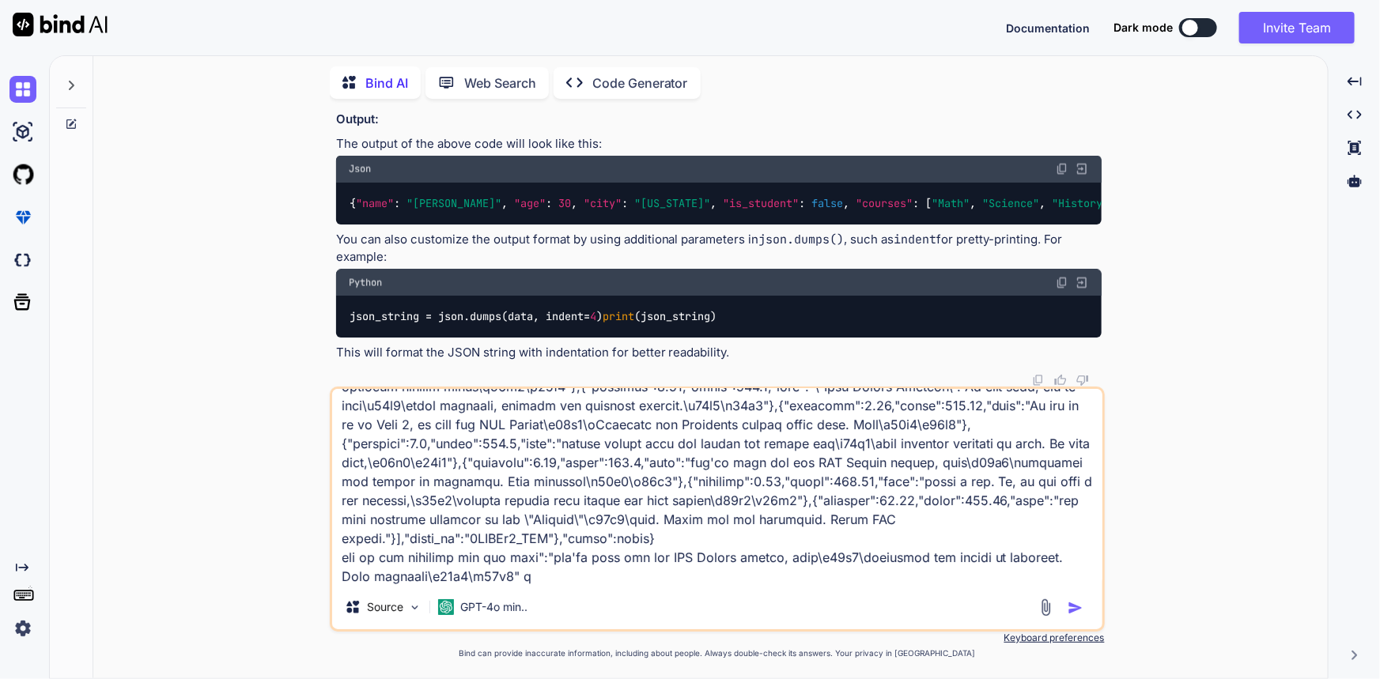
type textarea "{"data":{"is_generated":false,"language":"English","language_code":"en","snippe…"
type textarea "x"
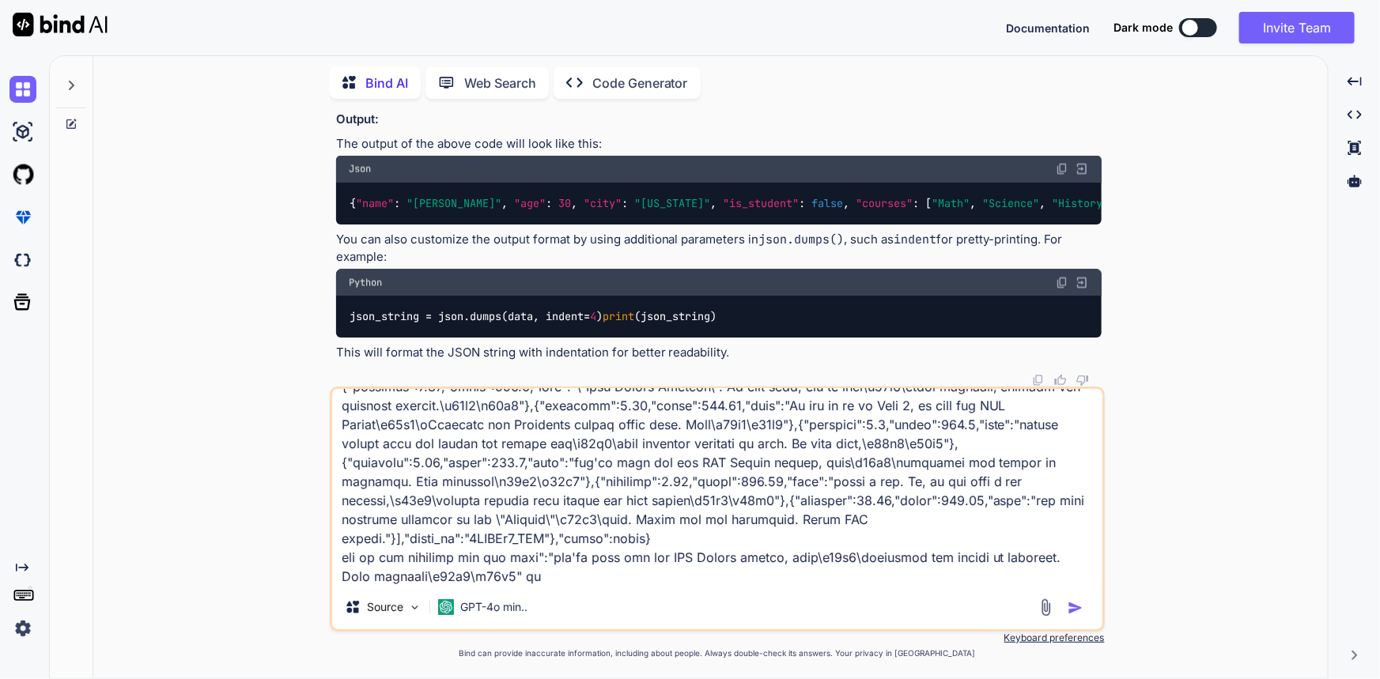
type textarea "{"data":{"is_generated":false,"language":"English","language_code":"en","snippe…"
type textarea "x"
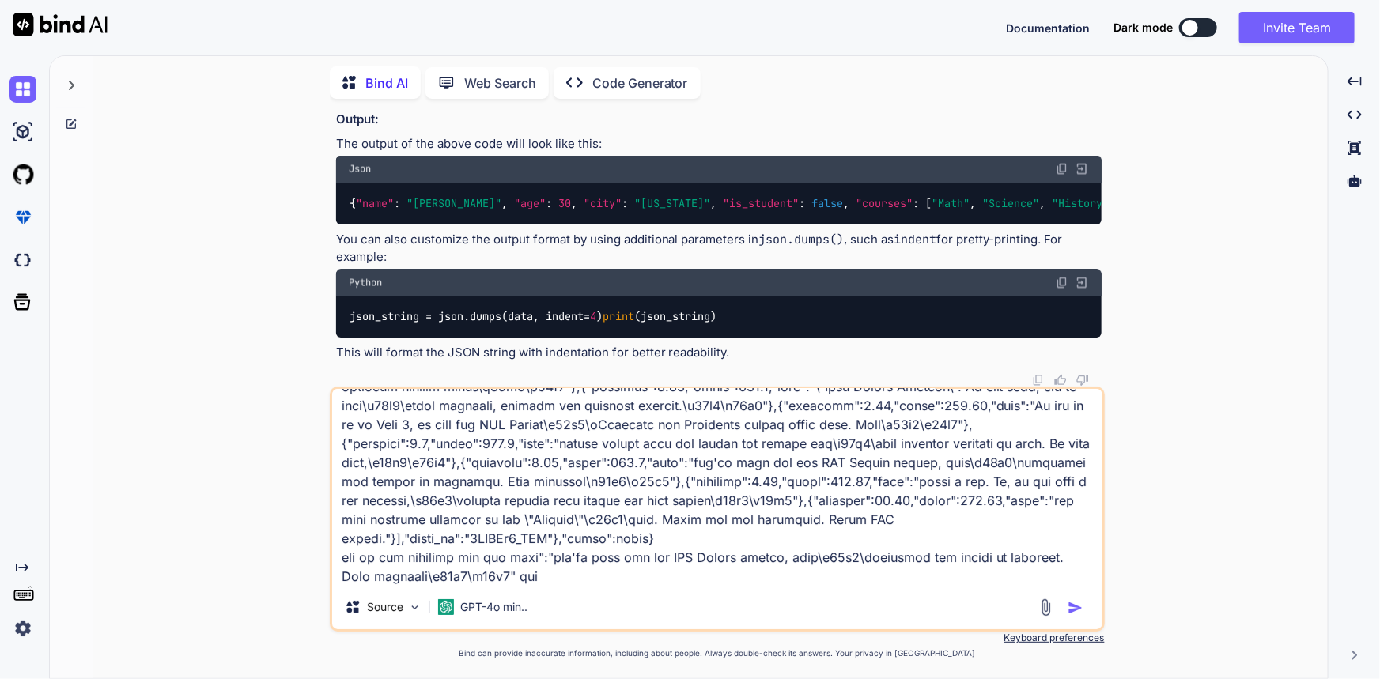
type textarea "{"data":{"is_generated":false,"language":"English","language_code":"en","snippe…"
type textarea "x"
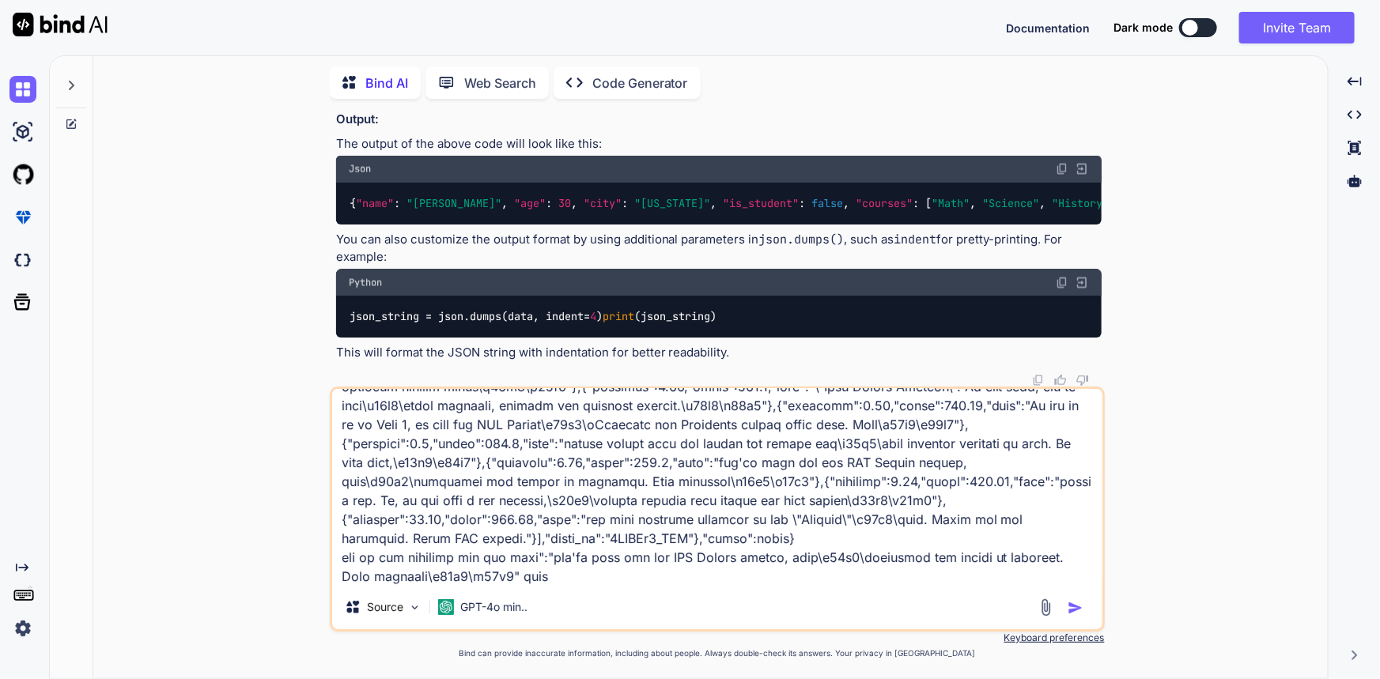
type textarea "{"data":{"is_generated":false,"language":"English","language_code":"en","snippe…"
type textarea "x"
type textarea "{"data":{"is_generated":false,"language":"English","language_code":"en","snippe…"
type textarea "x"
type textarea "{"data":{"is_generated":false,"language":"English","language_code":"en","snippe…"
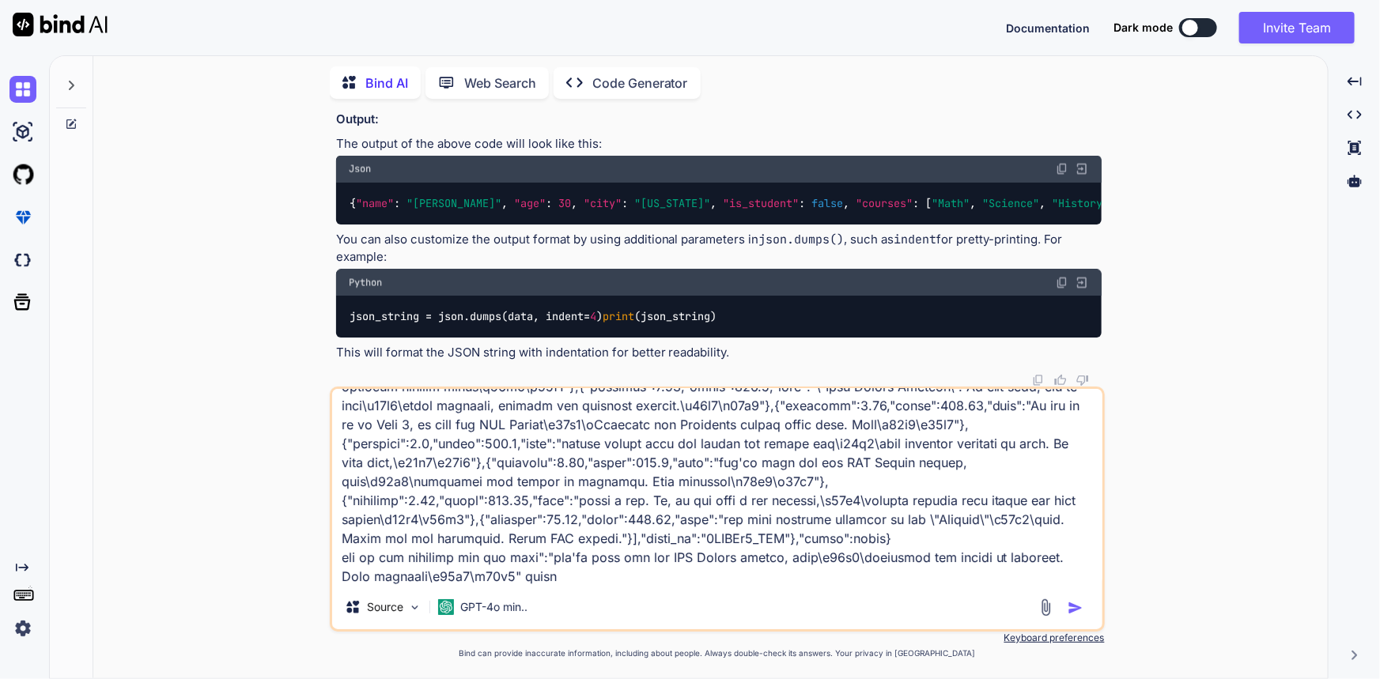
type textarea "x"
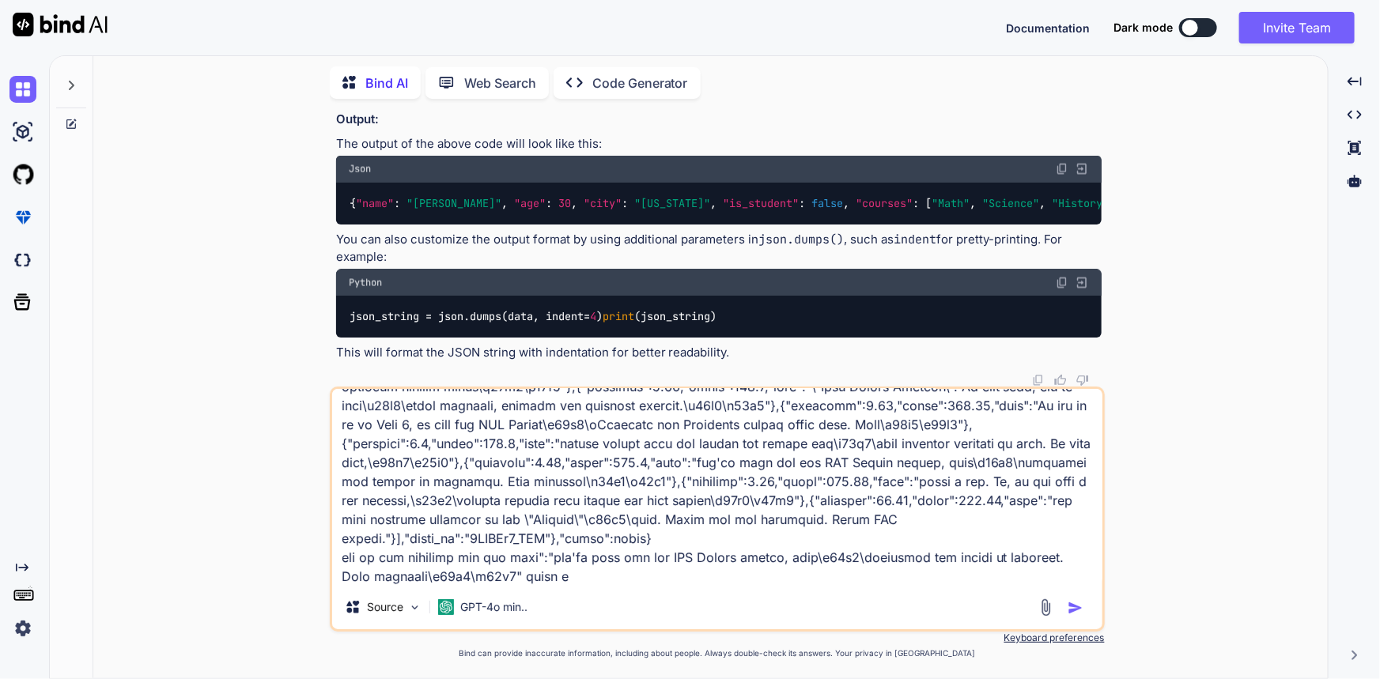
type textarea "{"data":{"is_generated":false,"language":"English","language_code":"en","snippe…"
type textarea "x"
type textarea "{"data":{"is_generated":false,"language":"English","language_code":"en","snippe…"
type textarea "x"
type textarea "{"data":{"is_generated":false,"language":"English","language_code":"en","snippe…"
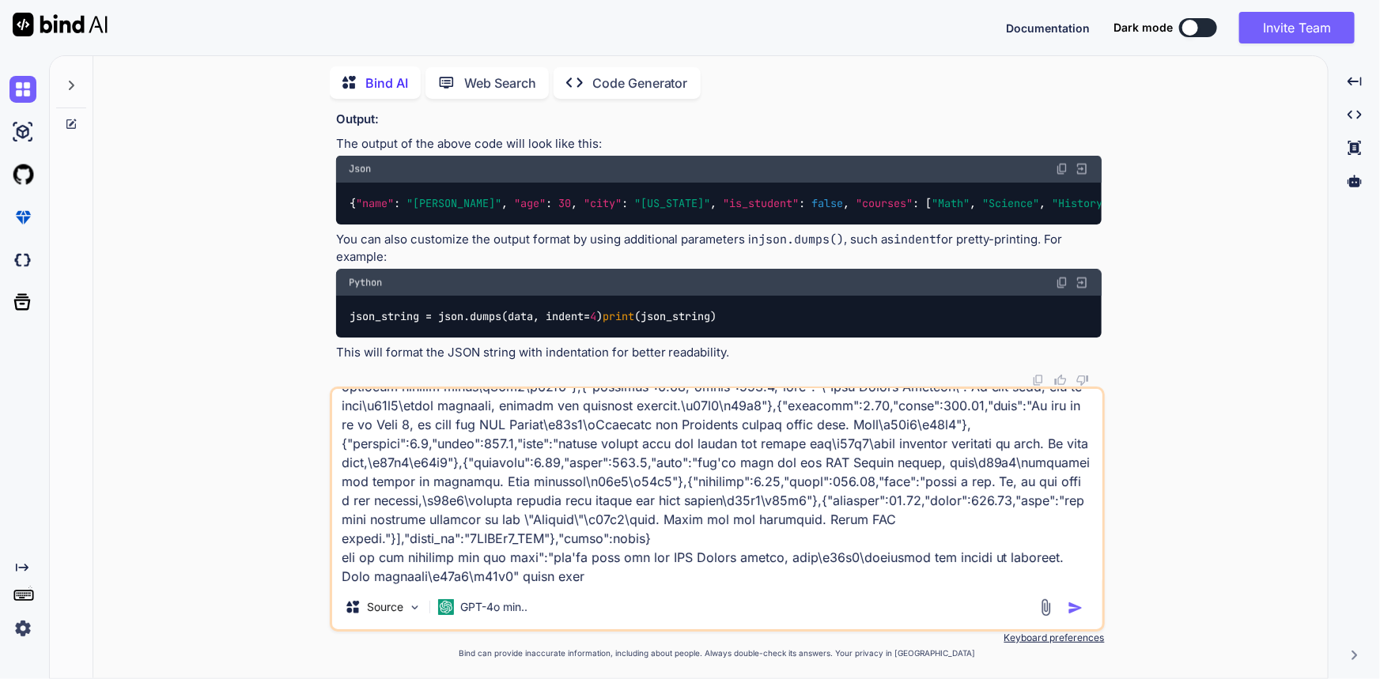
type textarea "x"
type textarea "{"data":{"is_generated":false,"language":"English","language_code":"en","snippe…"
type textarea "x"
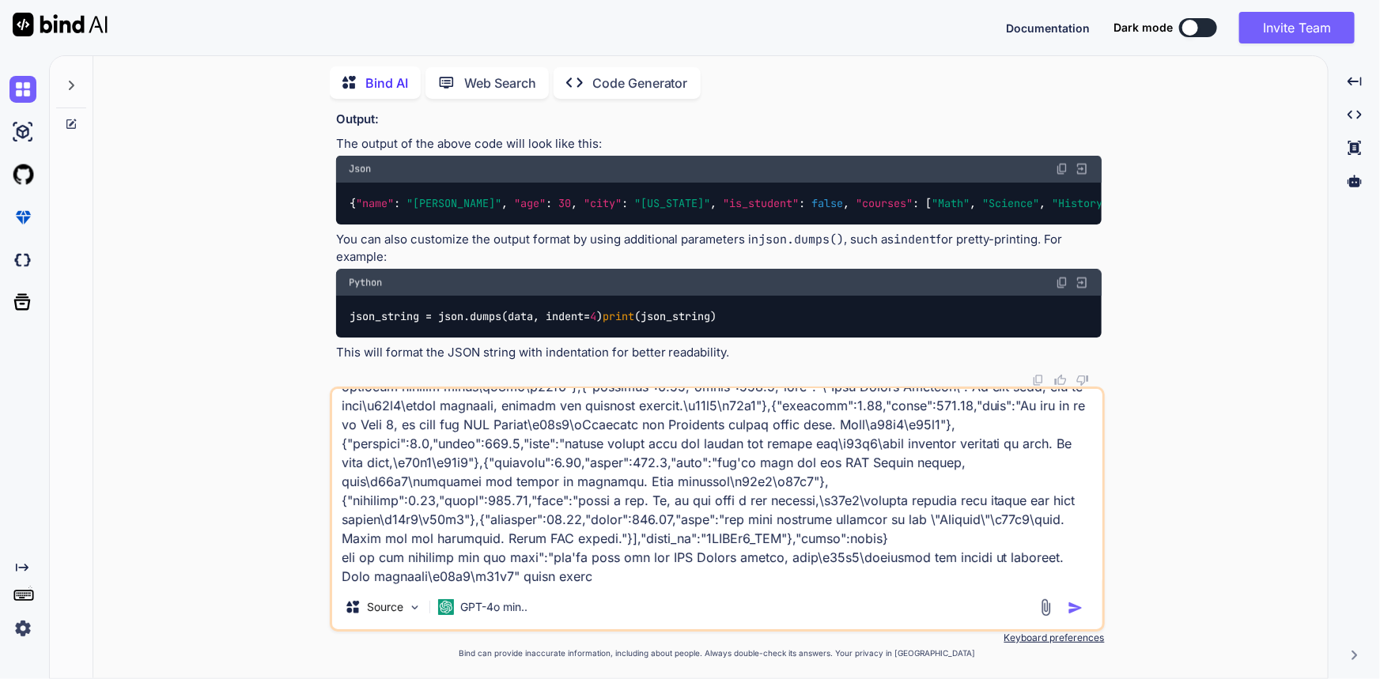
type textarea "{"data":{"is_generated":false,"language":"English","language_code":"en","snippe…"
type textarea "x"
type textarea "{"data":{"is_generated":false,"language":"English","language_code":"en","snippe…"
type textarea "x"
type textarea "{"data":{"is_generated":false,"language":"English","language_code":"en","snippe…"
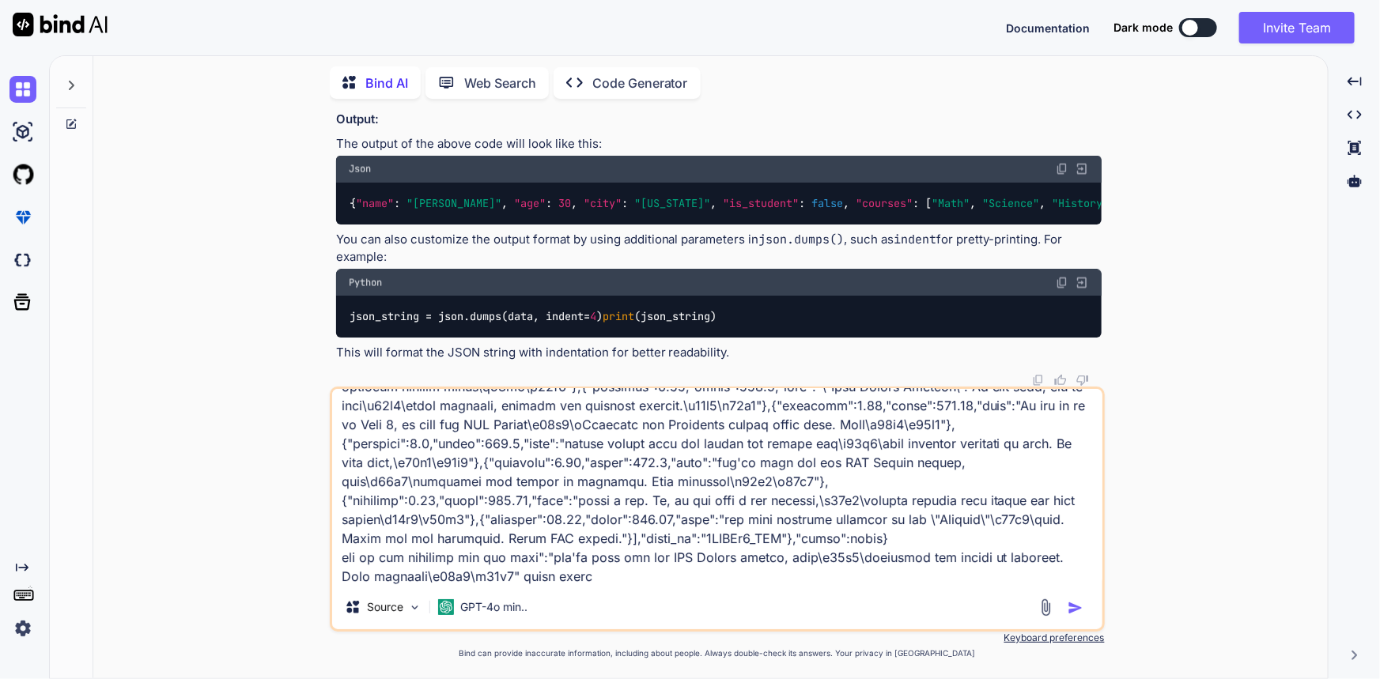
type textarea "x"
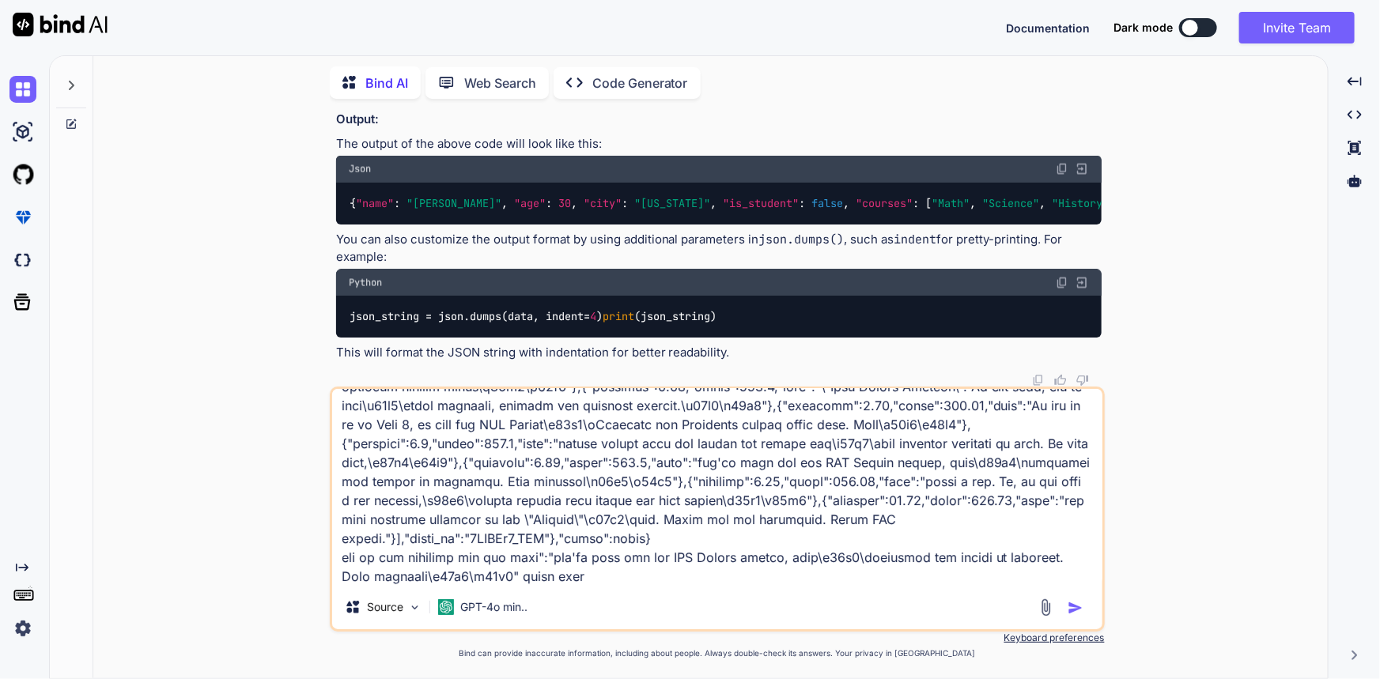
type textarea "{"data":{"is_generated":false,"language":"English","language_code":"en","snippe…"
type textarea "x"
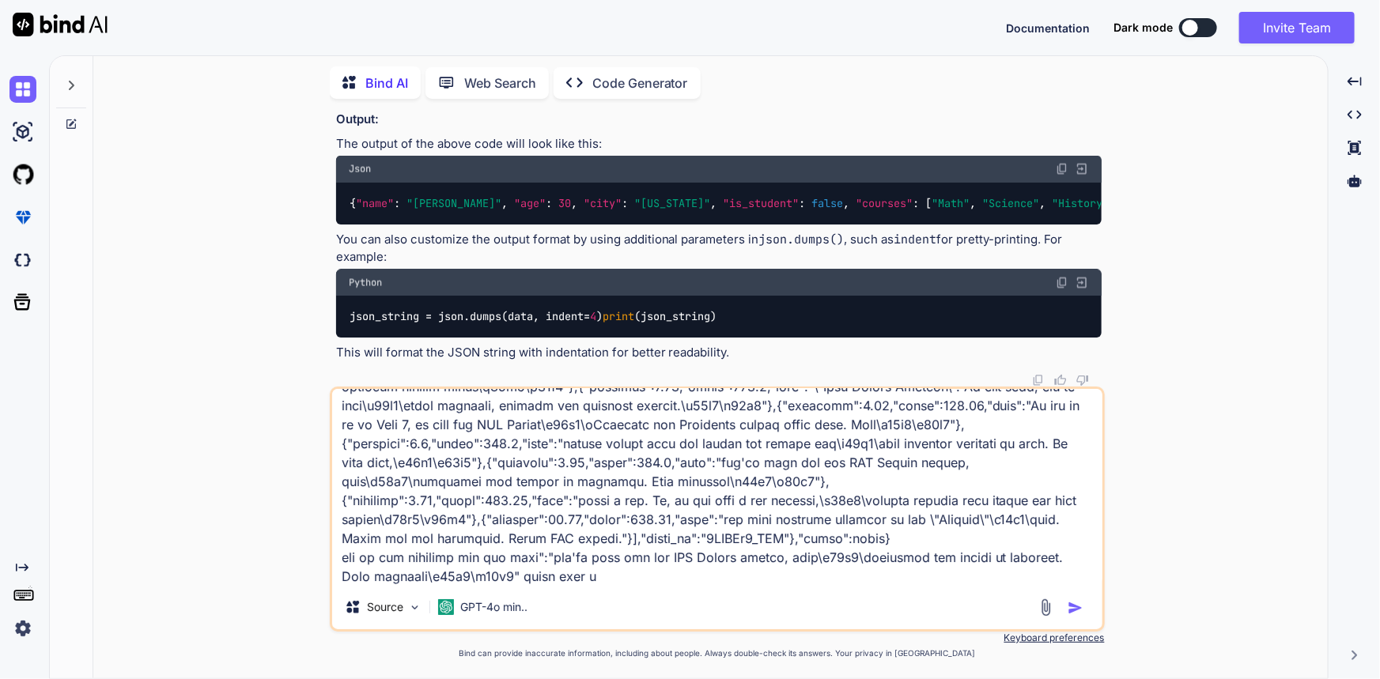
type textarea "{"data":{"is_generated":false,"language":"English","language_code":"en","snippe…"
type textarea "x"
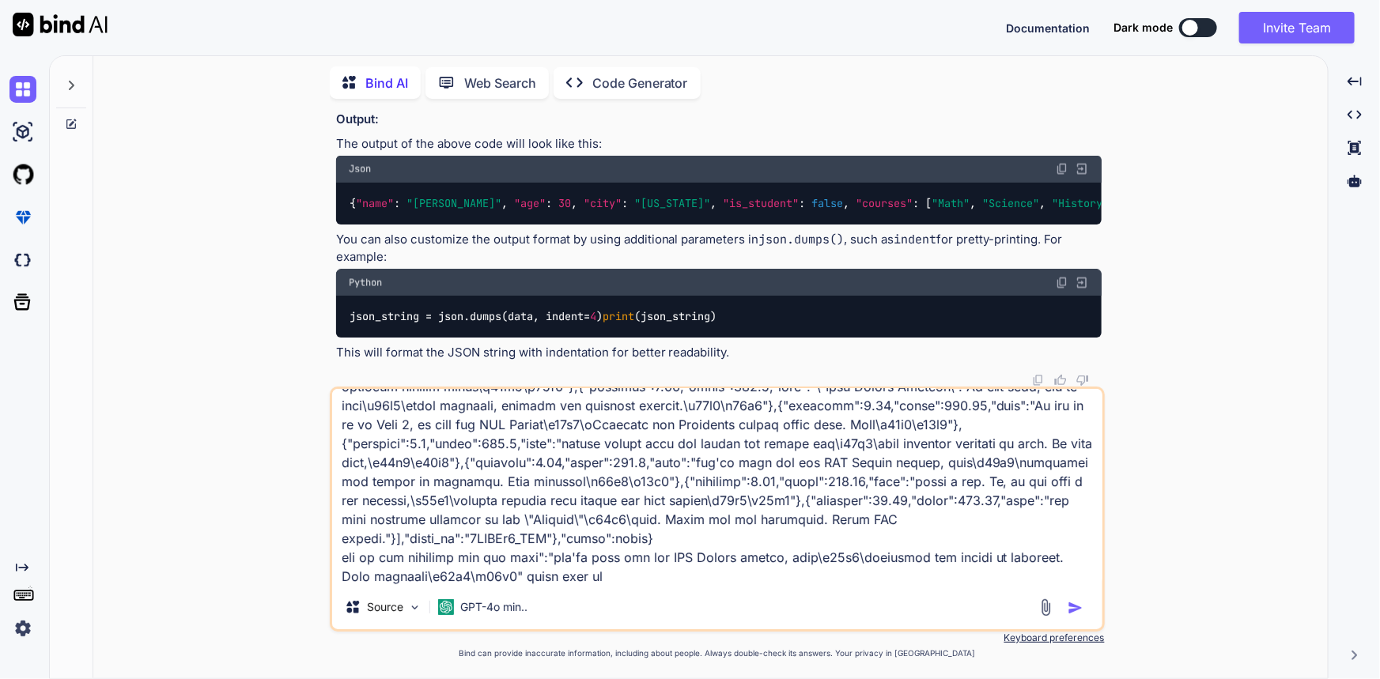
type textarea "{"data":{"is_generated":false,"language":"English","language_code":"en","snippe…"
type textarea "x"
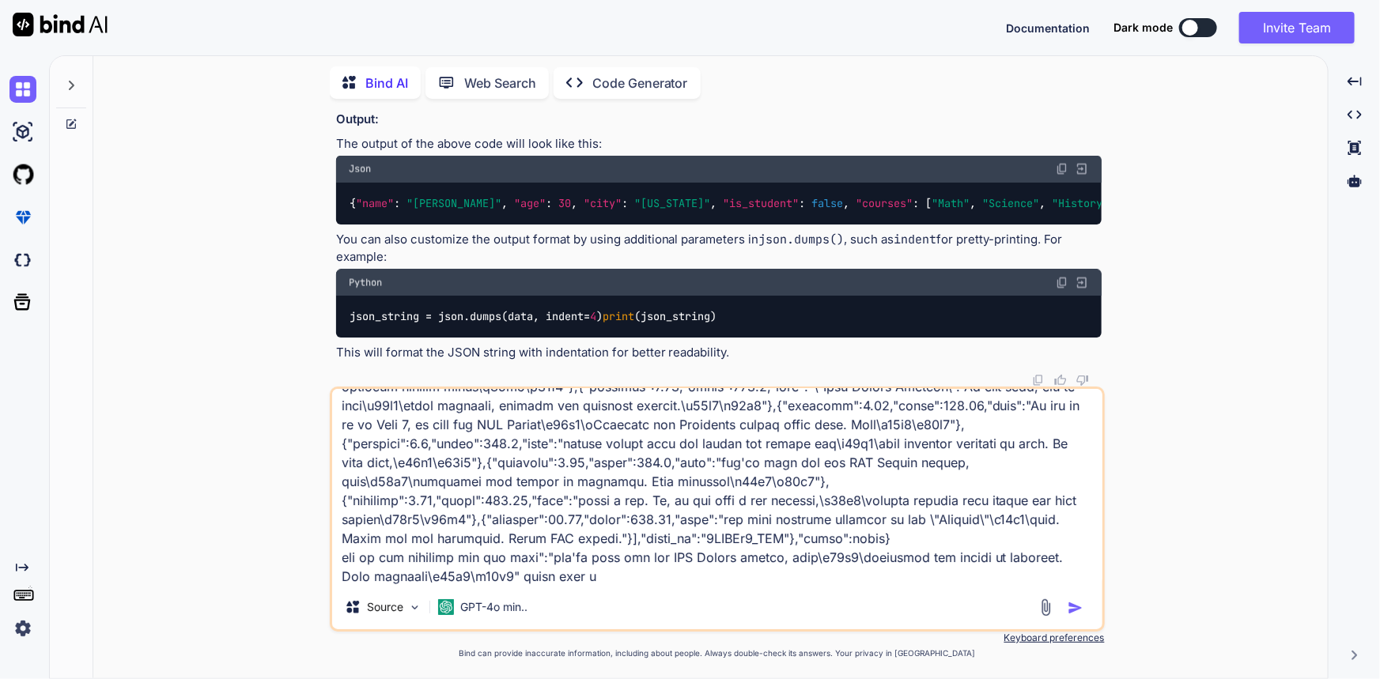
type textarea "{"data":{"is_generated":false,"language":"English","language_code":"en","snippe…"
type textarea "x"
type textarea "{"data":{"is_generated":false,"language":"English","language_code":"en","snippe…"
type textarea "x"
type textarea "{"data":{"is_generated":false,"language":"English","language_code":"en","snippe…"
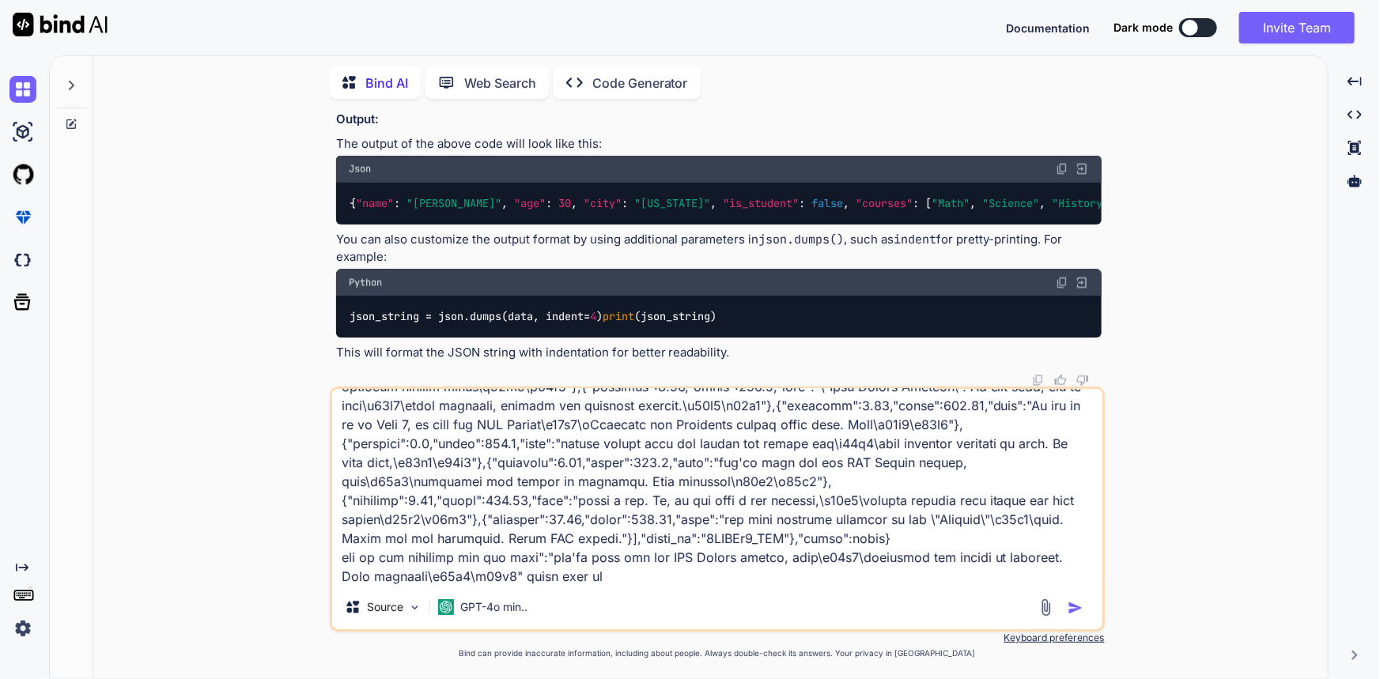
type textarea "x"
type textarea "{"data":{"is_generated":false,"language":"English","language_code":"en","snippe…"
type textarea "x"
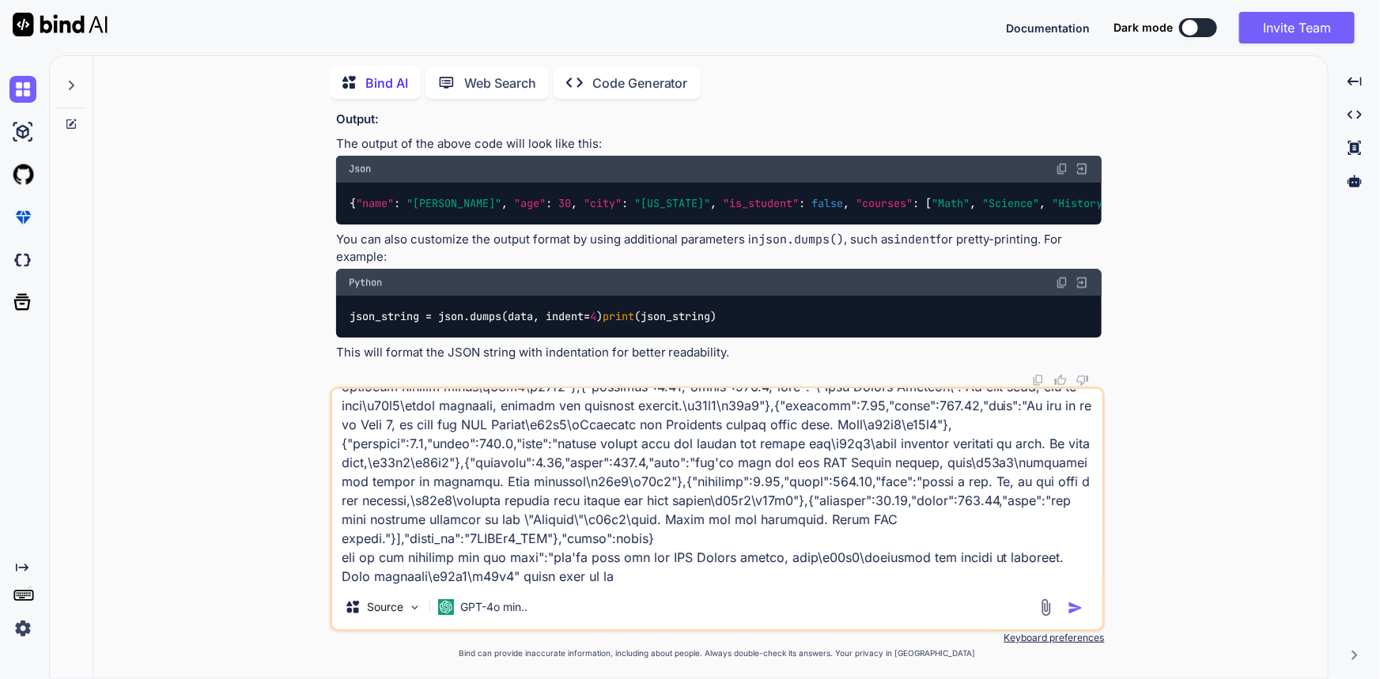
type textarea "{"data":{"is_generated":false,"language":"English","language_code":"en","snippe…"
type textarea "x"
type textarea "{"data":{"is_generated":false,"language":"English","language_code":"en","snippe…"
type textarea "x"
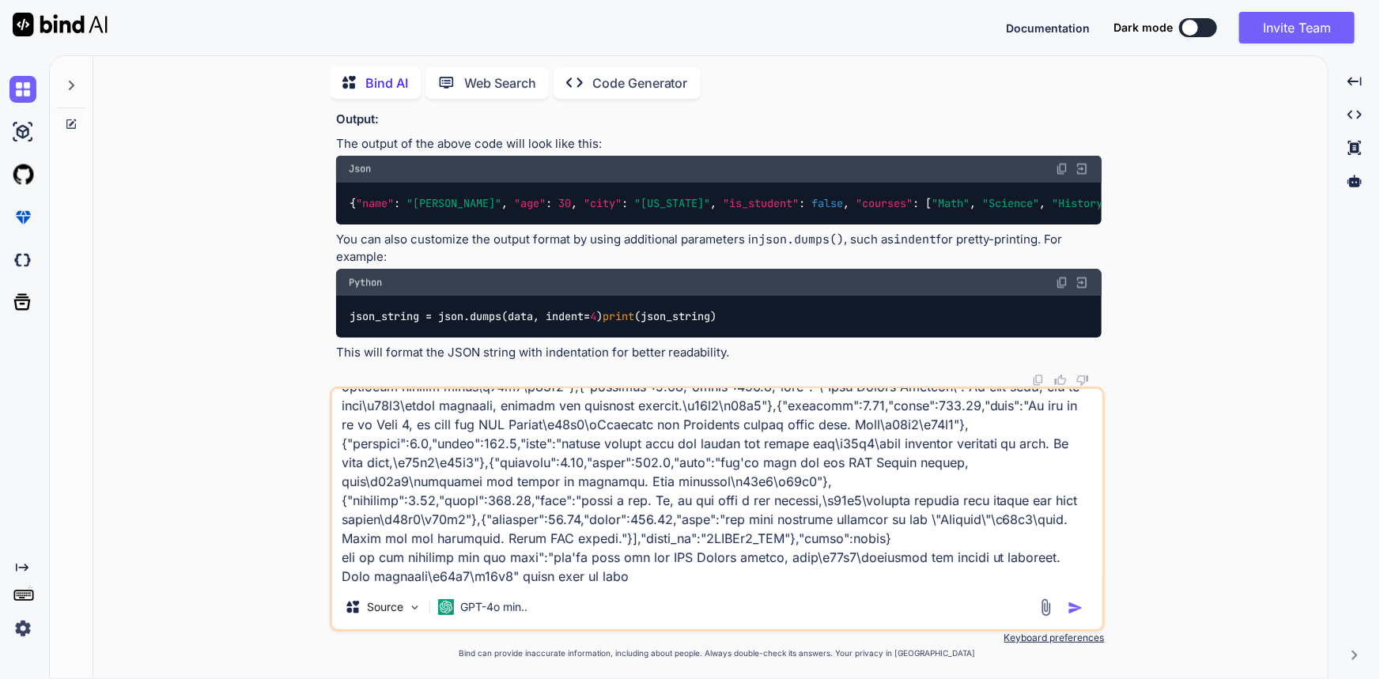
type textarea "{"data":{"is_generated":false,"language":"English","language_code":"en","snippe…"
type textarea "x"
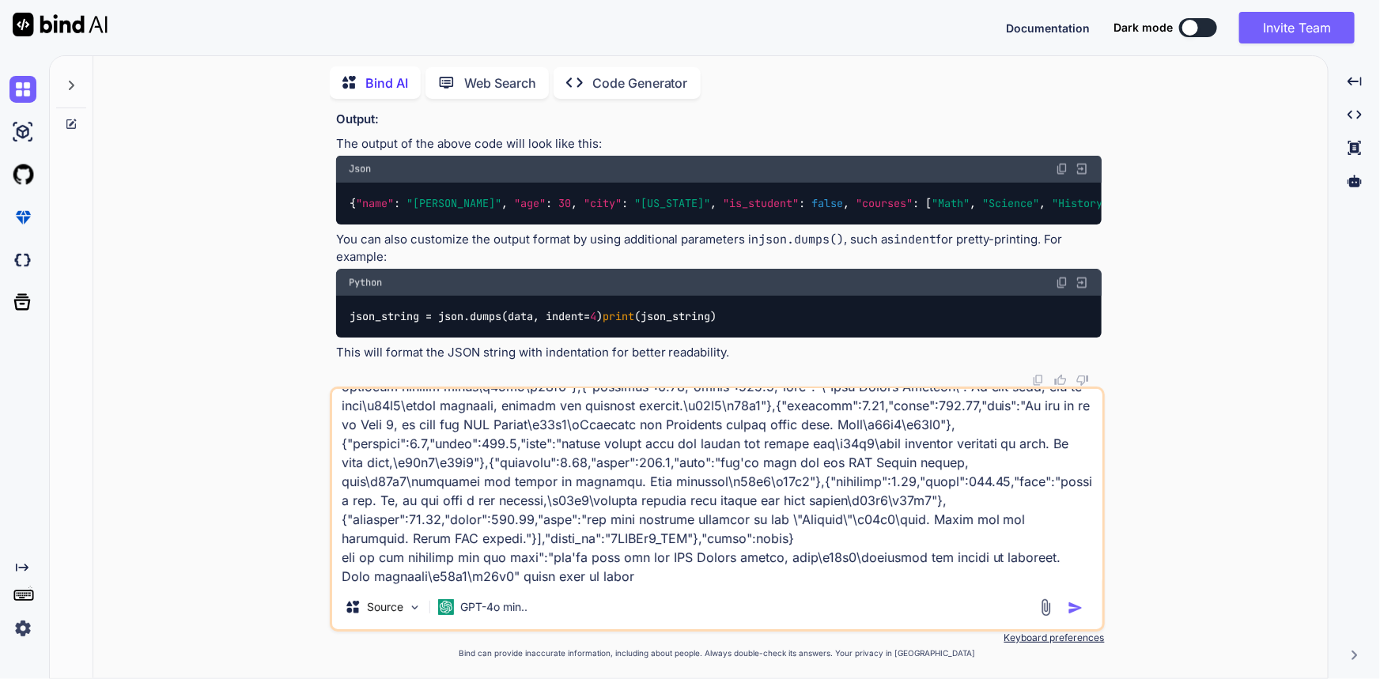
type textarea "{"data":{"is_generated":false,"language":"English","language_code":"en","snippe…"
type textarea "x"
type textarea "{"data":{"is_generated":false,"language":"English","language_code":"en","snippe…"
type textarea "x"
type textarea "{"data":{"is_generated":false,"language":"English","language_code":"en","snippe…"
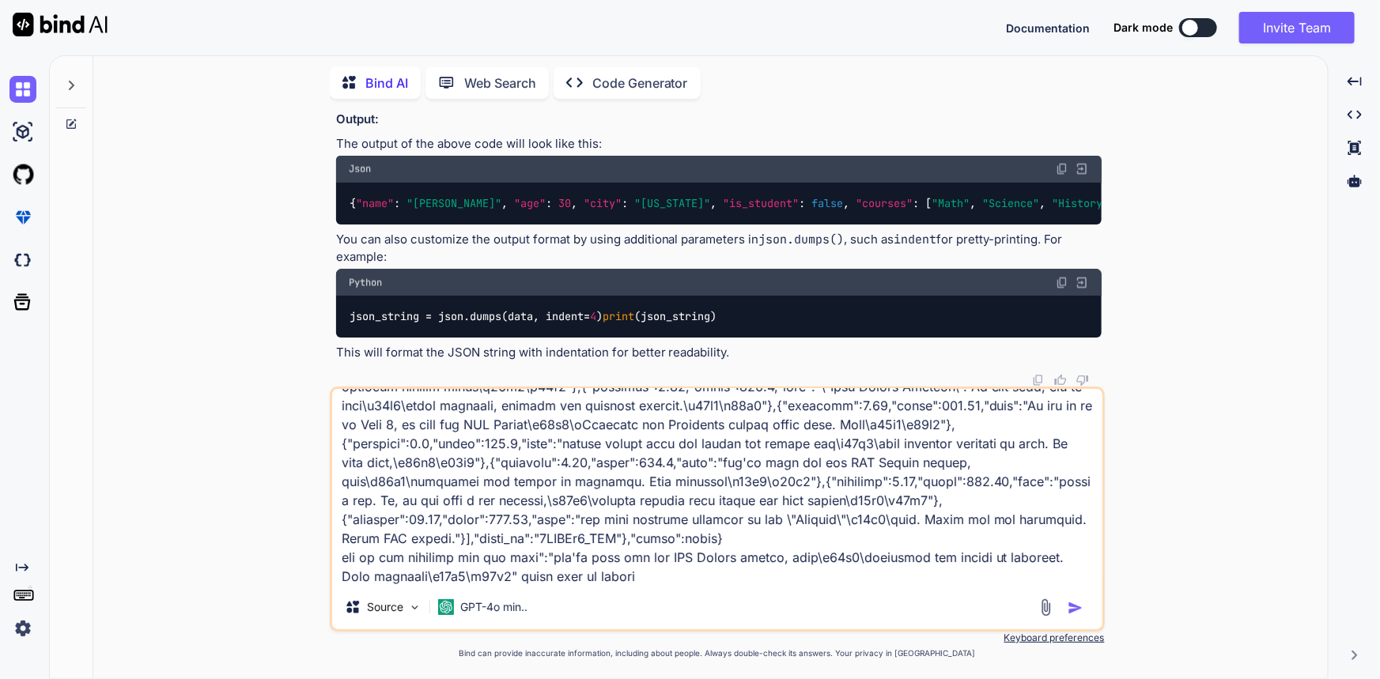
type textarea "x"
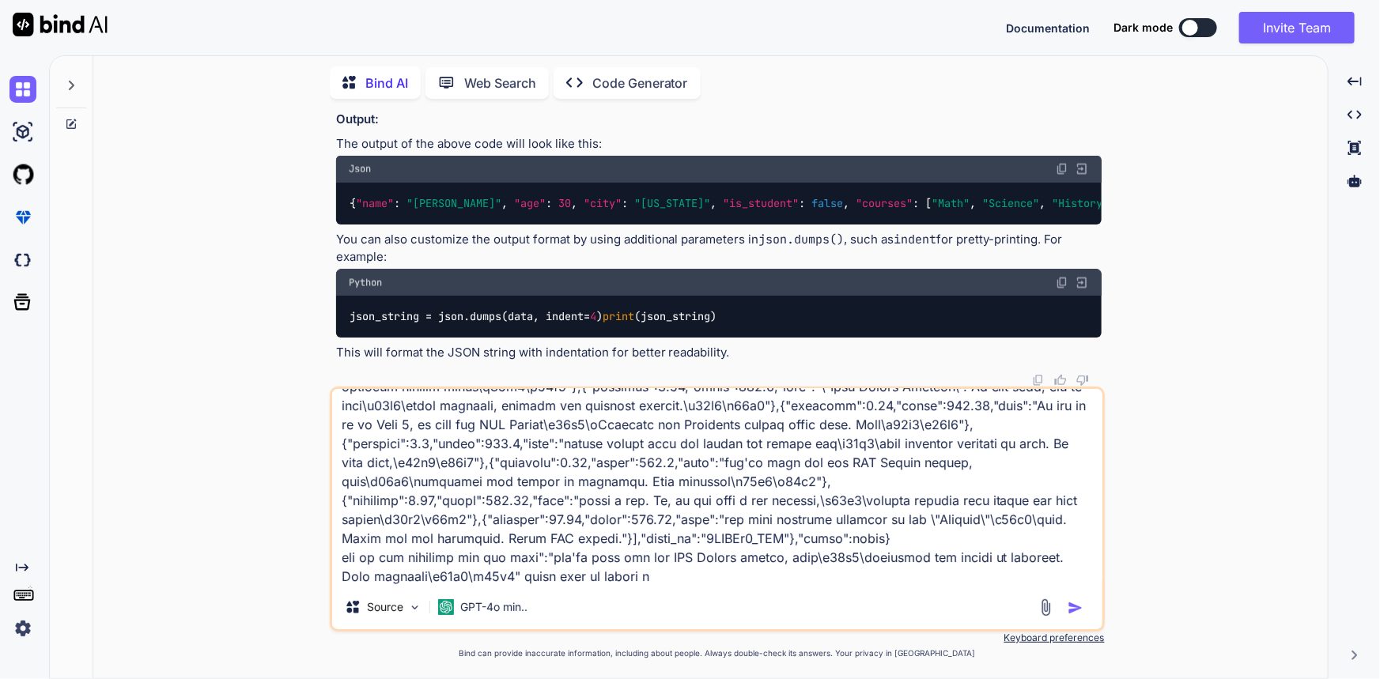
type textarea "{"data":{"is_generated":false,"language":"English","language_code":"en","snippe…"
type textarea "x"
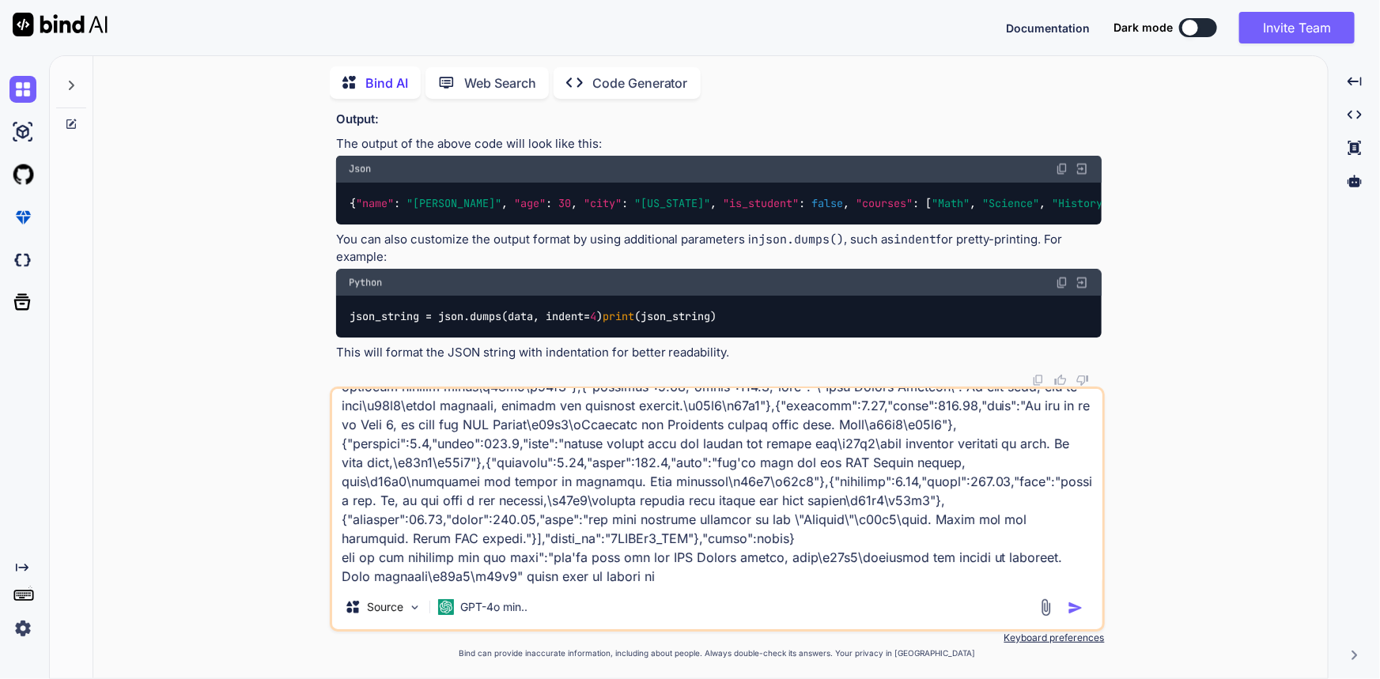
type textarea "{"data":{"is_generated":false,"language":"English","language_code":"en","snippe…"
type textarea "x"
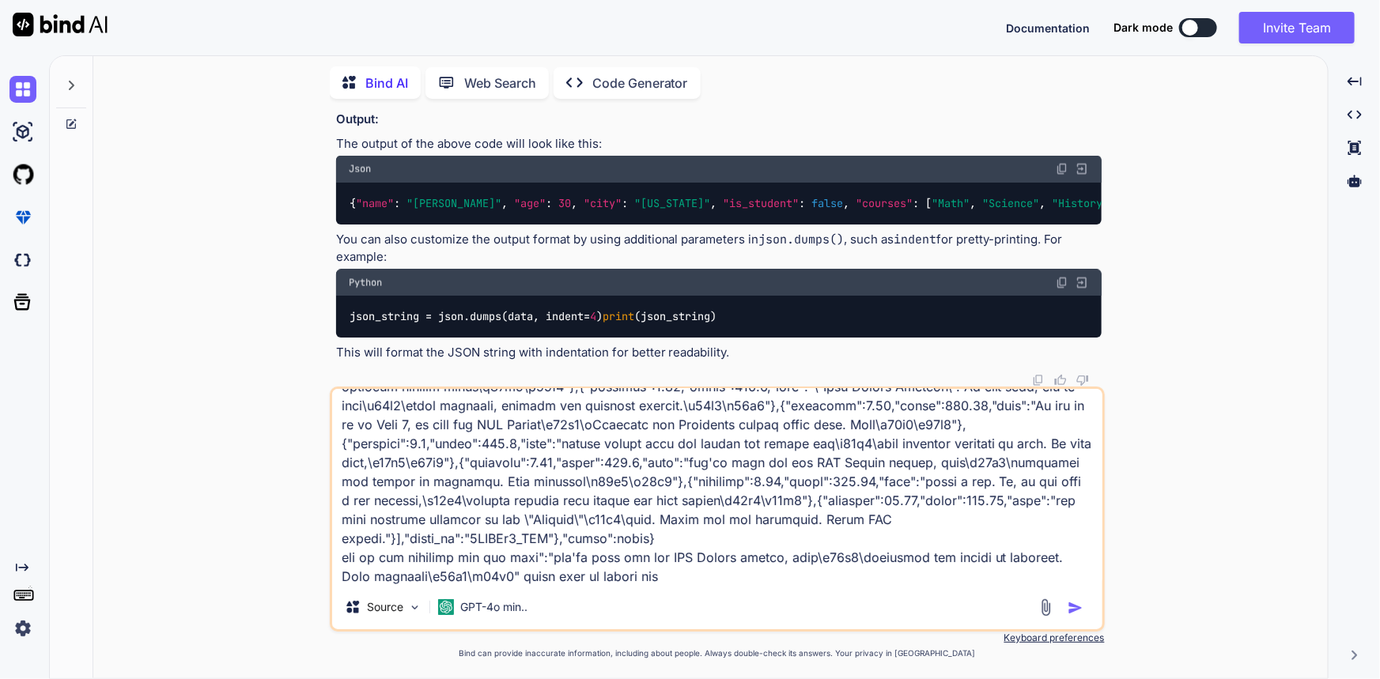
type textarea "{"data":{"is_generated":false,"language":"English","language_code":"en","snippe…"
type textarea "x"
type textarea "{"data":{"is_generated":false,"language":"English","language_code":"en","snippe…"
type textarea "x"
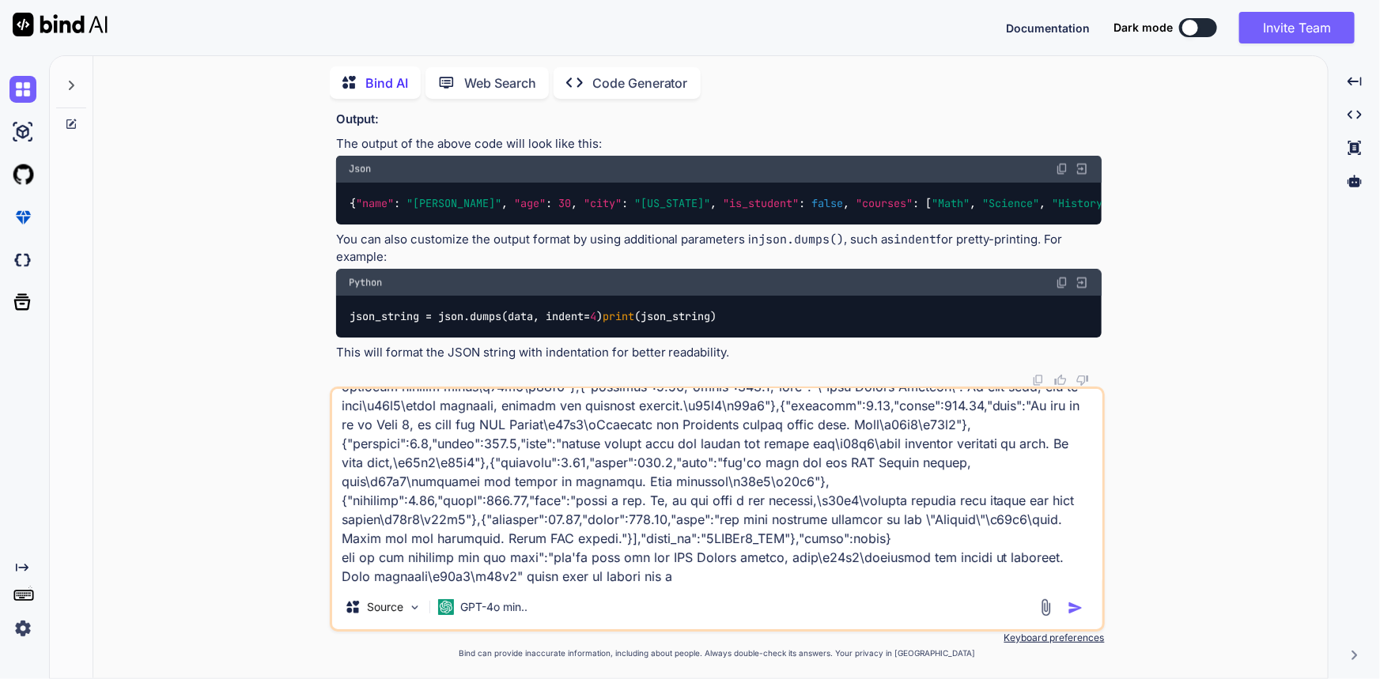
type textarea "{"data":{"is_generated":false,"language":"English","language_code":"en","snippe…"
type textarea "x"
type textarea "{"data":{"is_generated":false,"language":"English","language_code":"en","snippe…"
type textarea "x"
type textarea "{"data":{"is_generated":false,"language":"English","language_code":"en","snippe…"
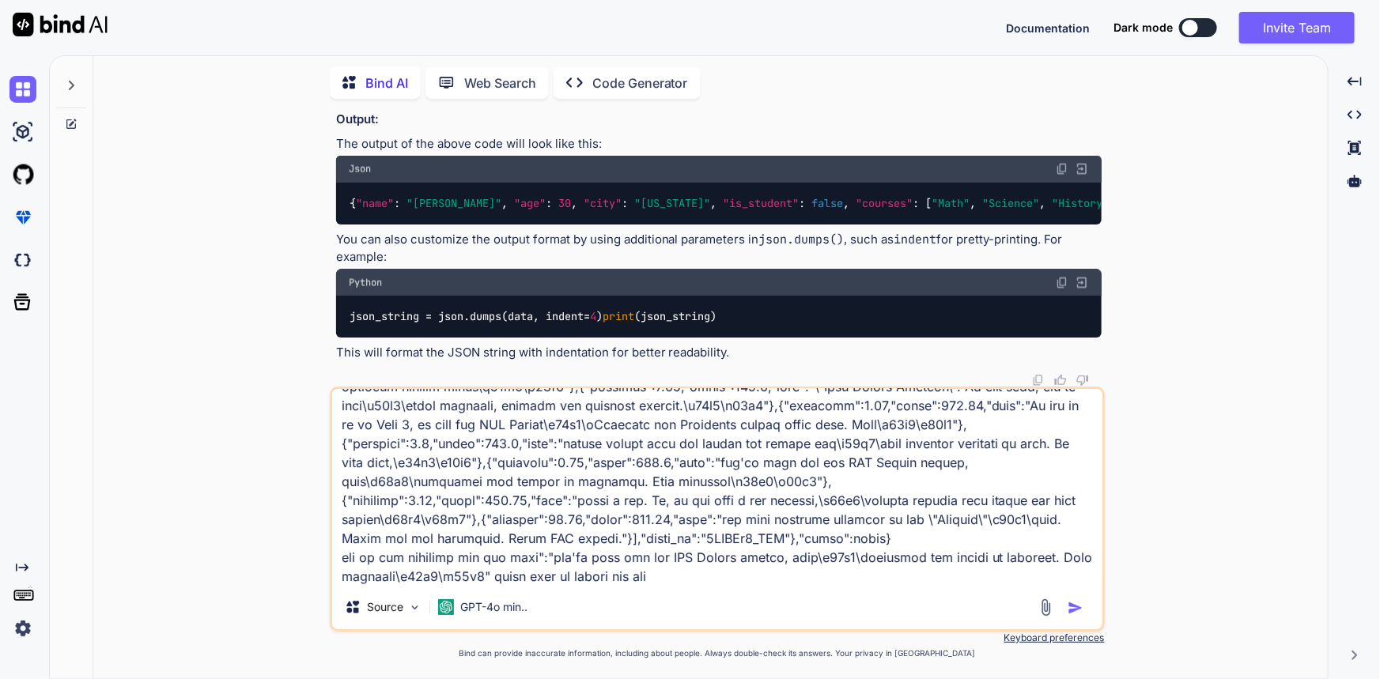
type textarea "x"
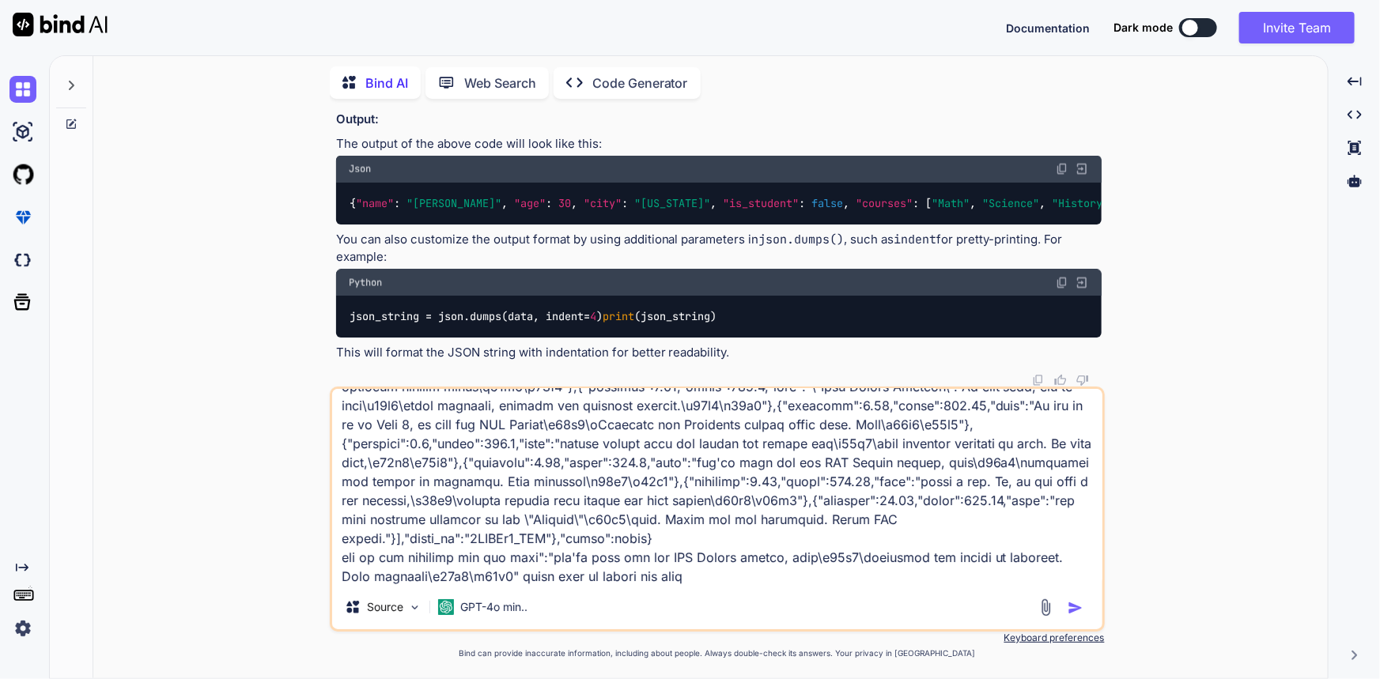
type textarea "{"data":{"is_generated":false,"language":"English","language_code":"en","snippe…"
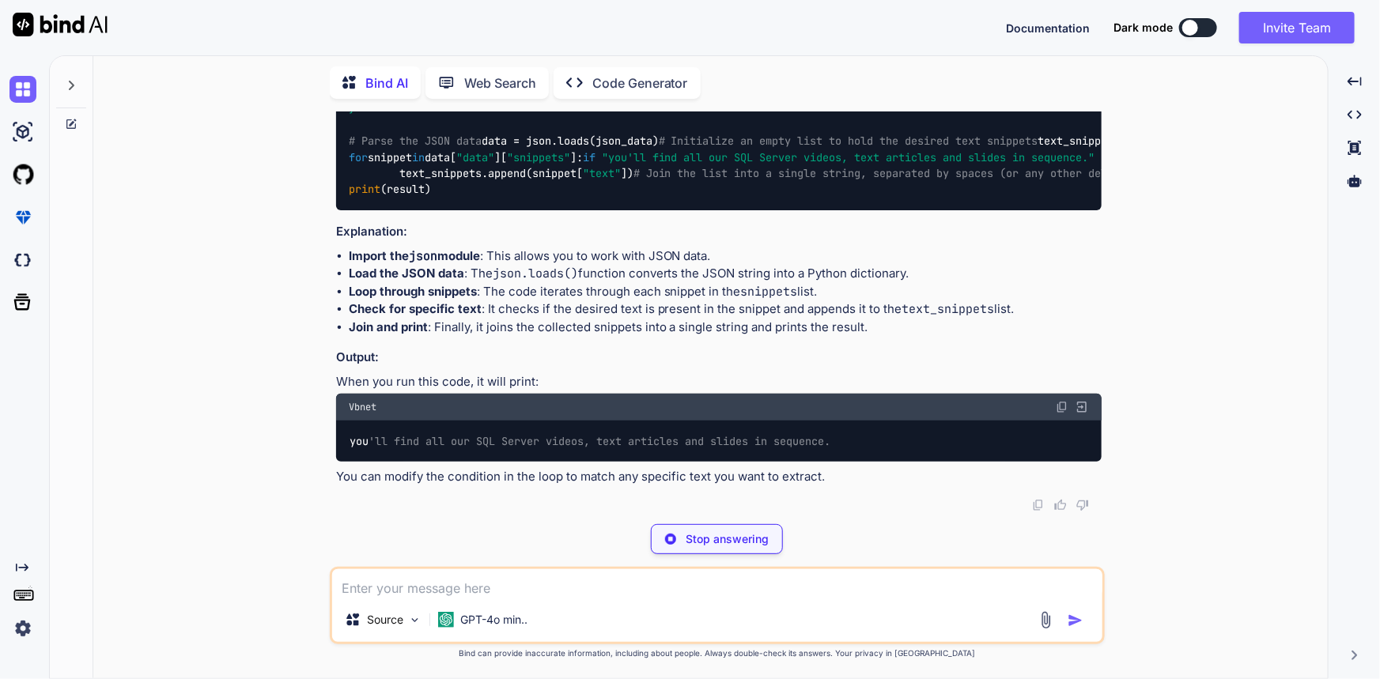
scroll to position [4637, 0]
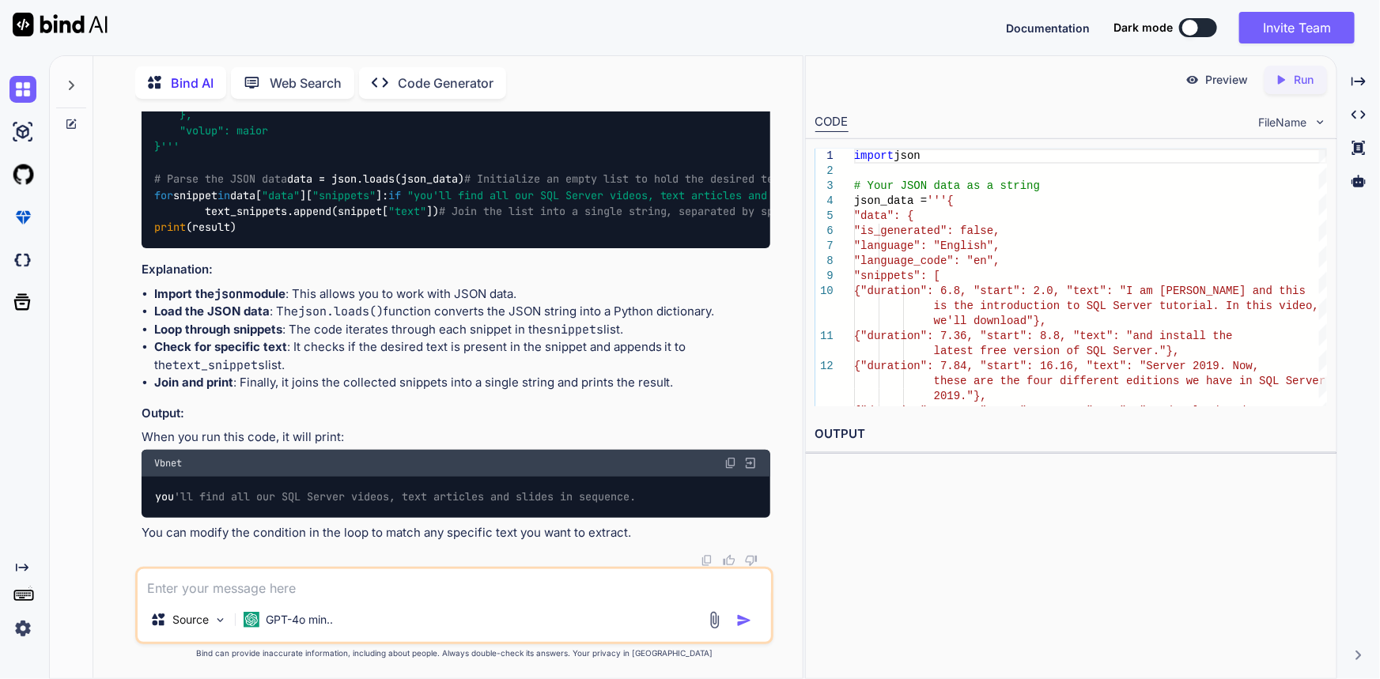
click at [344, 585] on textarea at bounding box center [455, 584] width 634 height 28
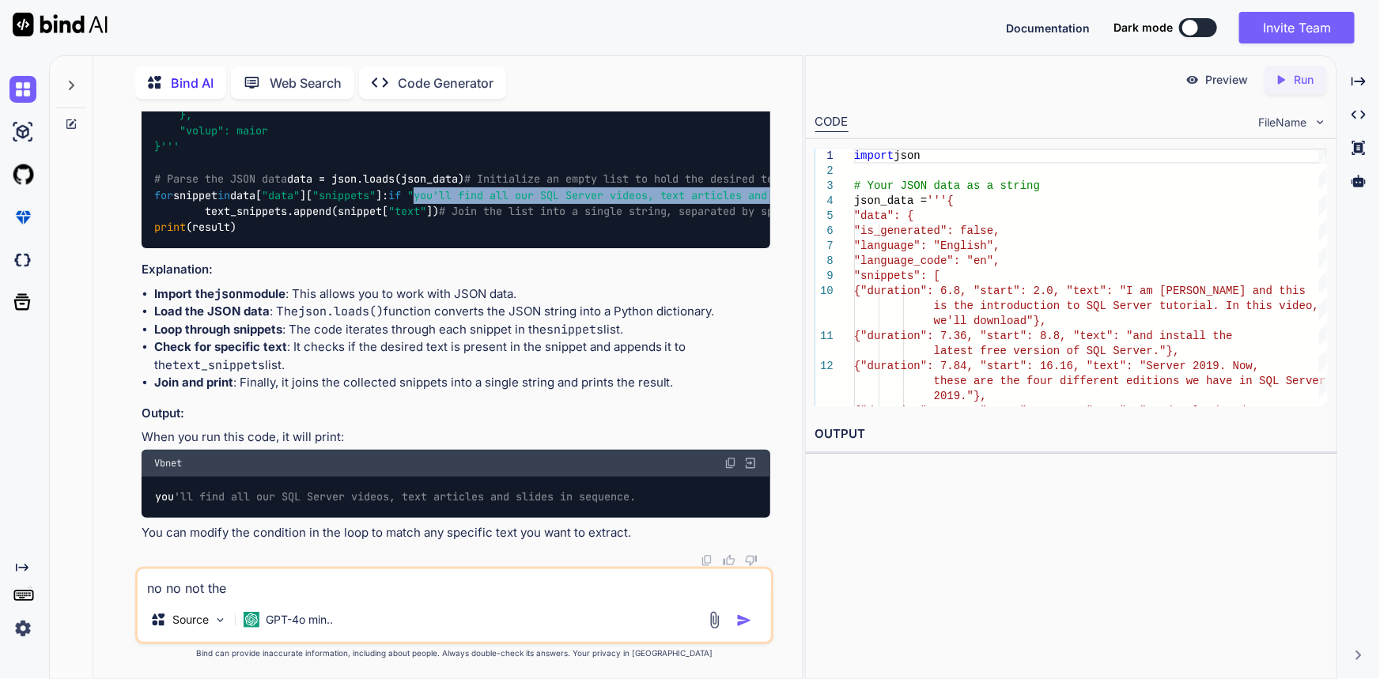
drag, startPoint x: 203, startPoint y: 338, endPoint x: 698, endPoint y: 335, distance: 495.2
click at [698, 202] on span ""you'll find all our SQL Server videos, text articles and slides in sequence."" at bounding box center [654, 195] width 494 height 14
copy span "you'll find all our SQL Server videos, text articles and slides in sequence."
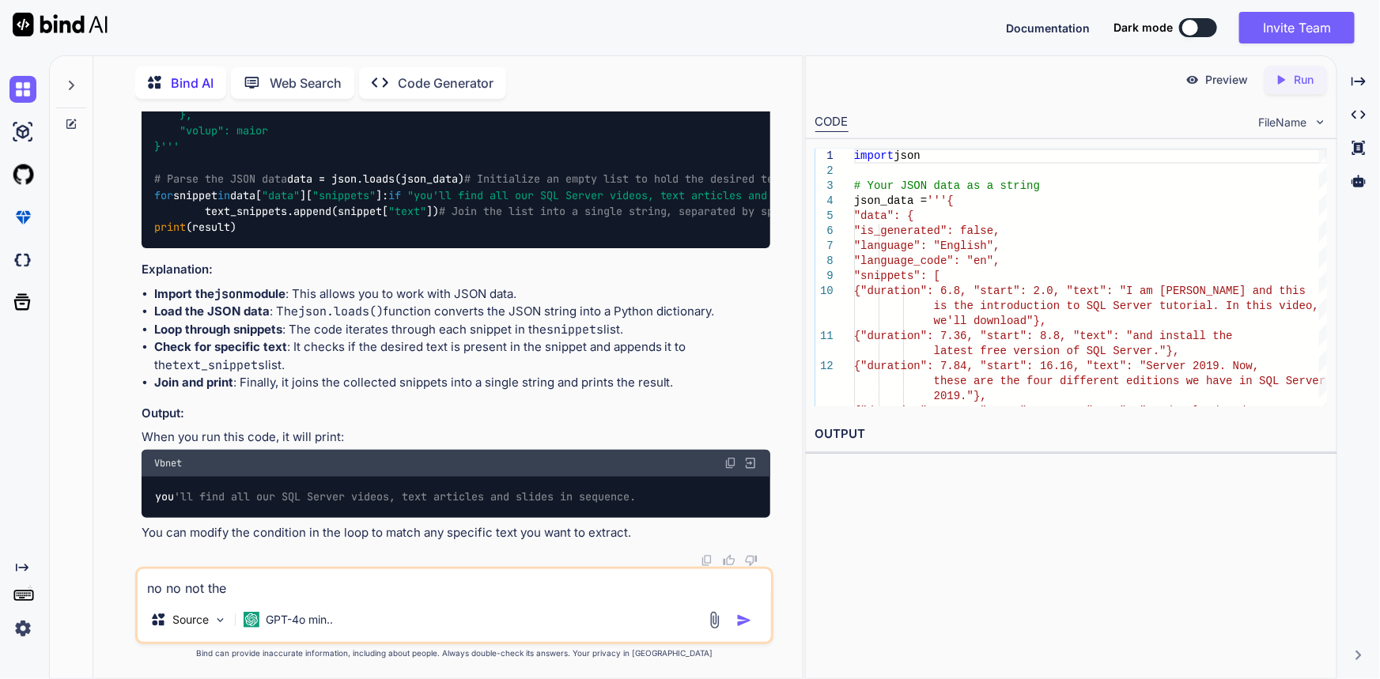
click at [313, 599] on div "no no not the Source GPT-4o min.." at bounding box center [454, 606] width 639 height 78
click at [306, 591] on textarea "no no not the" at bounding box center [455, 584] width 634 height 28
paste textarea "you'll find all our SQL Server videos, text articles and slides in sequence."
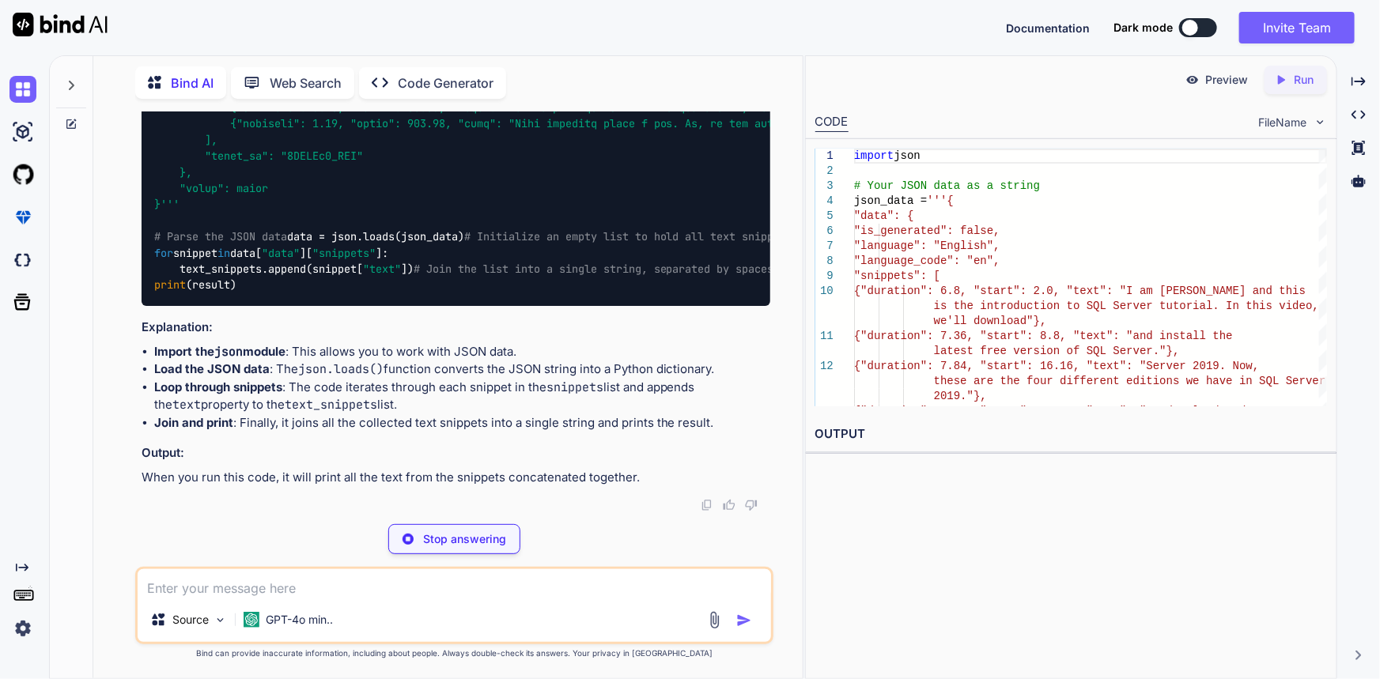
scroll to position [5728, 0]
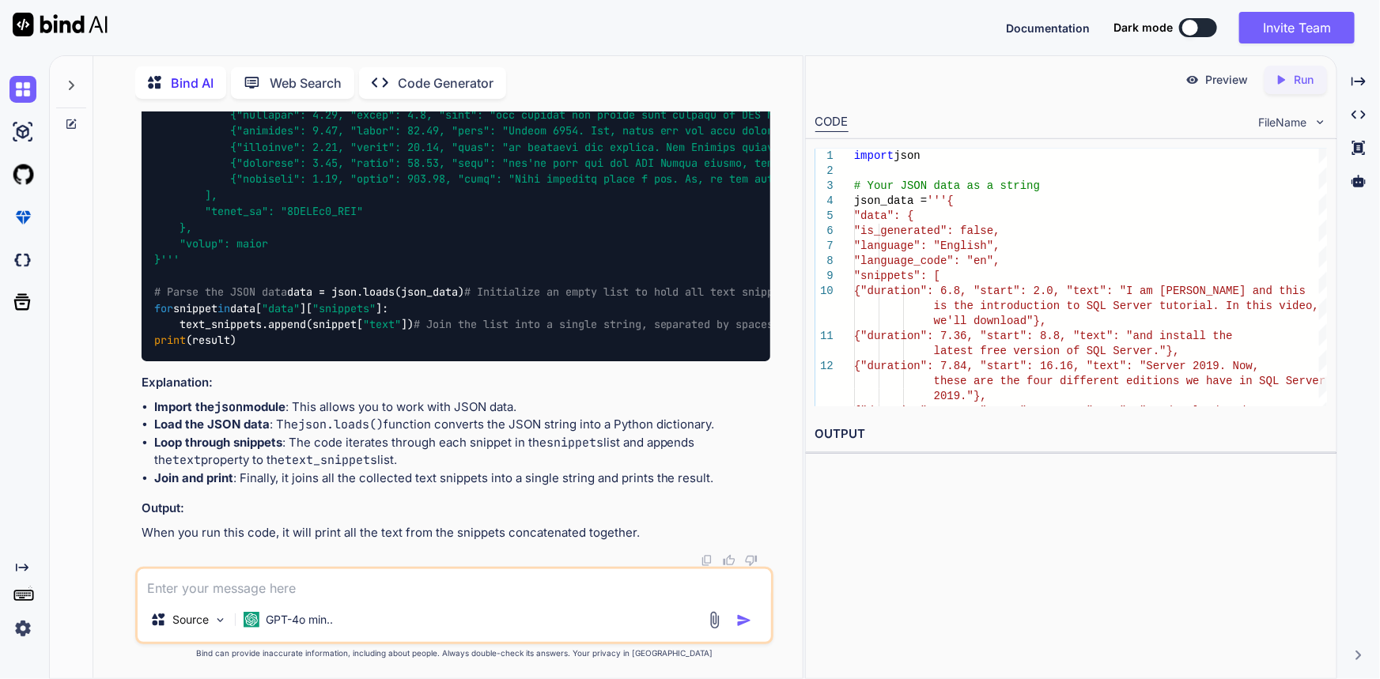
drag, startPoint x: 154, startPoint y: 316, endPoint x: 274, endPoint y: 315, distance: 120.2
click at [274, 315] on div "import json # Your JSON data as a string json_data = # Parse the JSON data data…" at bounding box center [457, 171] width 630 height 380
copy code "text_snippets = []"
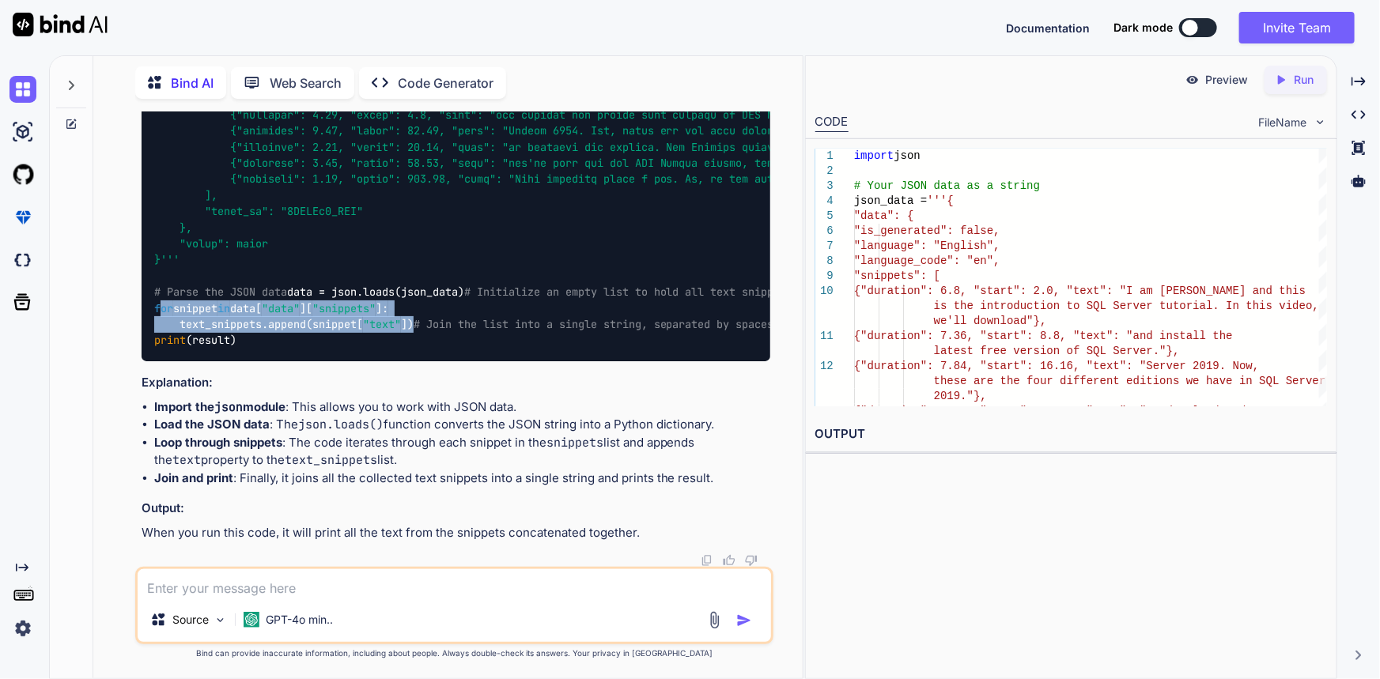
drag, startPoint x: 158, startPoint y: 367, endPoint x: 427, endPoint y: 379, distance: 269.2
click at [427, 361] on div "import json # Your JSON data as a string json_data = # Parse the JSON data data…" at bounding box center [457, 171] width 630 height 380
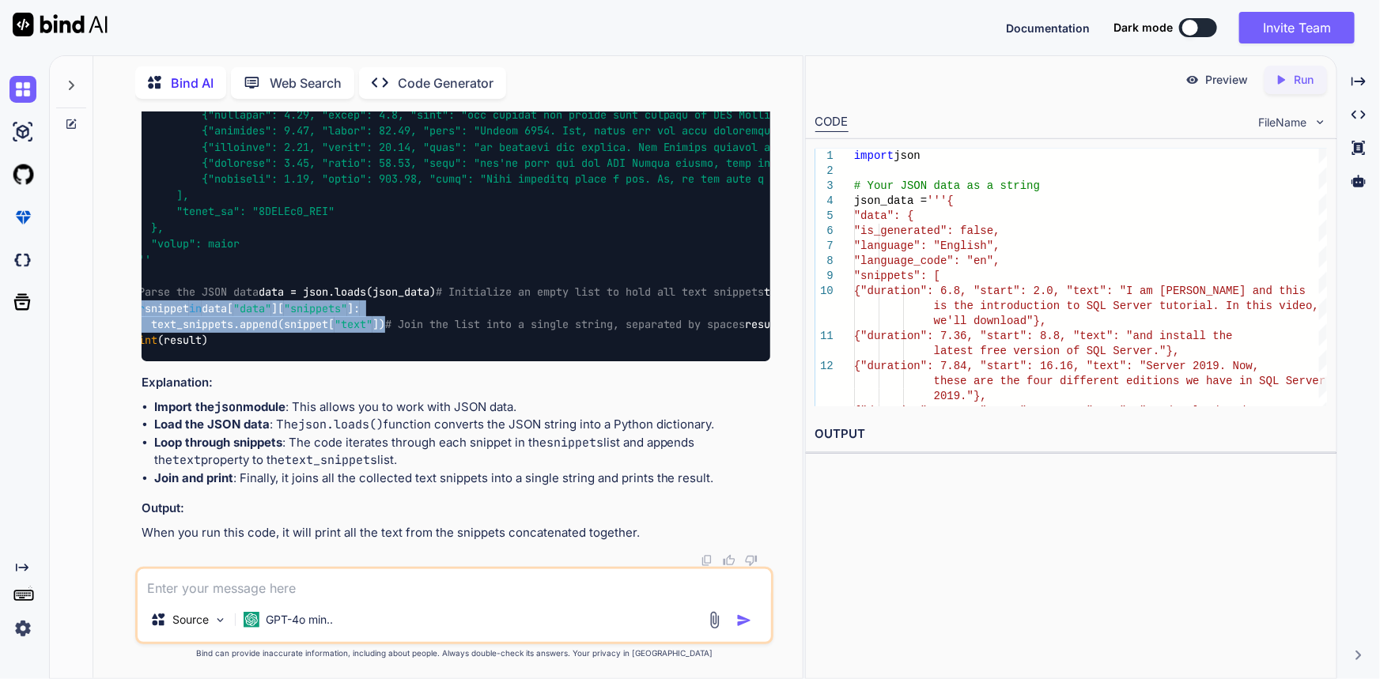
click at [403, 361] on div "import json # Your JSON data as a string json_data = # Parse the JSON data data…" at bounding box center [457, 171] width 630 height 380
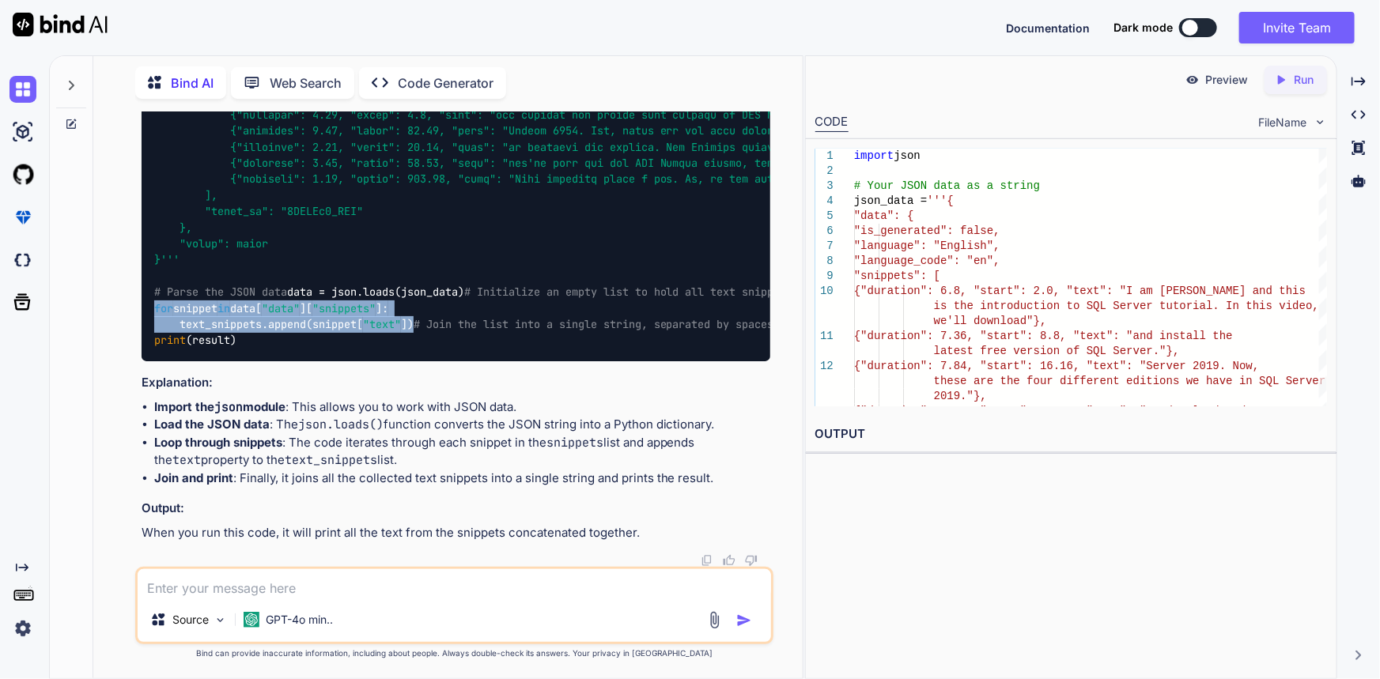
drag, startPoint x: 392, startPoint y: 374, endPoint x: 127, endPoint y: 366, distance: 265.9
click at [127, 366] on div "You { "data": { "is_generated": false, "language": "English", "language_code": …" at bounding box center [454, 395] width 697 height 567
copy code "for snippet in data[ "data" ][ "snippets" ]: text_snippets.append(snippet[ "tex…"
click at [907, 300] on span "# Loop through each snippet and append the text to the list" at bounding box center [1093, 293] width 373 height 14
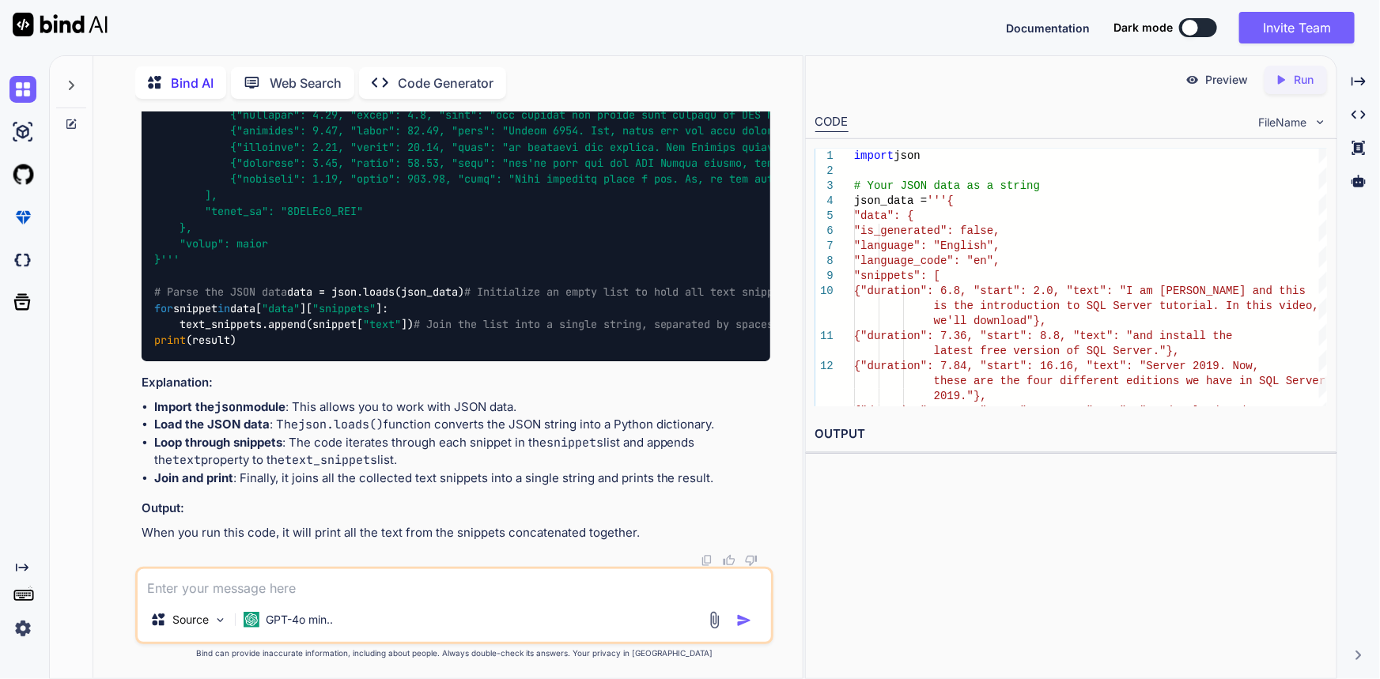
click at [168, 270] on code "import json # Your JSON data as a string json_data = # Parse the JSON data data…" at bounding box center [717, 171] width 1126 height 355
click at [259, 274] on code "import json # Your JSON data as a string json_data = # Parse the JSON data data…" at bounding box center [717, 171] width 1126 height 355
click at [156, 271] on code "import json # Your JSON data as a string json_data = # Parse the JSON data data…" at bounding box center [717, 171] width 1126 height 355
click at [154, 269] on code "import json # Your JSON data as a string json_data = # Parse the JSON data data…" at bounding box center [717, 171] width 1126 height 355
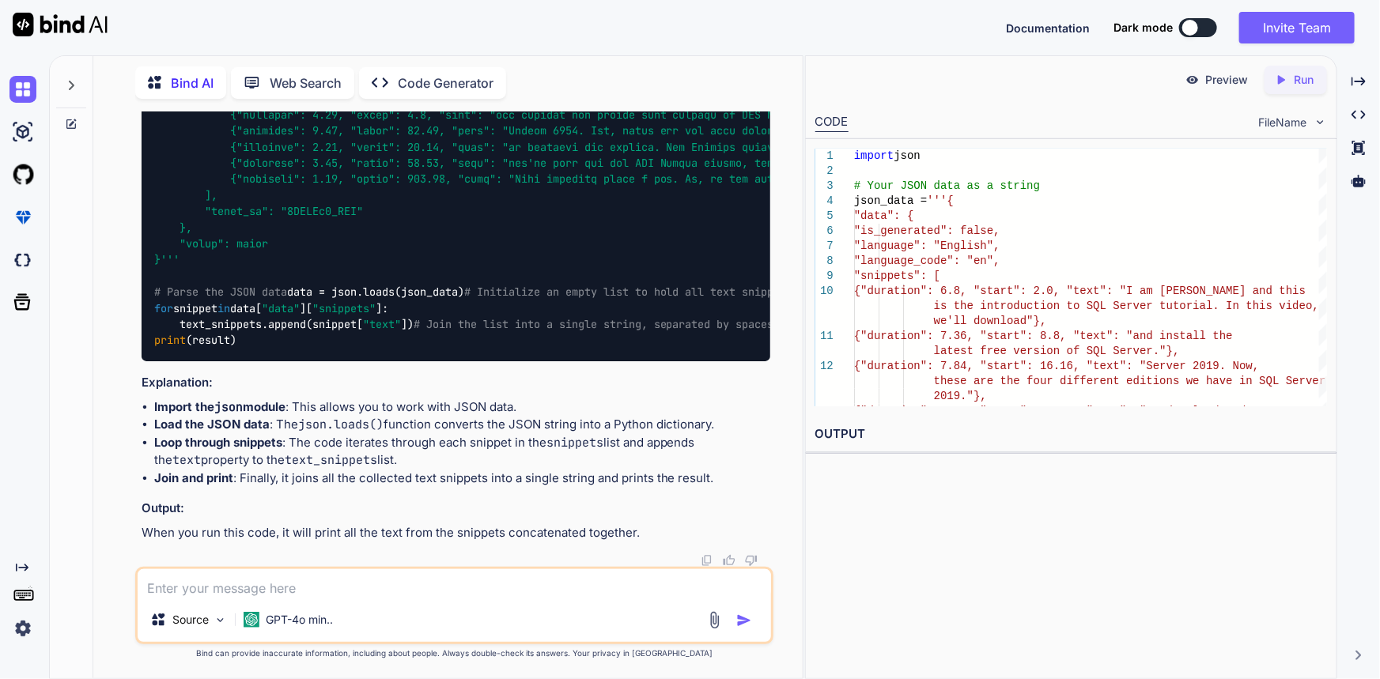
click at [337, 269] on div "import json # Your JSON data as a string json_data = # Parse the JSON data data…" at bounding box center [457, 171] width 630 height 380
drag, startPoint x: 337, startPoint y: 269, endPoint x: 381, endPoint y: 270, distance: 44.3
click at [386, 270] on div "import json # Your JSON data as a string json_data = # Parse the JSON data data…" at bounding box center [457, 171] width 630 height 380
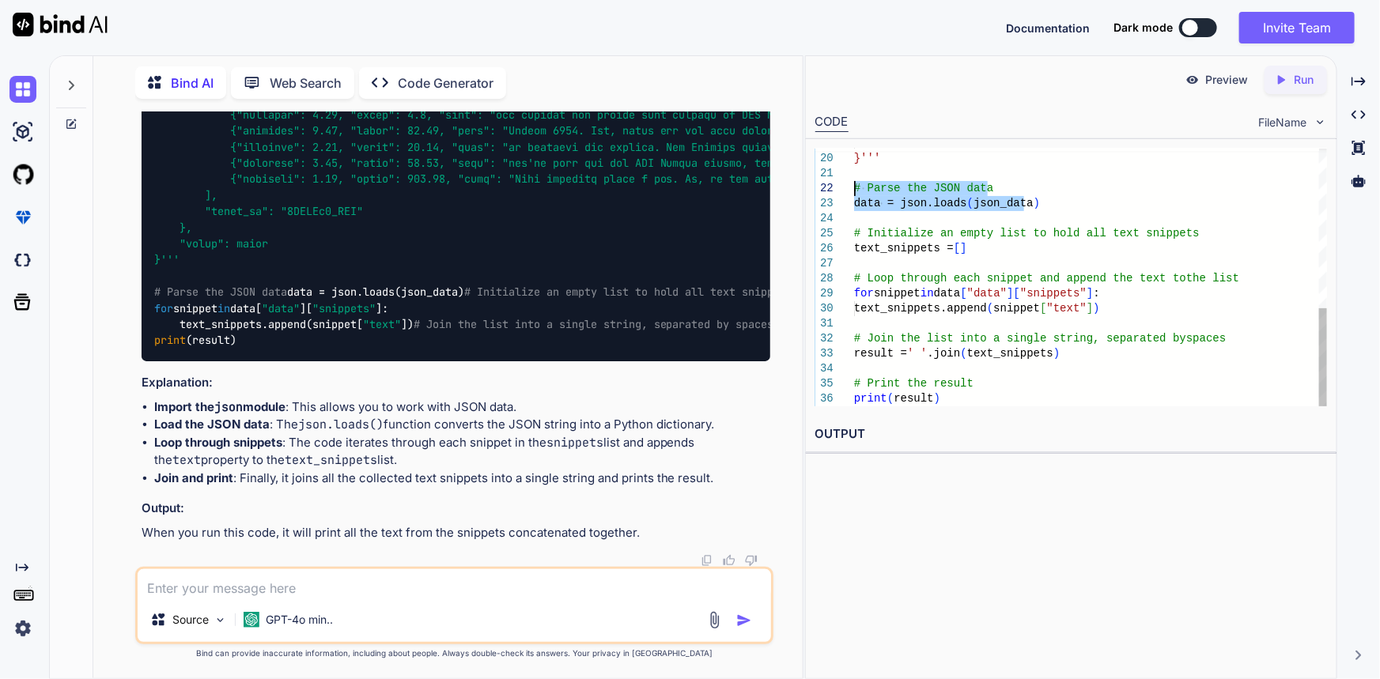
drag, startPoint x: 1028, startPoint y: 206, endPoint x: 844, endPoint y: 189, distance: 185.1
click at [854, 189] on div ""error": false }''' # Parse the JSON data data = json.loads ( json_data ) # Ini…" at bounding box center [1090, 68] width 473 height 676
drag, startPoint x: 230, startPoint y: 199, endPoint x: 155, endPoint y: 202, distance: 75.2
click at [155, 202] on div "import json # Your JSON data as a string json_data = # Parse the JSON data data…" at bounding box center [457, 171] width 630 height 380
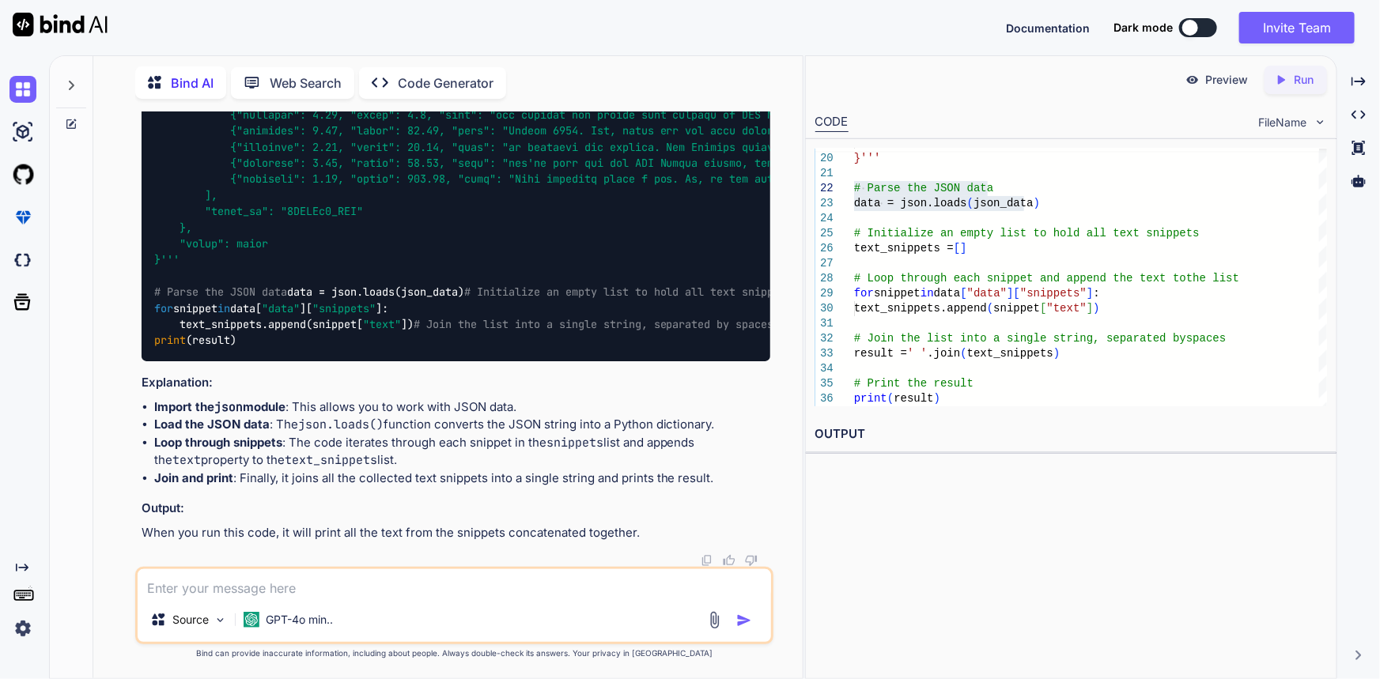
copy code "import json"
click at [347, 589] on textarea at bounding box center [455, 584] width 634 height 28
paste textarea "the JSON object must be str, bytes or bytearray, not FetchedTranscript"
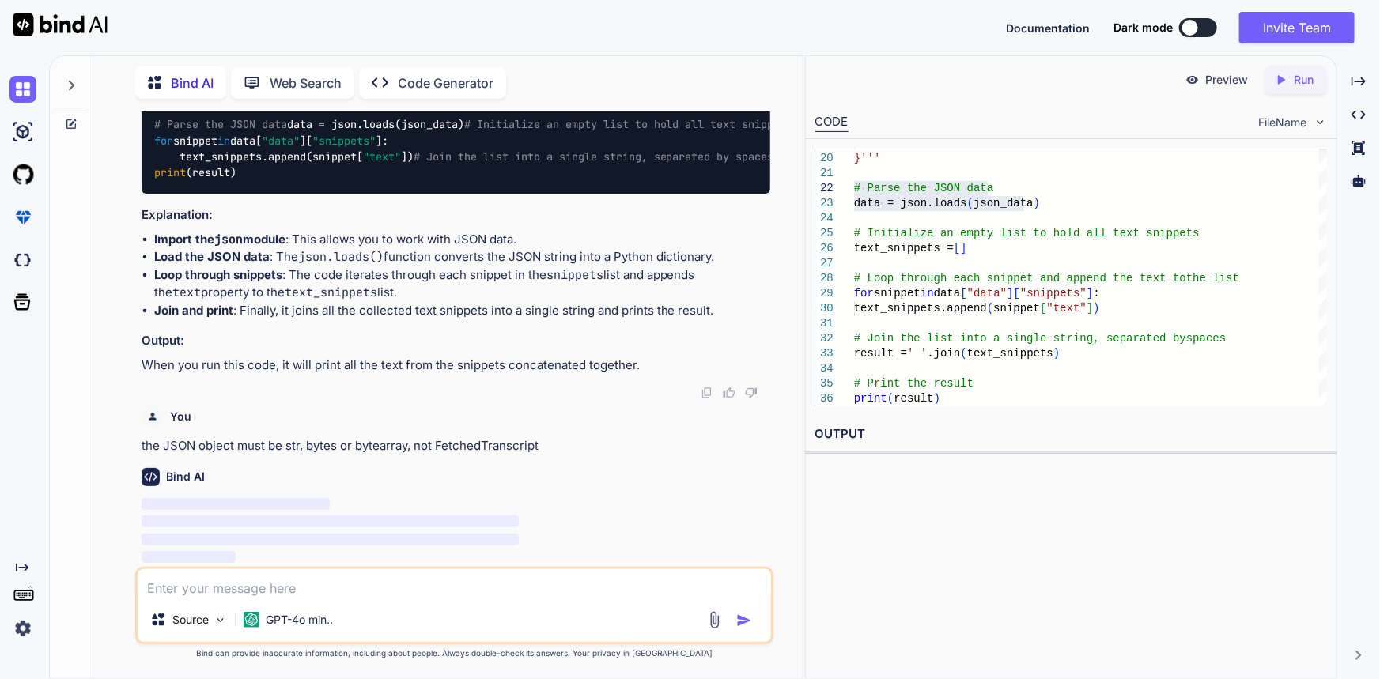
scroll to position [6042, 0]
click at [472, 451] on p "the JSON object must be str, bytes or bytearray, not FetchedTranscript" at bounding box center [457, 446] width 630 height 18
copy p "FetchedTranscript"
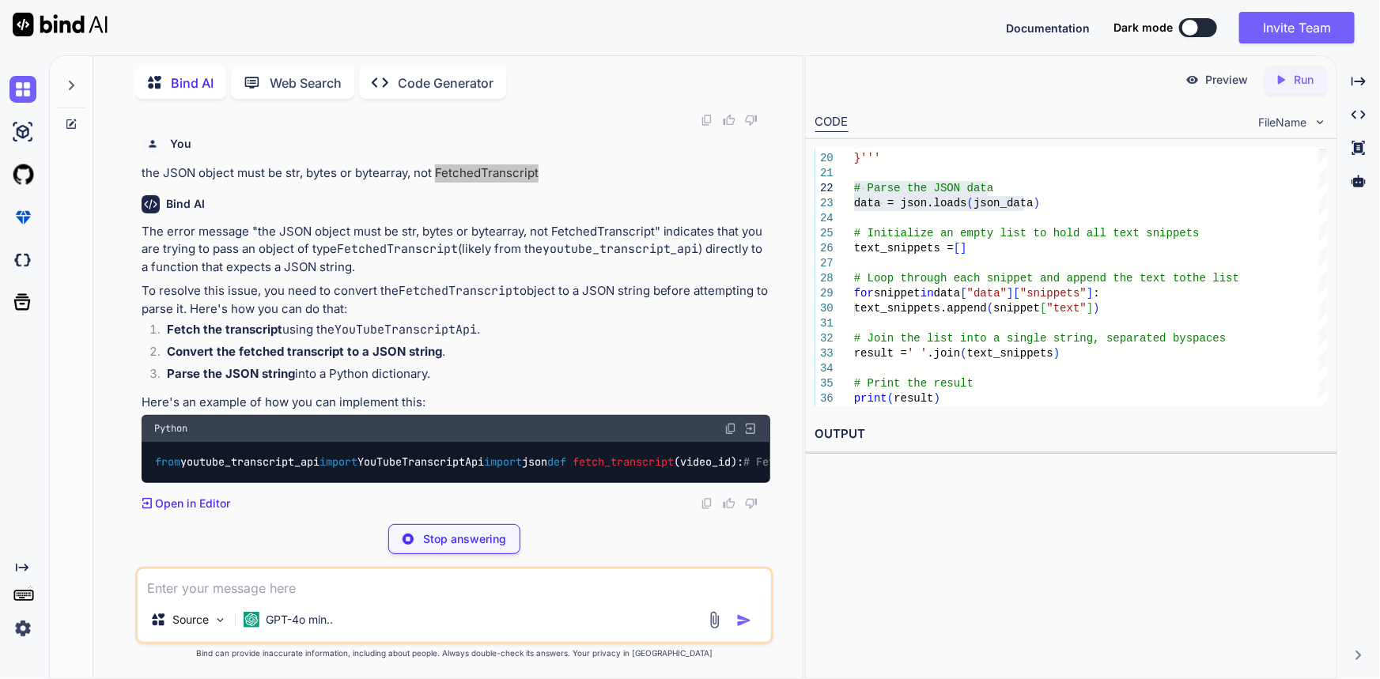
scroll to position [6396, 0]
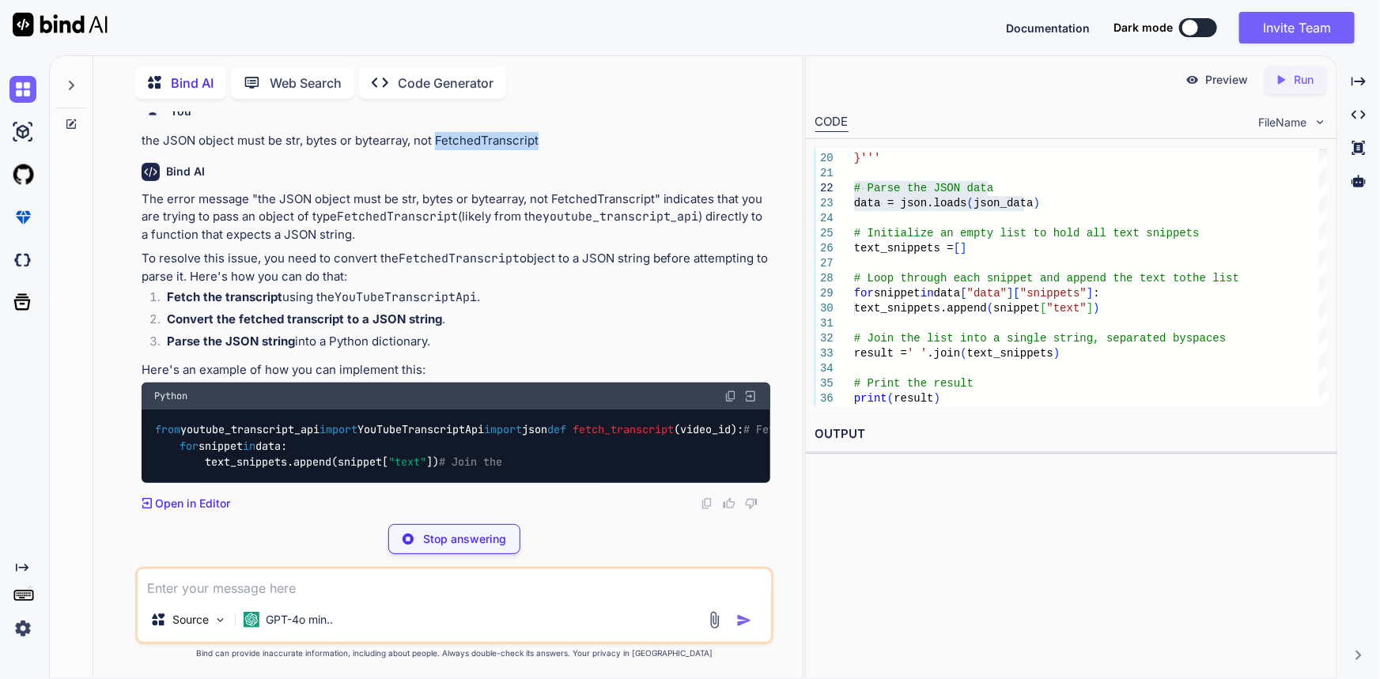
click at [430, 290] on code "YouTubeTranscriptApi" at bounding box center [406, 298] width 142 height 16
click at [525, 333] on li "Parse the JSON string into a Python dictionary." at bounding box center [462, 344] width 617 height 22
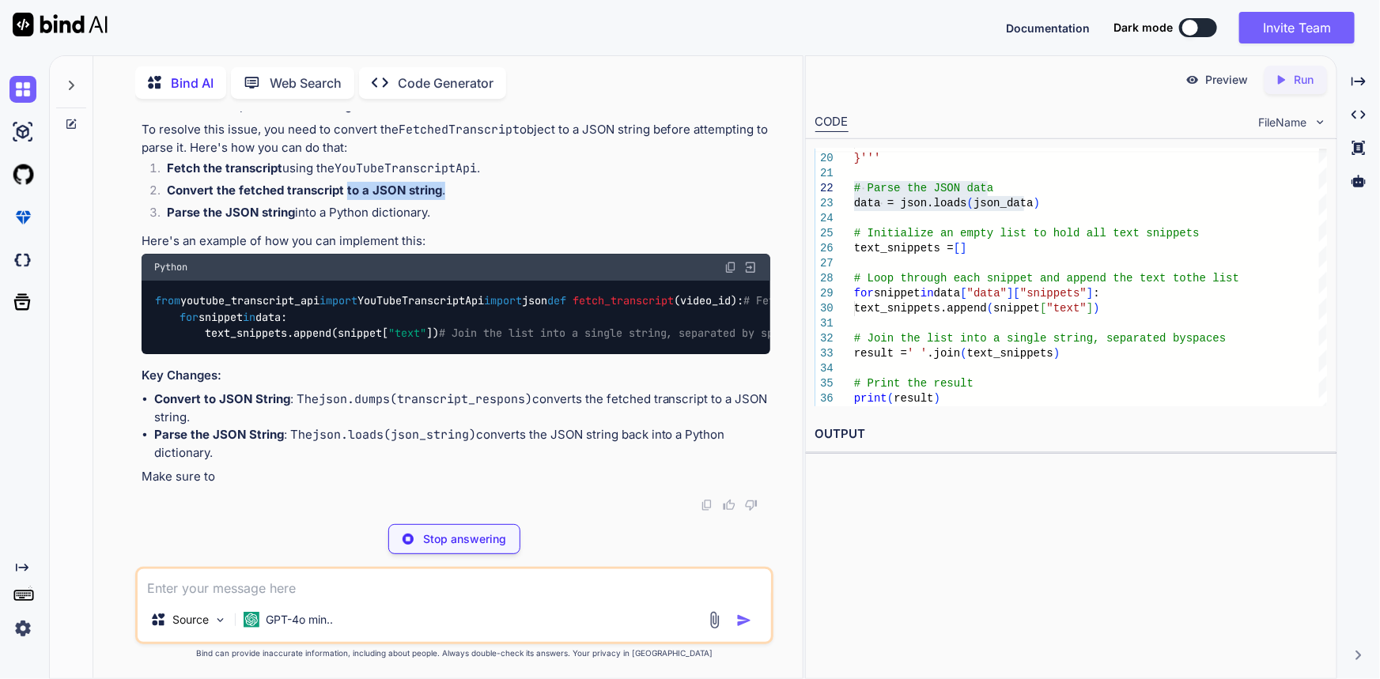
drag, startPoint x: 344, startPoint y: 267, endPoint x: 452, endPoint y: 267, distance: 108.4
click at [452, 204] on li "Convert the fetched transcript to a JSON string ." at bounding box center [462, 193] width 617 height 22
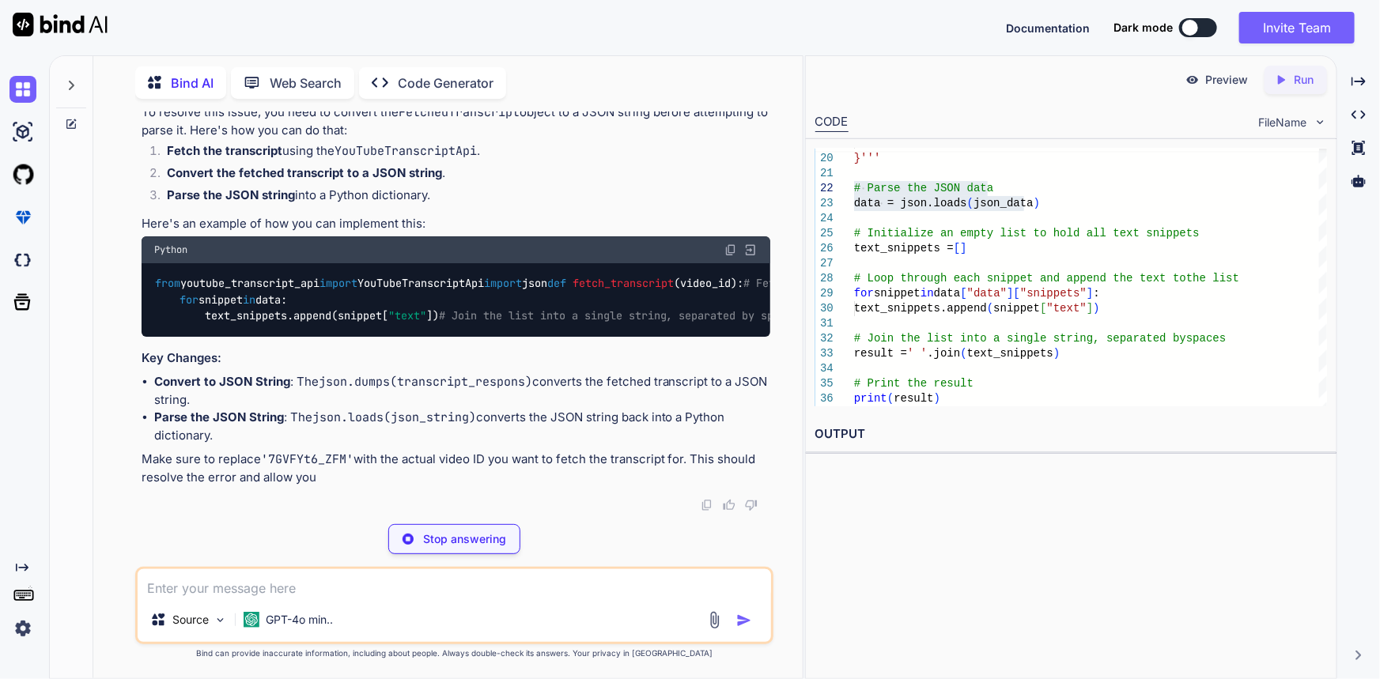
click at [503, 209] on li "Parse the JSON string into a Python dictionary." at bounding box center [462, 198] width 617 height 22
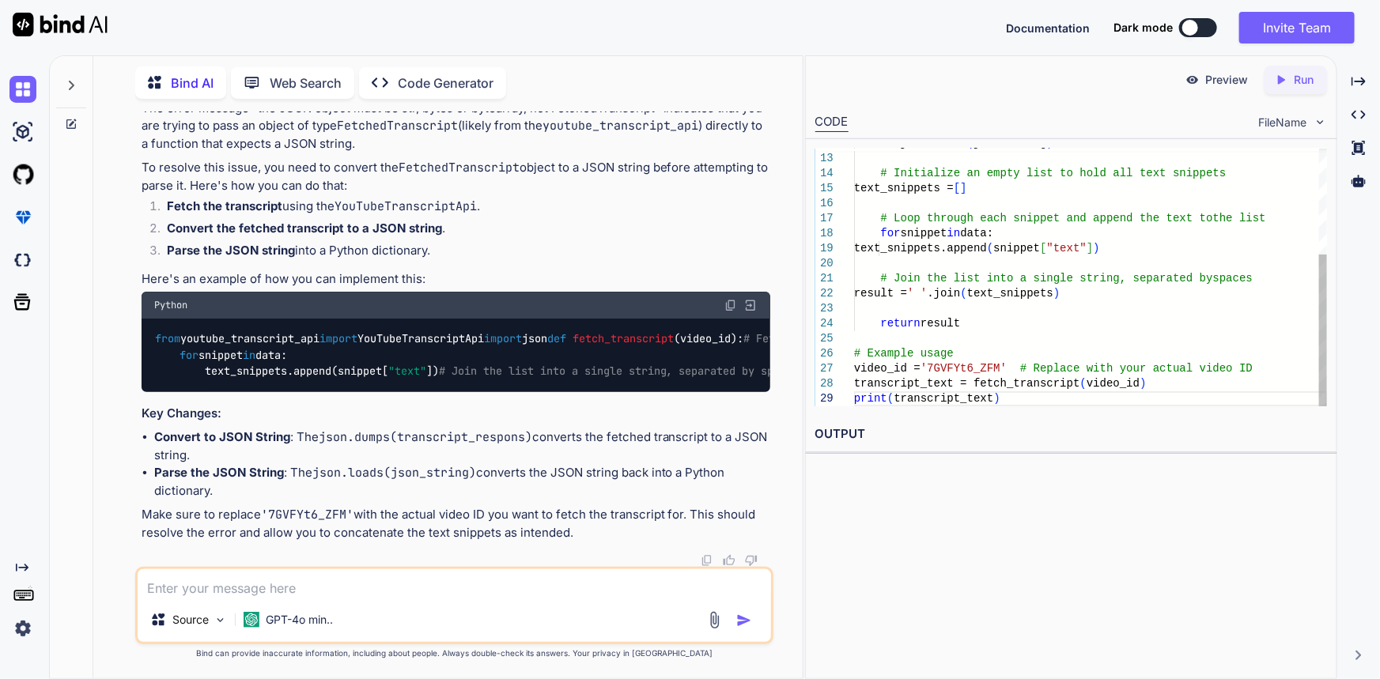
click at [335, 236] on strong "Convert the fetched transcript to a JSON string" at bounding box center [304, 228] width 275 height 15
click at [459, 264] on li "Parse the JSON string into a Python dictionary." at bounding box center [462, 253] width 617 height 22
drag, startPoint x: 213, startPoint y: 354, endPoint x: 490, endPoint y: 365, distance: 277.9
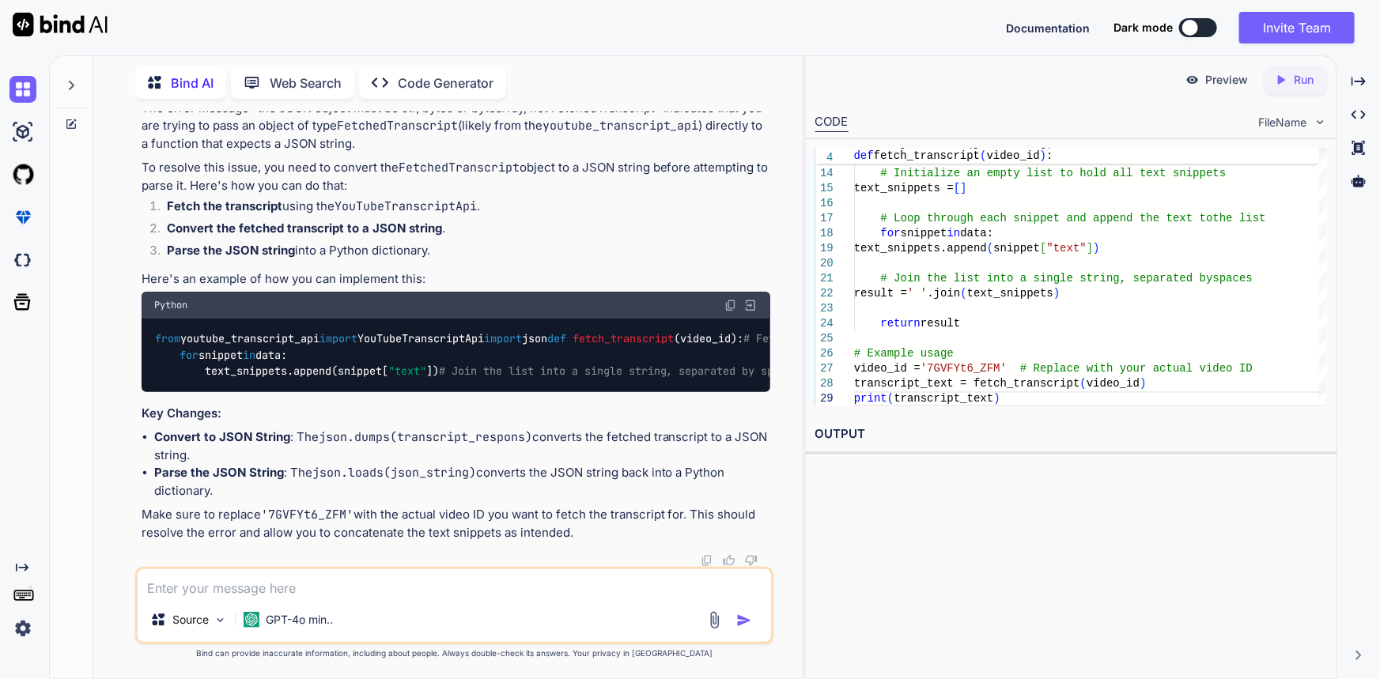
click at [490, 365] on div "from youtube_transcript_api import YouTubeTranscriptApi import json def fetch_t…" at bounding box center [457, 356] width 630 height 74
click at [478, 362] on div "from youtube_transcript_api import YouTubeTranscriptApi import json def fetch_t…" at bounding box center [457, 356] width 630 height 74
drag, startPoint x: 177, startPoint y: 363, endPoint x: 388, endPoint y: 360, distance: 210.4
click at [388, 360] on div "from youtube_transcript_api import YouTubeTranscriptApi import json def fetch_t…" at bounding box center [457, 356] width 630 height 74
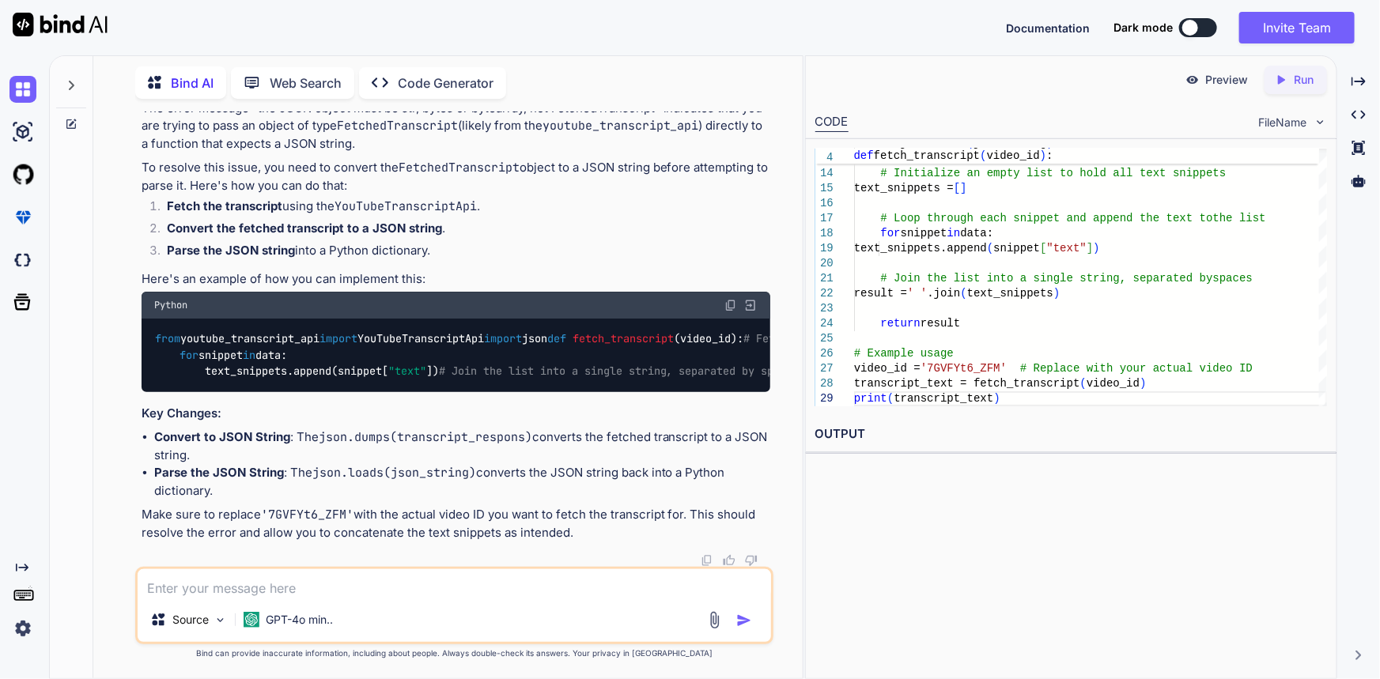
copy code "result = ' ' .join(text_snippets)"
click at [354, 579] on textarea at bounding box center [455, 584] width 634 height 28
paste textarea "Object of type FetchedTranscript is not JSON serializable"
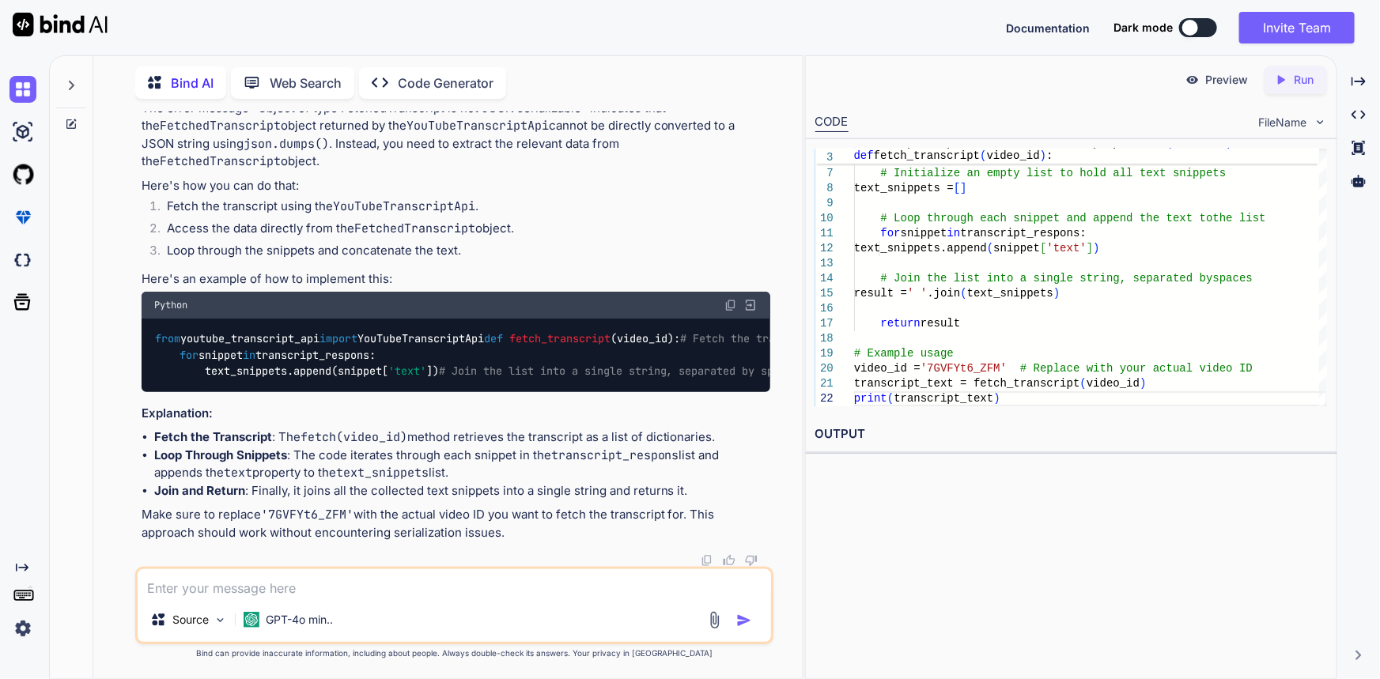
scroll to position [7612, 0]
click at [509, 332] on span "fetch_transcript" at bounding box center [559, 339] width 101 height 14
click at [255, 331] on code "from youtube_transcript_api import YouTubeTranscriptApi def fetch_transcript ( …" at bounding box center [1075, 355] width 1842 height 49
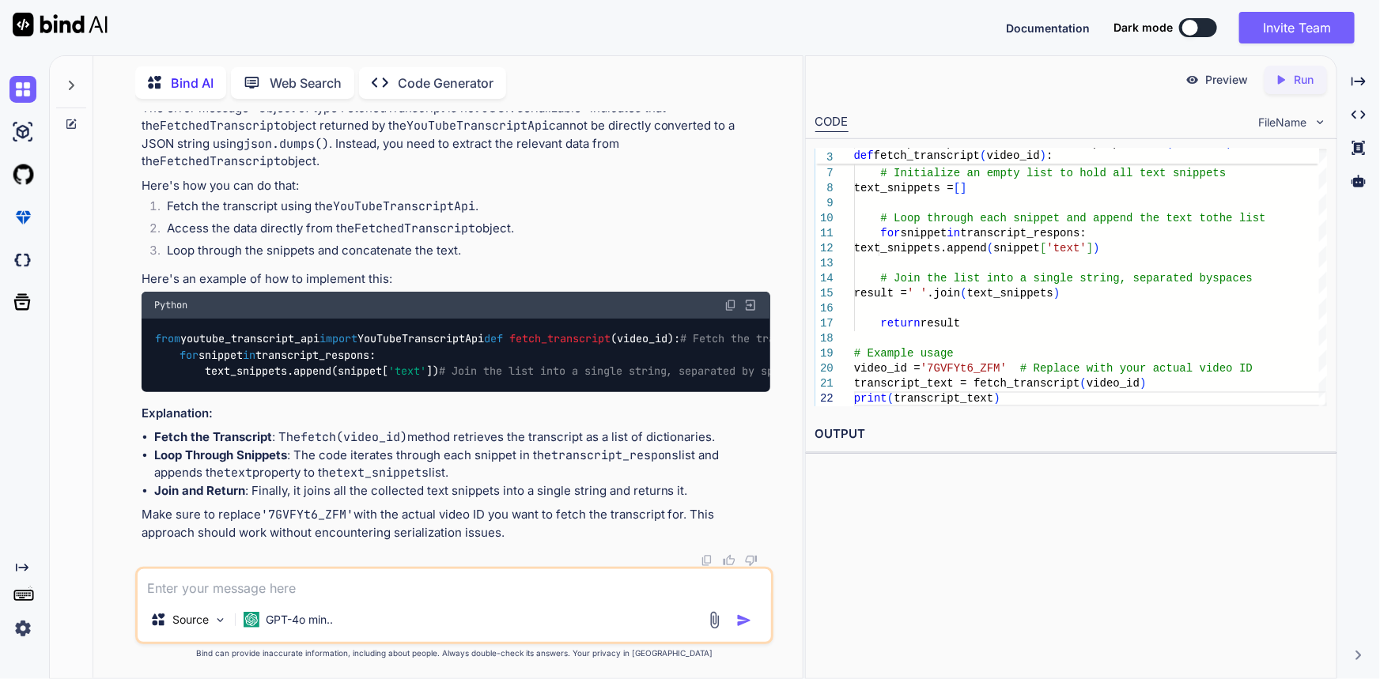
click at [354, 331] on code "from youtube_transcript_api import YouTubeTranscriptApi def fetch_transcript ( …" at bounding box center [1075, 355] width 1842 height 49
click at [462, 331] on code "from youtube_transcript_api import YouTubeTranscriptApi def fetch_transcript ( …" at bounding box center [1075, 355] width 1842 height 49
click at [541, 331] on code "from youtube_transcript_api import YouTubeTranscriptApi def fetch_transcript ( …" at bounding box center [1075, 355] width 1842 height 49
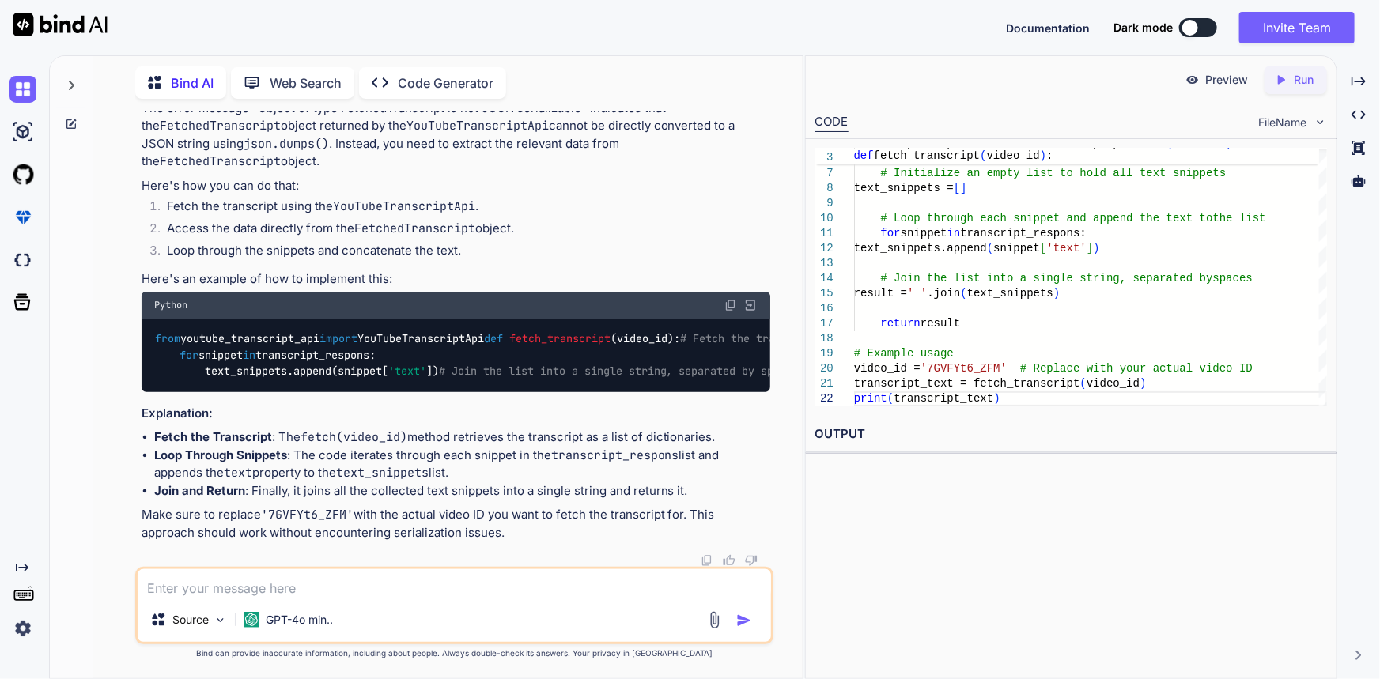
click at [541, 331] on code "from youtube_transcript_api import YouTubeTranscriptApi def fetch_transcript ( …" at bounding box center [1075, 355] width 1842 height 49
click at [634, 319] on div "from youtube_transcript_api import YouTubeTranscriptApi def fetch_transcript ( …" at bounding box center [457, 356] width 630 height 74
click at [206, 331] on code "from youtube_transcript_api import YouTubeTranscriptApi def fetch_transcript ( …" at bounding box center [1075, 355] width 1842 height 49
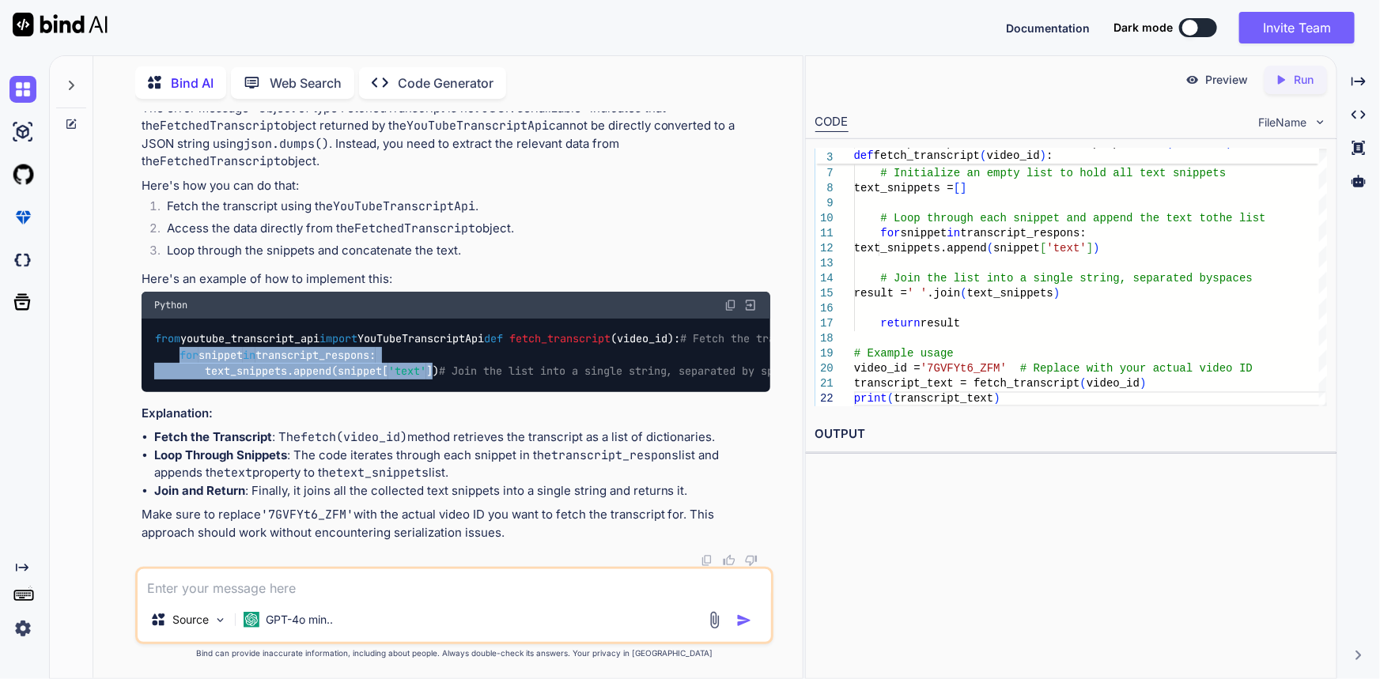
drag, startPoint x: 179, startPoint y: 310, endPoint x: 441, endPoint y: 328, distance: 262.5
click at [441, 331] on code "from youtube_transcript_api import YouTubeTranscriptApi def fetch_transcript ( …" at bounding box center [1075, 355] width 1842 height 49
copy code "for snippet in transcript_respons: text_snippets.append(snippet[ 'text' ])"
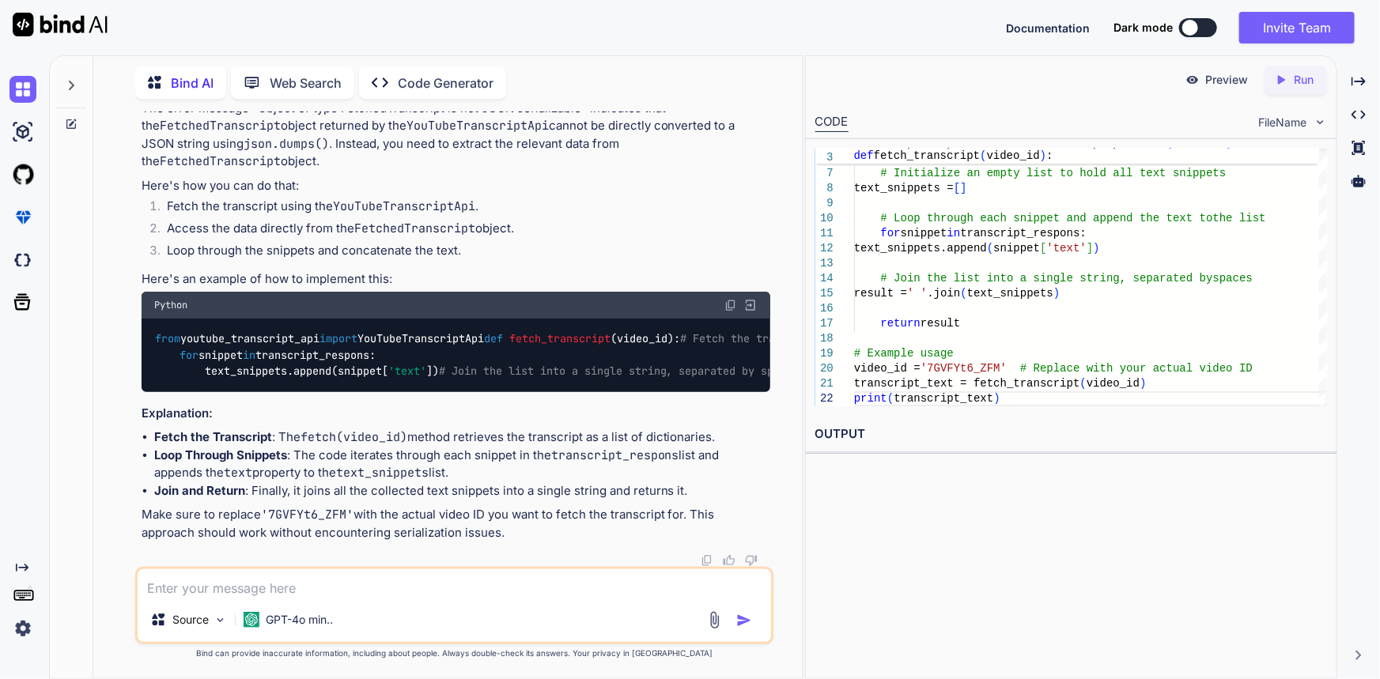
scroll to position [0, 0]
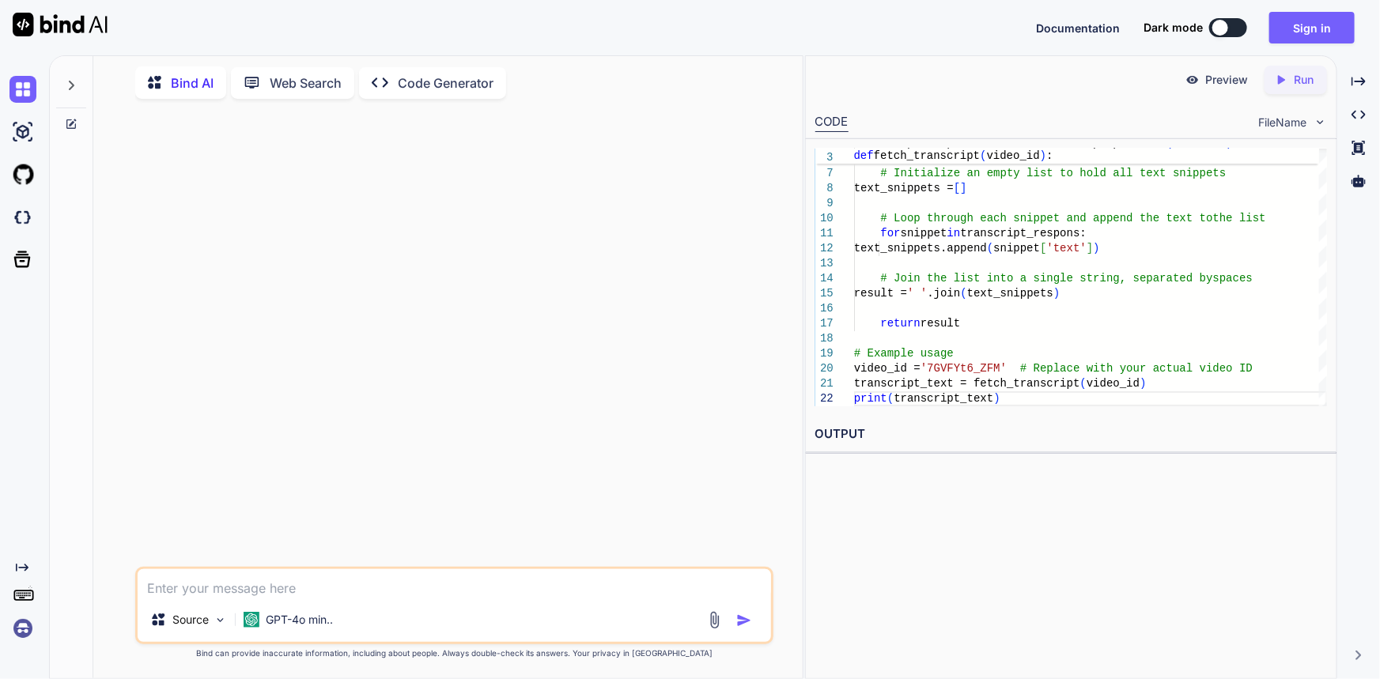
click at [426, 574] on textarea at bounding box center [455, 584] width 634 height 28
paste textarea "Object of type FetchedTranscript"
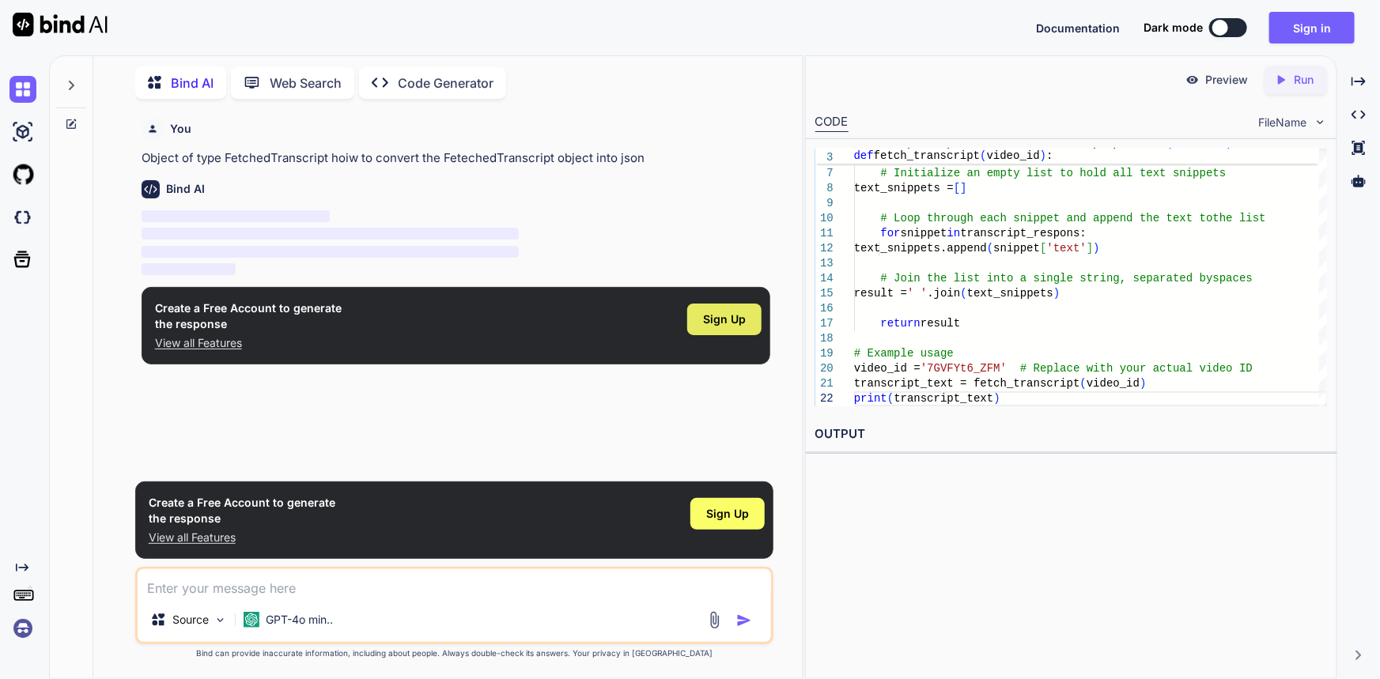
click at [722, 334] on div "Sign Up" at bounding box center [724, 320] width 74 height 32
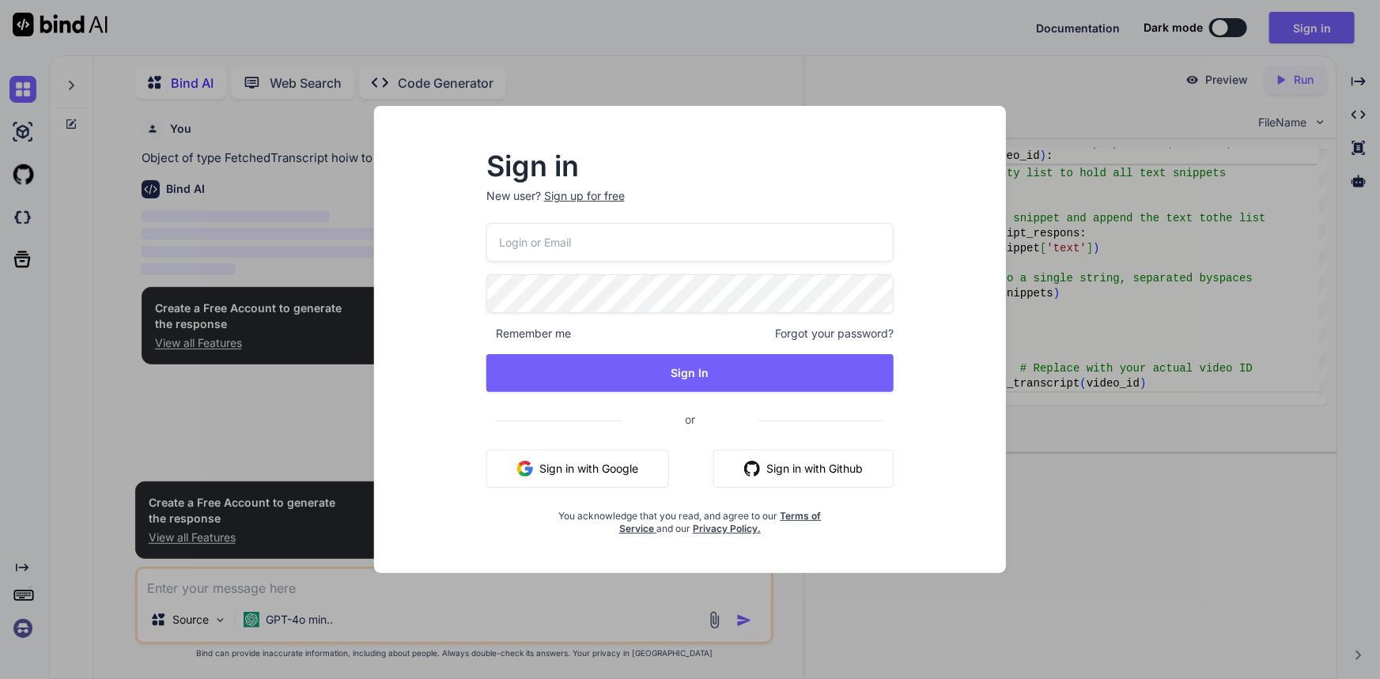
click at [641, 248] on input "email" at bounding box center [690, 242] width 408 height 39
click at [695, 171] on h2 "Sign in" at bounding box center [690, 165] width 408 height 25
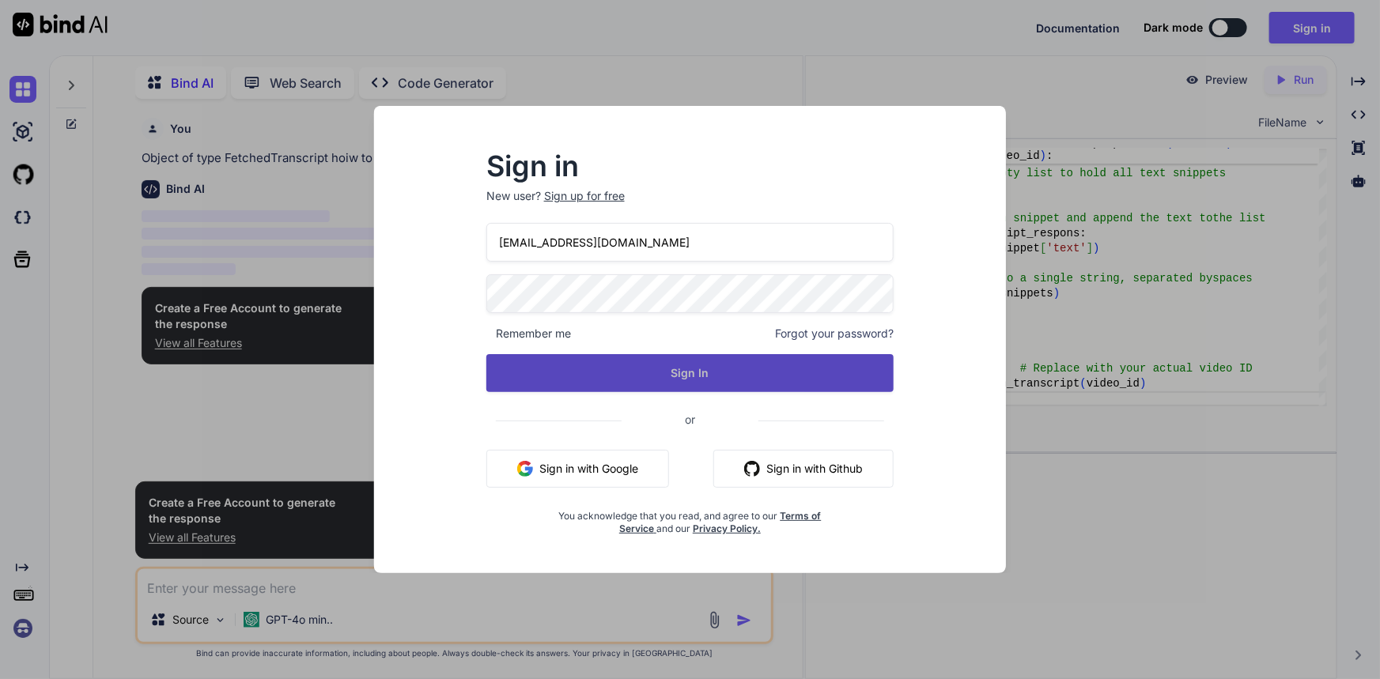
click at [695, 384] on button "Sign In" at bounding box center [690, 373] width 408 height 38
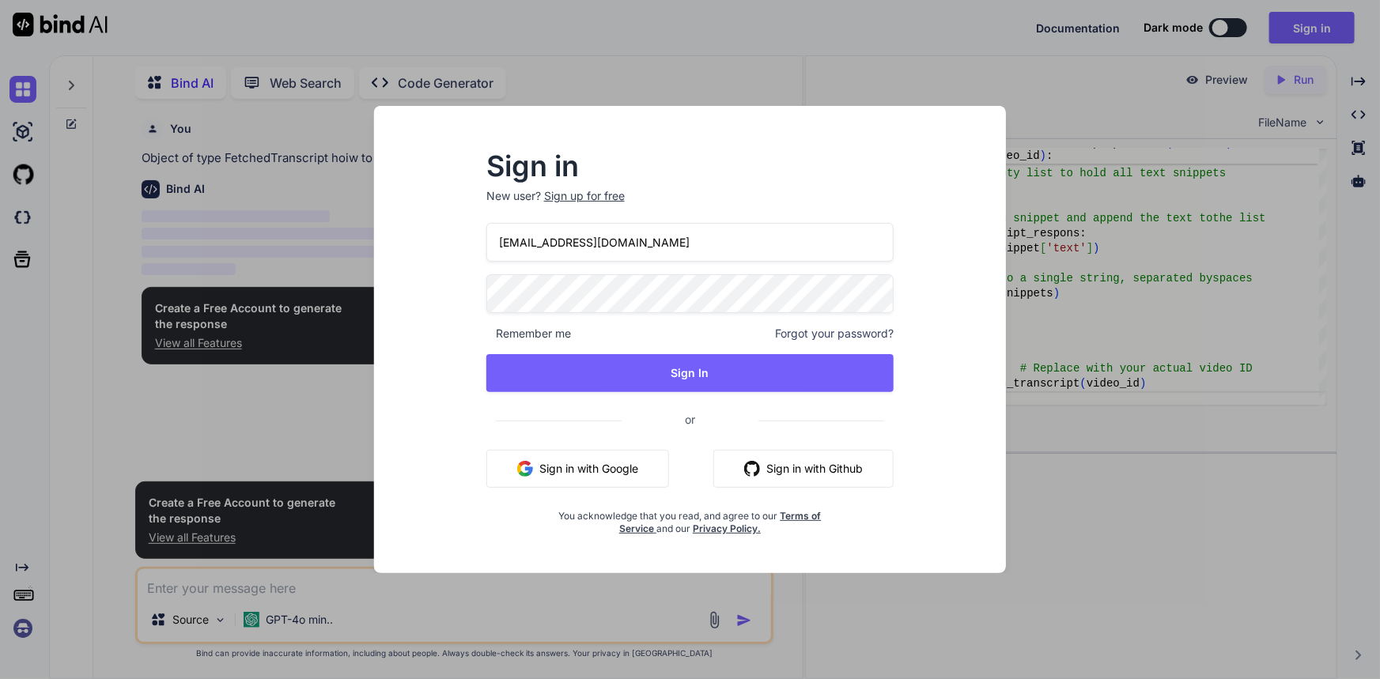
click at [550, 249] on input "[EMAIL_ADDRESS][DOMAIN_NAME]" at bounding box center [690, 242] width 408 height 39
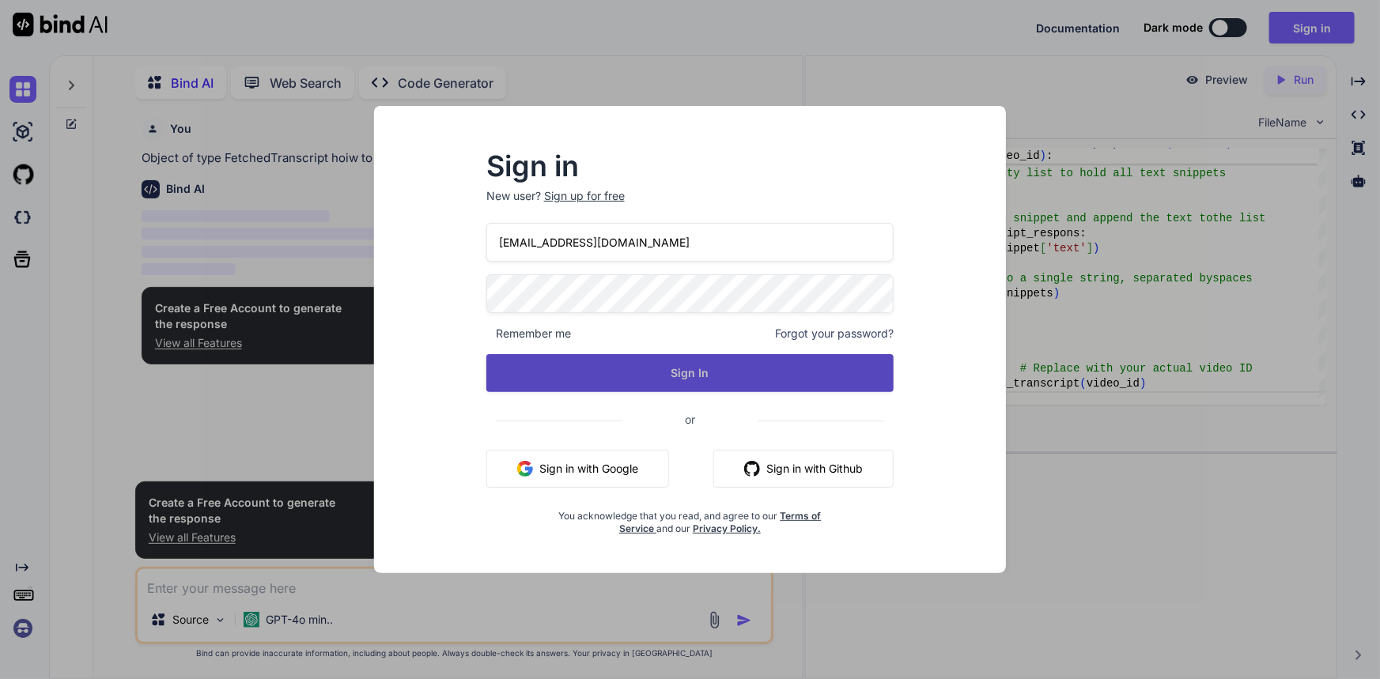
click at [581, 356] on button "Sign In" at bounding box center [690, 373] width 408 height 38
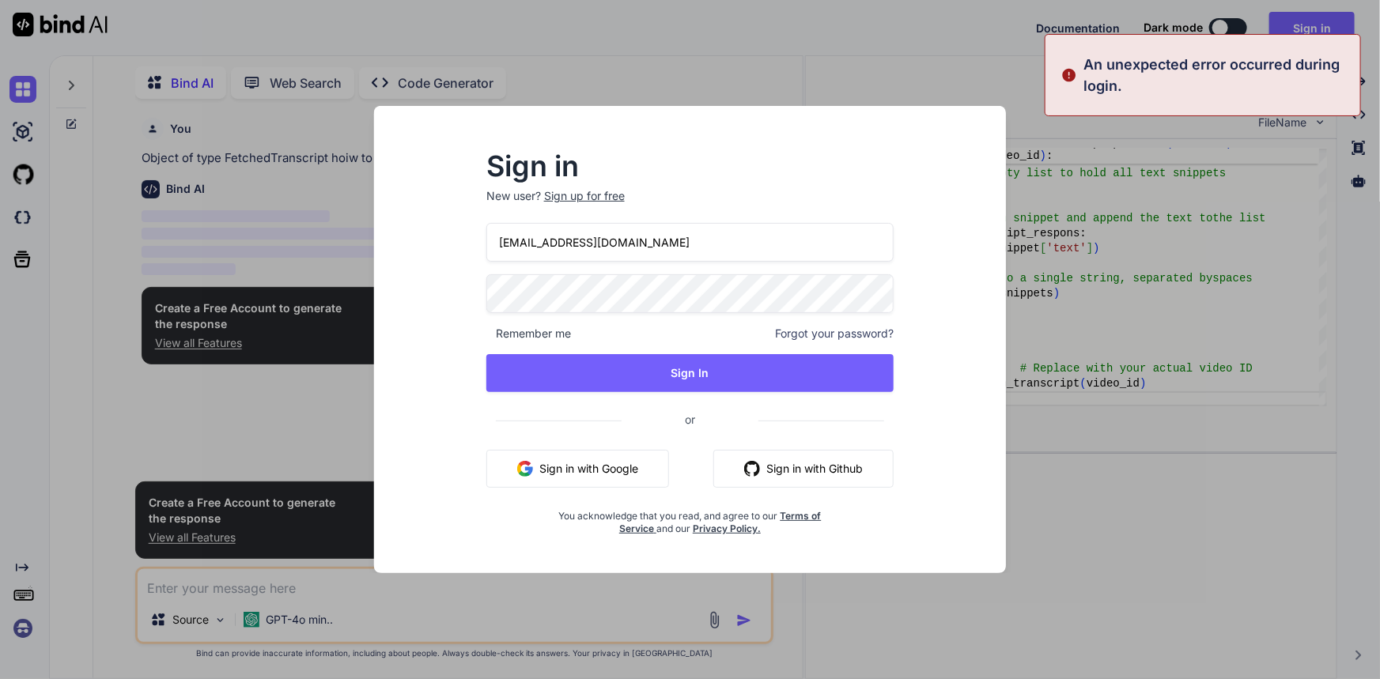
click at [551, 240] on input "[EMAIL_ADDRESS][DOMAIN_NAME]" at bounding box center [690, 242] width 408 height 39
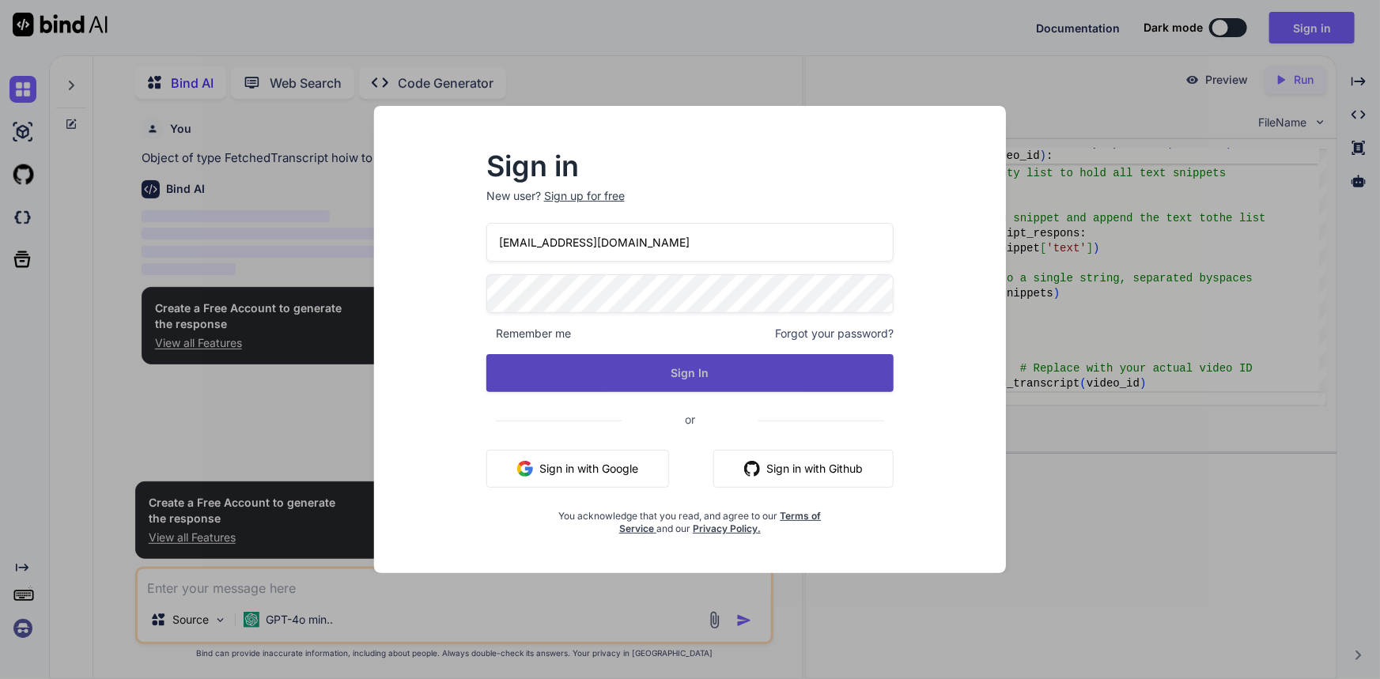
click at [605, 379] on button "Sign In" at bounding box center [690, 373] width 408 height 38
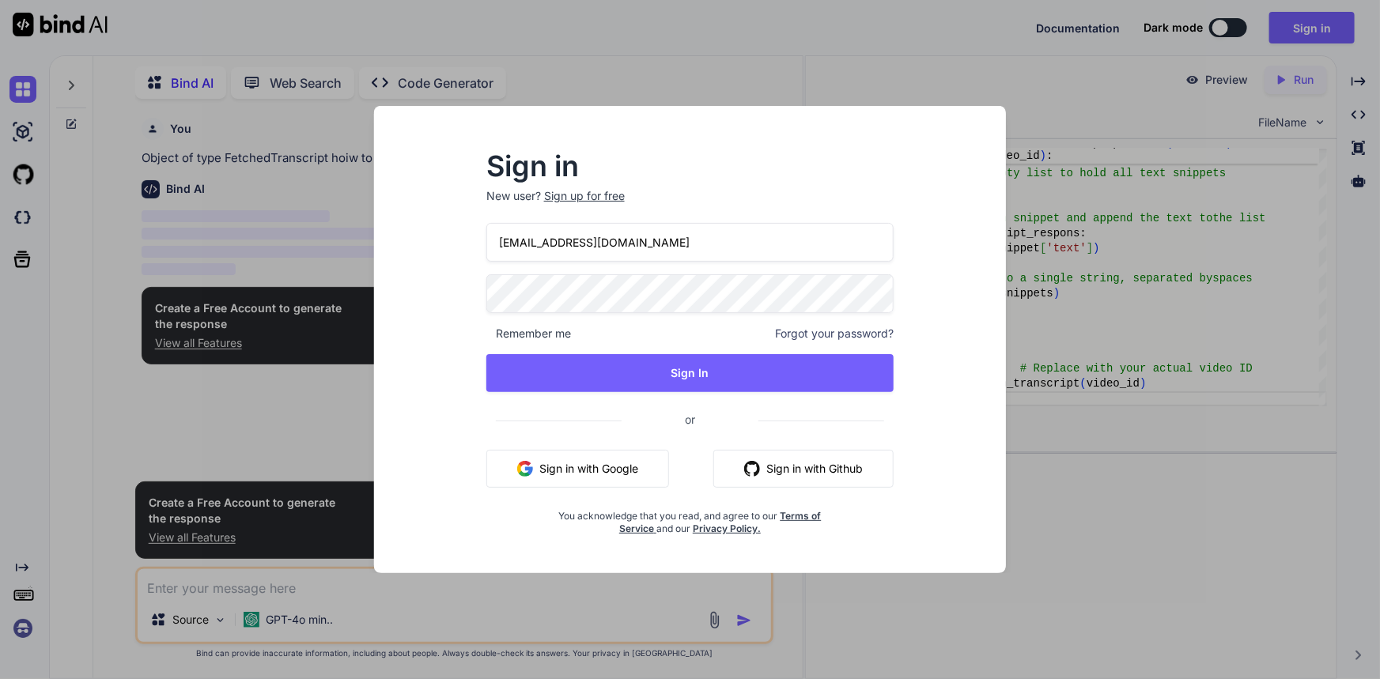
click at [532, 245] on input "[EMAIL_ADDRESS][DOMAIN_NAME]" at bounding box center [690, 242] width 408 height 39
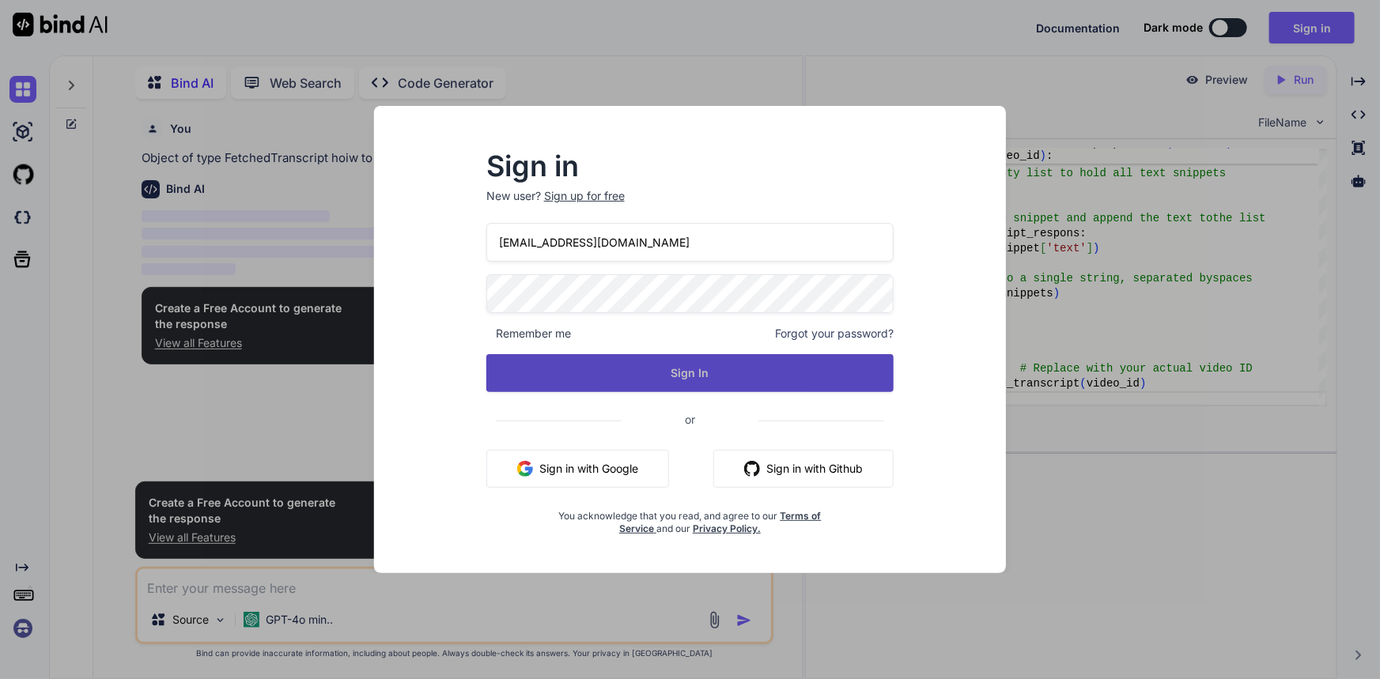
click at [602, 386] on button "Sign In" at bounding box center [690, 373] width 408 height 38
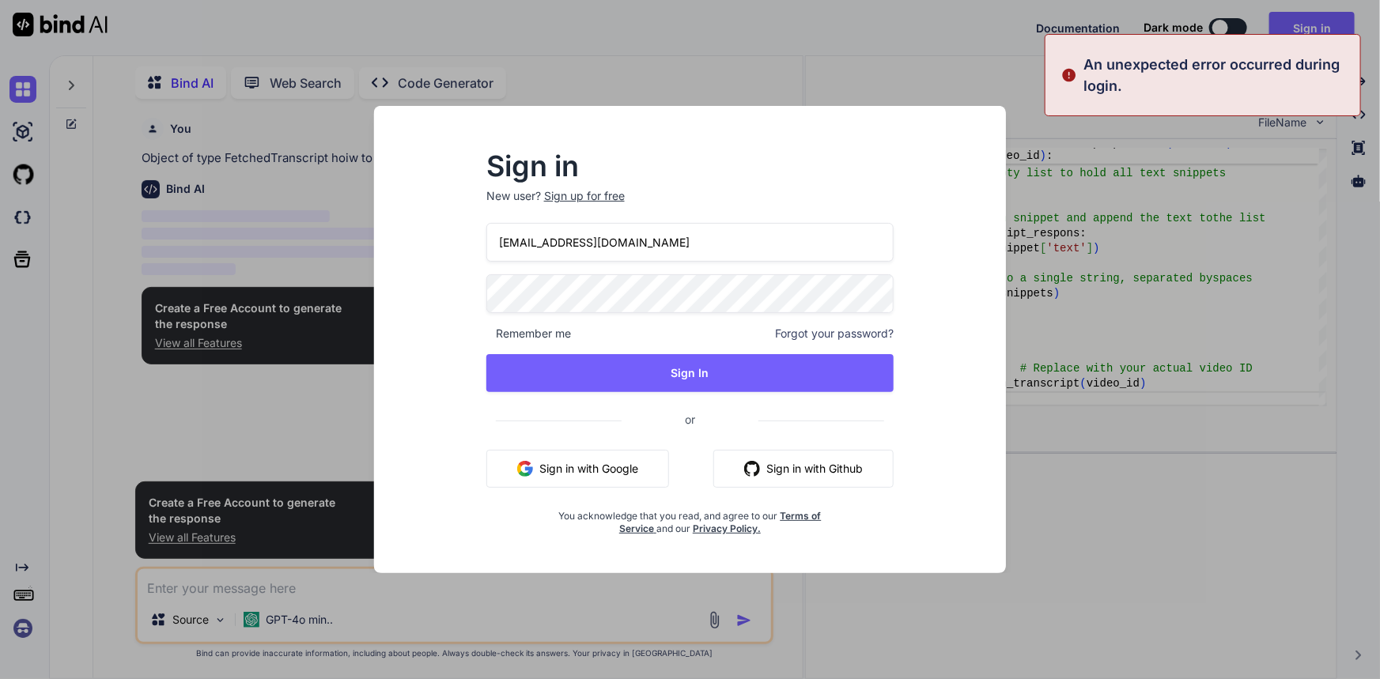
click at [522, 239] on input "[EMAIL_ADDRESS][DOMAIN_NAME]" at bounding box center [690, 242] width 408 height 39
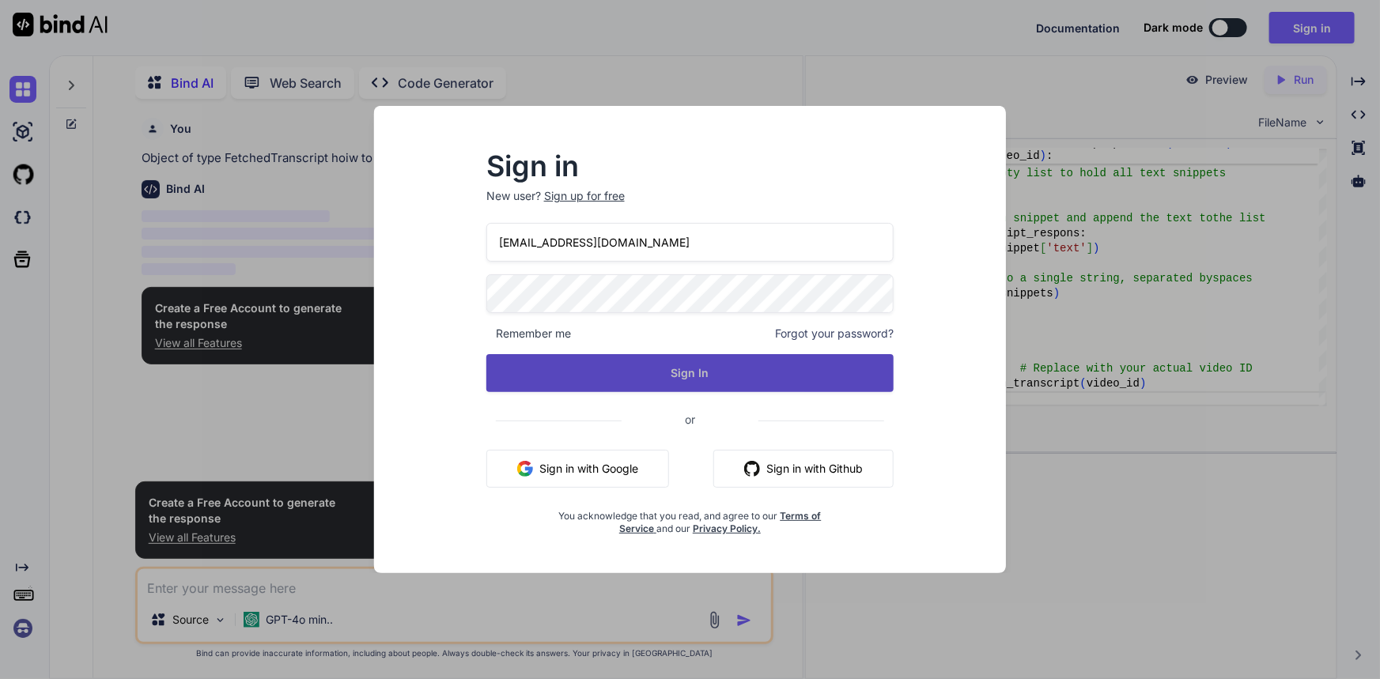
click at [641, 385] on button "Sign In" at bounding box center [690, 373] width 408 height 38
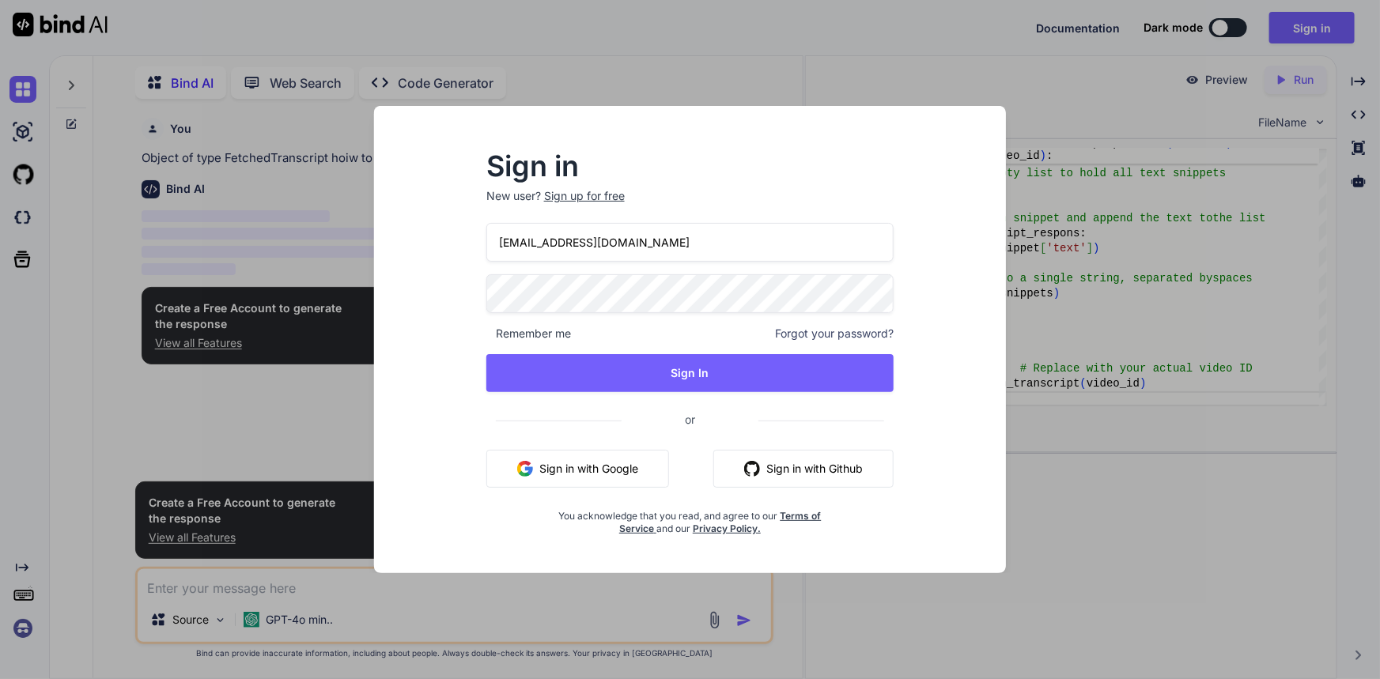
click at [581, 246] on input "[EMAIL_ADDRESS][DOMAIN_NAME]" at bounding box center [690, 242] width 408 height 39
click at [380, 307] on div "Sign in New user? Sign up for free [EMAIL_ADDRESS][DOMAIN_NAME] Remember me For…" at bounding box center [690, 339] width 633 height 467
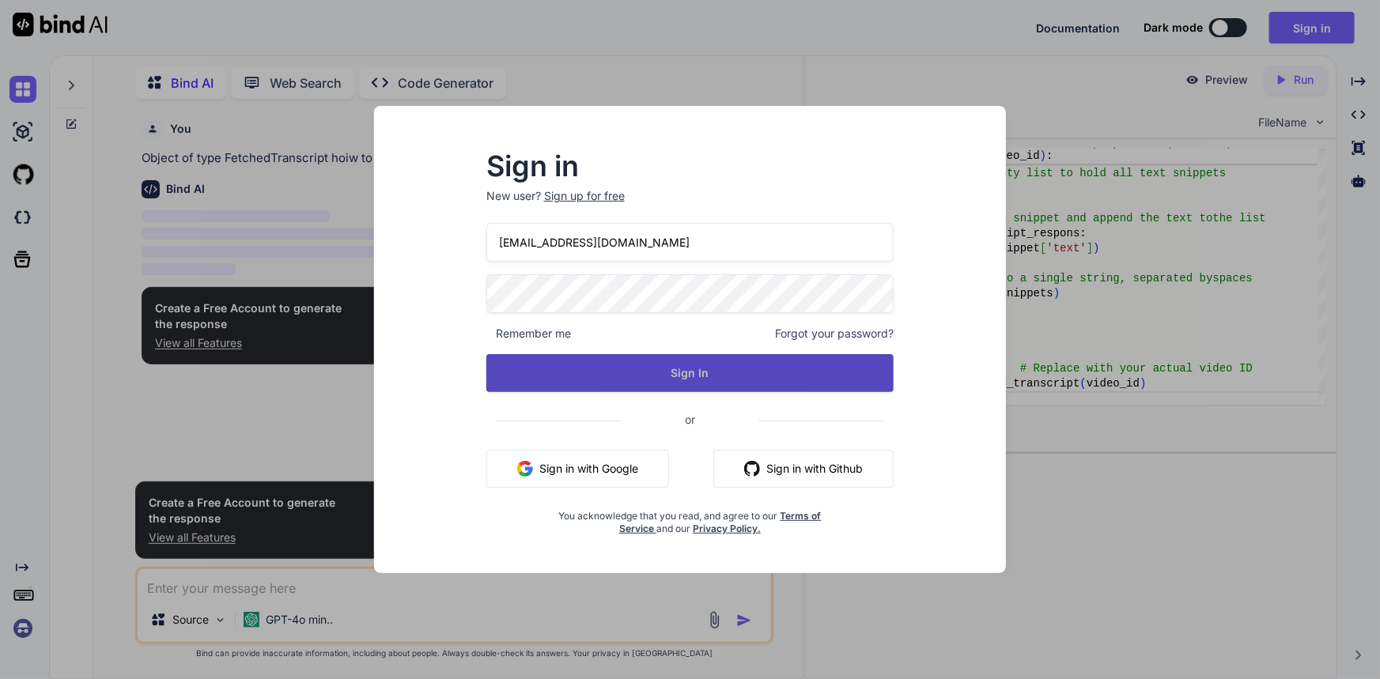
click at [686, 371] on button "Sign In" at bounding box center [690, 373] width 408 height 38
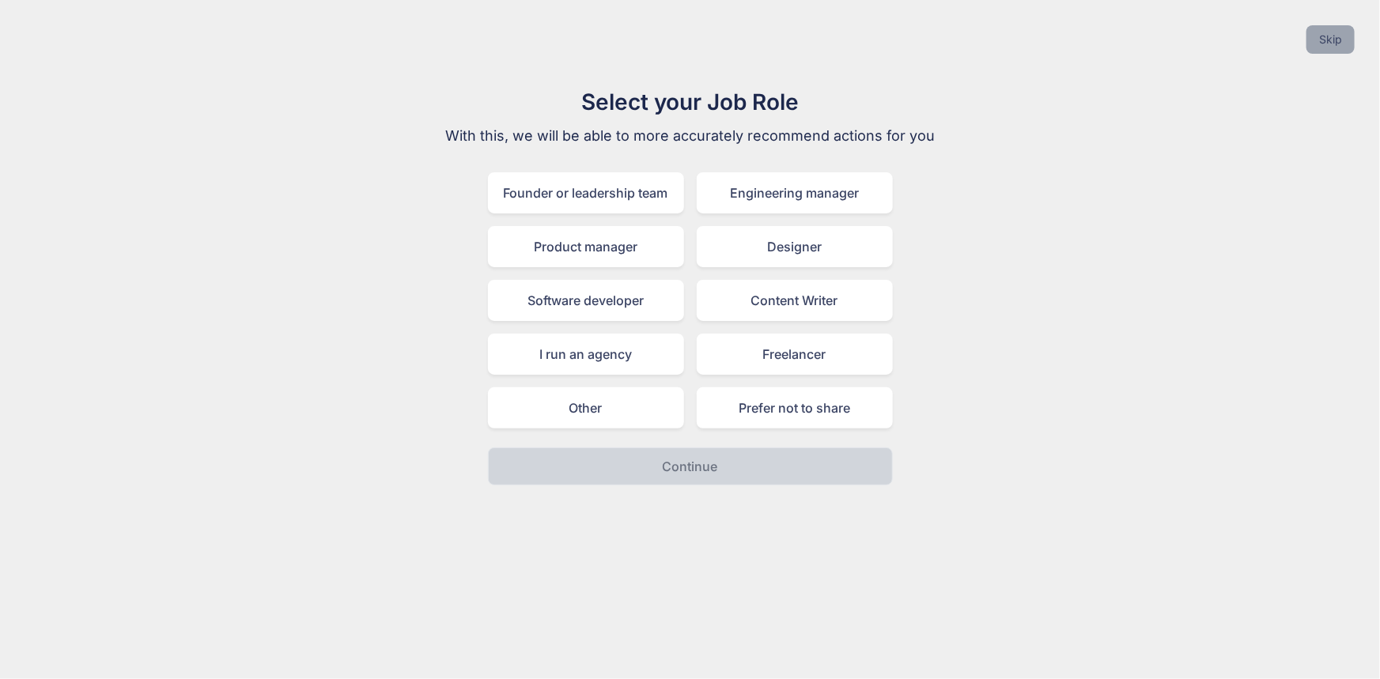
click at [1311, 48] on button "Skip" at bounding box center [1331, 39] width 48 height 28
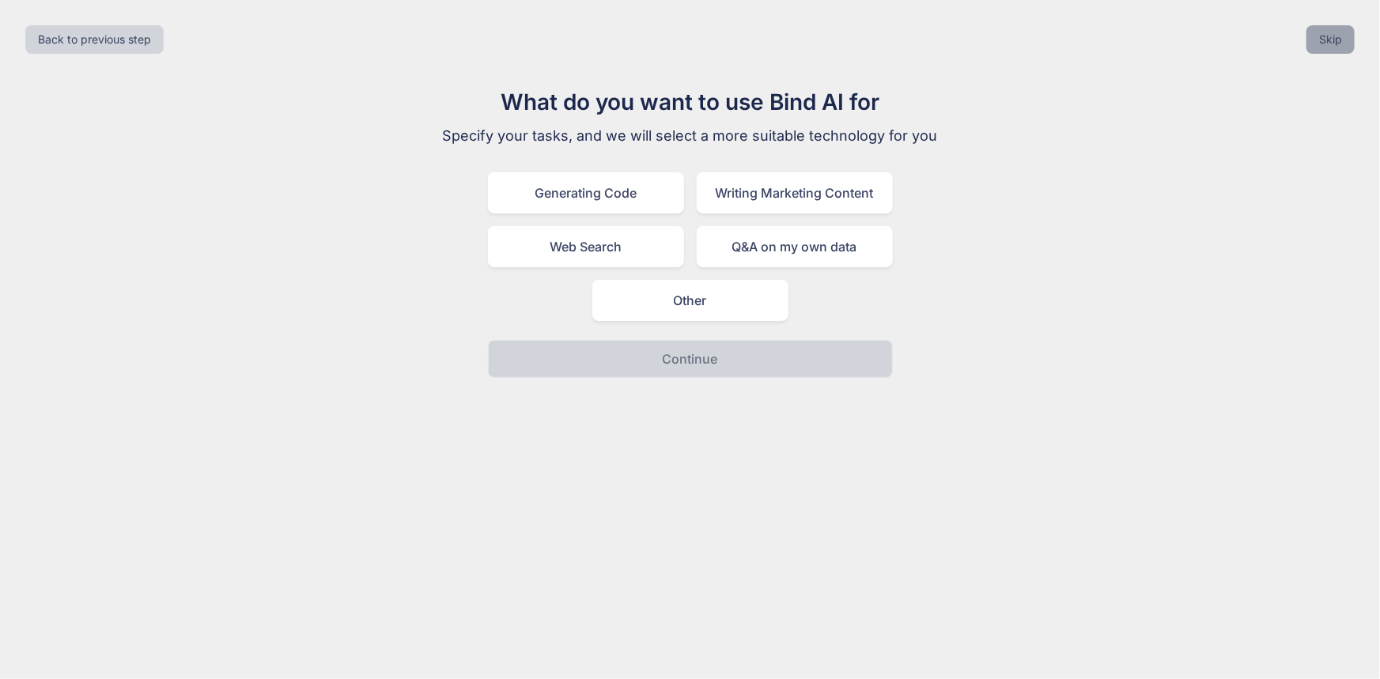
click at [1320, 43] on button "Skip" at bounding box center [1331, 39] width 48 height 28
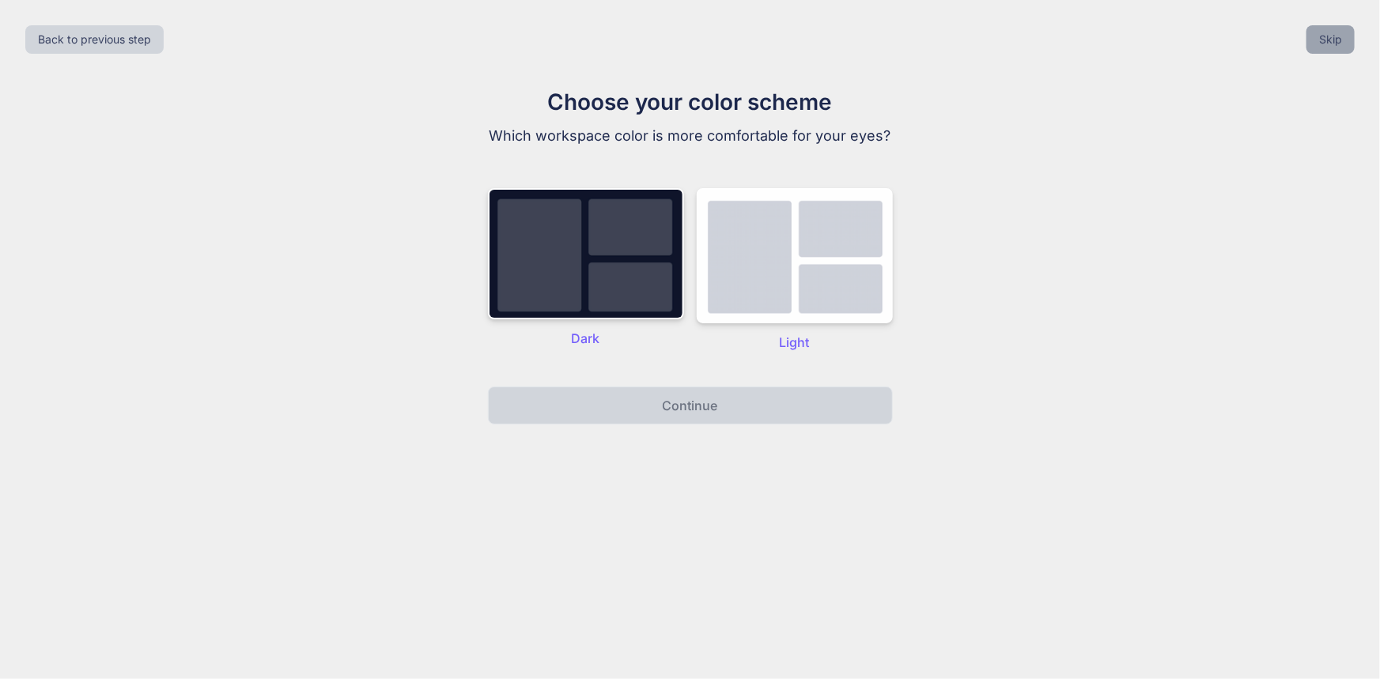
click at [1321, 44] on button "Skip" at bounding box center [1331, 39] width 48 height 28
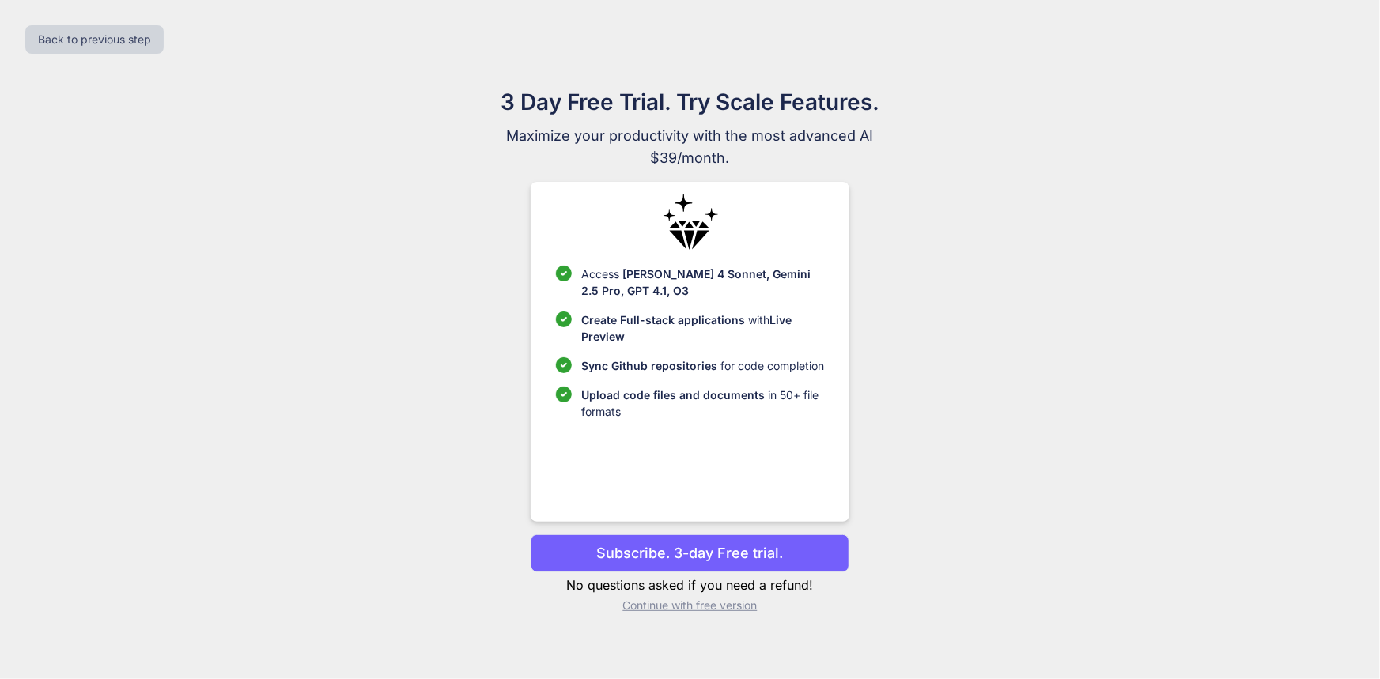
click at [692, 607] on p "Continue with free version" at bounding box center [690, 606] width 319 height 16
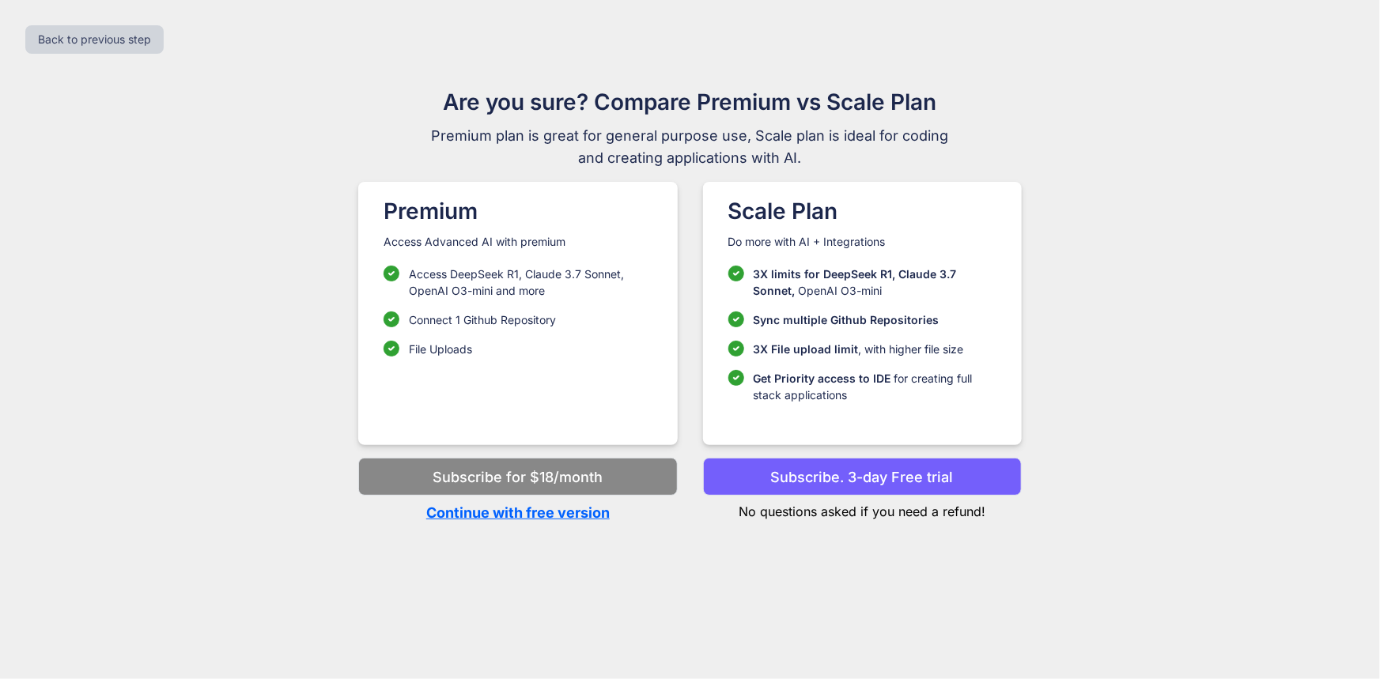
click at [502, 513] on p "Continue with free version" at bounding box center [517, 512] width 319 height 21
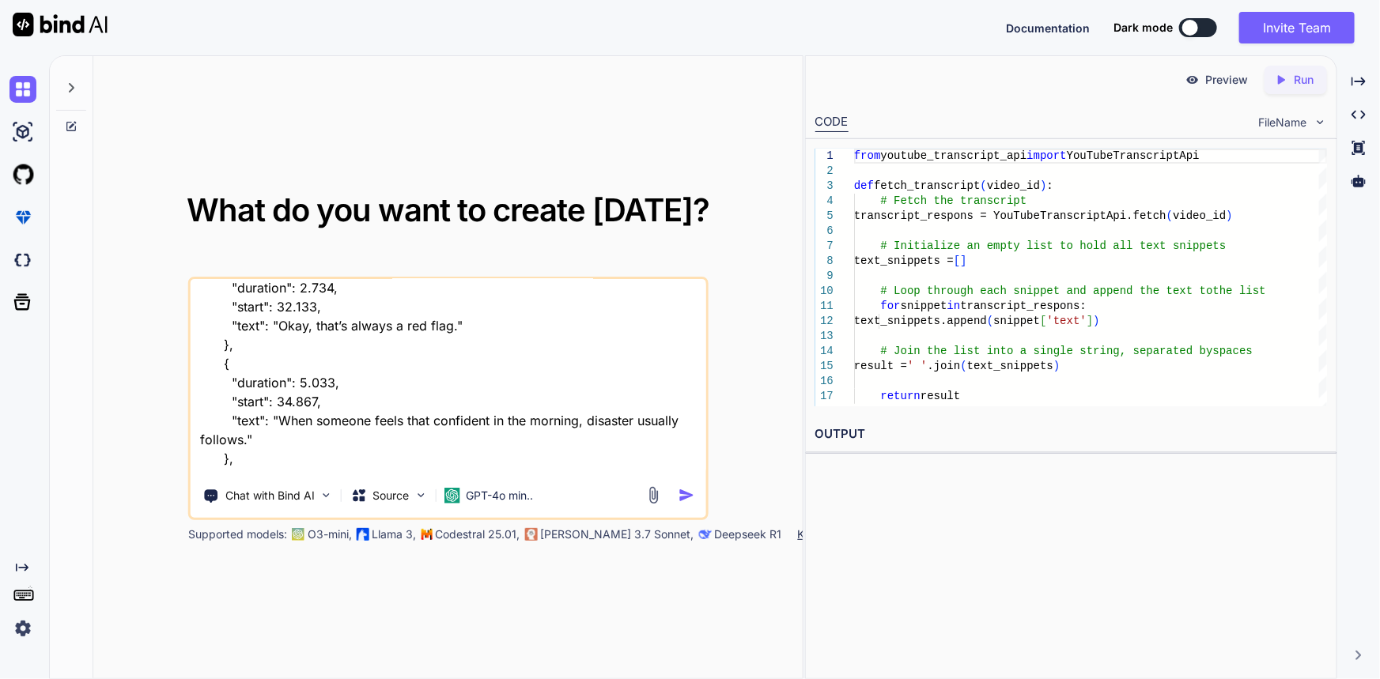
scroll to position [477, 0]
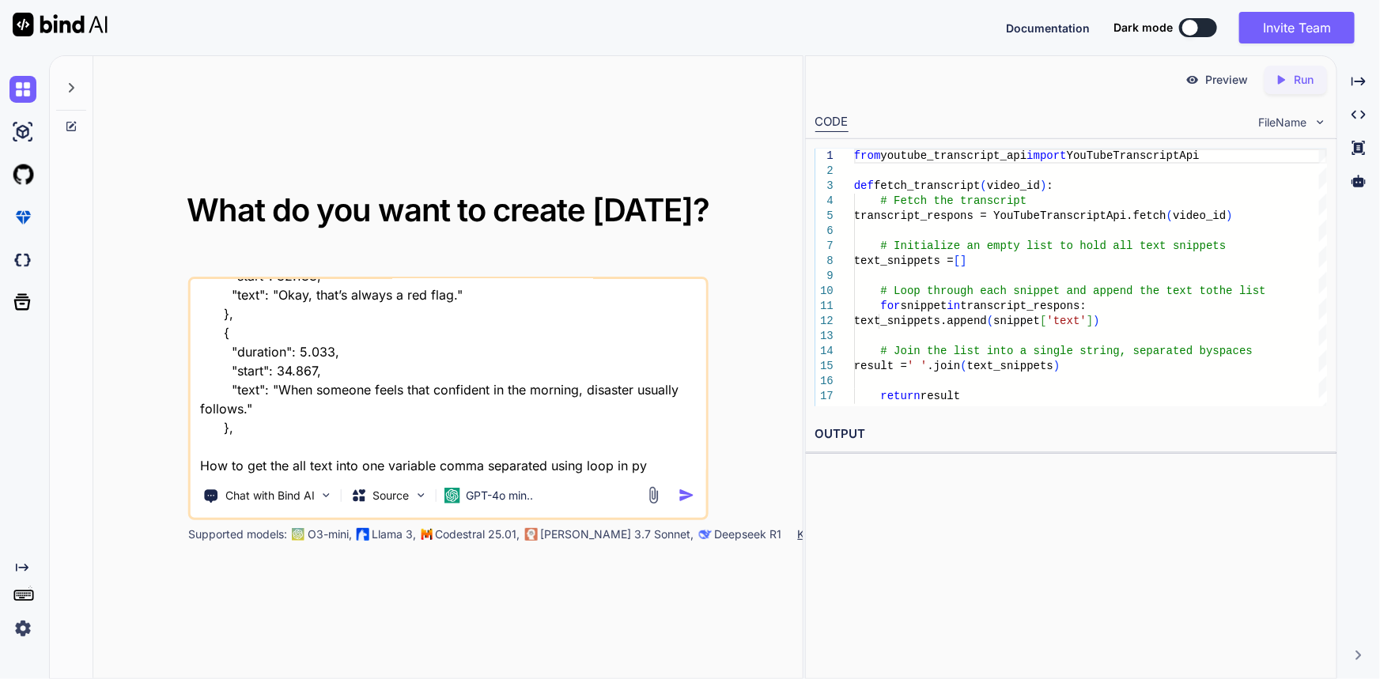
click at [361, 449] on textarea "{ "data": { "is_generated": false, "language": "English", "language_code": "en"…" at bounding box center [449, 377] width 516 height 196
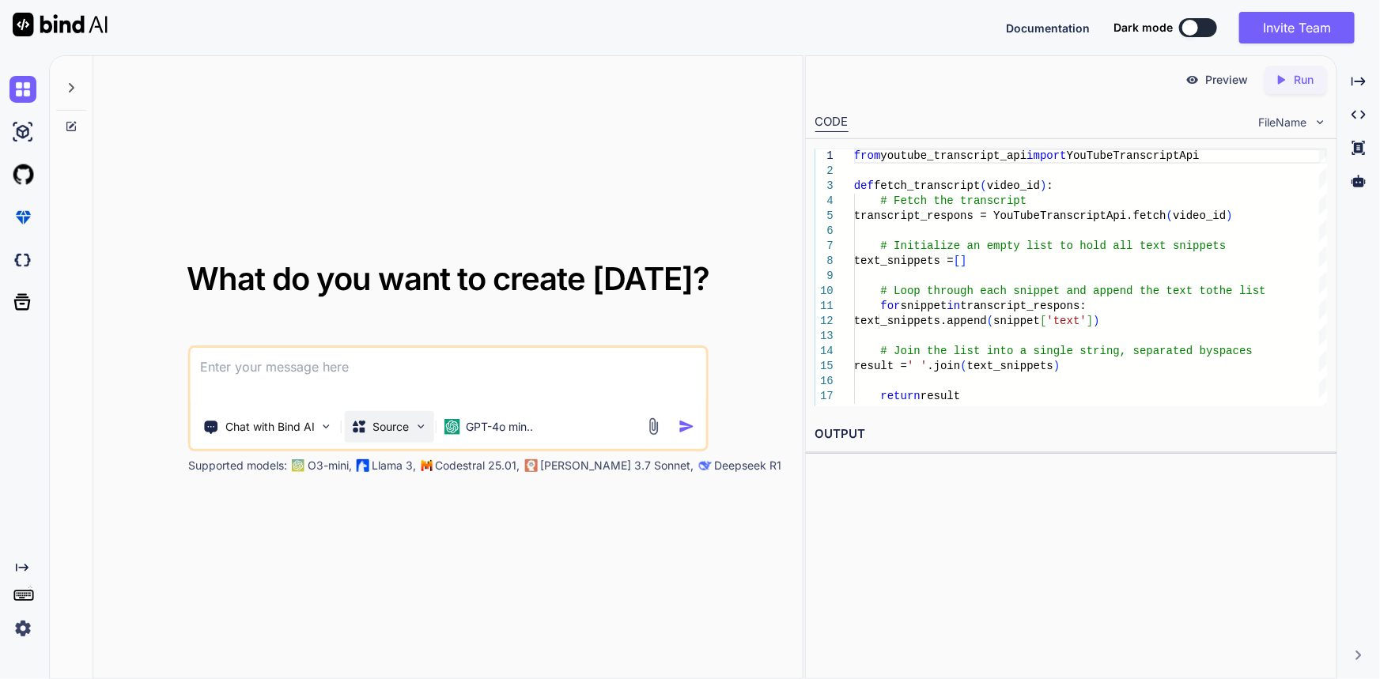
scroll to position [0, 0]
click at [293, 387] on textarea at bounding box center [449, 377] width 516 height 59
paste textarea "Object of type FetchedTranscript is not JSON serializable"
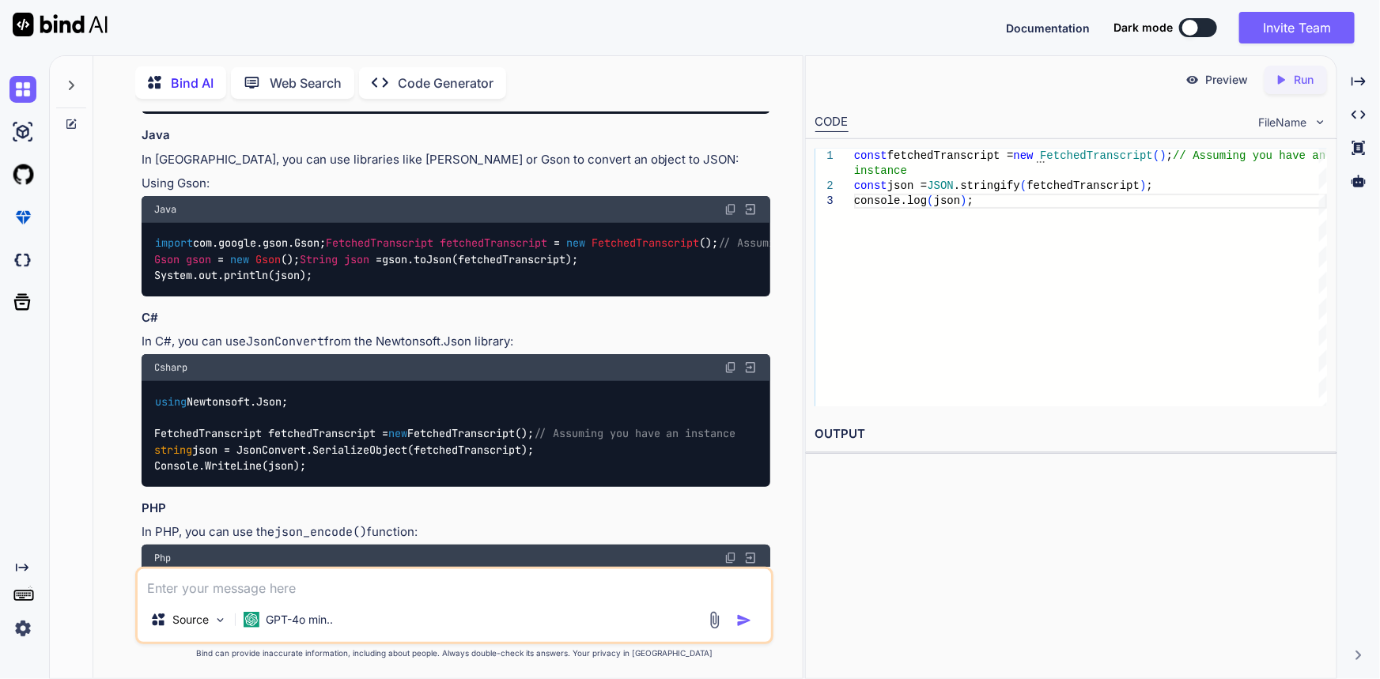
scroll to position [503, 0]
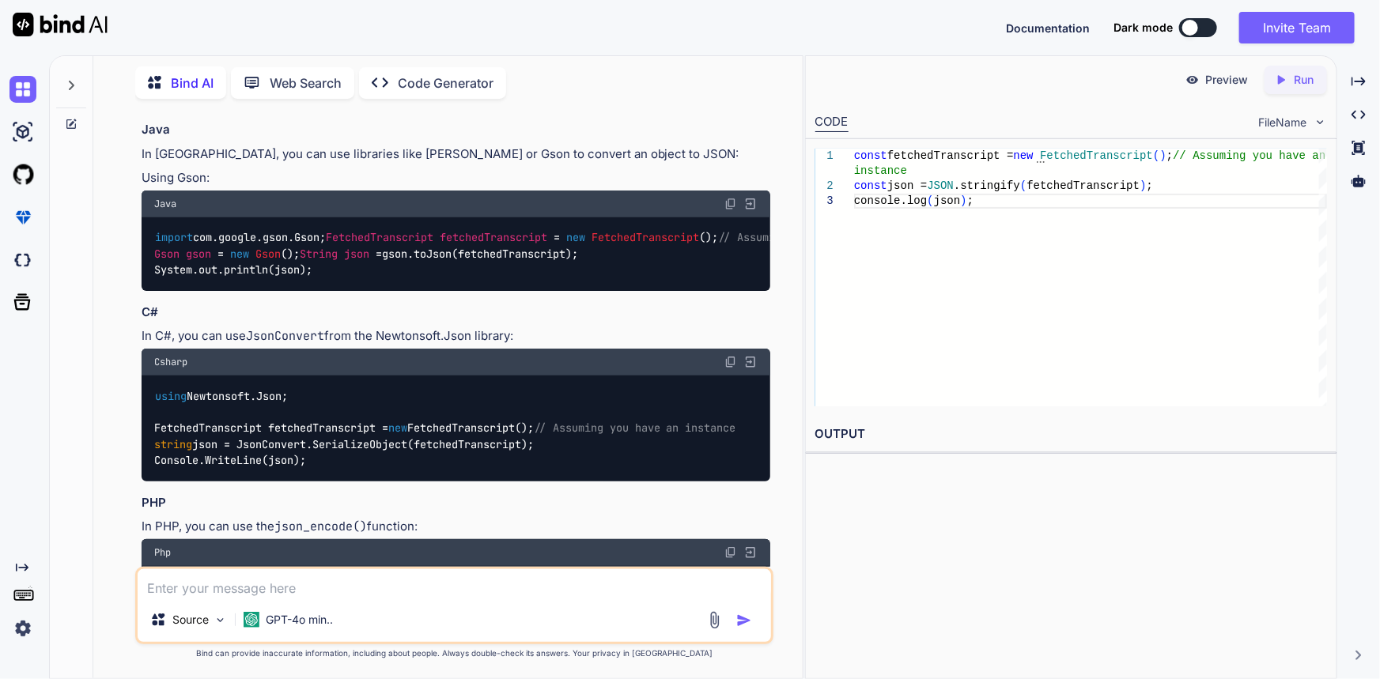
click at [303, 291] on div "import com.google.gson.Gson; FetchedTranscript fetchedTranscript = new FetchedT…" at bounding box center [457, 255] width 630 height 74
click at [440, 245] on span "fetchedTranscript" at bounding box center [494, 238] width 108 height 14
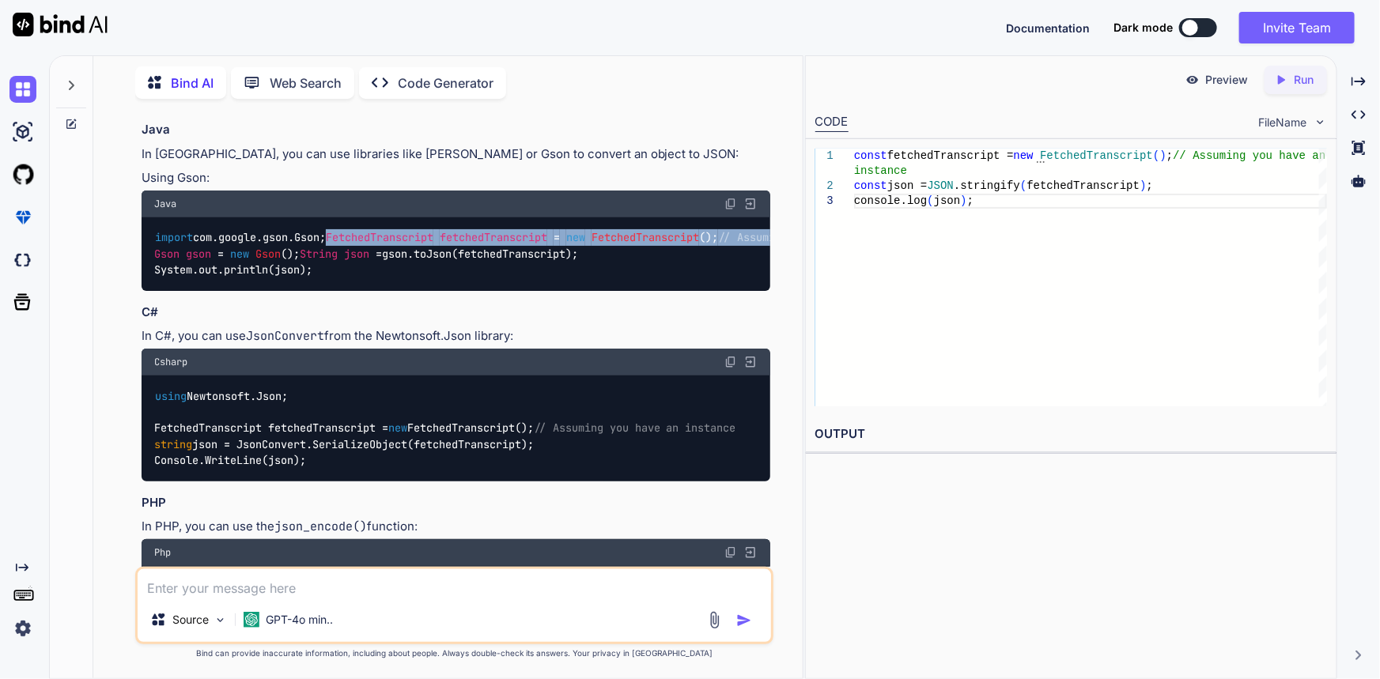
click at [440, 245] on span "fetchedTranscript" at bounding box center [494, 238] width 108 height 14
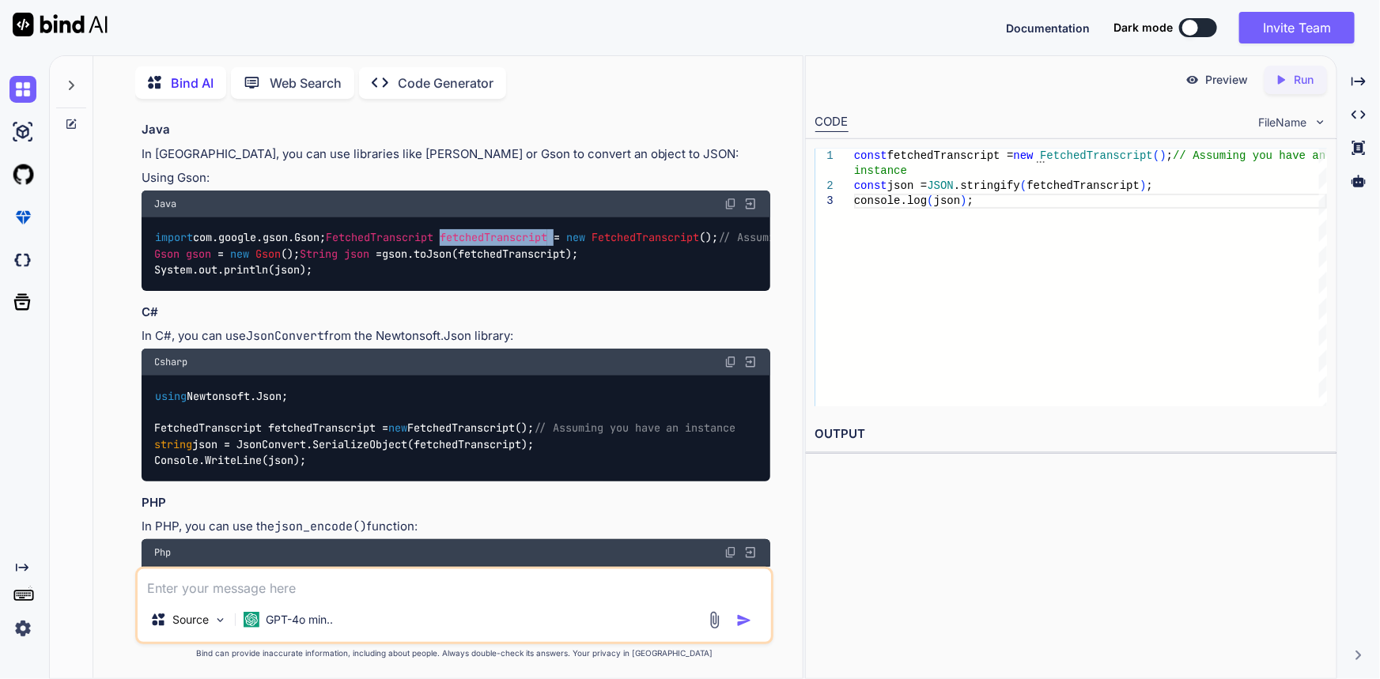
click at [440, 245] on span "fetchedTranscript" at bounding box center [494, 238] width 108 height 14
drag, startPoint x: 336, startPoint y: 382, endPoint x: 150, endPoint y: 372, distance: 186.2
click at [150, 291] on div "import com.google.gson.Gson; FetchedTranscript fetchedTranscript = new FetchedT…" at bounding box center [457, 255] width 630 height 74
copy code "import com.google.gson.Gson;"
click at [445, 291] on div "import com.google.gson.Gson; FetchedTranscript fetchedTranscript = new FetchedT…" at bounding box center [457, 255] width 630 height 74
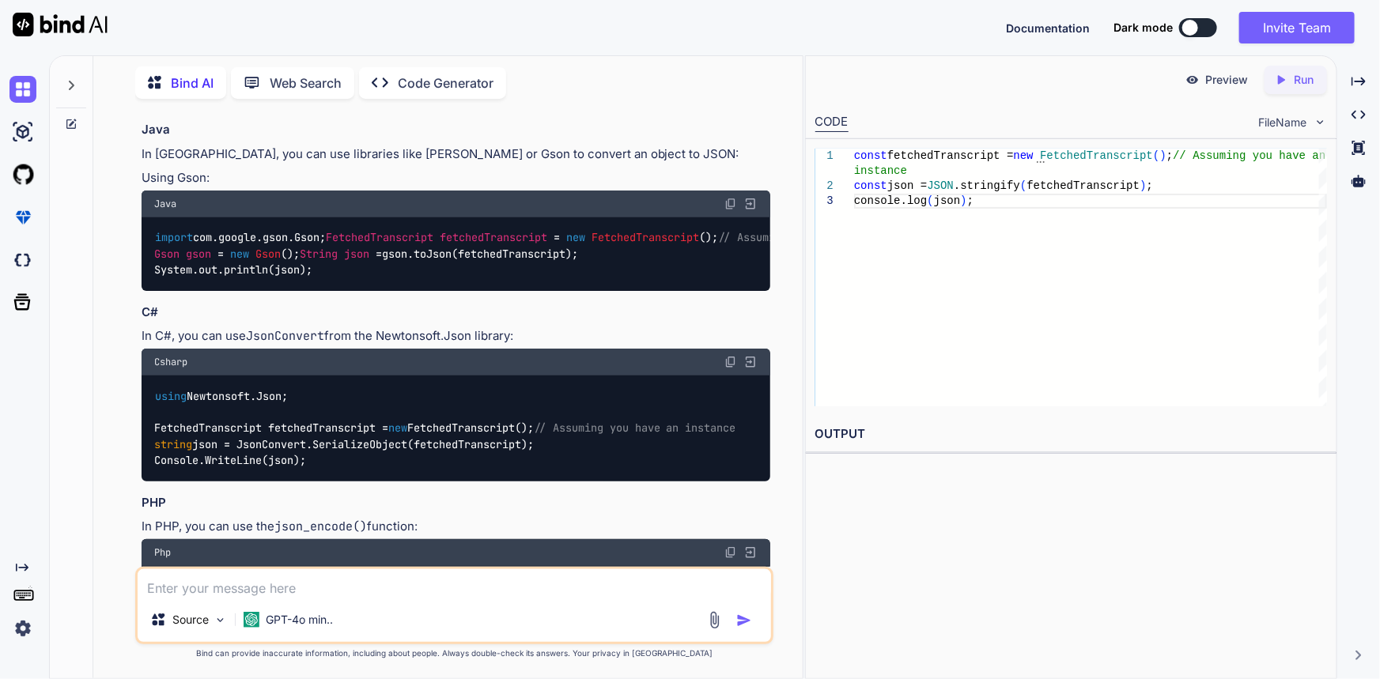
drag, startPoint x: 339, startPoint y: 384, endPoint x: 155, endPoint y: 385, distance: 183.5
click at [155, 291] on div "import com.google.gson.Gson; FetchedTranscript fetchedTranscript = new FetchedT…" at bounding box center [457, 255] width 630 height 74
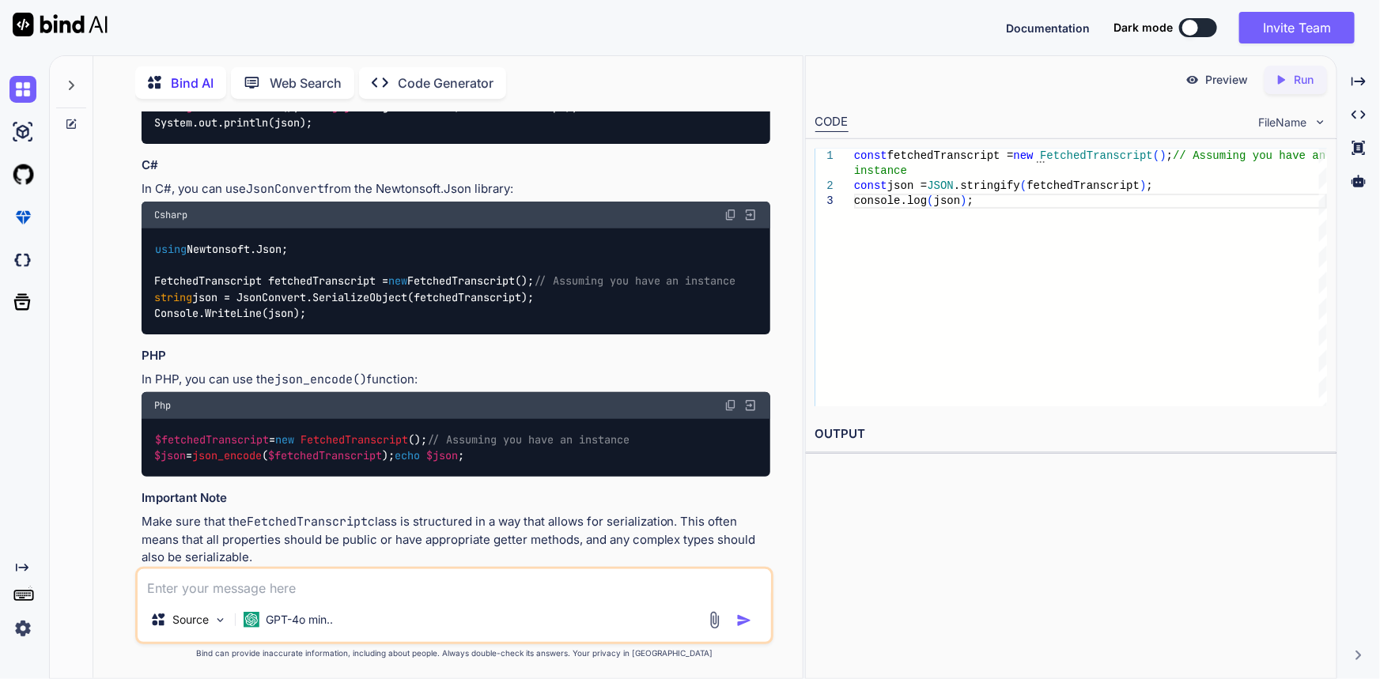
scroll to position [647, 0]
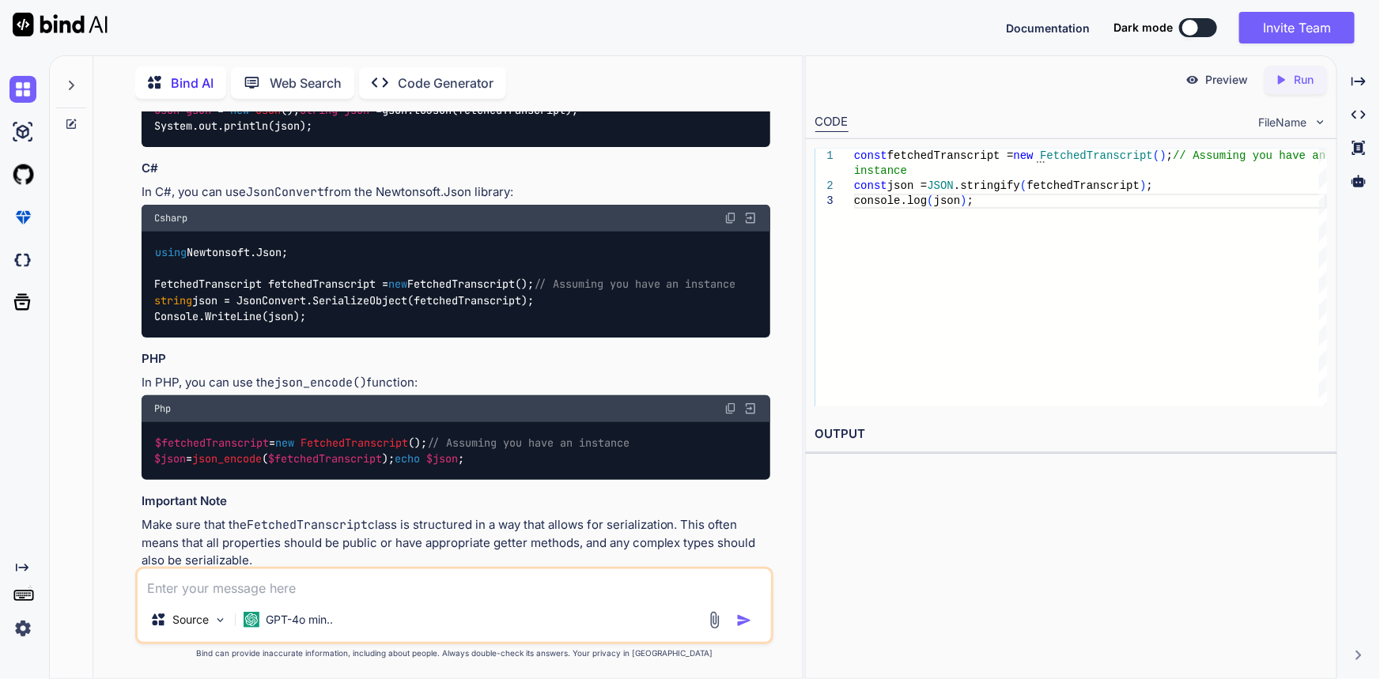
copy code "import com.google.gson.Gson;"
click at [304, 338] on div "using Newtonsoft.Json; FetchedTranscript fetchedTranscript = new FetchedTranscr…" at bounding box center [457, 285] width 630 height 106
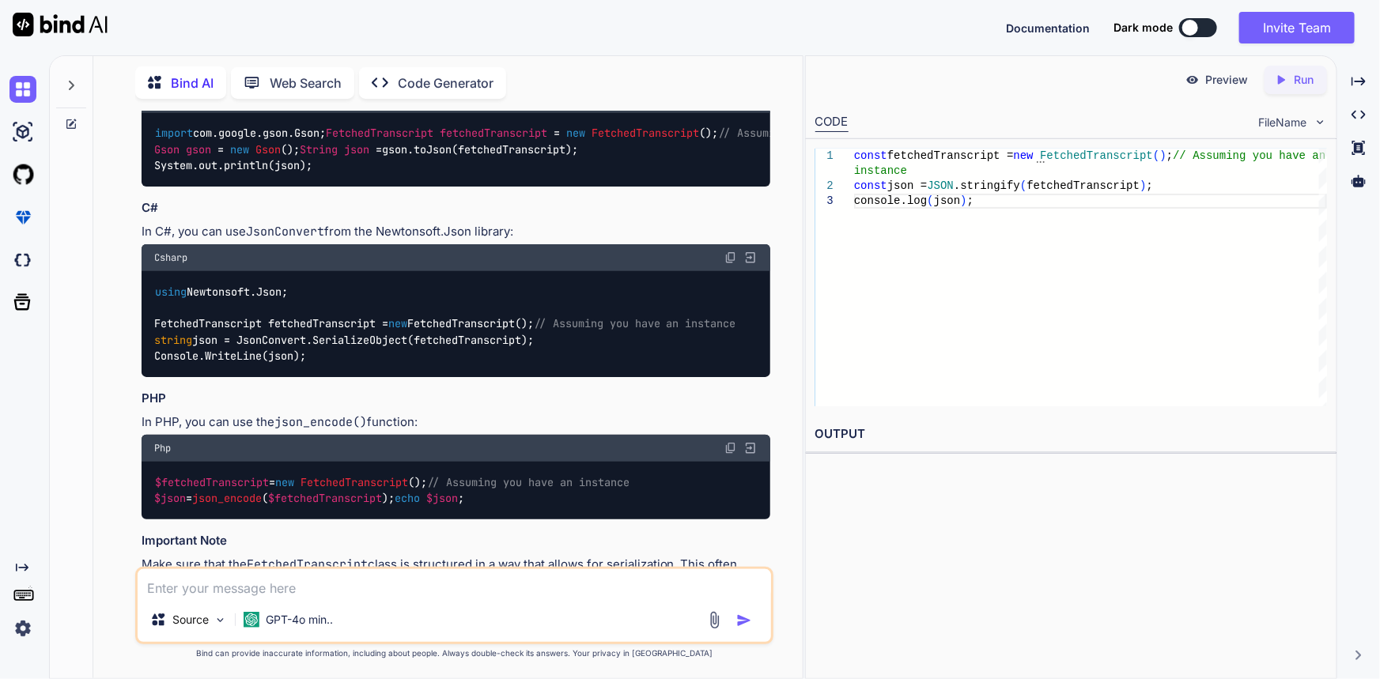
scroll to position [575, 0]
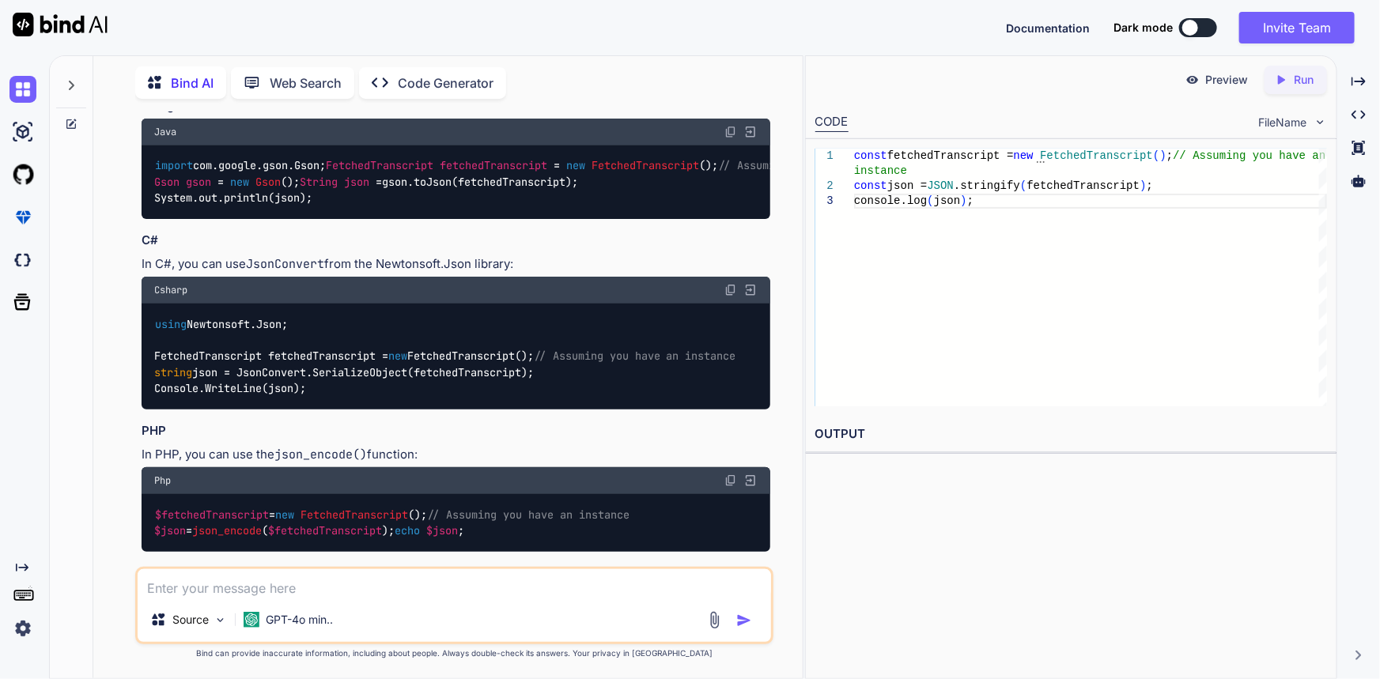
click at [217, 206] on code "import com.google.gson.Gson; FetchedTranscript fetchedTranscript = new FetchedT…" at bounding box center [537, 181] width 766 height 49
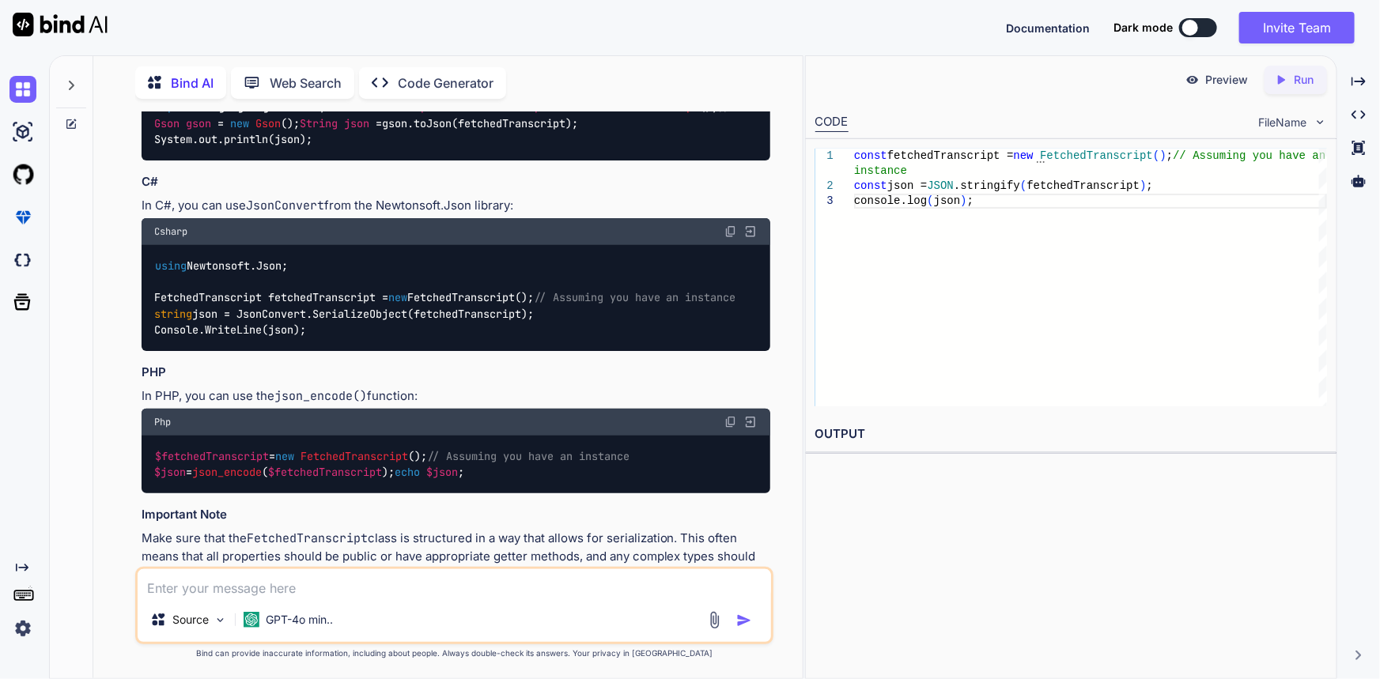
scroll to position [719, 0]
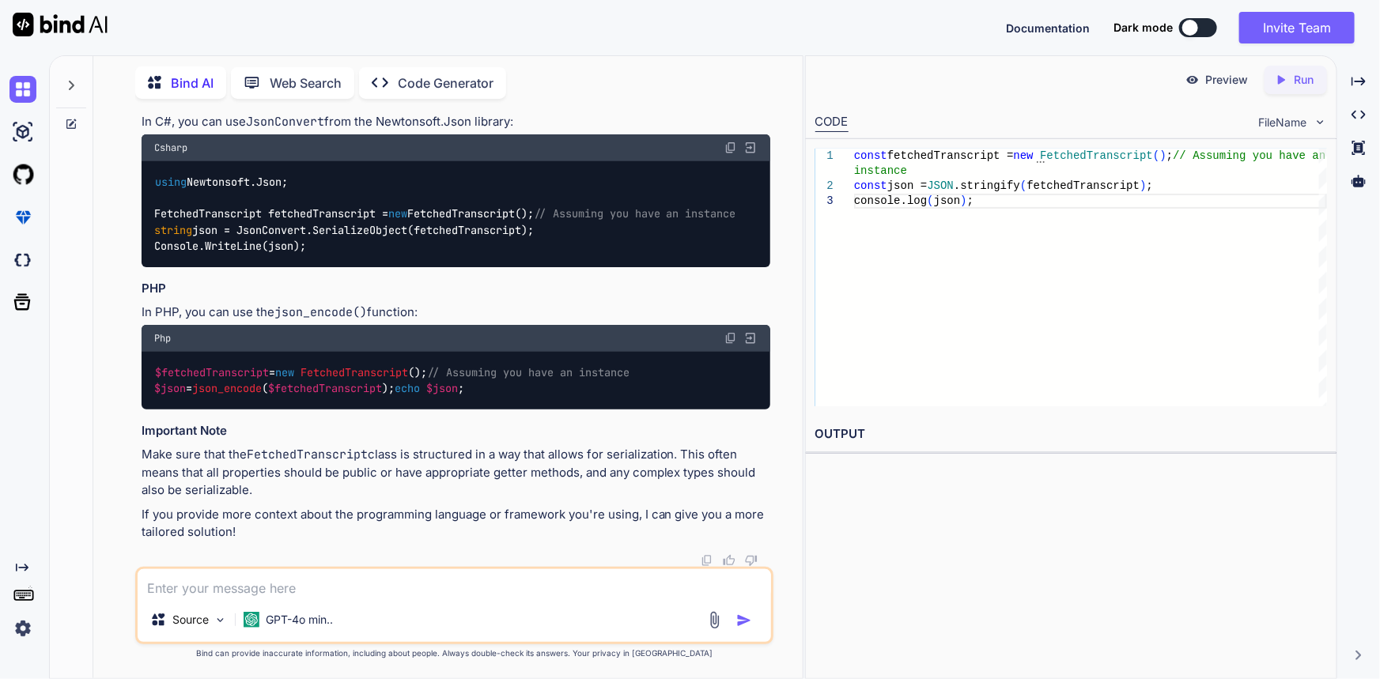
click at [440, 31] on span "fetchedTranscript" at bounding box center [494, 24] width 108 height 14
click at [381, 577] on textarea at bounding box center [455, 584] width 634 height 28
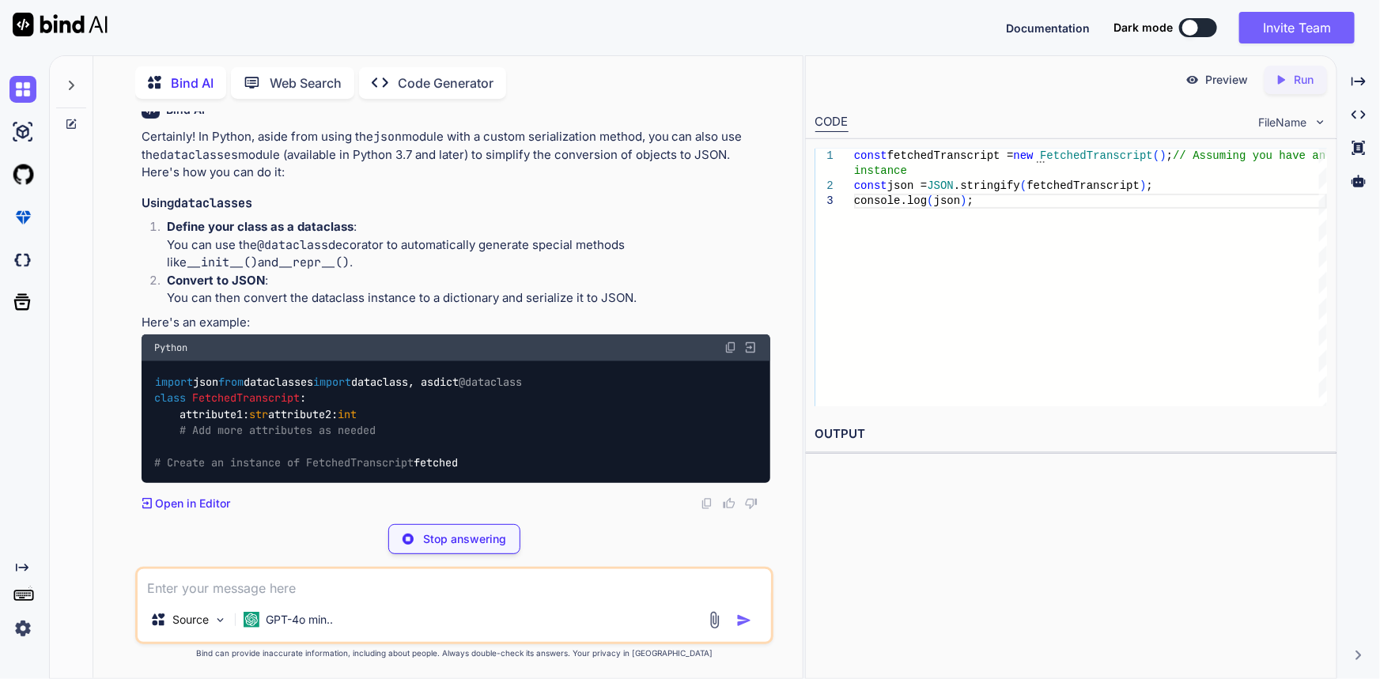
scroll to position [1474, 0]
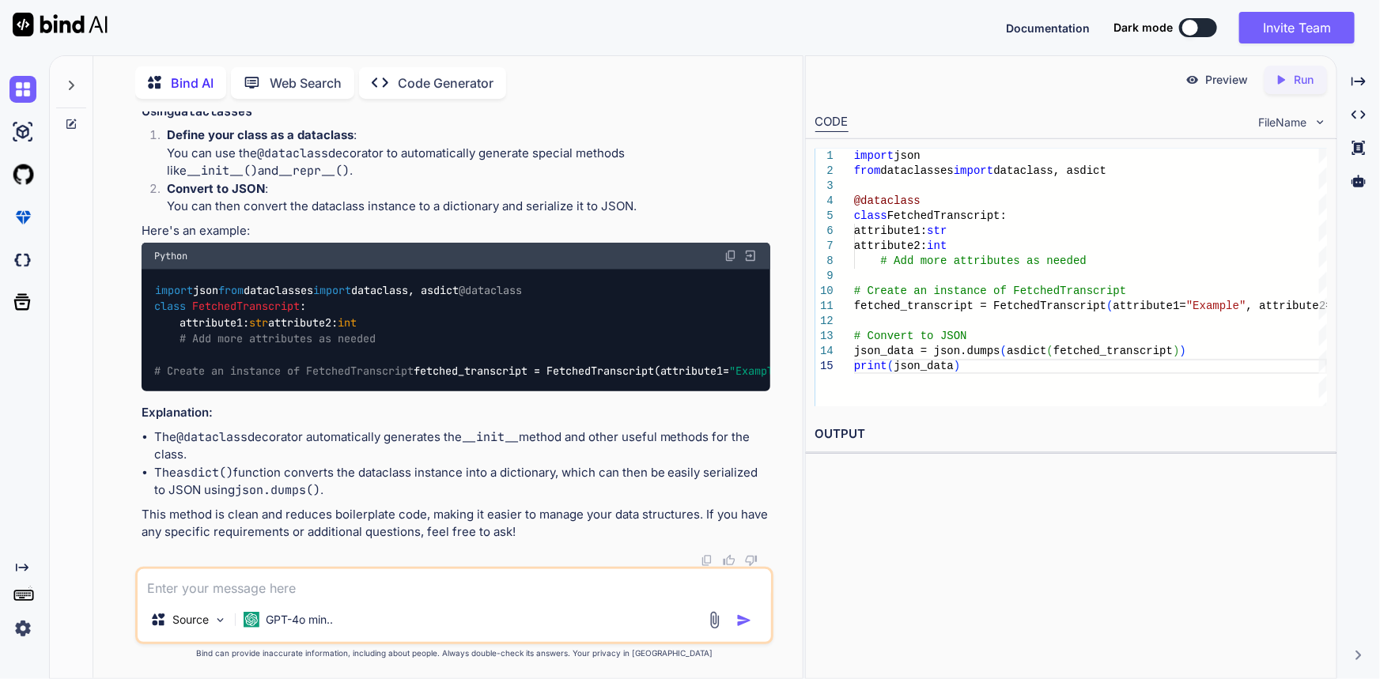
drag, startPoint x: 423, startPoint y: 405, endPoint x: 155, endPoint y: 406, distance: 268.2
click at [155, 392] on div "import json from dataclasses import dataclass, asdict @dataclass class FetchedT…" at bounding box center [457, 331] width 630 height 122
copy code "from dataclasses import dataclass, asdict"
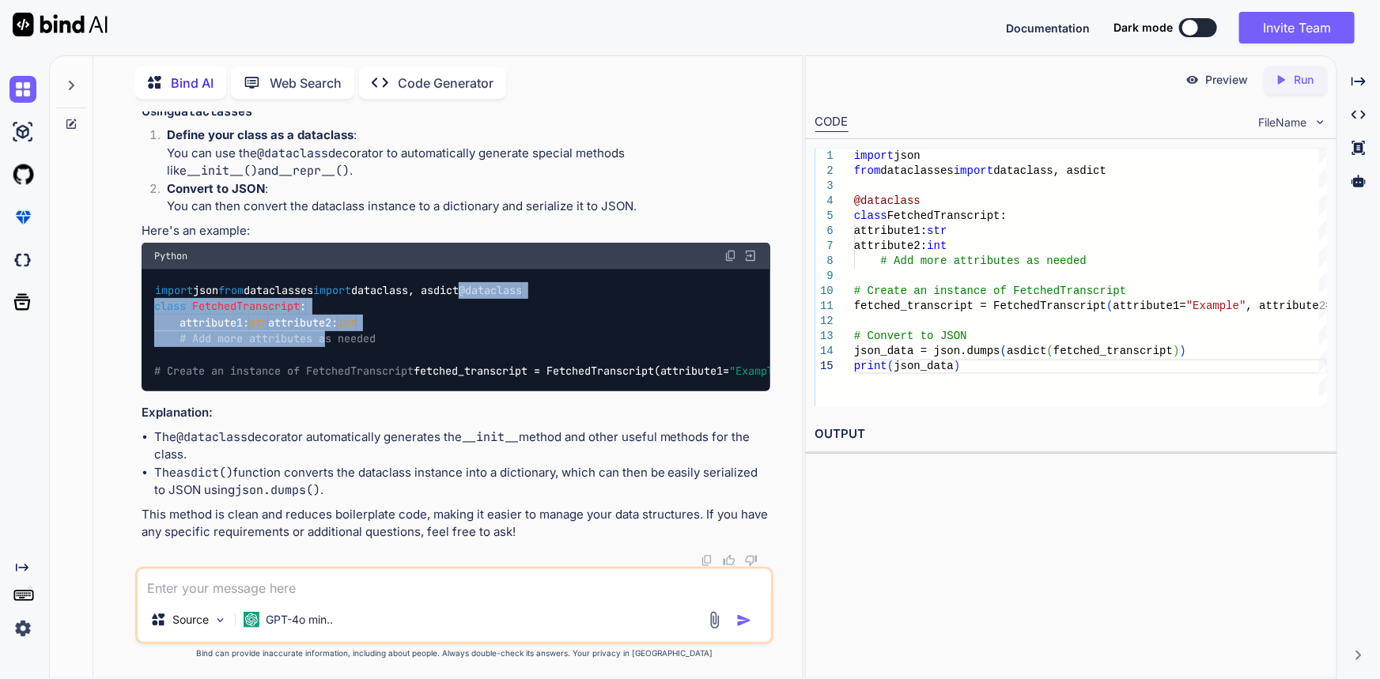
drag, startPoint x: 149, startPoint y: 293, endPoint x: 327, endPoint y: 354, distance: 189.1
click at [327, 354] on div "import json from dataclasses import dataclass, asdict @dataclass class FetchedT…" at bounding box center [457, 331] width 630 height 122
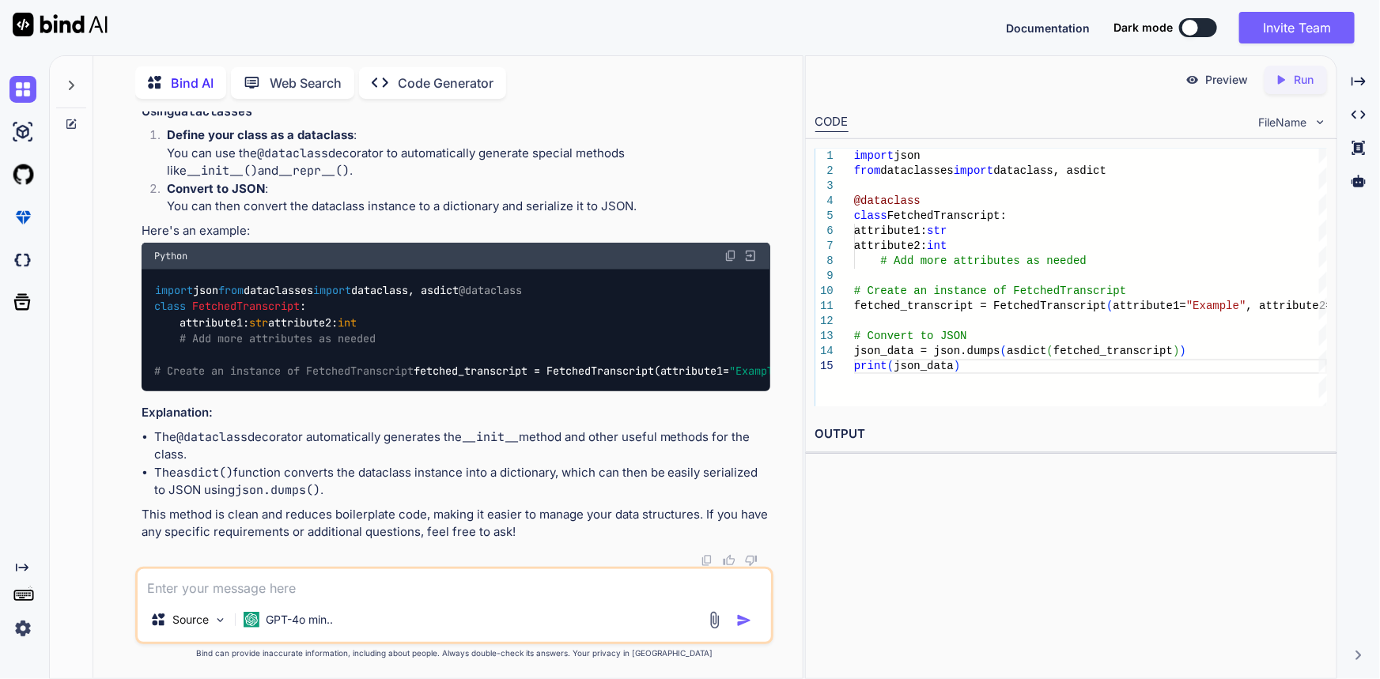
click at [246, 380] on code "import json from dataclasses import dataclass, asdict @dataclass class FetchedT…" at bounding box center [787, 330] width 1266 height 97
click at [229, 282] on code "import json from dataclasses import dataclass, asdict @dataclass class FetchedT…" at bounding box center [787, 330] width 1266 height 97
